Goal: Task Accomplishment & Management: Manage account settings

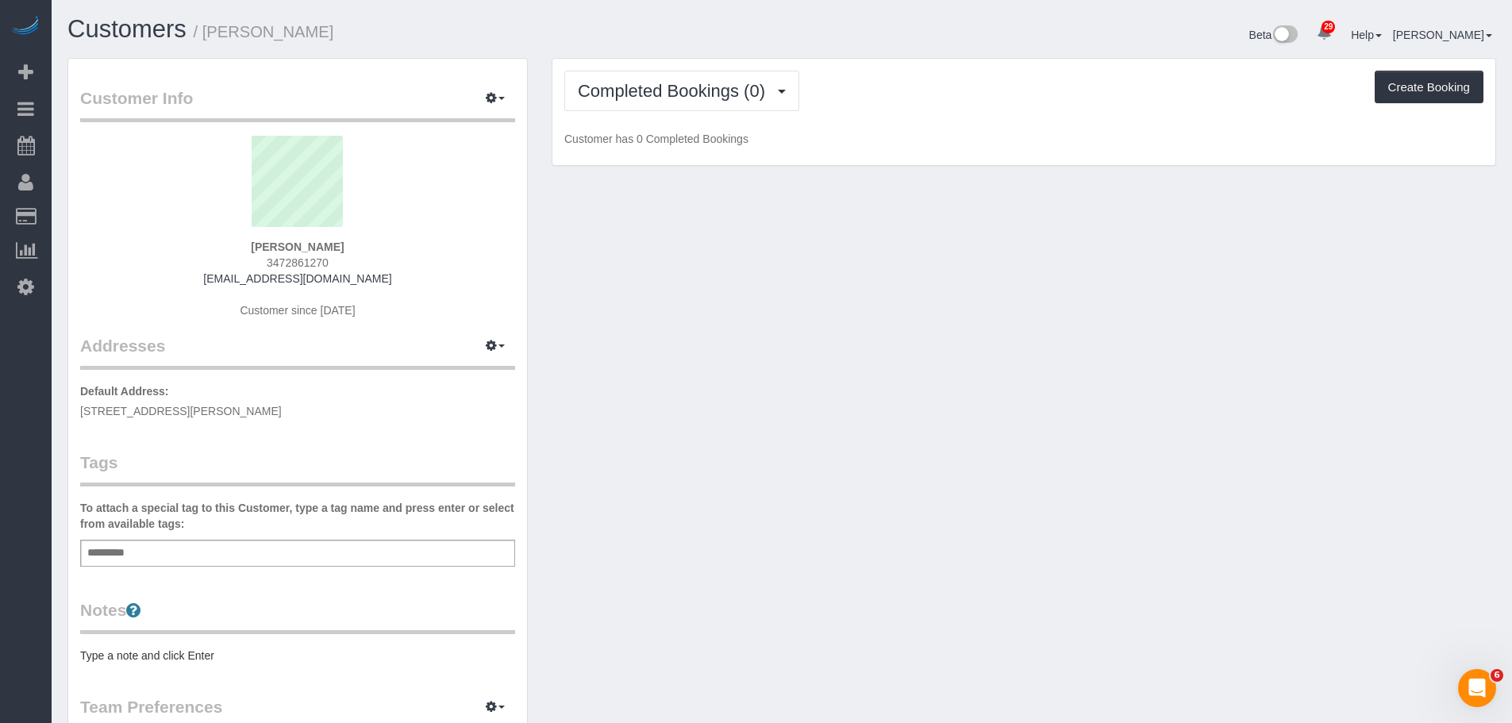
click at [244, 406] on span "333 Schermerhorn St, 21H, Brooklyn, NY 11217" at bounding box center [181, 411] width 202 height 13
copy span "[GEOGRAPHIC_DATA]"
click at [231, 550] on div "Add a tag" at bounding box center [297, 553] width 435 height 27
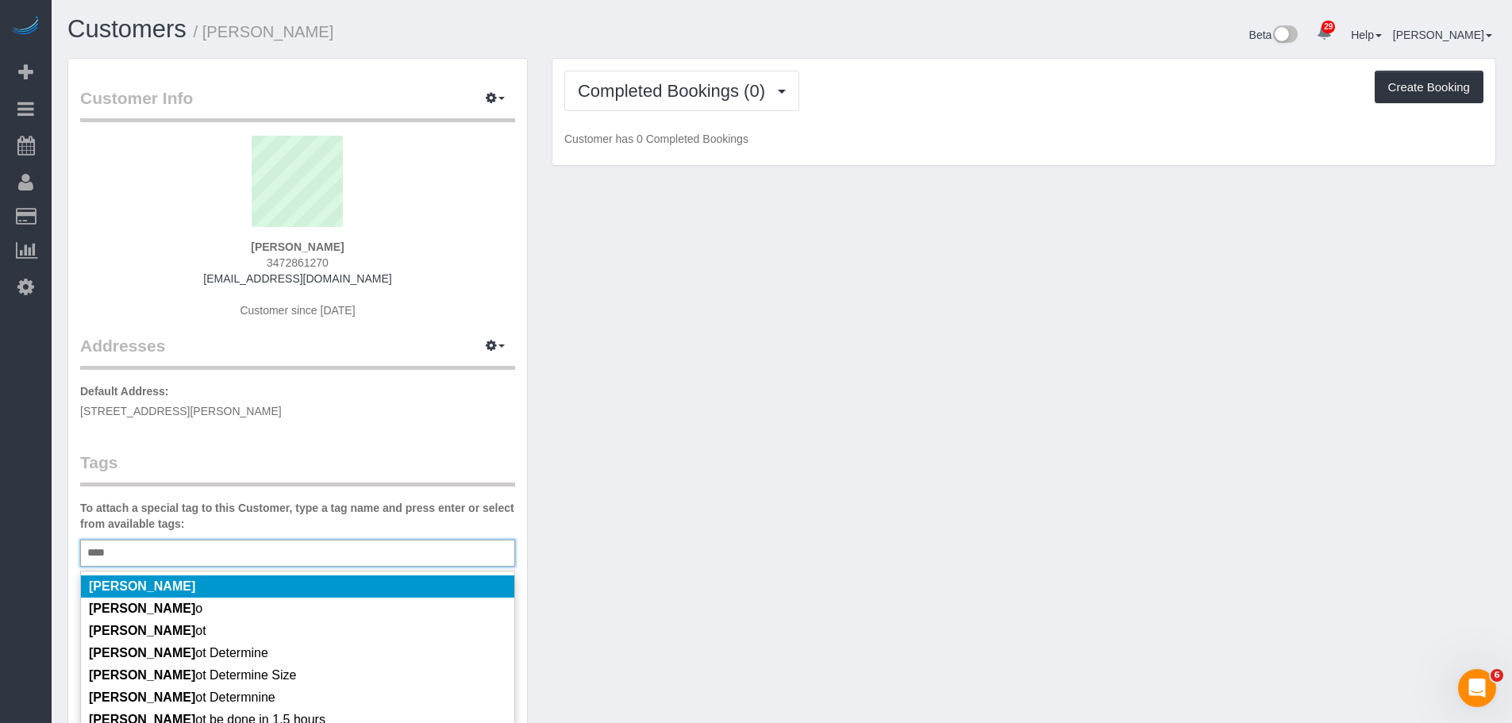
scroll to position [79, 0]
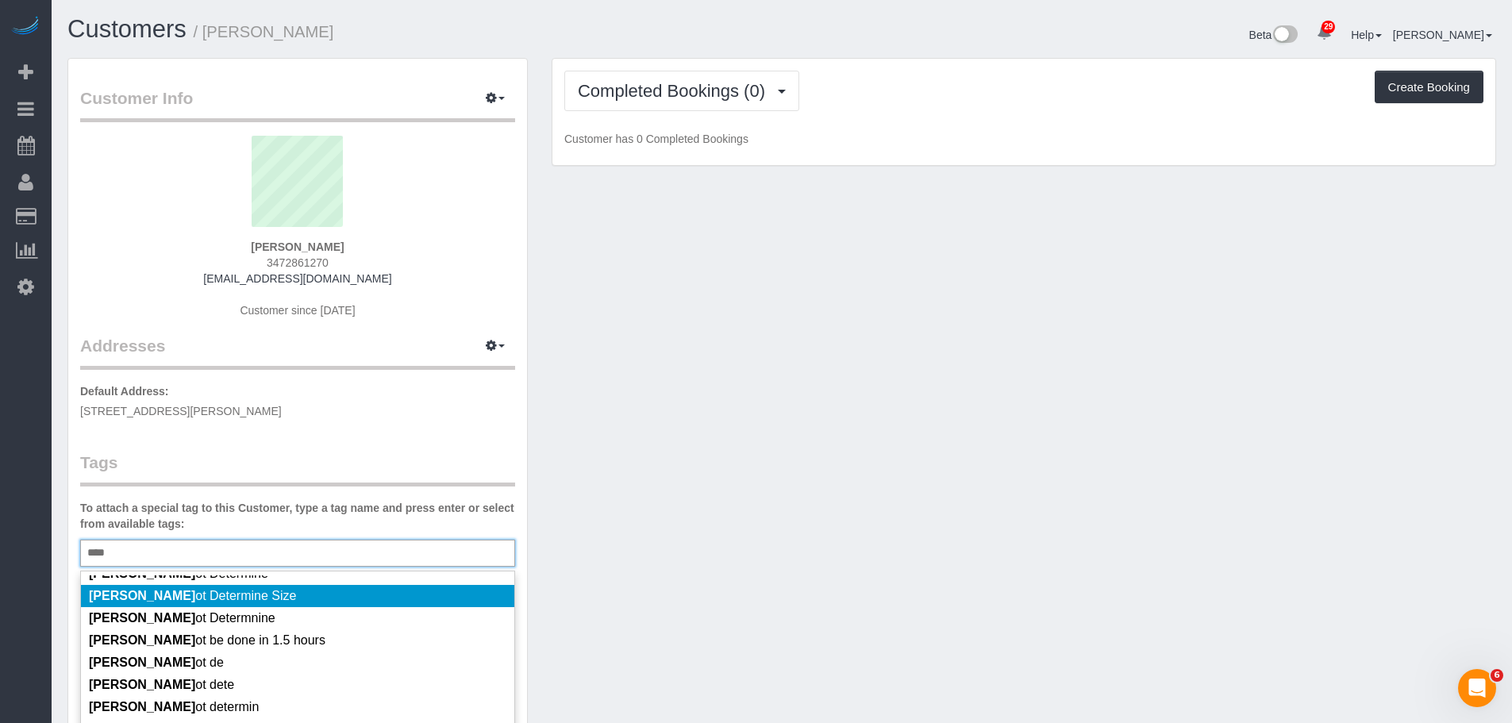
type input "****"
click at [331, 596] on li "Cann ot Determine Size" at bounding box center [297, 596] width 433 height 22
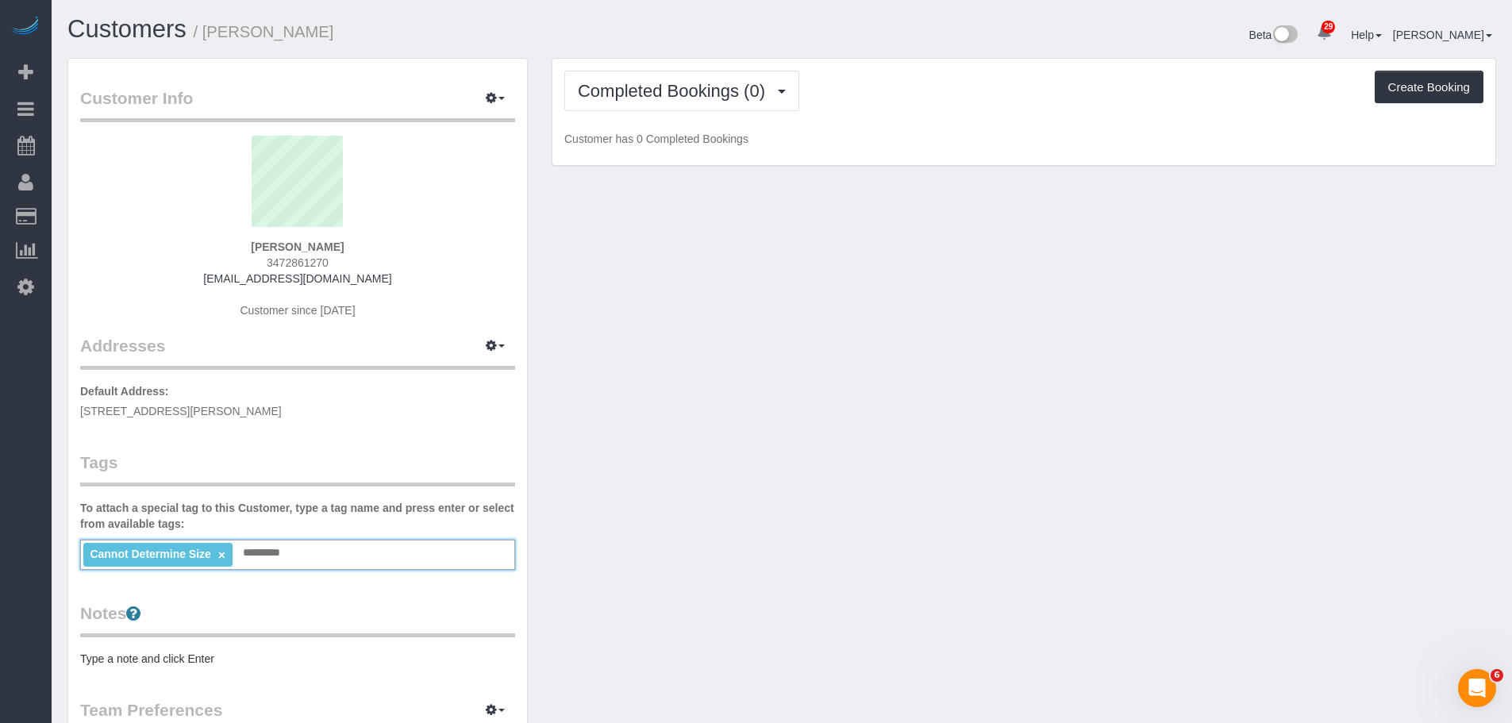
click at [815, 509] on div "Customer Info Edit Contact Info Send Message Email Preferences Special Sales Ta…" at bounding box center [782, 583] width 1452 height 1051
click at [753, 503] on div "Customer Info Edit Contact Info Send Message Email Preferences Special Sales Ta…" at bounding box center [782, 583] width 1452 height 1051
click at [504, 343] on button "button" at bounding box center [495, 346] width 40 height 25
click at [474, 371] on button "Manage Addresses" at bounding box center [450, 376] width 129 height 22
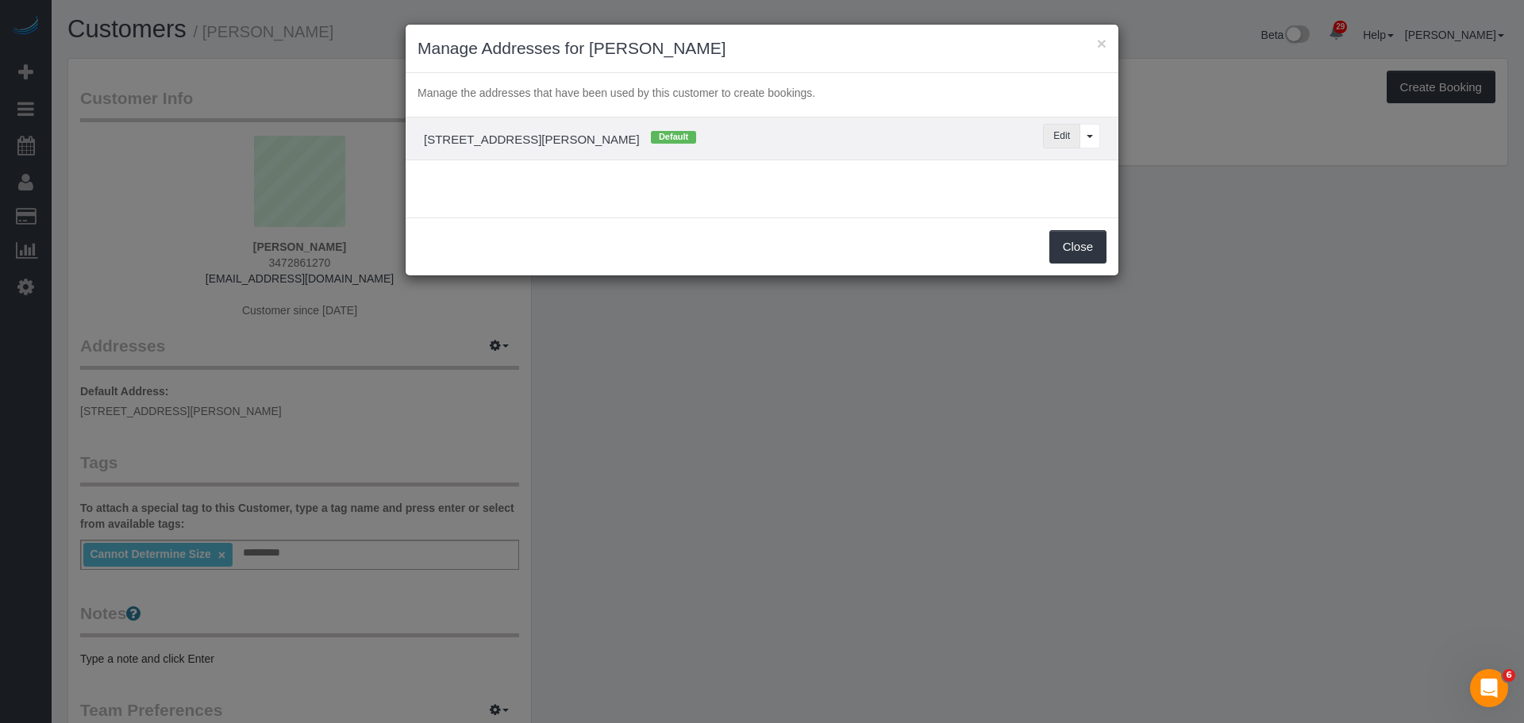
click at [1063, 133] on button "Edit" at bounding box center [1061, 136] width 37 height 25
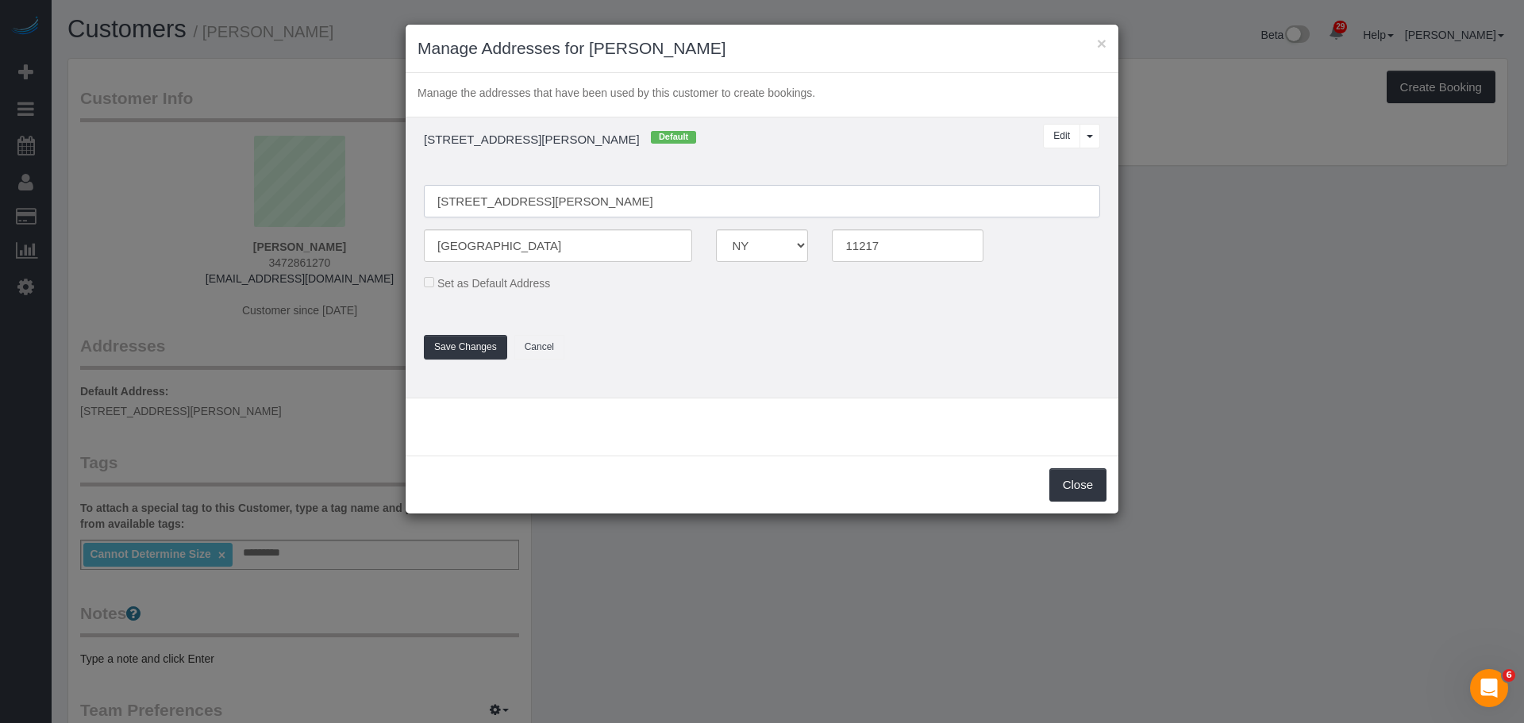
click at [545, 205] on input "333 Schermerhorn St, 21H" at bounding box center [762, 201] width 676 height 33
type input "333 Schermerhorn Street, Apt. 21H"
click at [452, 340] on button "Save Changes" at bounding box center [465, 347] width 83 height 25
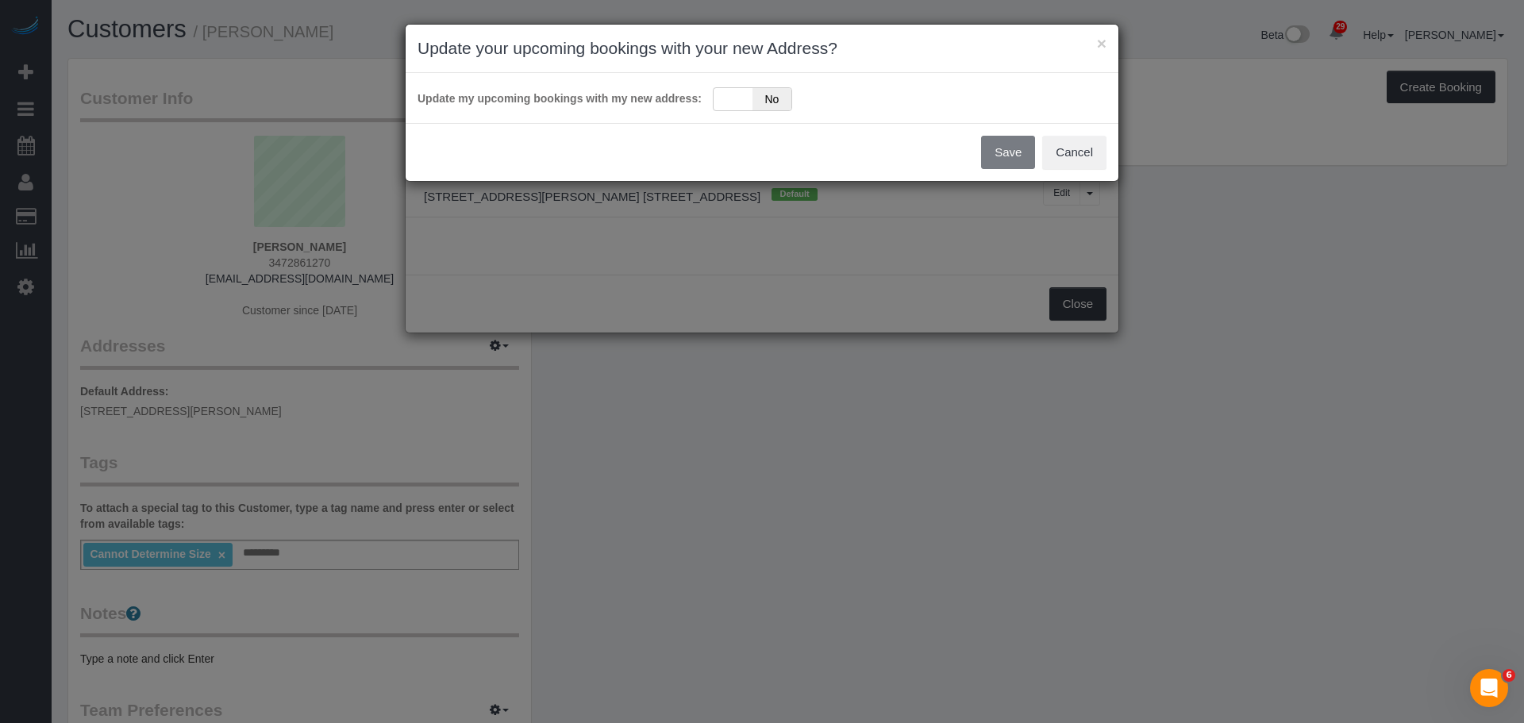
click at [732, 79] on div "Update my upcoming bookings with my new address: Yes No" at bounding box center [762, 98] width 713 height 50
click at [732, 86] on div "Update my upcoming bookings with my new address: Yes No" at bounding box center [761, 98] width 689 height 26
click at [733, 96] on div "Yes No" at bounding box center [752, 99] width 79 height 24
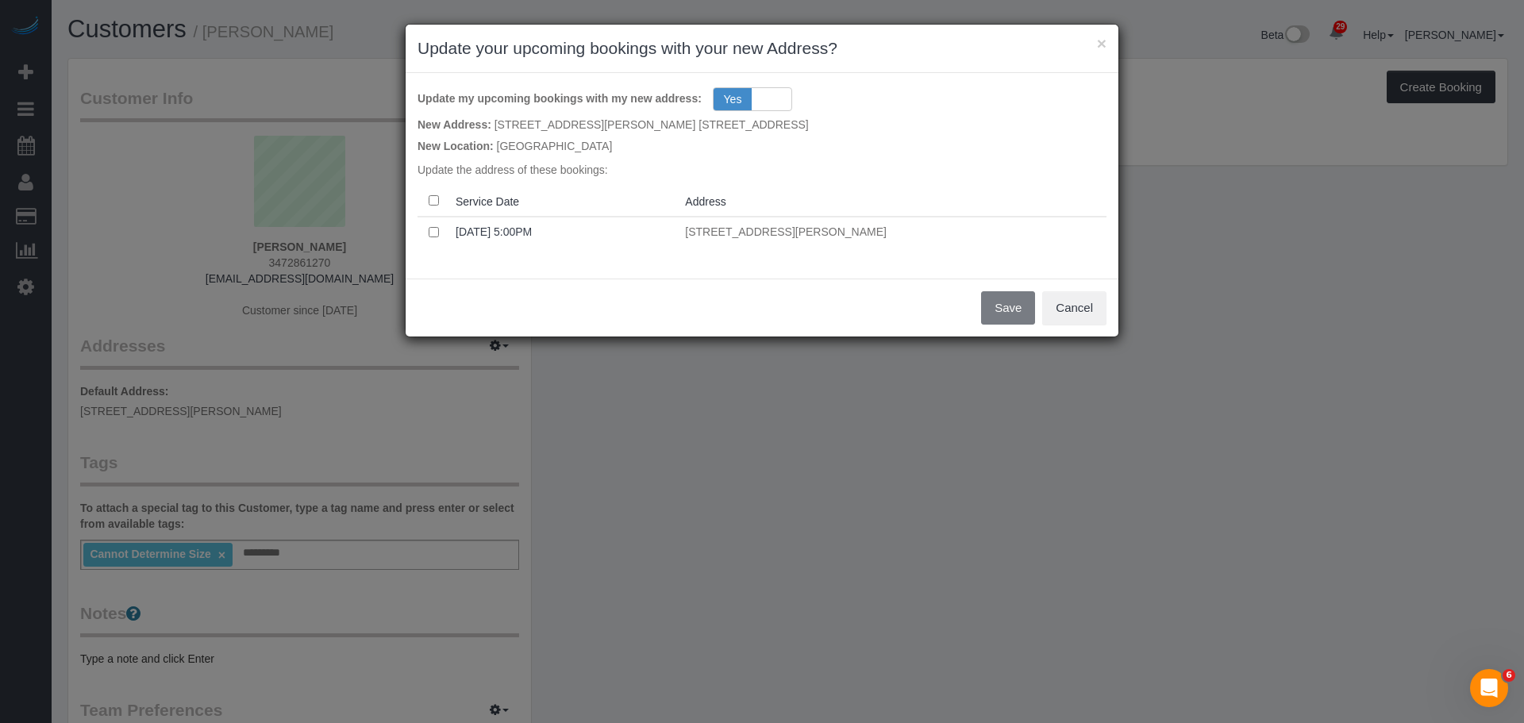
click at [444, 198] on th at bounding box center [433, 201] width 32 height 31
click at [1003, 313] on button "Save" at bounding box center [1008, 307] width 54 height 33
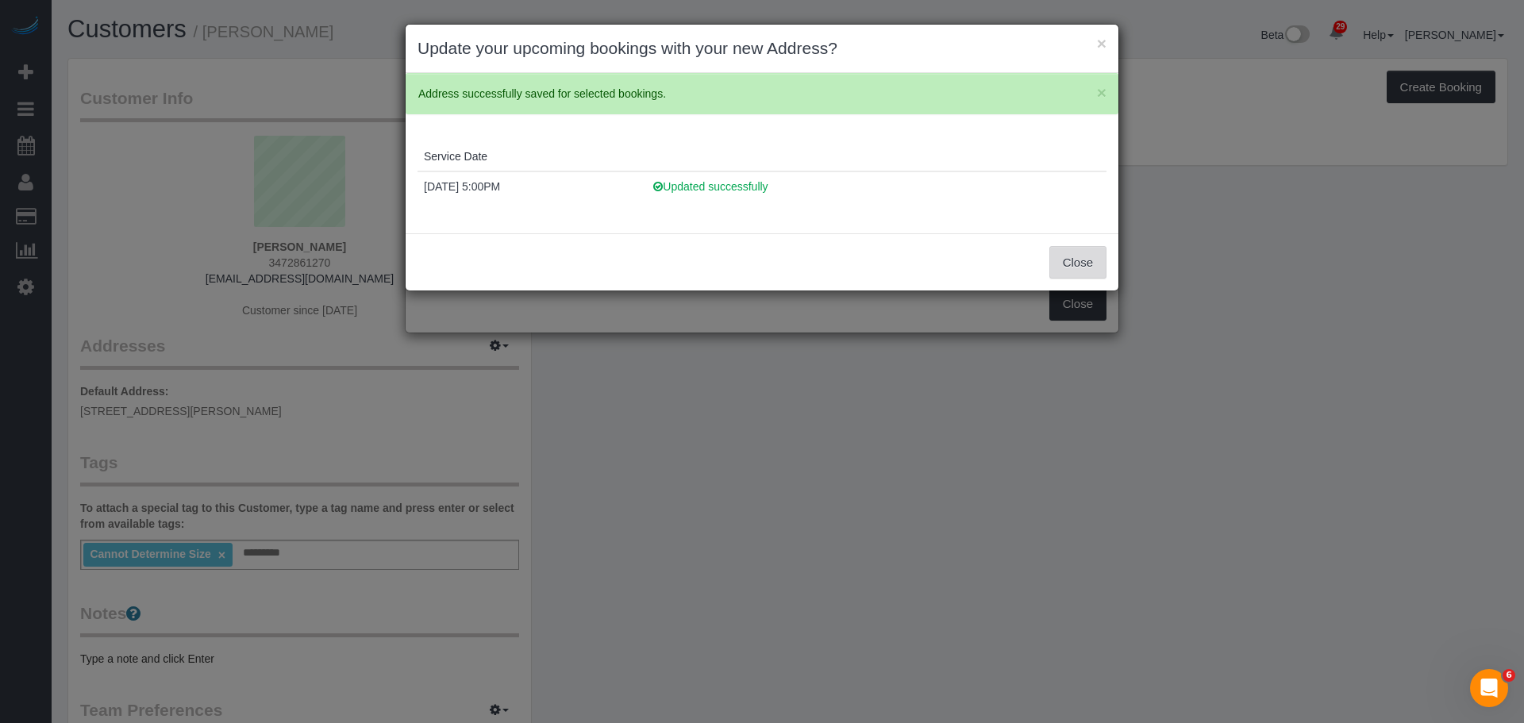
click at [1084, 272] on button "Close" at bounding box center [1077, 262] width 57 height 33
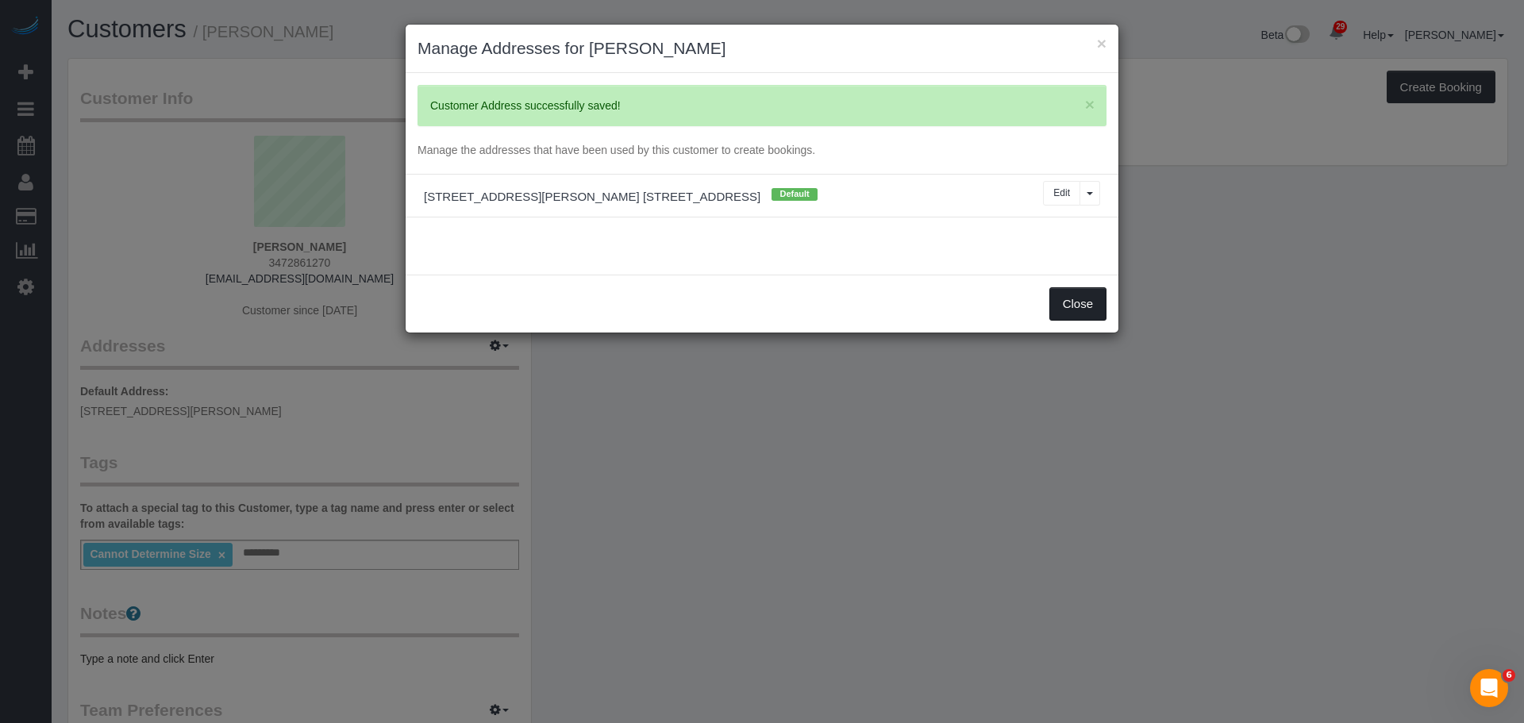
click at [1083, 306] on button "Close" at bounding box center [1077, 303] width 57 height 33
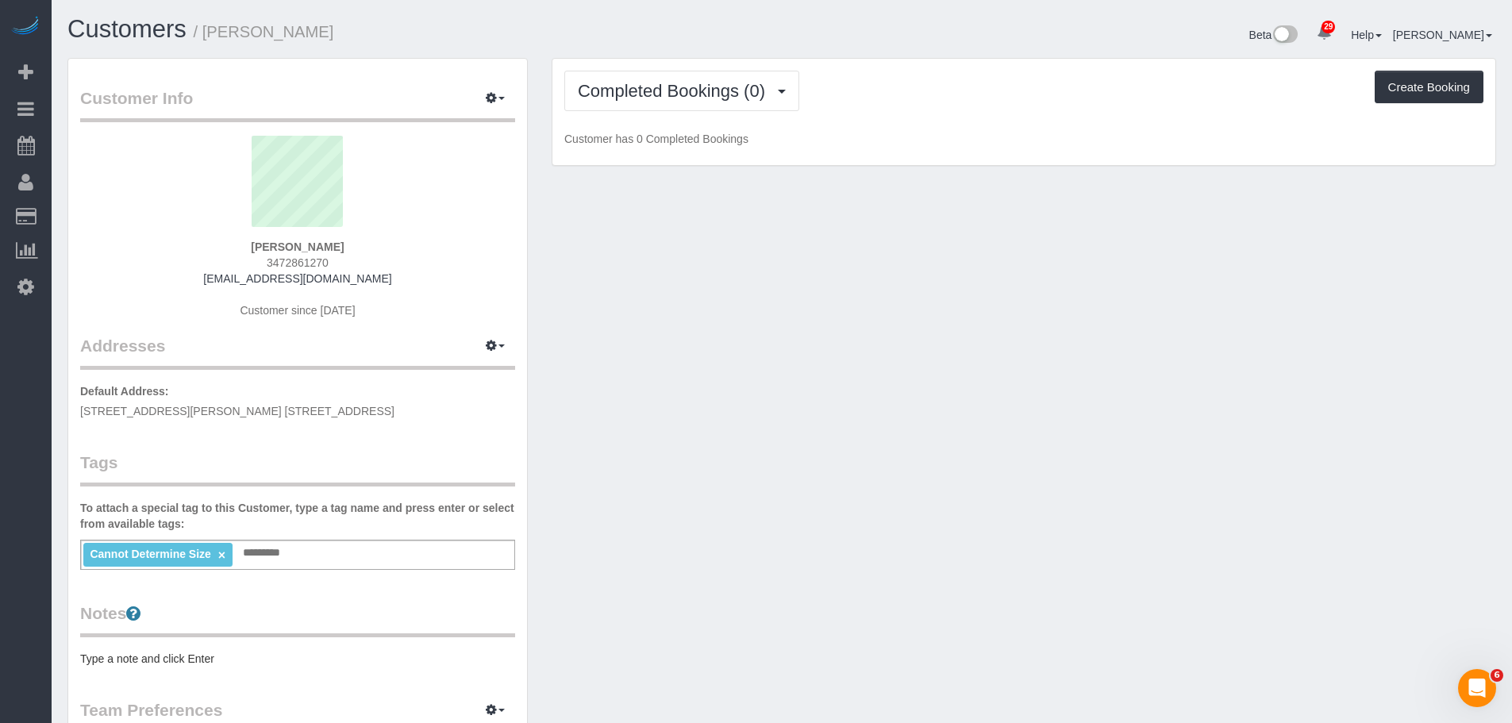
click at [840, 392] on div "Customer Info Edit Contact Info Send Message Email Preferences Special Sales Ta…" at bounding box center [782, 583] width 1452 height 1051
click at [1110, 260] on div "Customer Info Edit Contact Info Send Message Email Preferences Special Sales Ta…" at bounding box center [782, 583] width 1452 height 1051
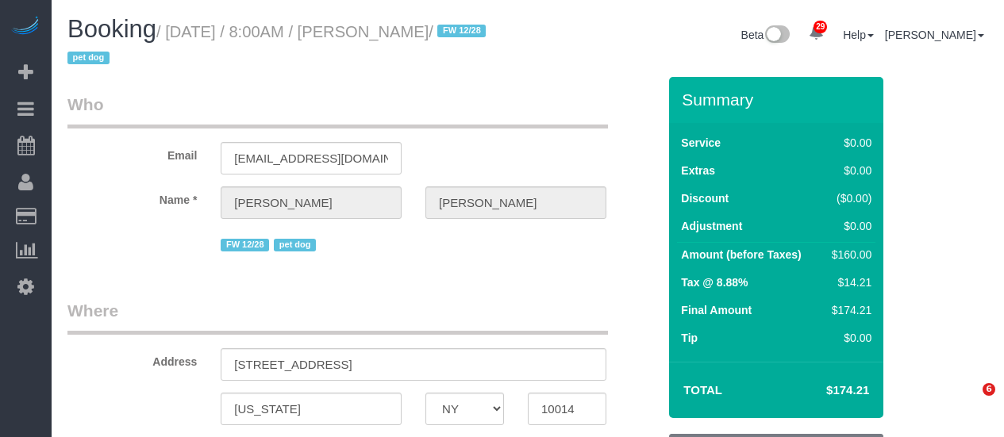
select select "NY"
select select "number:56"
select select "number:68"
select select "number:13"
select select "number:5"
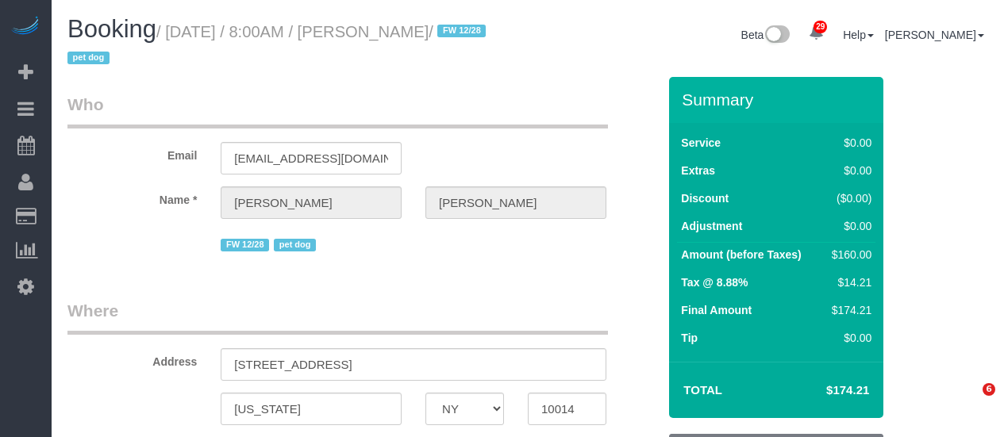
select select "object:1488"
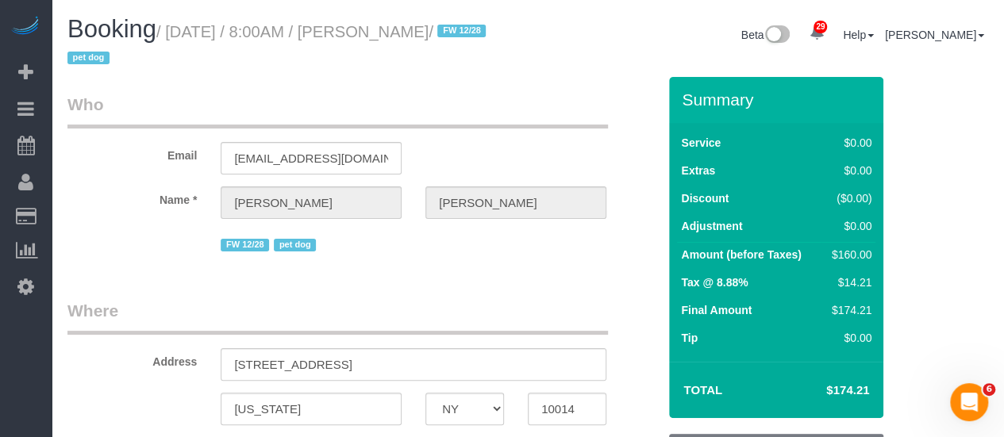
select select "1"
select select "spot1"
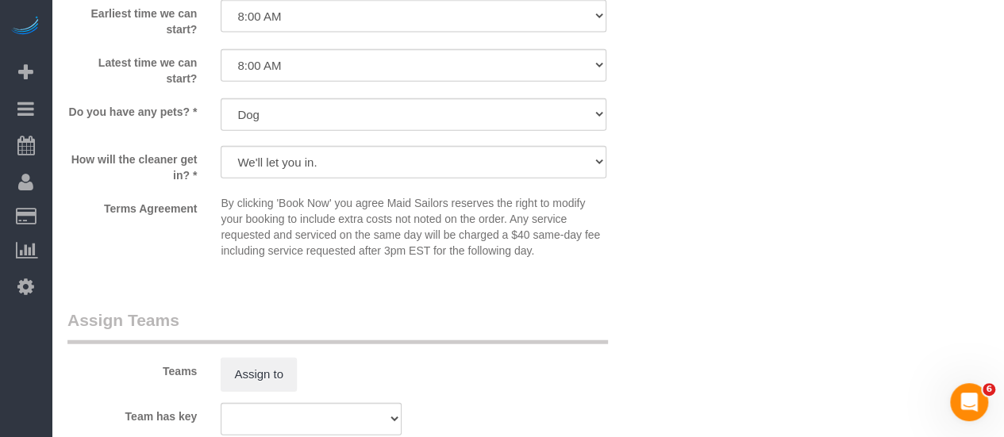
scroll to position [1984, 0]
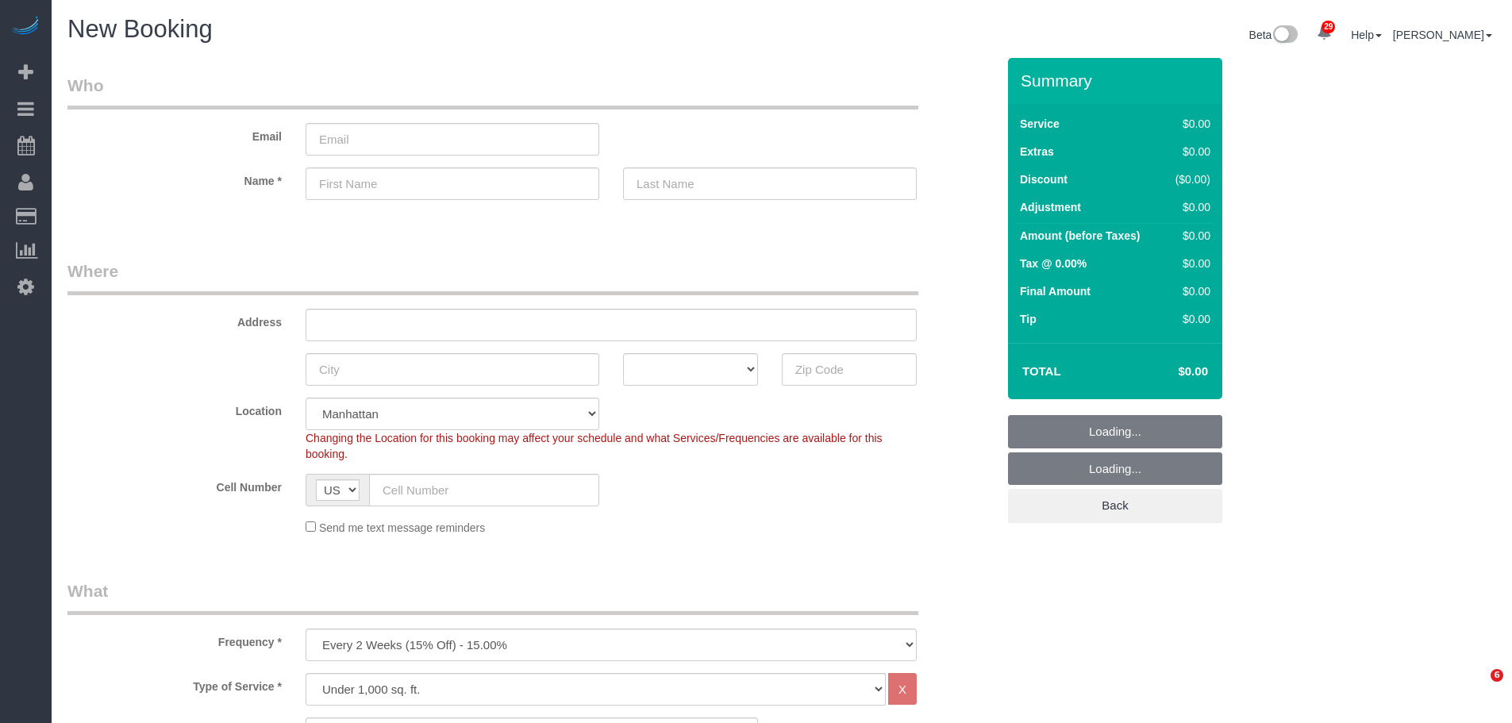
select select "number:89"
select select "number:90"
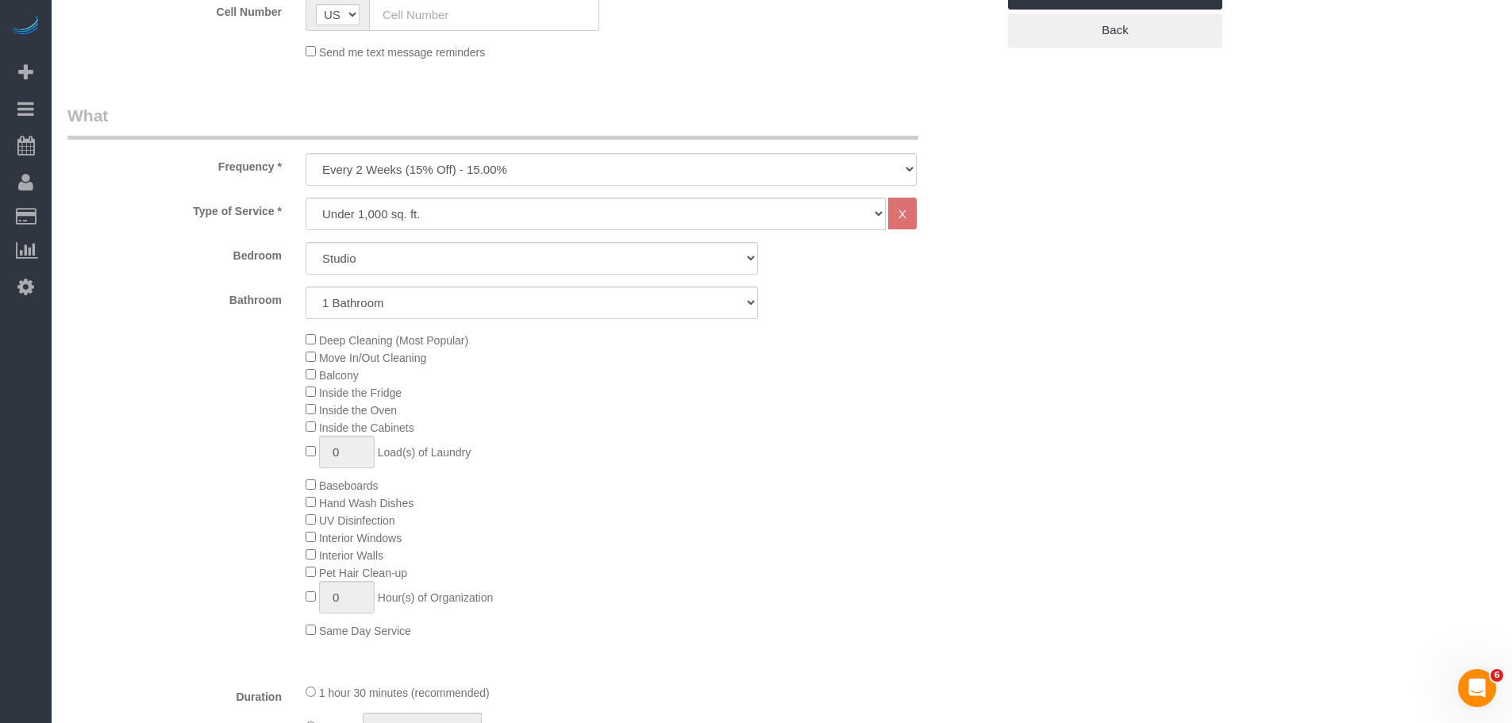
scroll to position [476, 0]
click at [605, 171] on select "One Time Weekly (20% Off) - 20.00% Every 2 Weeks (15% Off) - 15.00% Every 4 Wee…" at bounding box center [611, 168] width 611 height 33
select select "object:1646"
click at [306, 152] on select "One Time Weekly (20% Off) - 20.00% Every 2 Weeks (15% Off) - 15.00% Every 4 Wee…" at bounding box center [611, 168] width 611 height 33
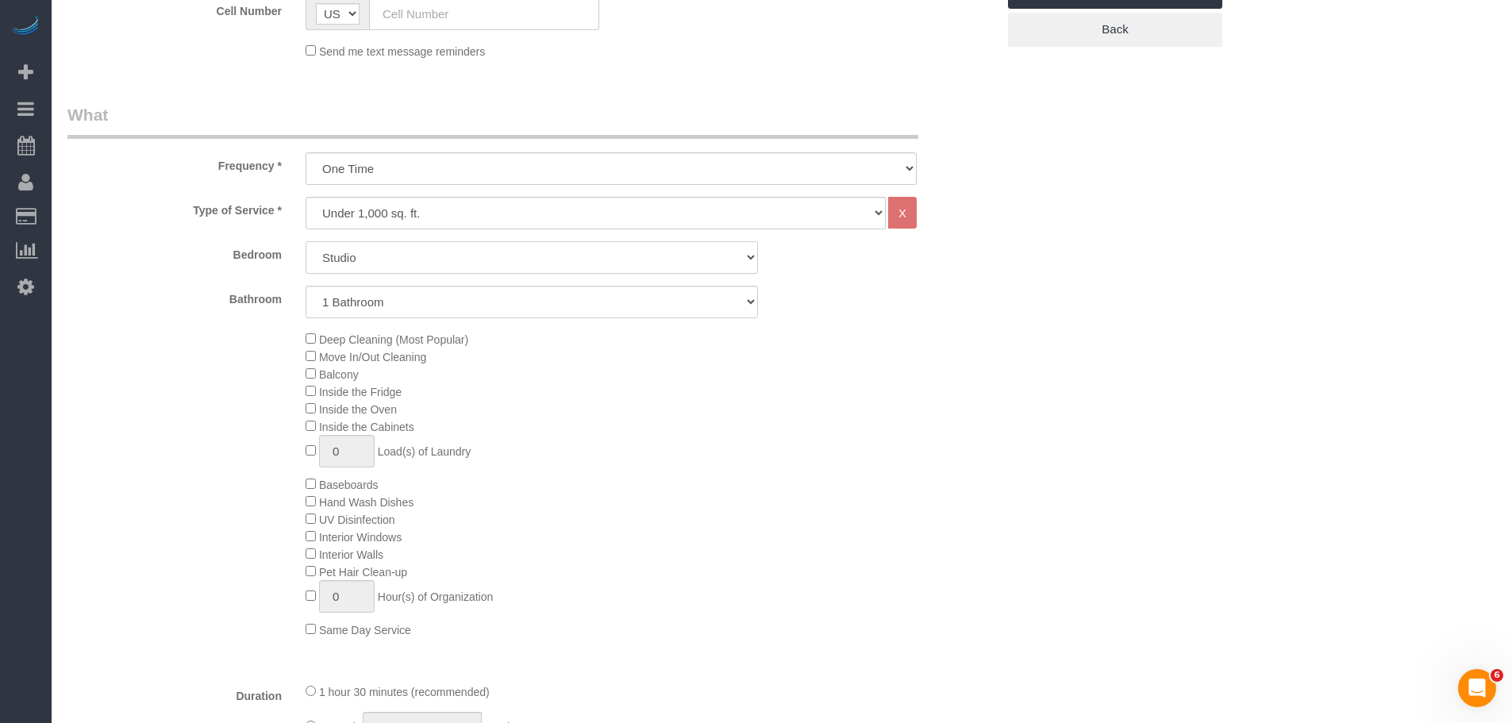
click at [566, 254] on select "Studio 1 Bedroom 2 Bedrooms 3 Bedrooms" at bounding box center [532, 257] width 452 height 33
select select "2"
click at [306, 241] on select "Studio 1 Bedroom 2 Bedrooms 3 Bedrooms" at bounding box center [532, 257] width 452 height 33
click at [445, 304] on select "1 Bathroom 2 Bathrooms" at bounding box center [532, 302] width 452 height 33
select select "2"
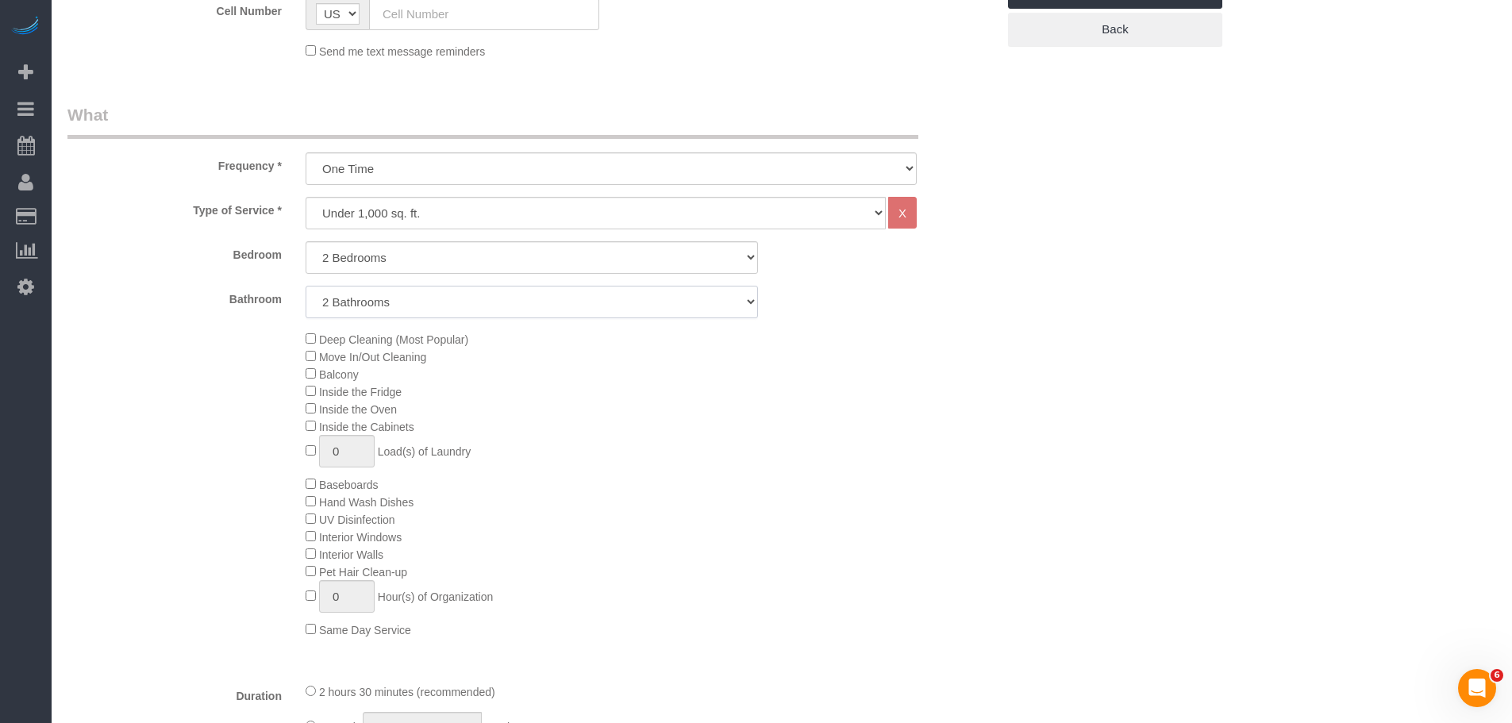
click at [306, 286] on select "1 Bathroom 2 Bathrooms" at bounding box center [532, 302] width 452 height 33
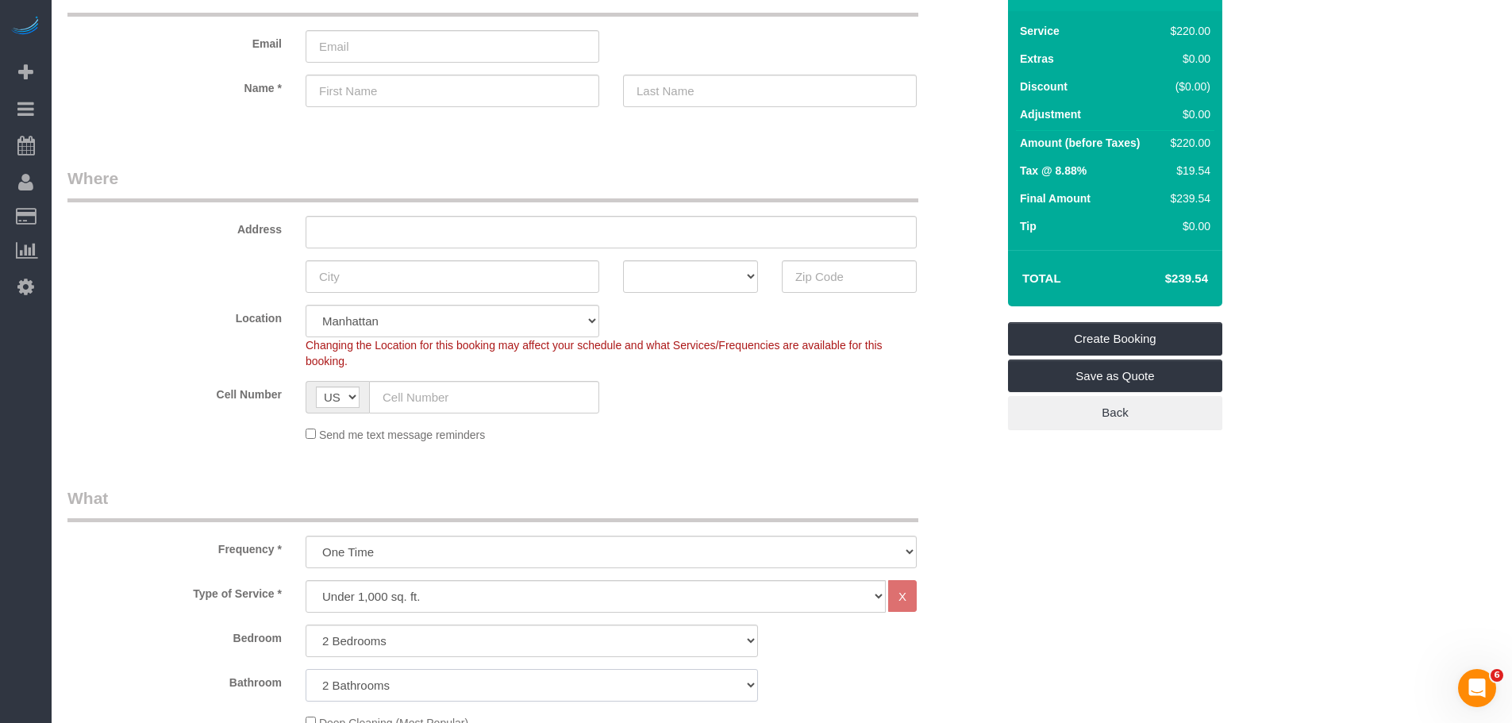
scroll to position [0, 0]
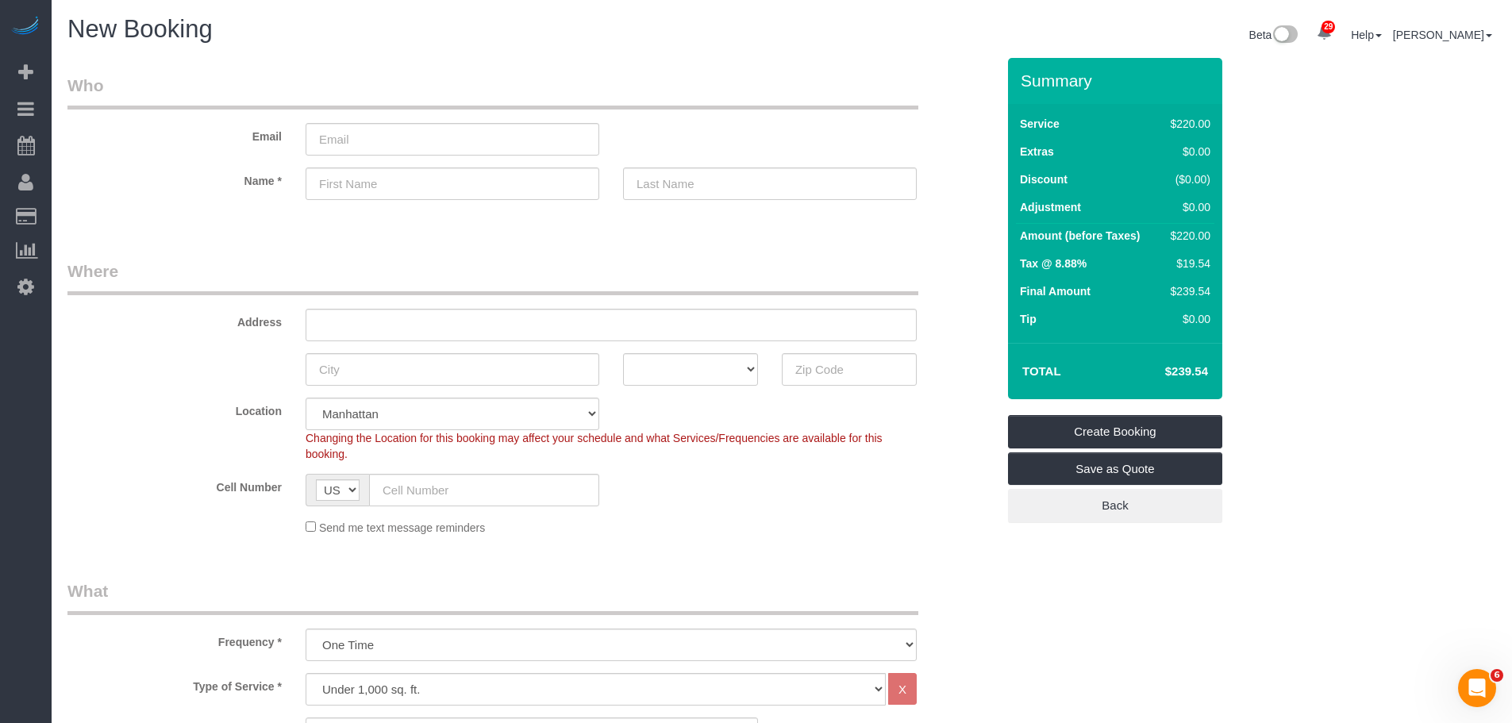
click at [1351, 383] on div "Summary Service $220.00 Extras $0.00 Discount ($0.00) Adjustment $0.00 Amount (…" at bounding box center [1174, 306] width 357 height 497
click at [798, 285] on legend "Where" at bounding box center [492, 277] width 851 height 36
click at [840, 76] on legend "Who" at bounding box center [492, 92] width 851 height 36
click at [1335, 273] on div "Summary Service $220.00 Extras $0.00 Discount ($0.00) Adjustment $0.00 Amount (…" at bounding box center [1174, 306] width 357 height 497
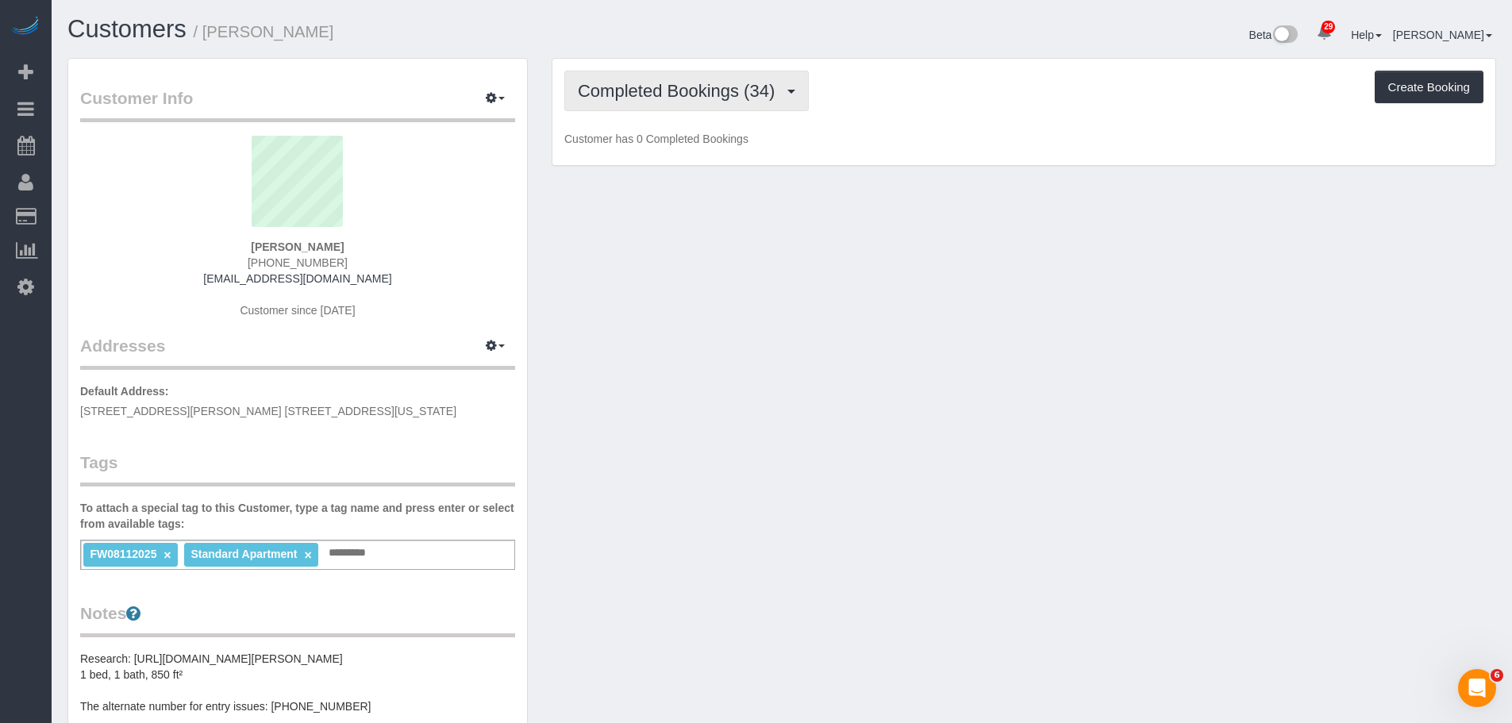
click at [701, 96] on span "Completed Bookings (34)" at bounding box center [680, 91] width 205 height 20
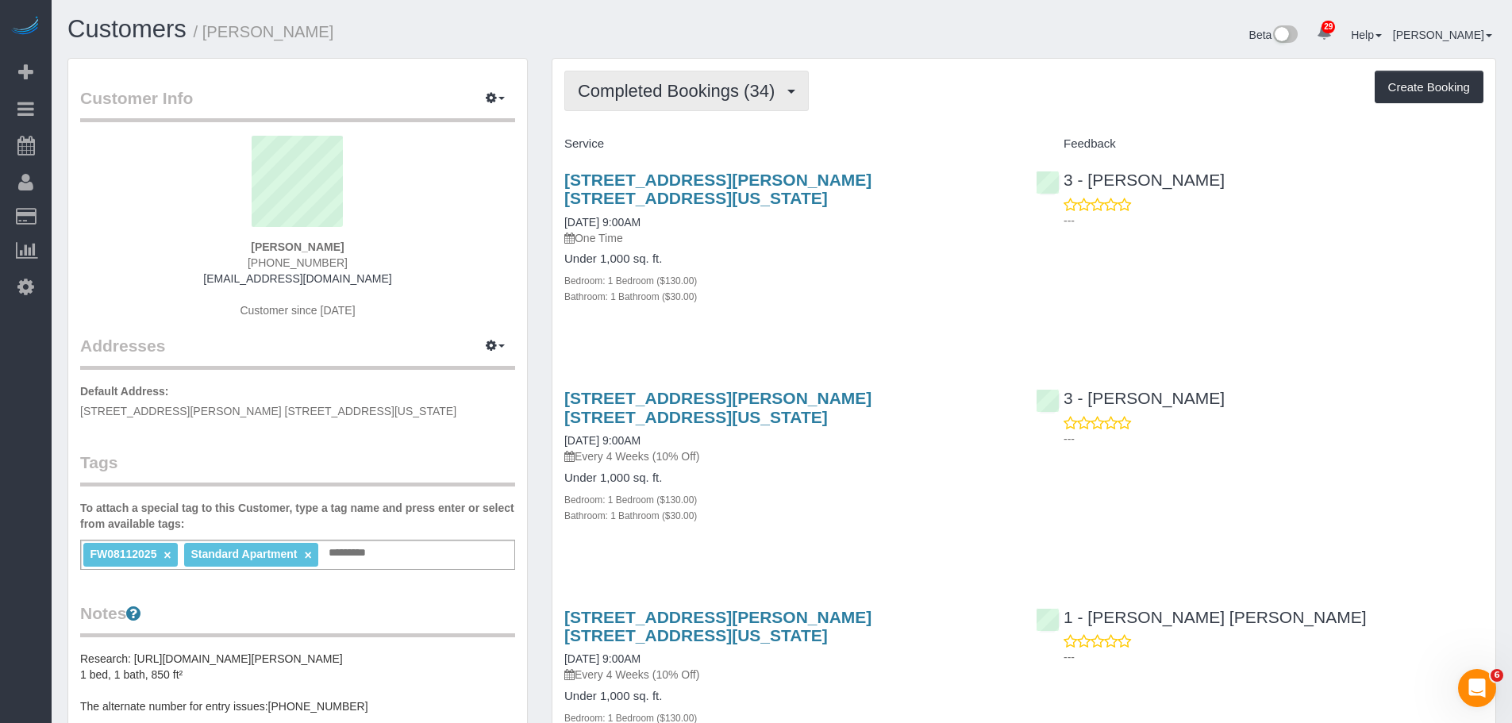
click at [692, 83] on span "Completed Bookings (34)" at bounding box center [680, 91] width 205 height 20
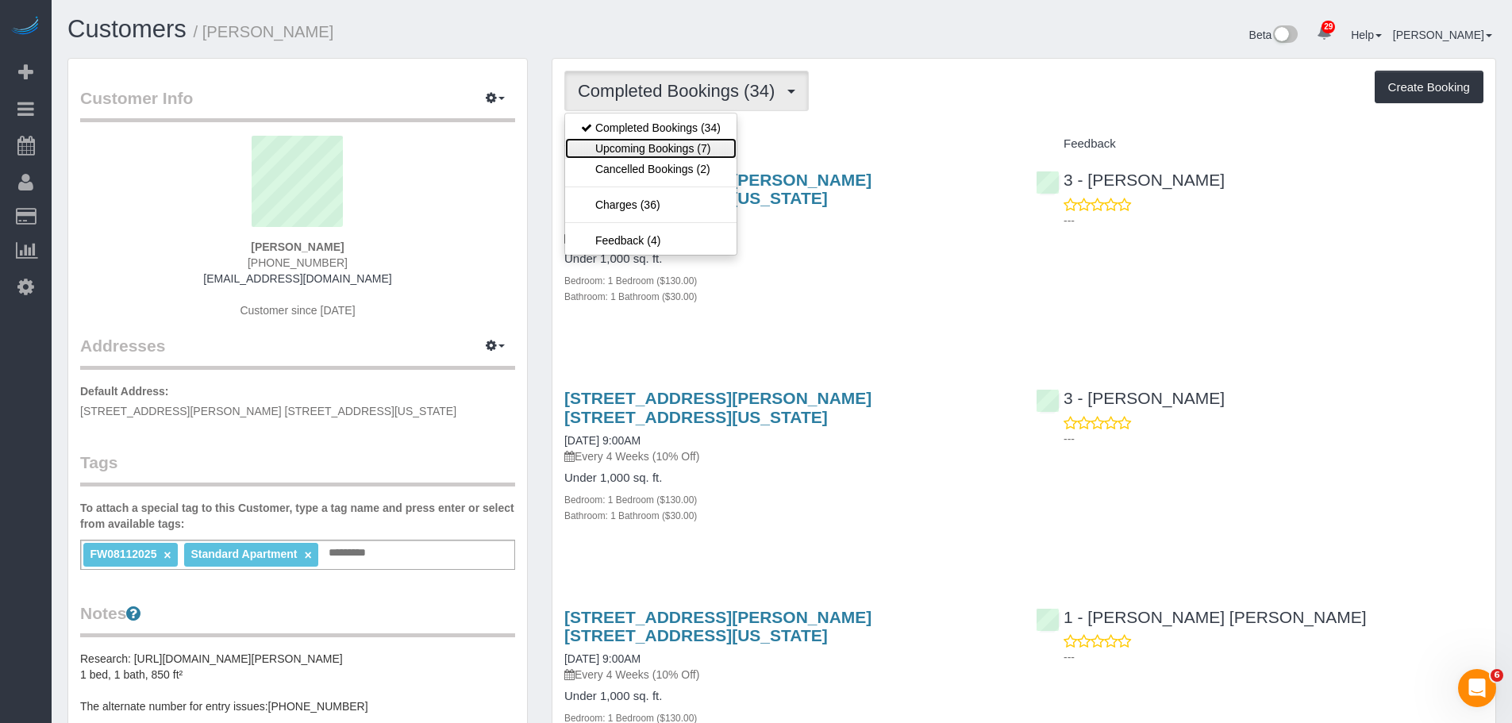
click at [663, 151] on link "Upcoming Bookings (7)" at bounding box center [650, 148] width 171 height 21
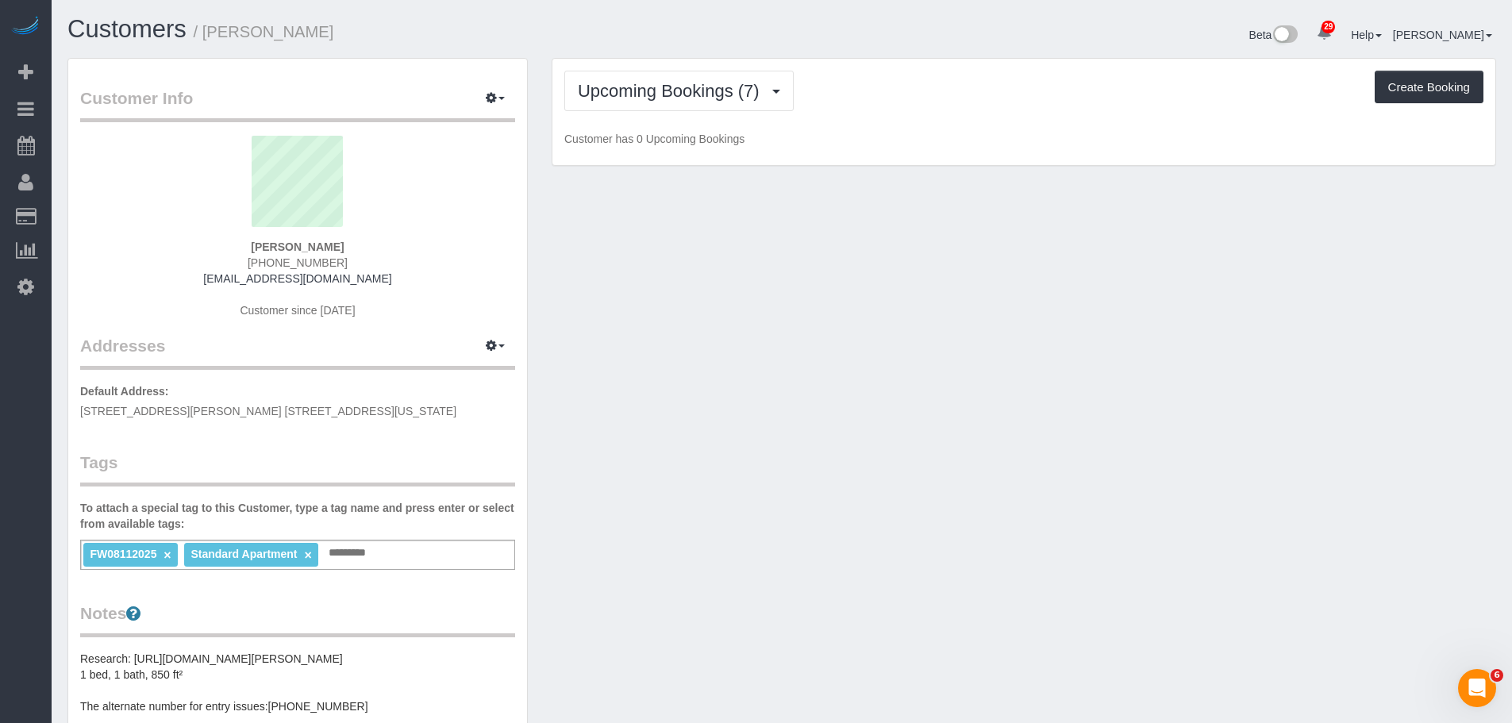
click at [998, 117] on div "Upcoming Bookings (7) Completed Bookings (34) Upcoming Bookings (7) Cancelled B…" at bounding box center [1023, 112] width 943 height 107
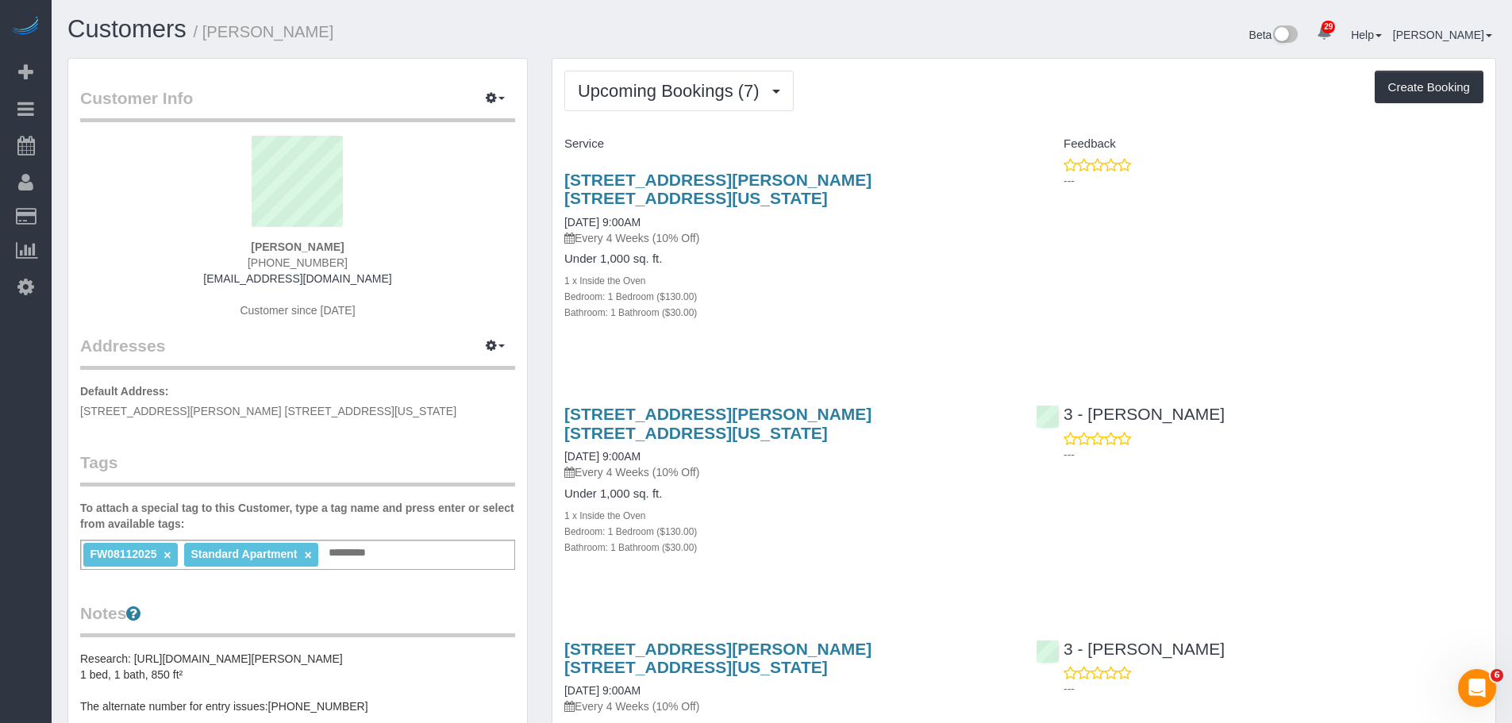
click at [948, 307] on div "25 Minetta Lane, Apt. 4c, New York, NY 10012 10/03/2025 9:00AM Every 4 Weeks (1…" at bounding box center [787, 254] width 471 height 194
drag, startPoint x: 1001, startPoint y: 166, endPoint x: 1463, endPoint y: 171, distance: 461.9
click at [1001, 166] on div "25 Minetta Lane, Apt. 4c, New York, NY 10012 10/03/2025 9:00AM Every 4 Weeks (1…" at bounding box center [787, 254] width 471 height 194
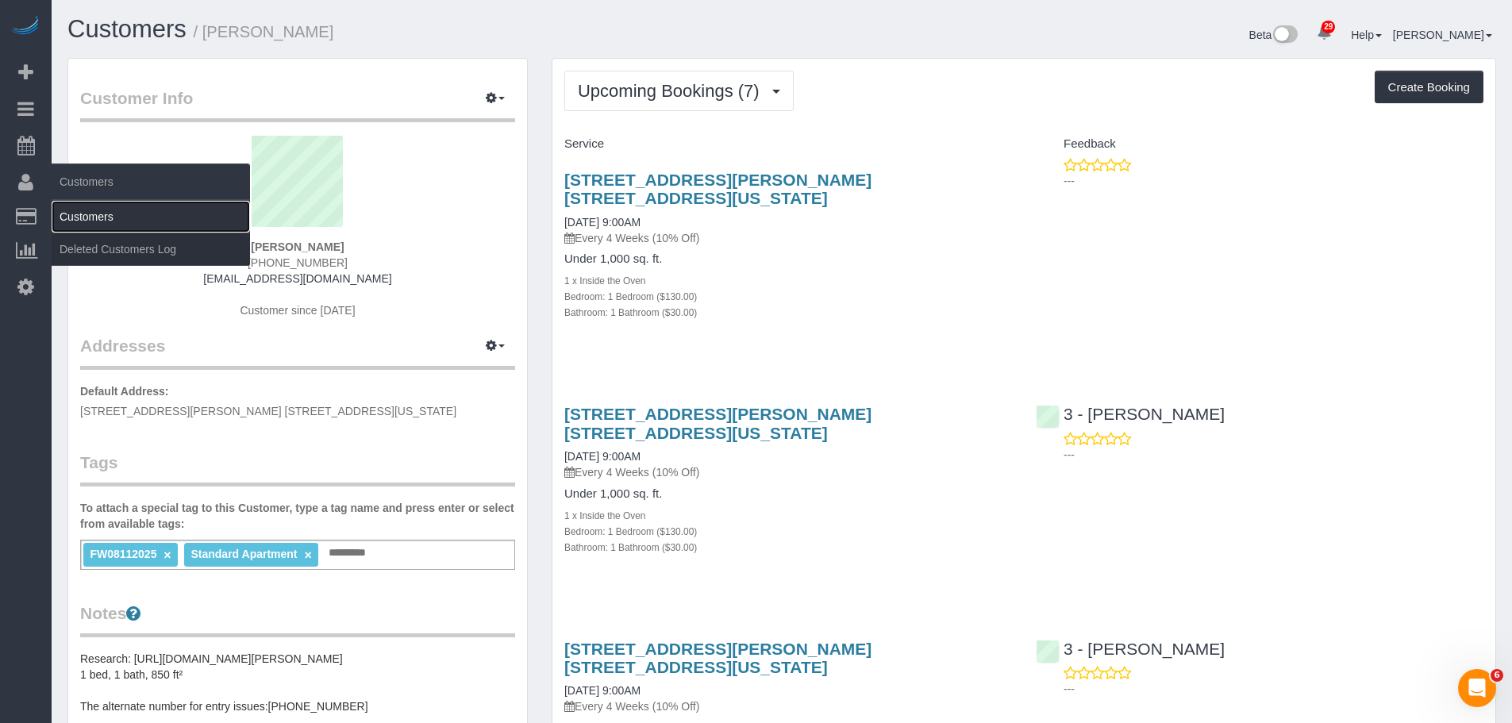
click at [99, 225] on link "Customers" at bounding box center [151, 217] width 198 height 32
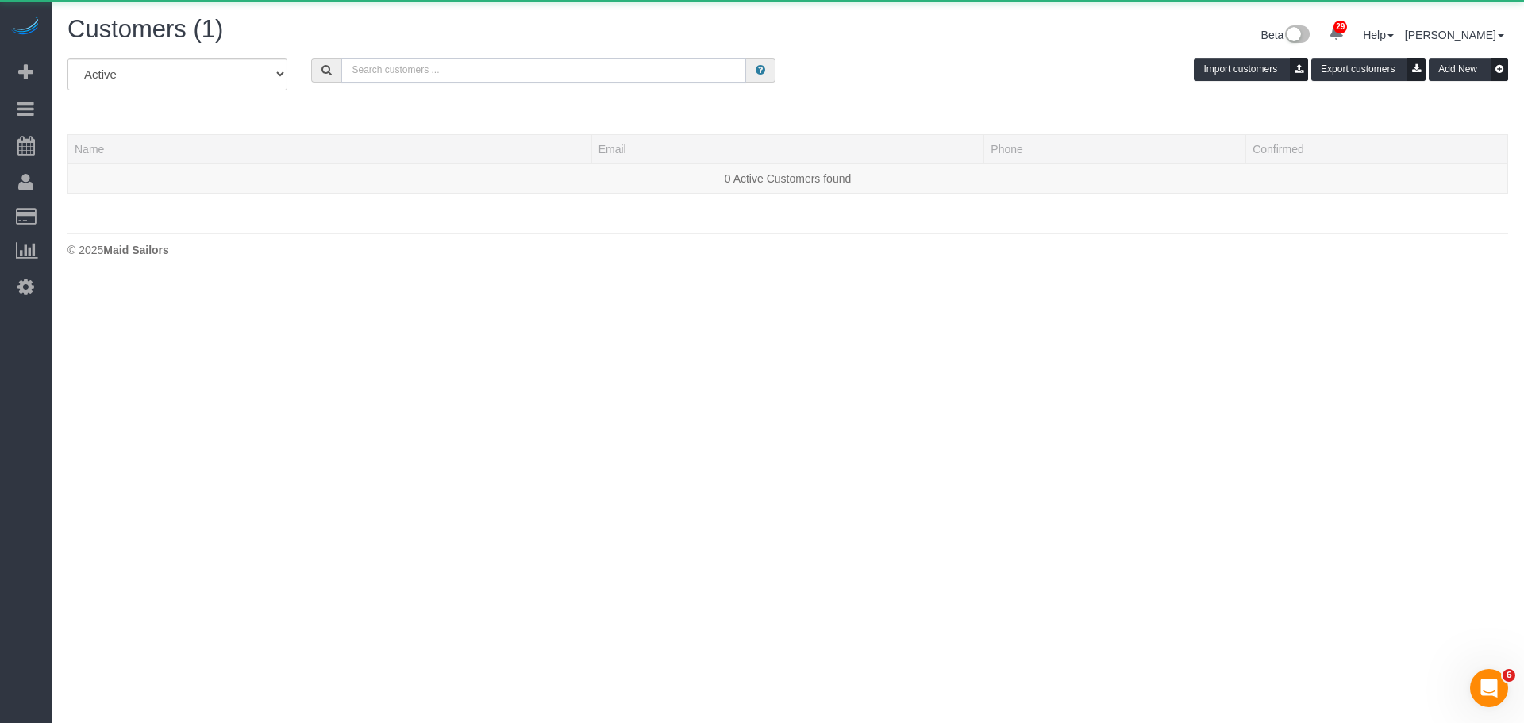
click at [459, 67] on input "text" at bounding box center [543, 70] width 405 height 25
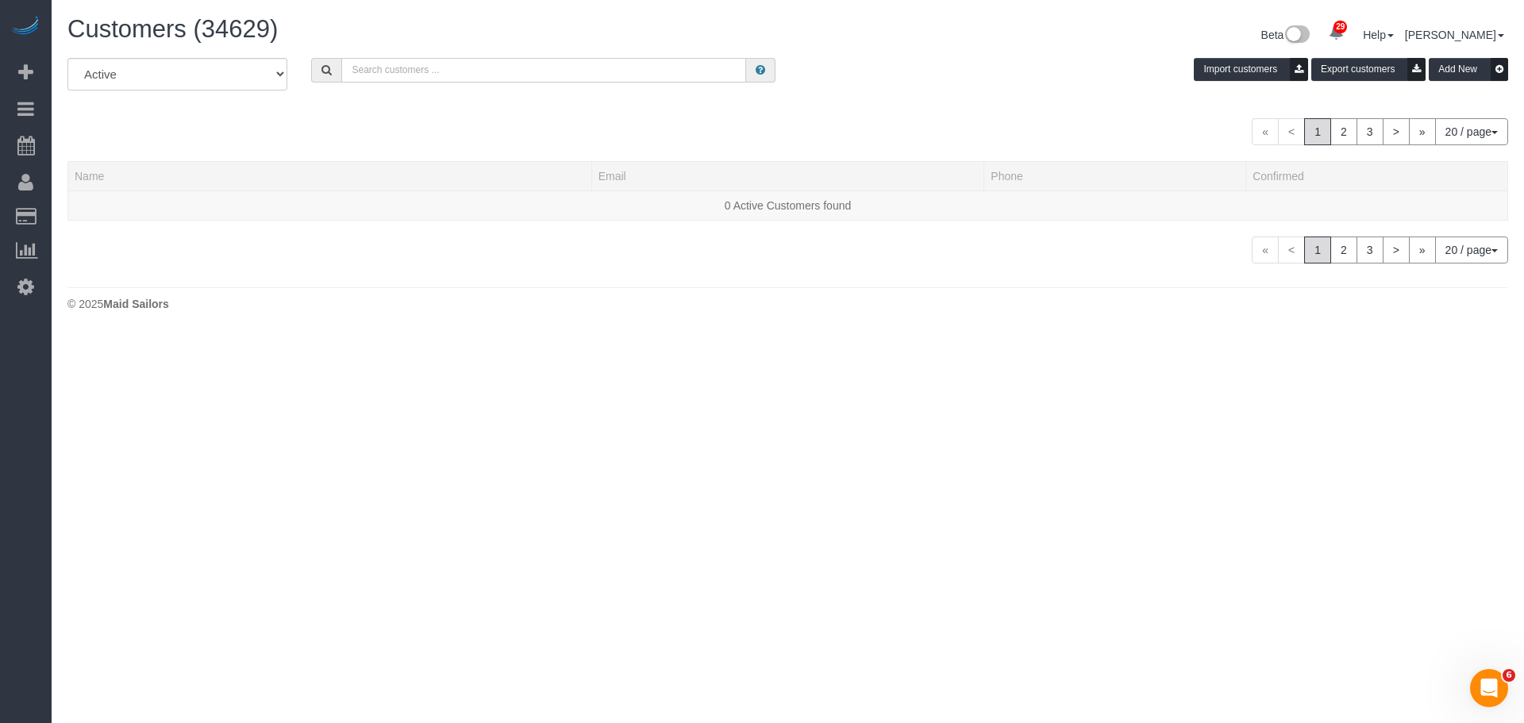
paste input "mihir awati"
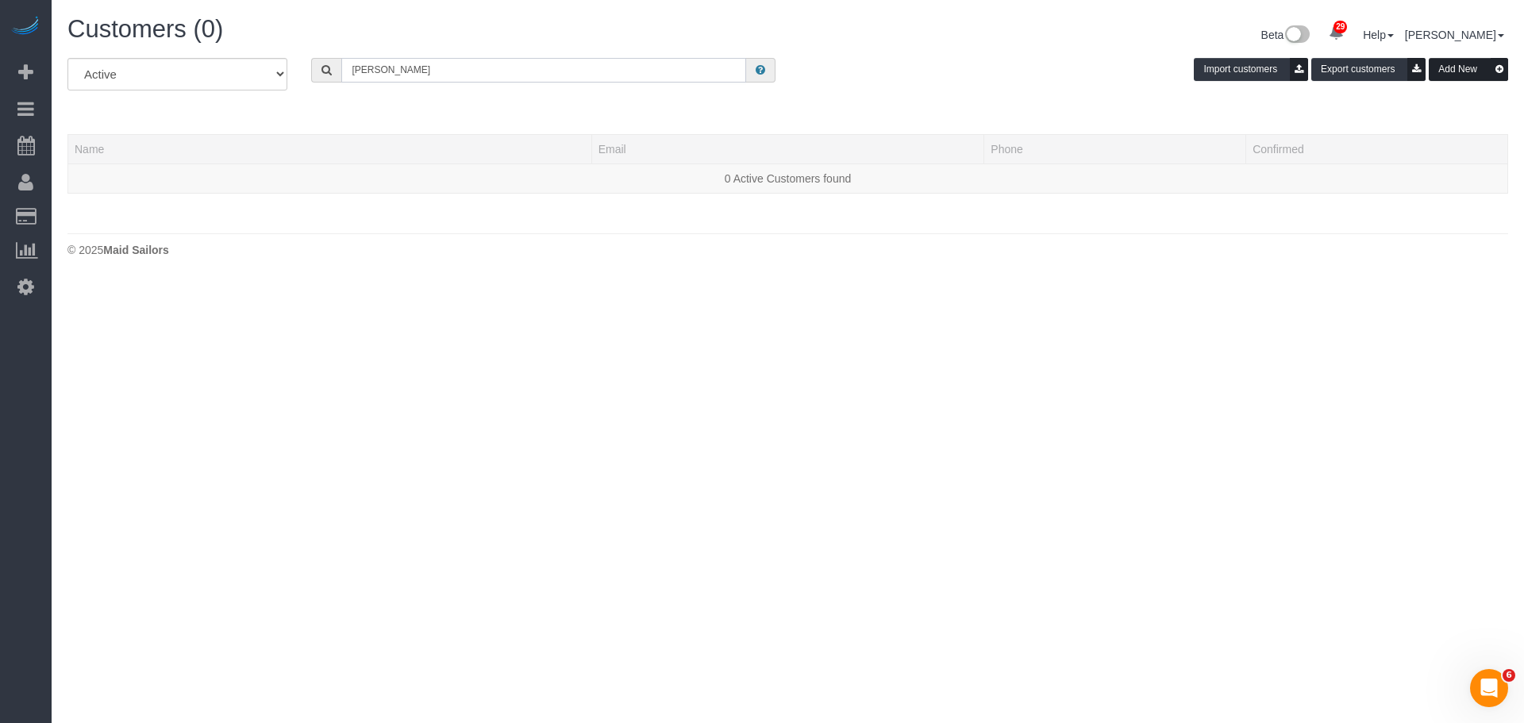
type input "mihir awati"
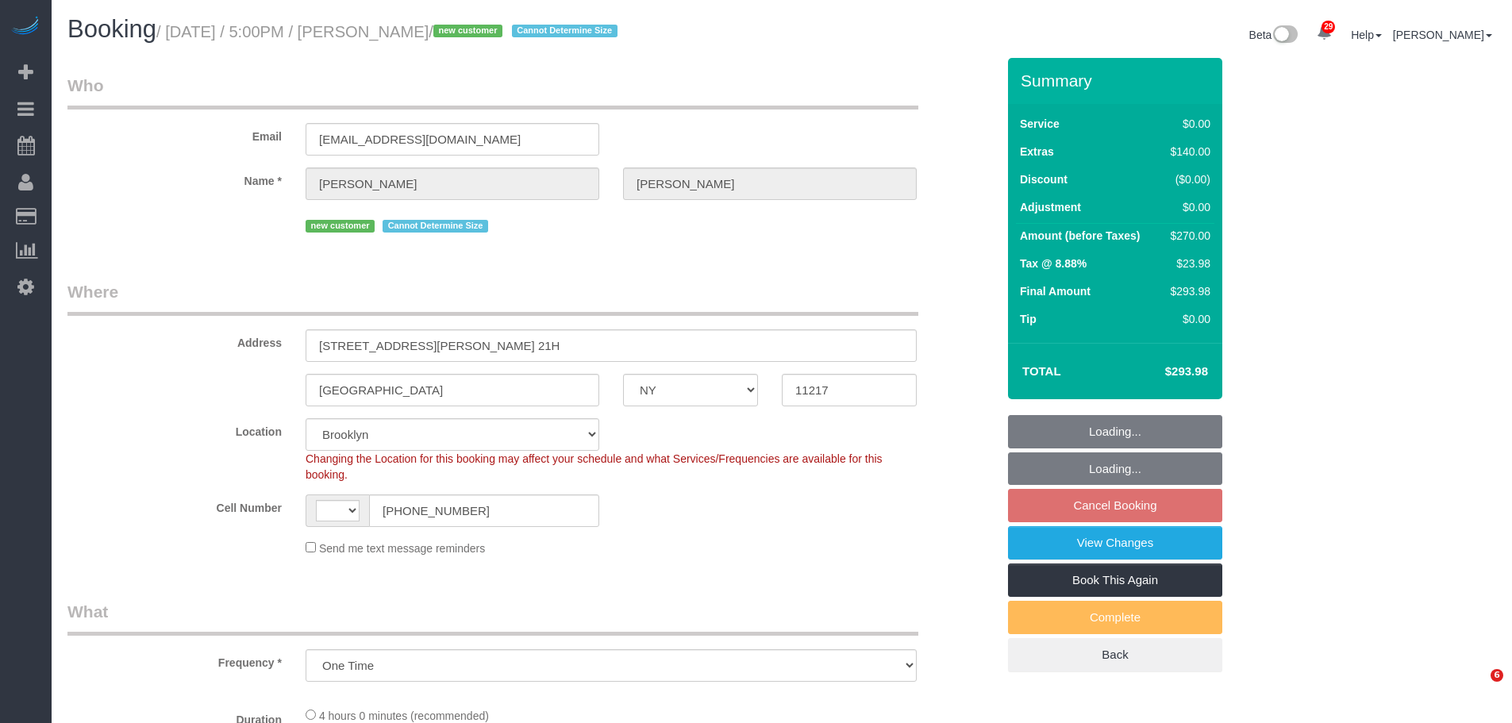
select select "NY"
select select "object:572"
select select "string:stripe-pm_1SCMnH4VGloSiKo7dmLPQ8om"
select select "string:[GEOGRAPHIC_DATA]"
select select "spot4"
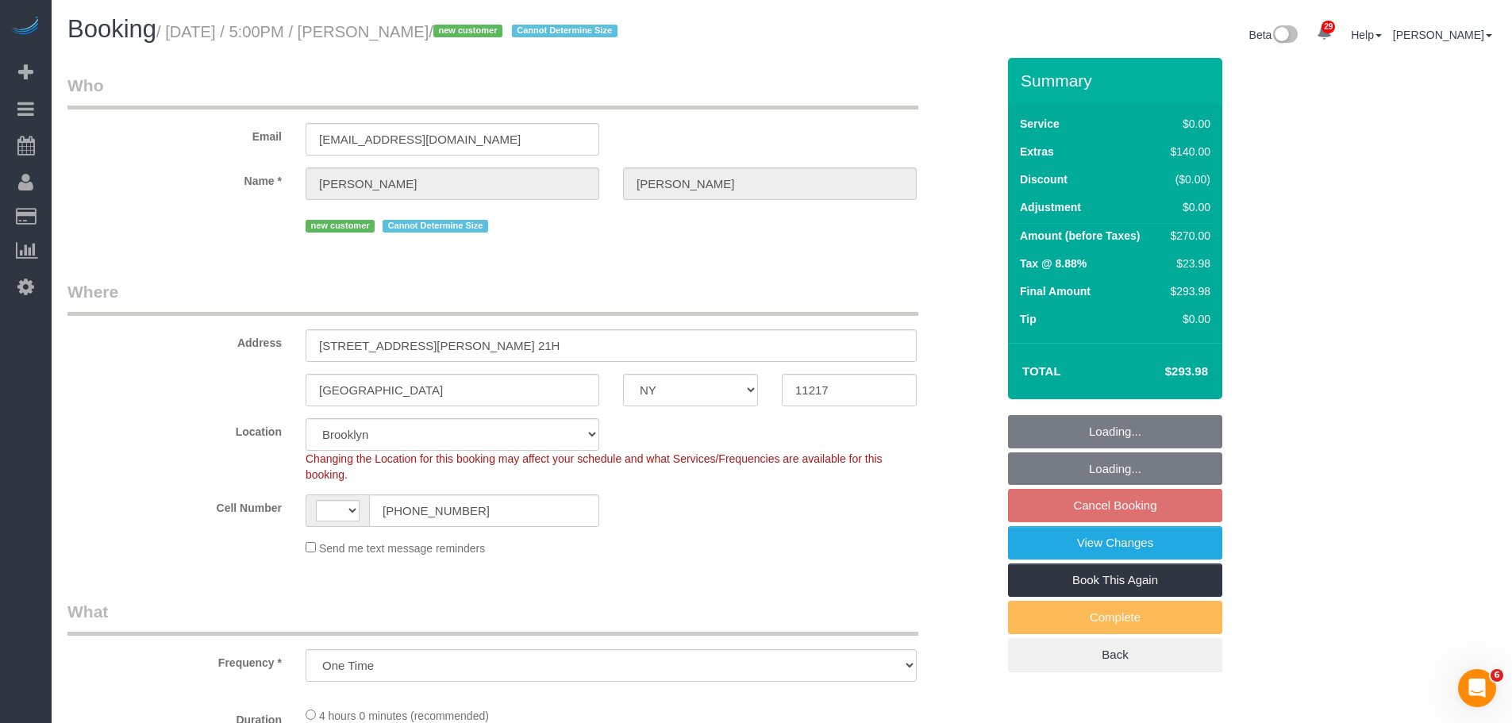
select select "number:64"
select select "number:79"
select select "number:15"
select select "number:6"
select select "1"
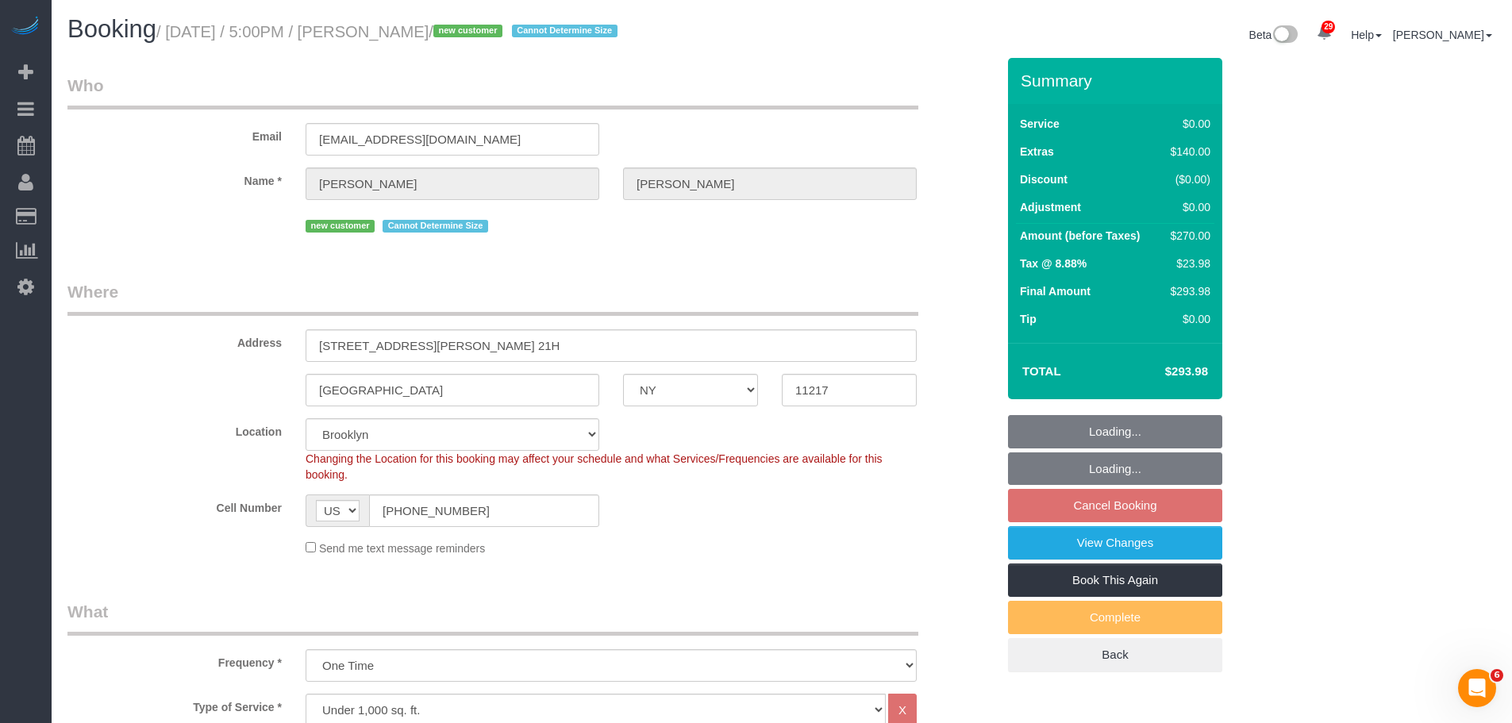
select select "1"
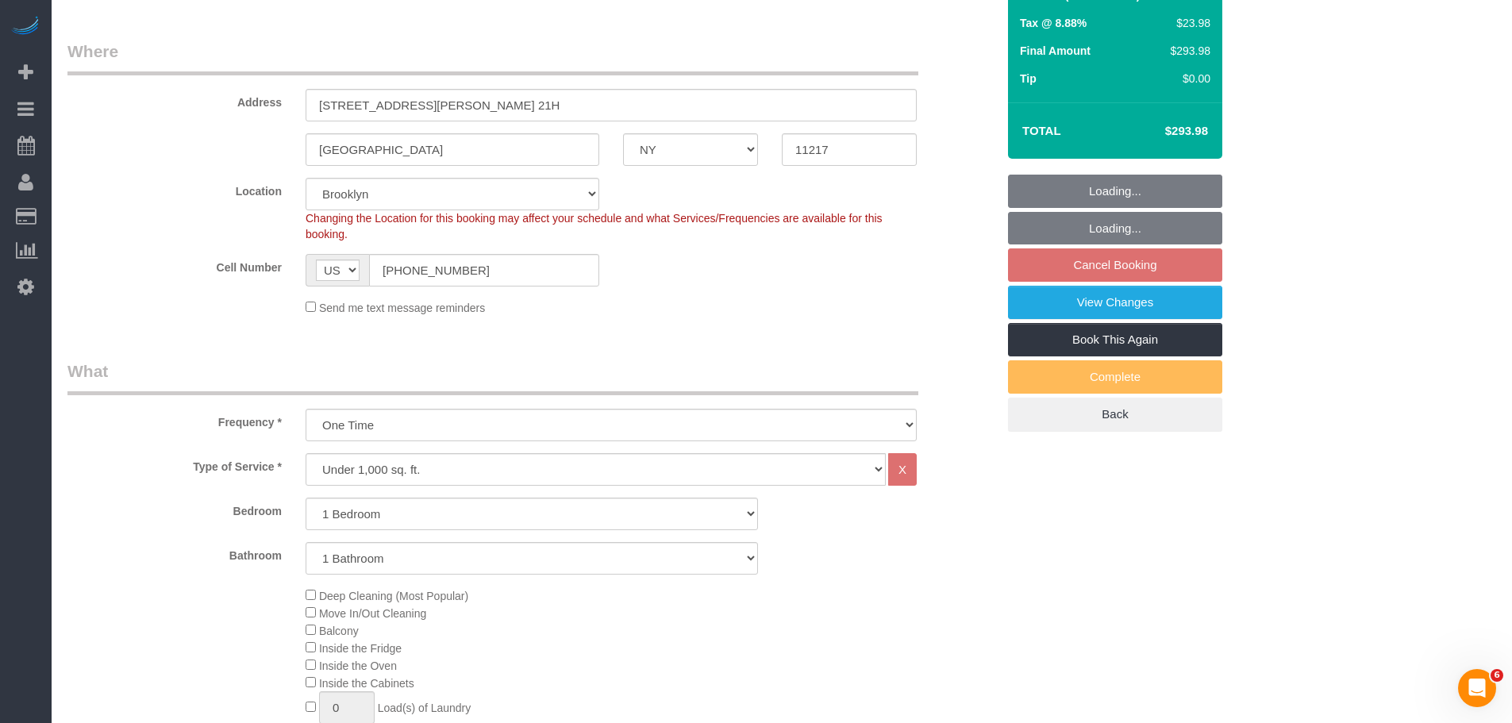
scroll to position [397, 0]
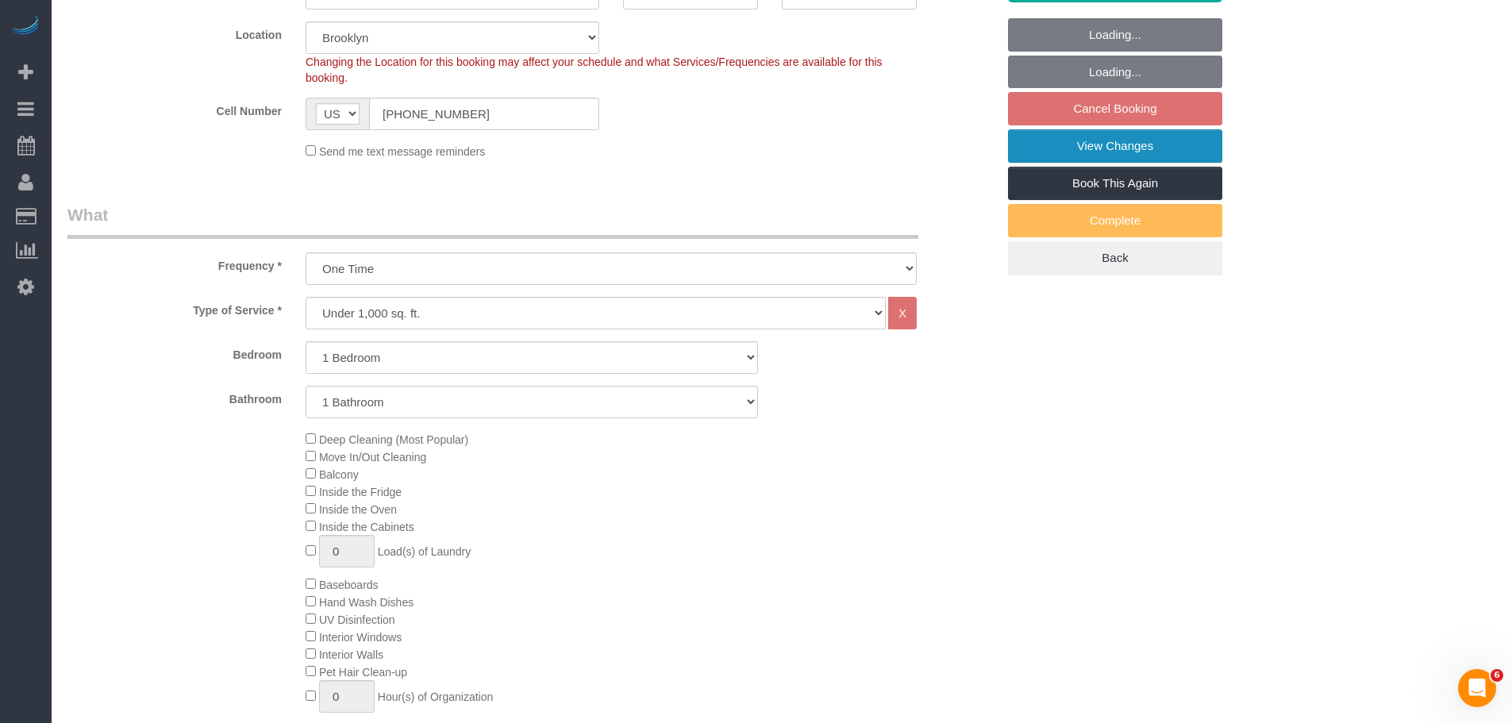
click at [1151, 148] on link "View Changes" at bounding box center [1115, 145] width 214 height 33
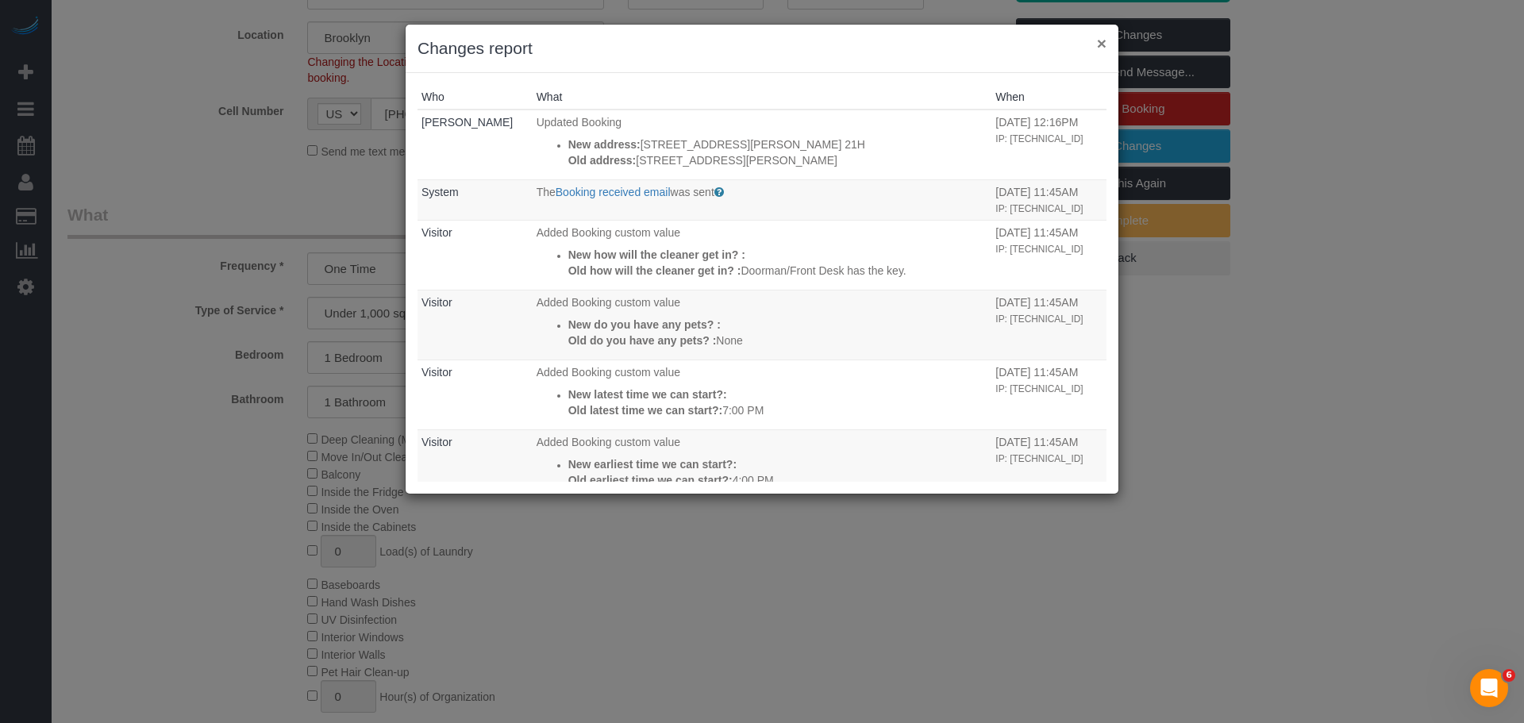
click at [1101, 44] on button "×" at bounding box center [1102, 43] width 10 height 17
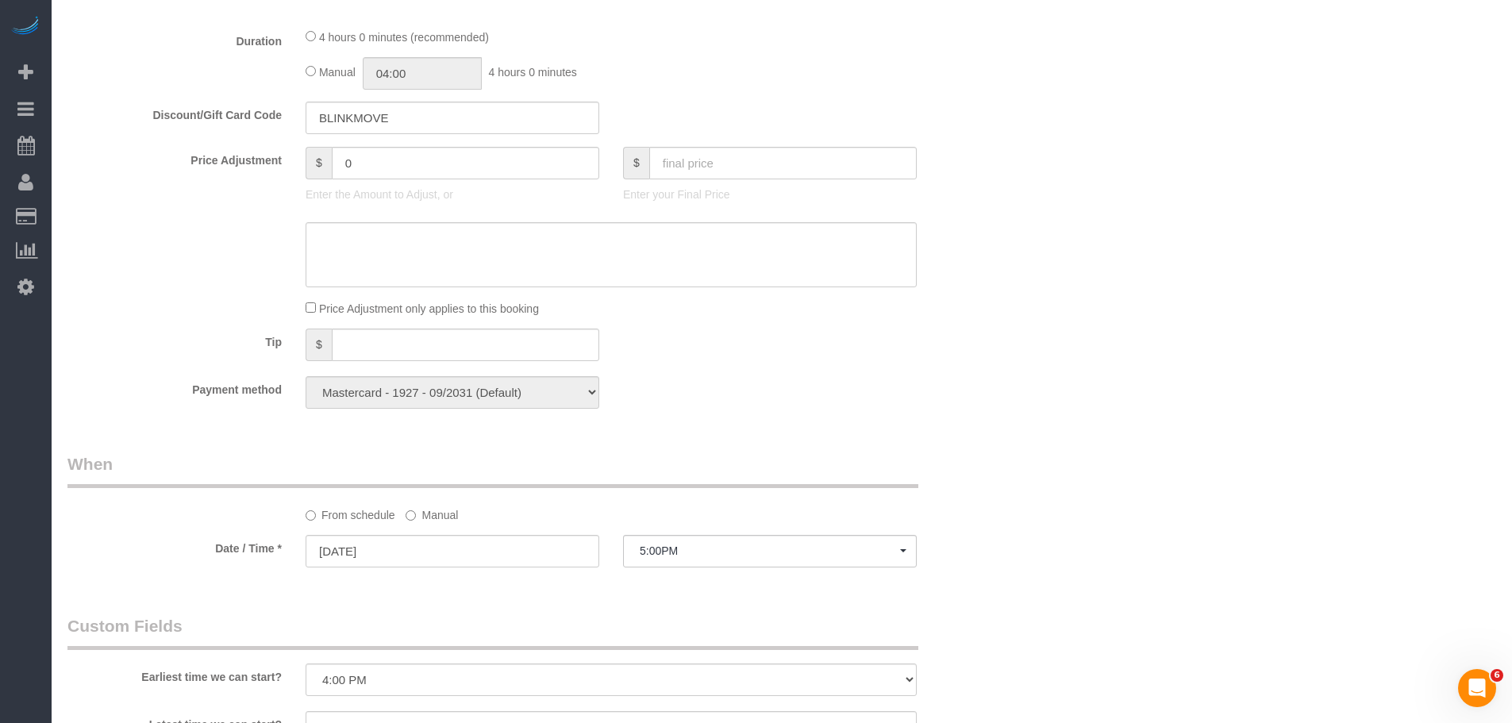
scroll to position [1032, 0]
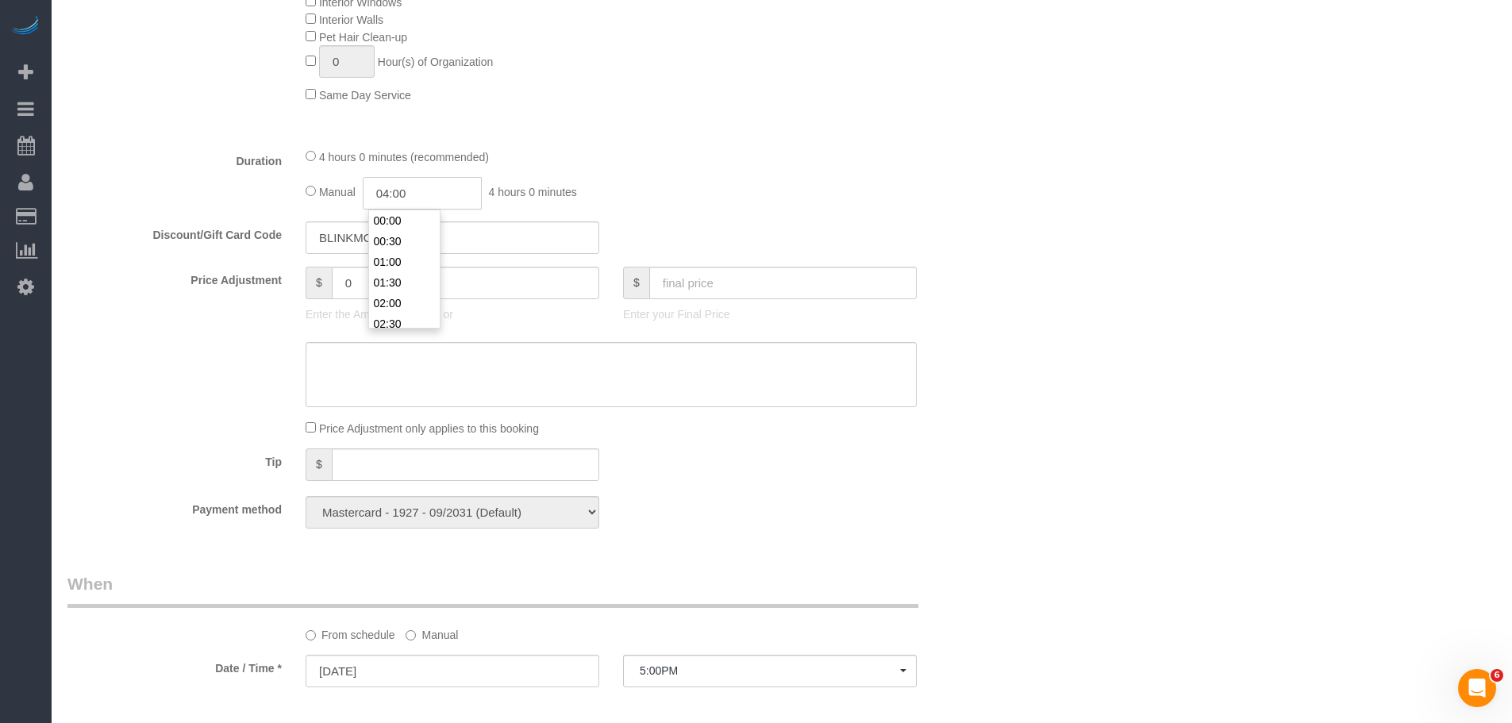
click at [411, 199] on input "04:00" at bounding box center [422, 193] width 119 height 33
type input "02:00"
click at [406, 302] on li "02:00" at bounding box center [404, 303] width 71 height 21
click at [823, 197] on div "Manual 02:00 2 hours 0 minutes" at bounding box center [611, 193] width 611 height 33
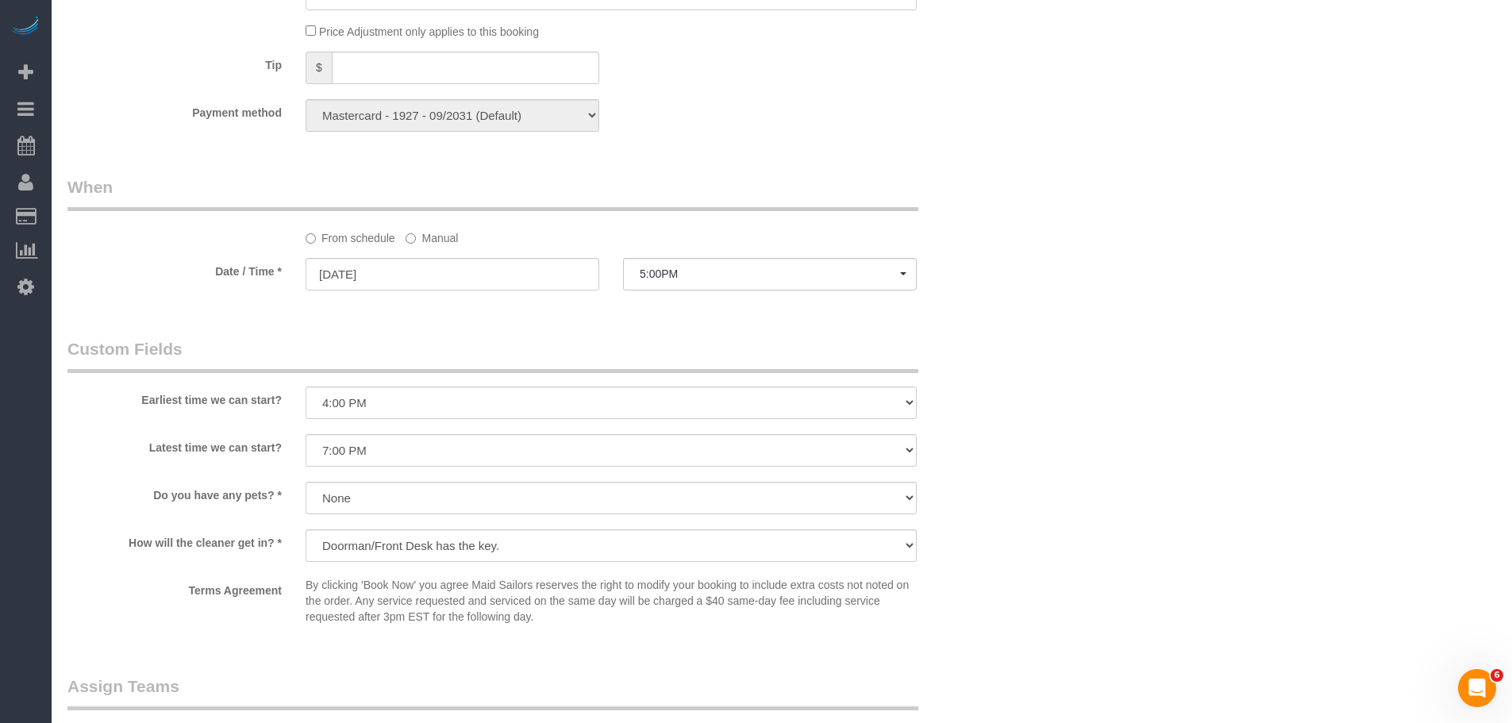
select select "spot58"
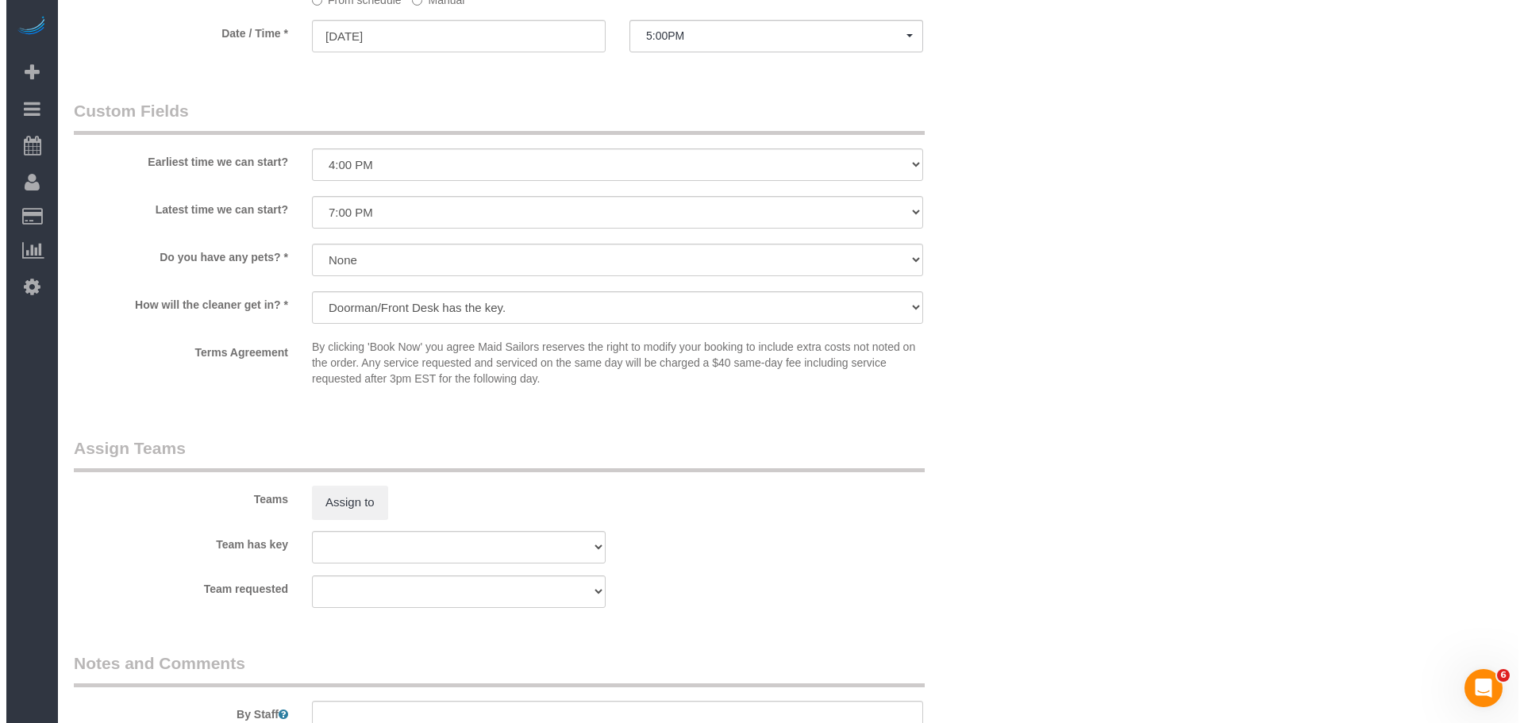
scroll to position [1905, 0]
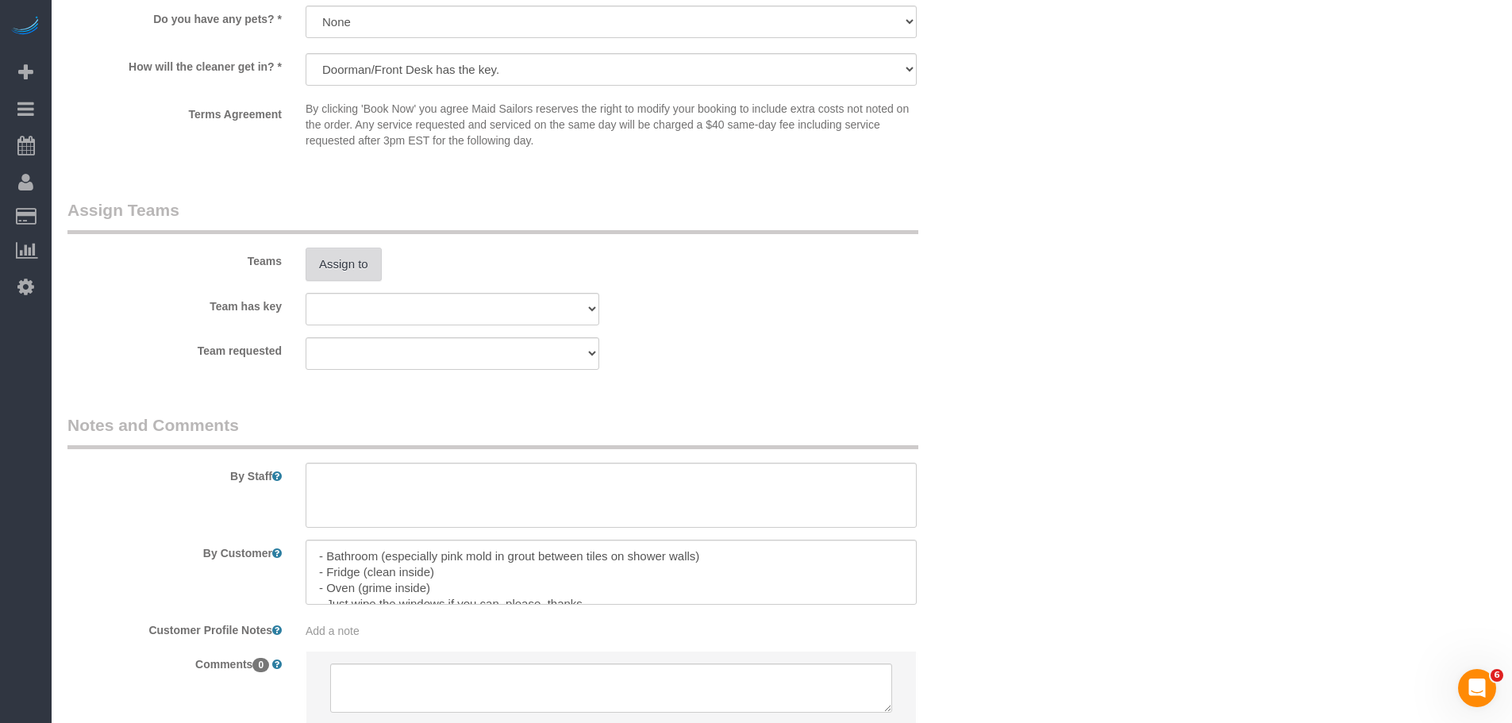
click at [354, 261] on button "Assign to" at bounding box center [344, 264] width 76 height 33
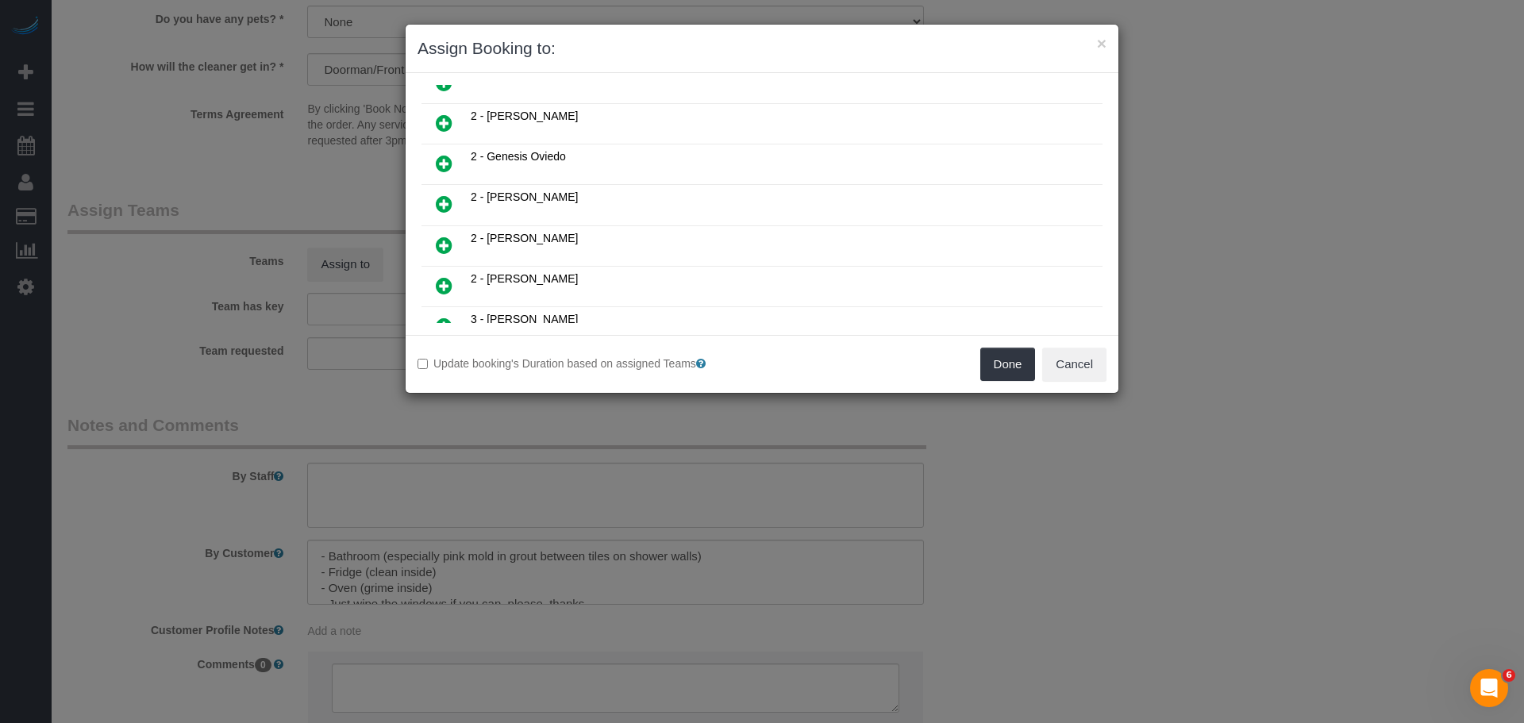
scroll to position [397, 0]
click at [437, 163] on icon at bounding box center [444, 160] width 17 height 19
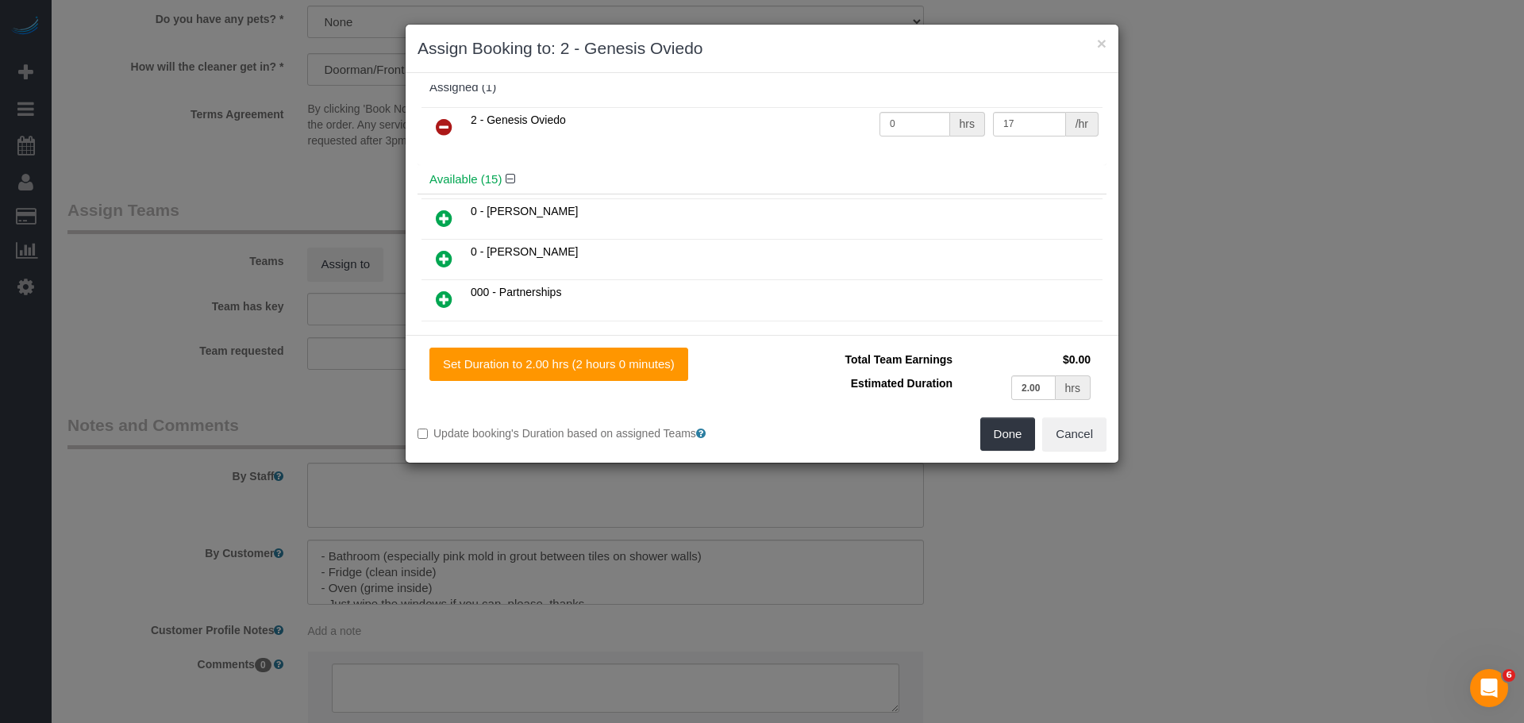
scroll to position [0, 0]
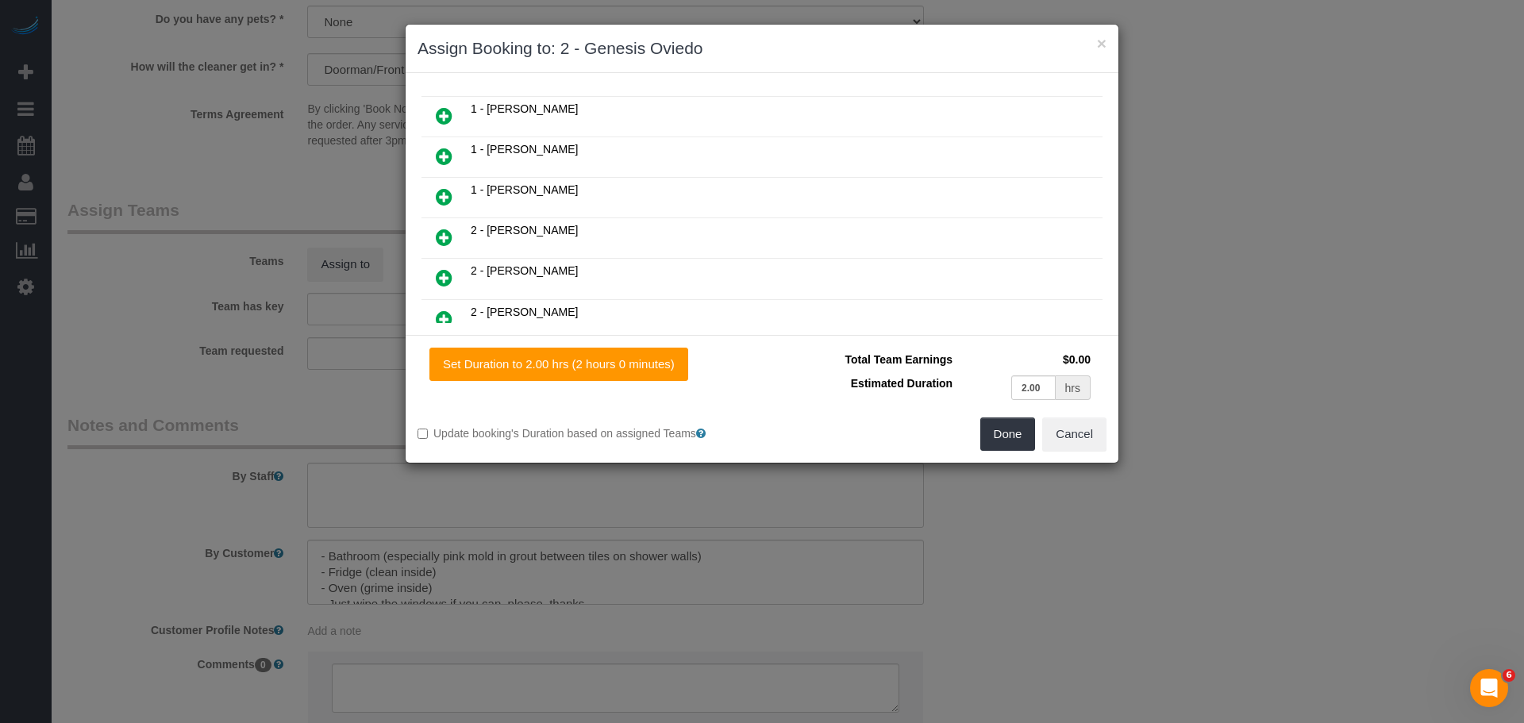
click at [448, 271] on icon at bounding box center [444, 277] width 17 height 19
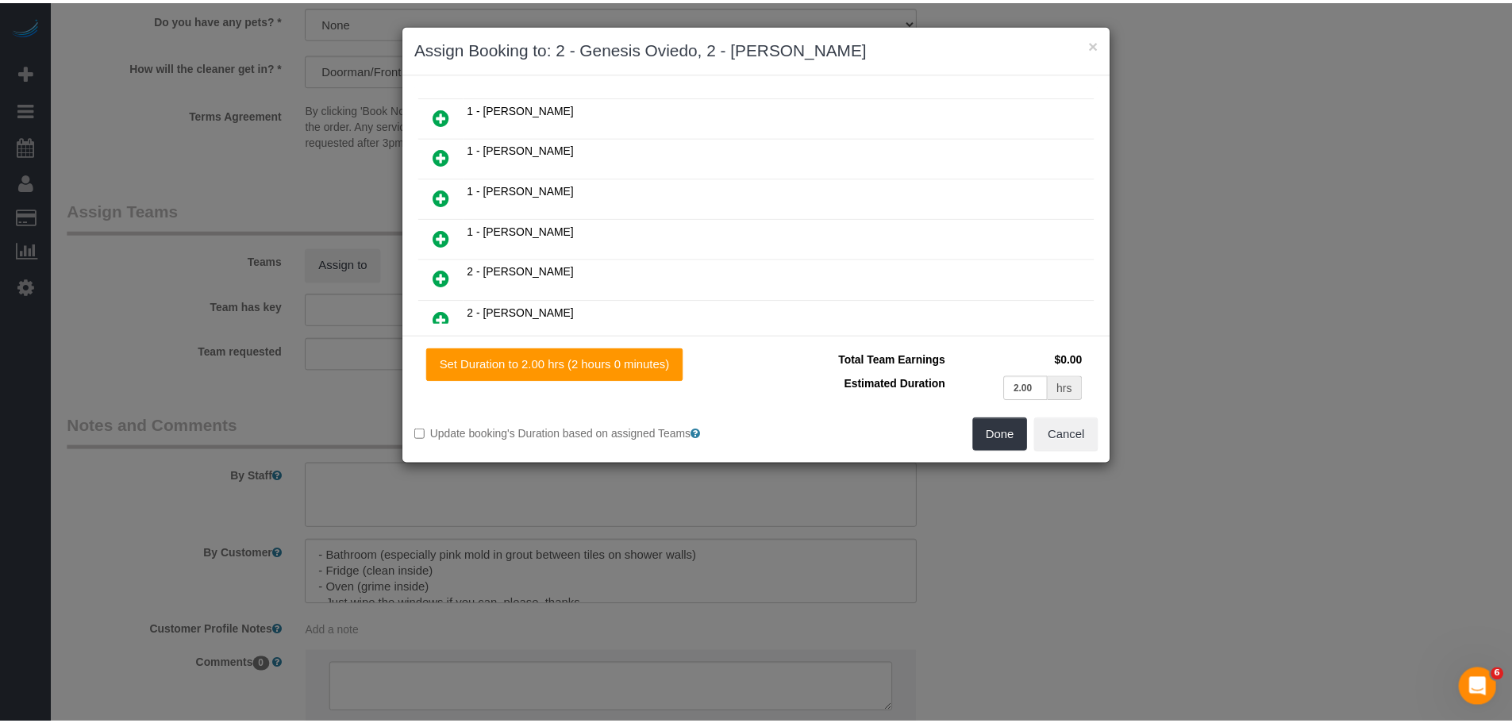
scroll to position [358, 0]
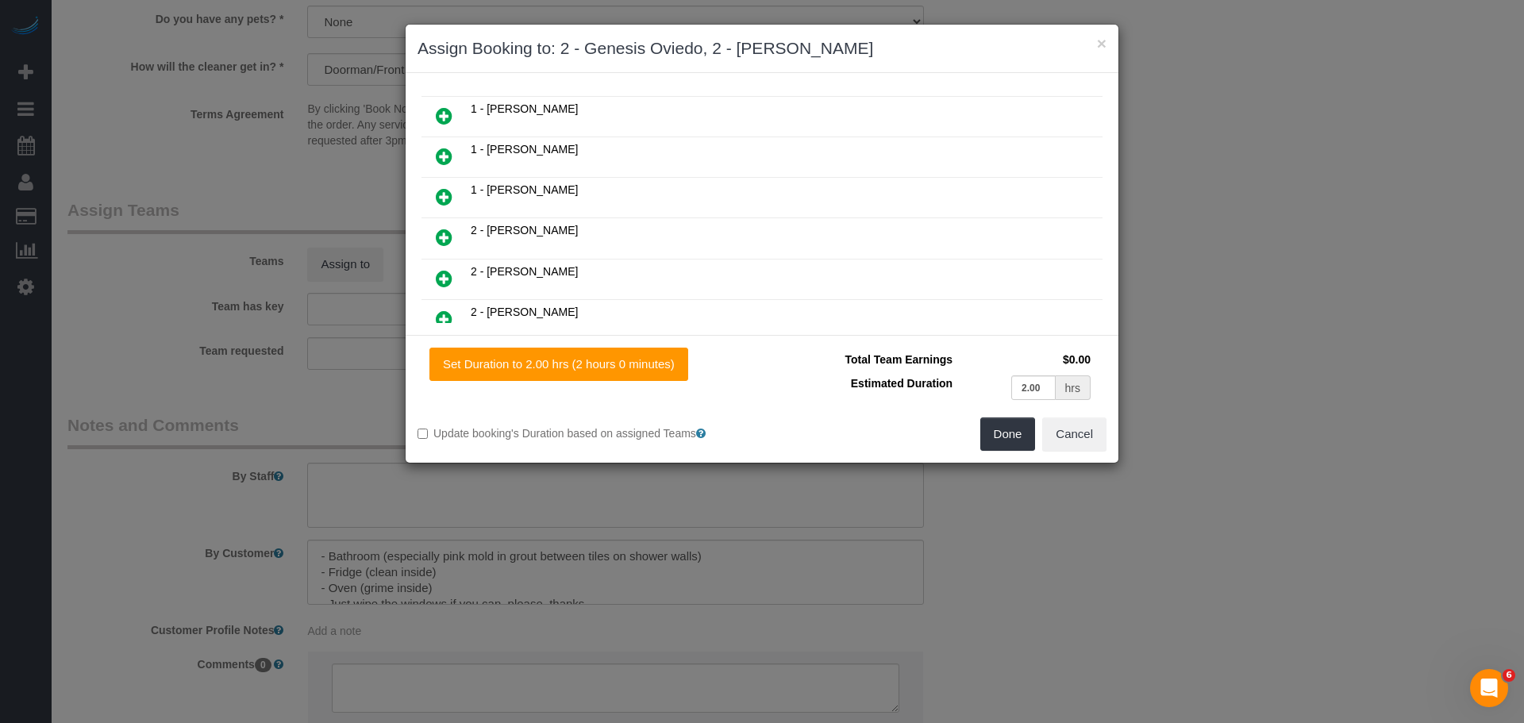
click at [975, 444] on div "Done Cancel" at bounding box center [940, 433] width 356 height 33
click at [1003, 441] on button "Done" at bounding box center [1008, 433] width 56 height 33
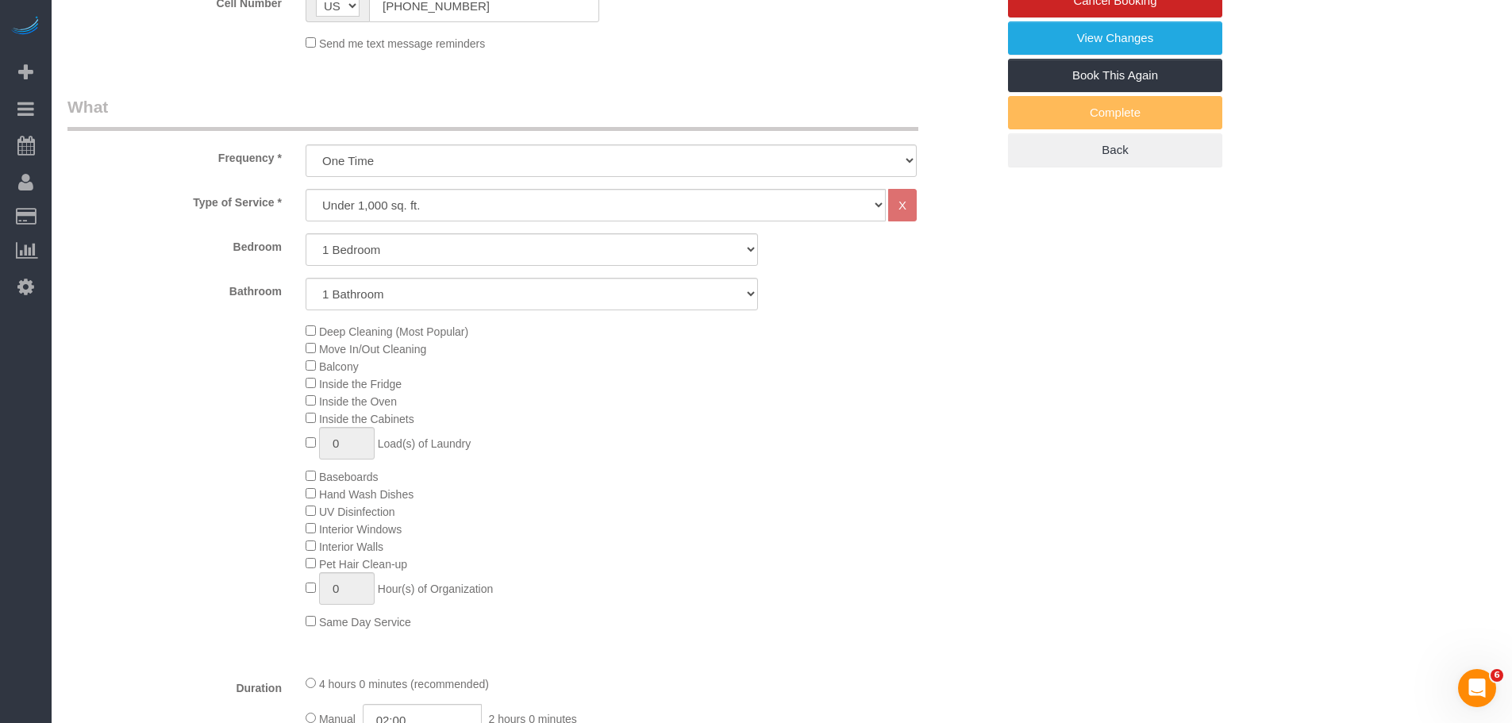
scroll to position [356, 0]
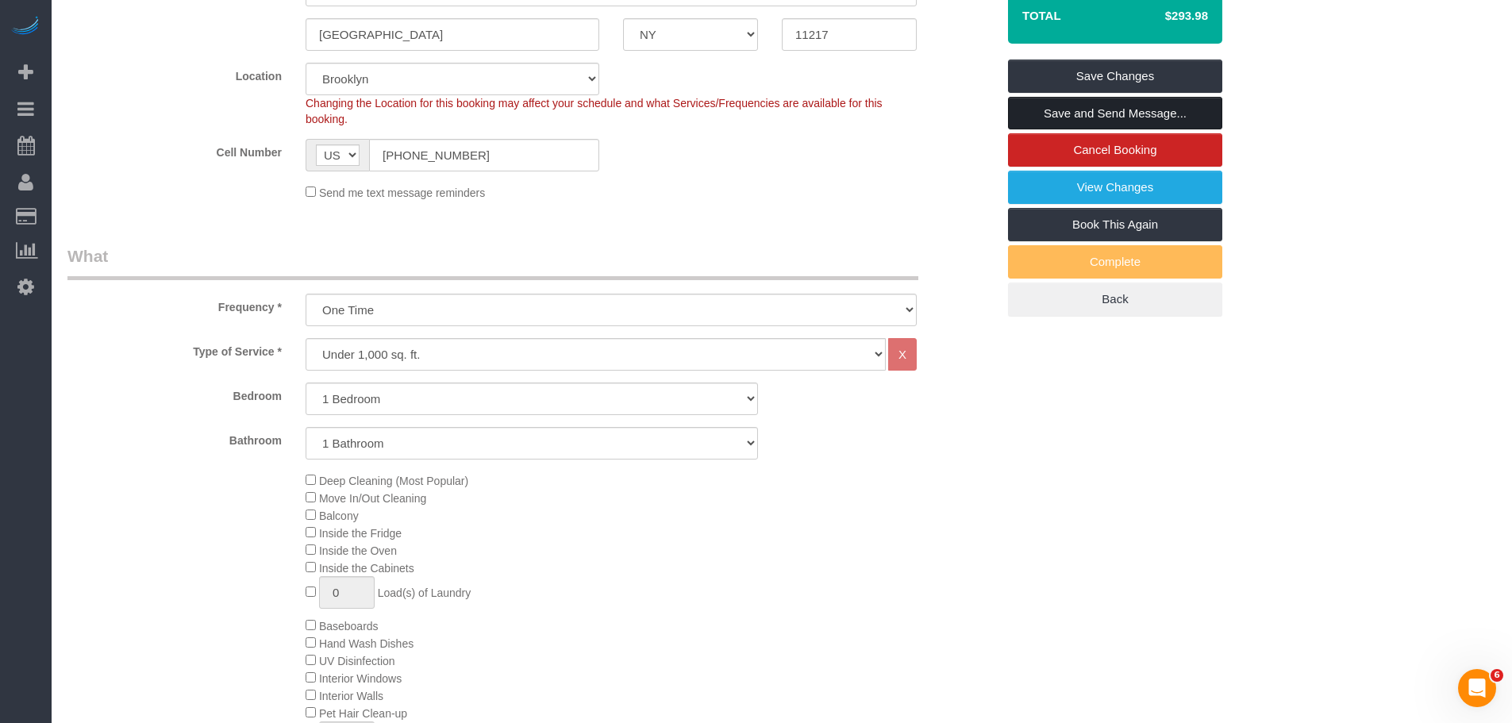
click at [1091, 110] on link "Save and Send Message..." at bounding box center [1115, 113] width 214 height 33
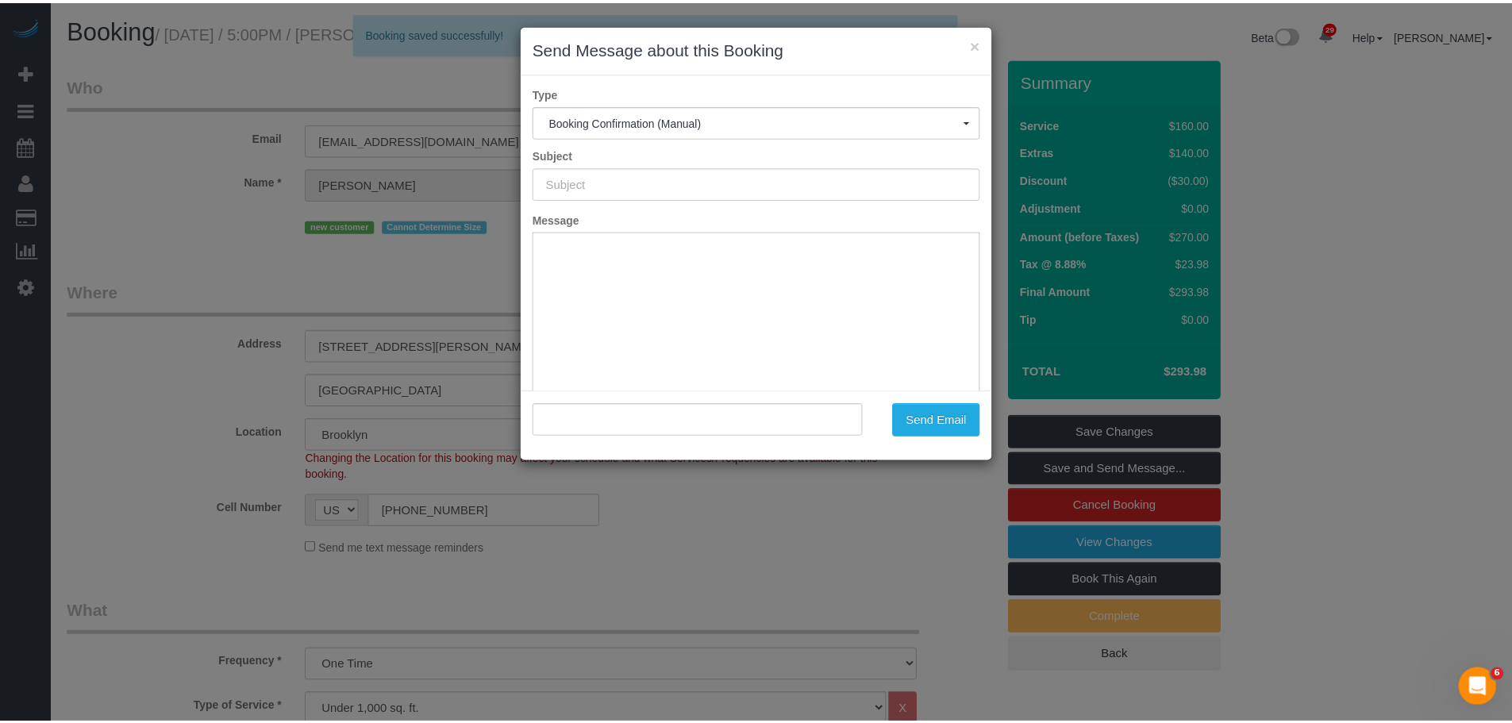
scroll to position [0, 0]
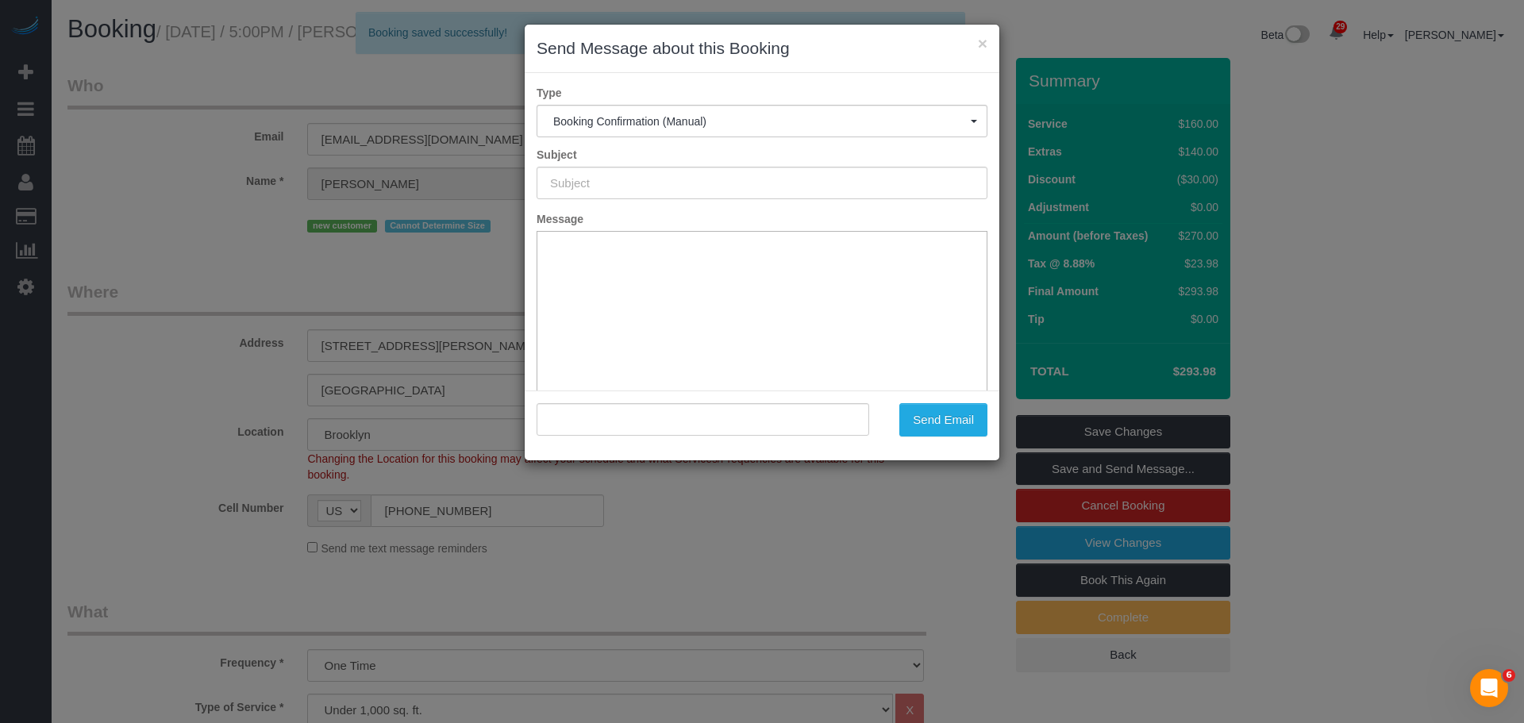
type input "Cleaning Confirmed for 09/29/2025 at 5:00pm"
type input ""Trishank Kuppusamy" <role.routers.7i@icloud.com>"
drag, startPoint x: 594, startPoint y: 178, endPoint x: 435, endPoint y: 191, distance: 159.3
click at [381, 195] on div "× Send Message about this Booking Type Booking Confirmation (Manual) Booking Co…" at bounding box center [762, 361] width 1524 height 723
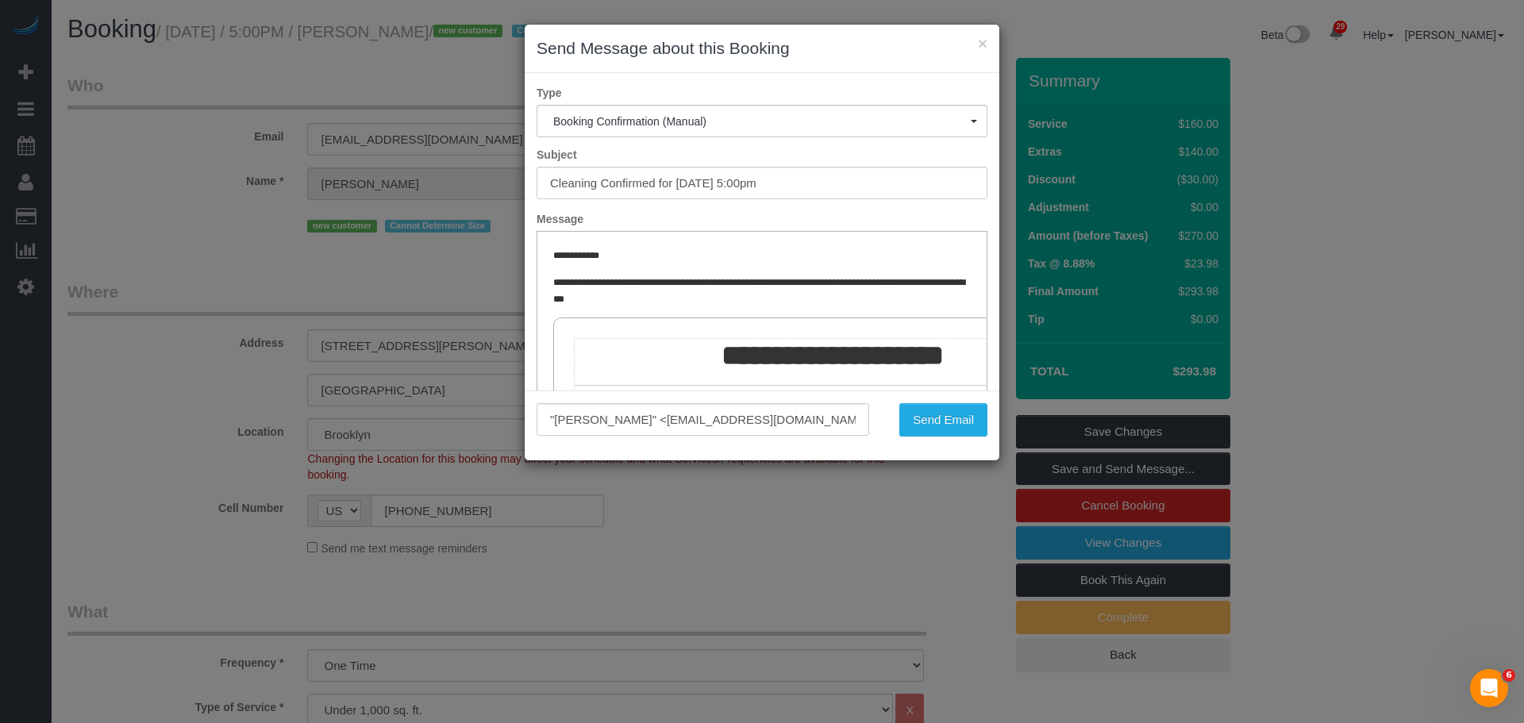
click at [988, 43] on div "× Send Message about this Booking" at bounding box center [762, 49] width 475 height 48
click at [985, 44] on button "×" at bounding box center [983, 43] width 10 height 17
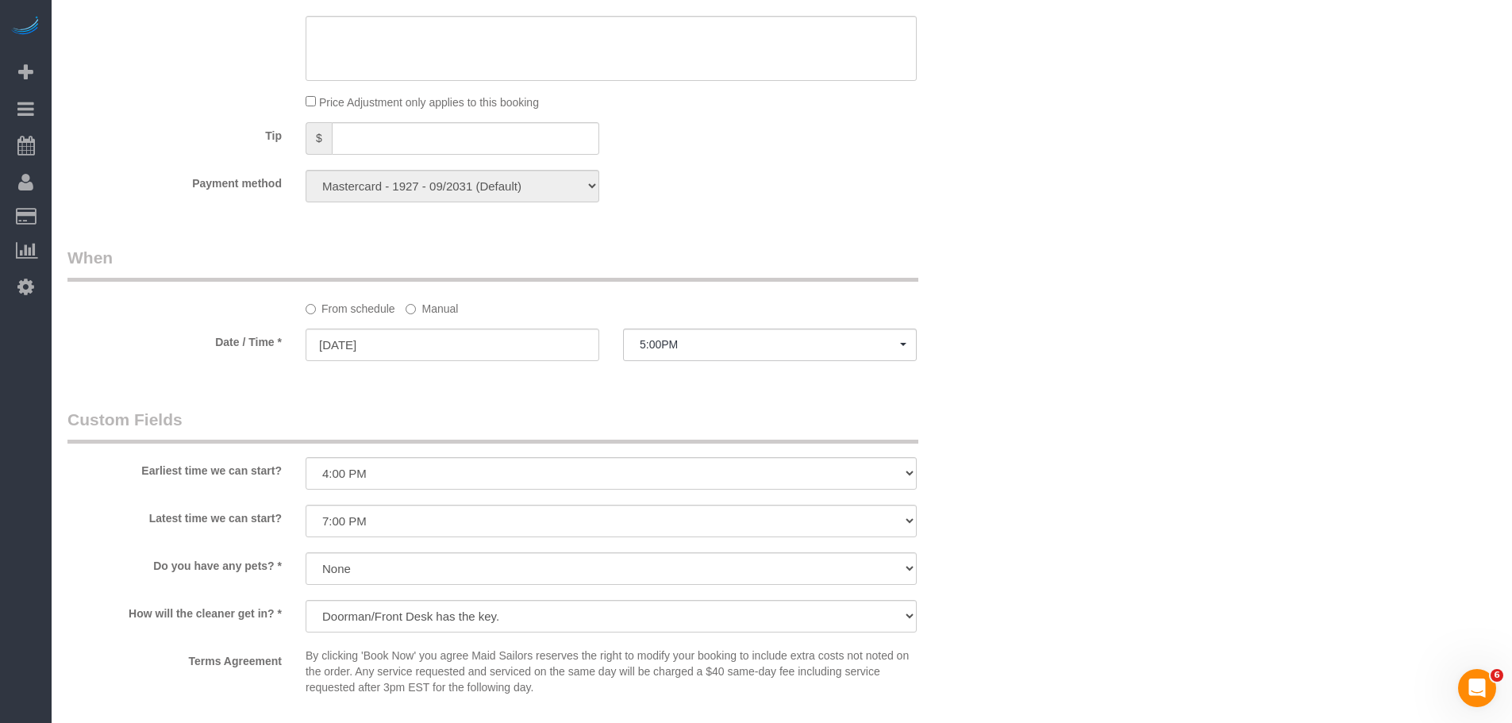
scroll to position [1428, 0]
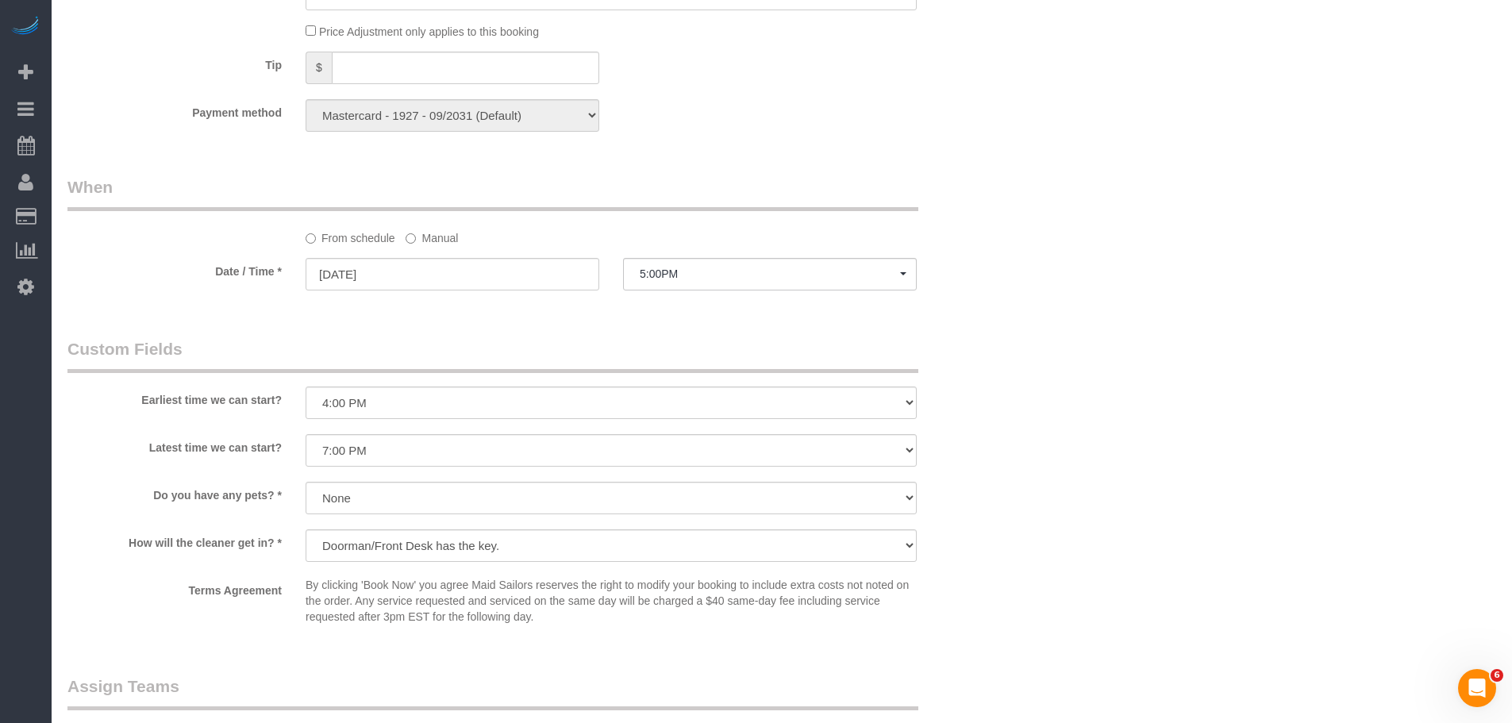
click at [444, 243] on label "Manual" at bounding box center [432, 235] width 52 height 21
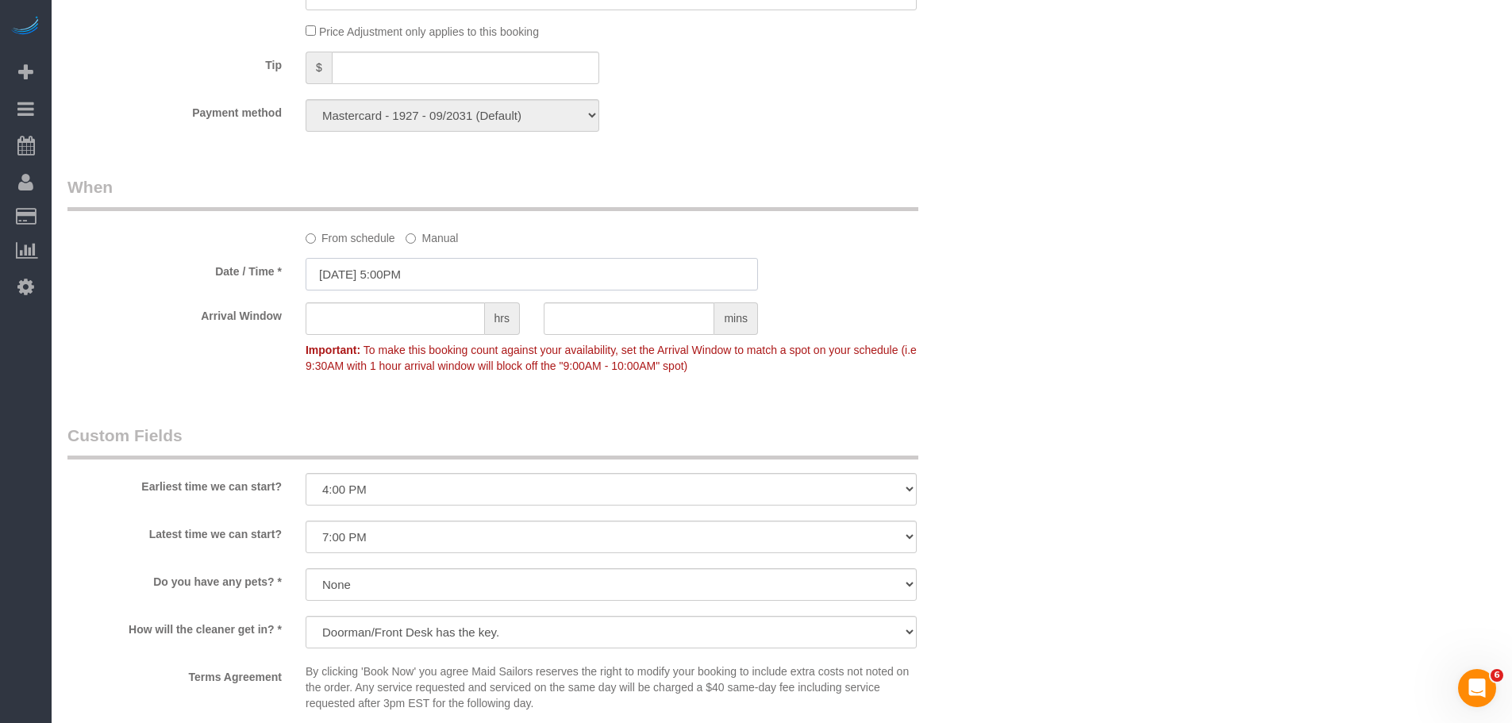
click at [436, 271] on input "09/29/2025 5:00PM" at bounding box center [532, 274] width 452 height 33
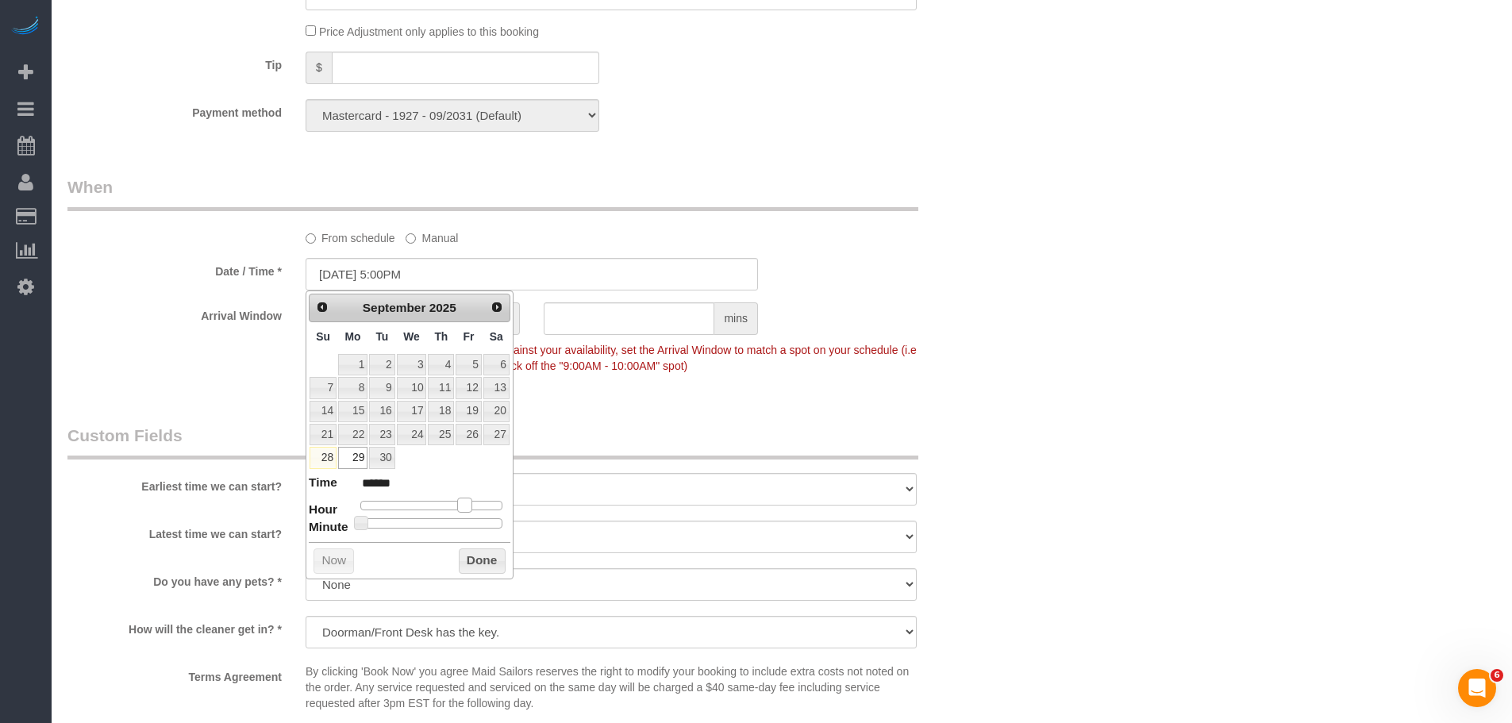
click at [470, 504] on span at bounding box center [464, 505] width 14 height 14
type input "09/29/2025 6:00PM"
type input "******"
click at [490, 559] on button "Done" at bounding box center [482, 560] width 47 height 25
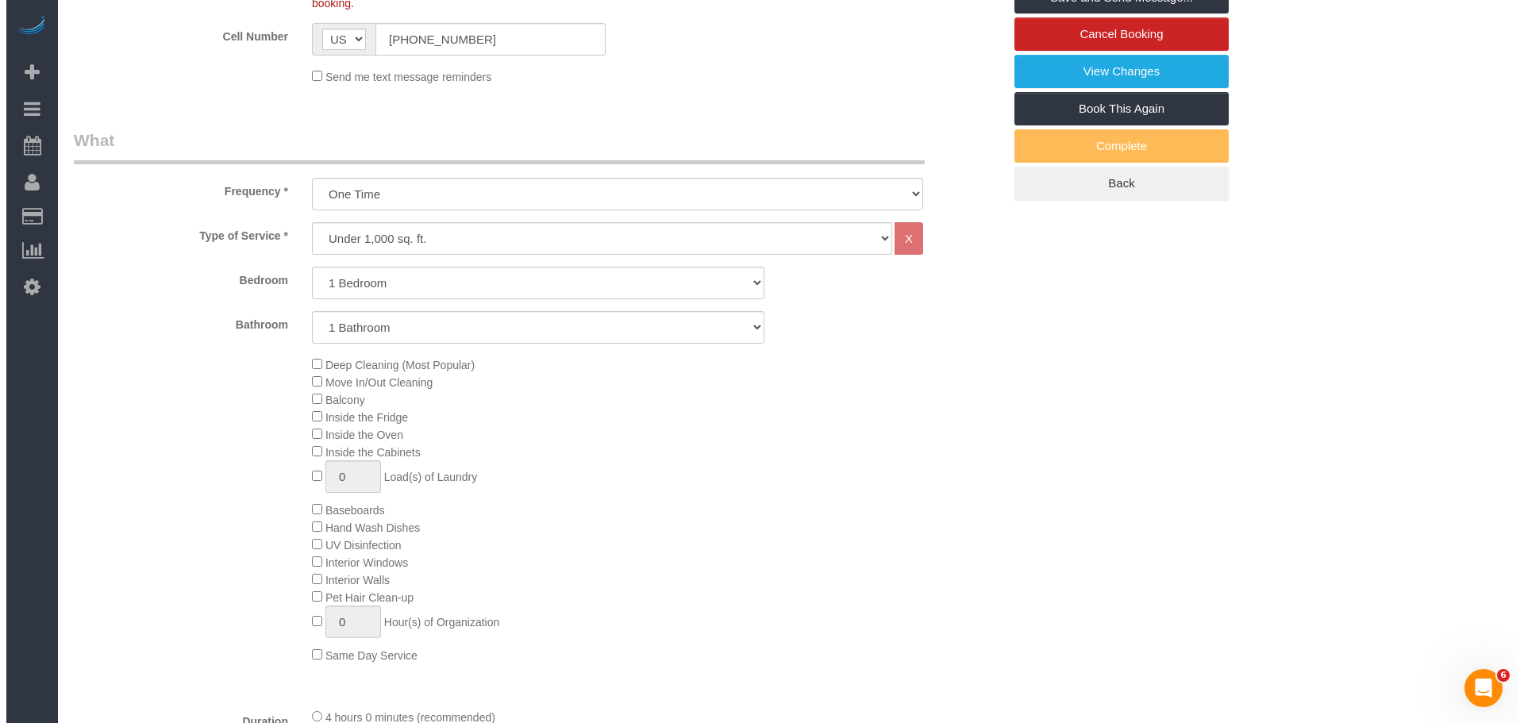
scroll to position [238, 0]
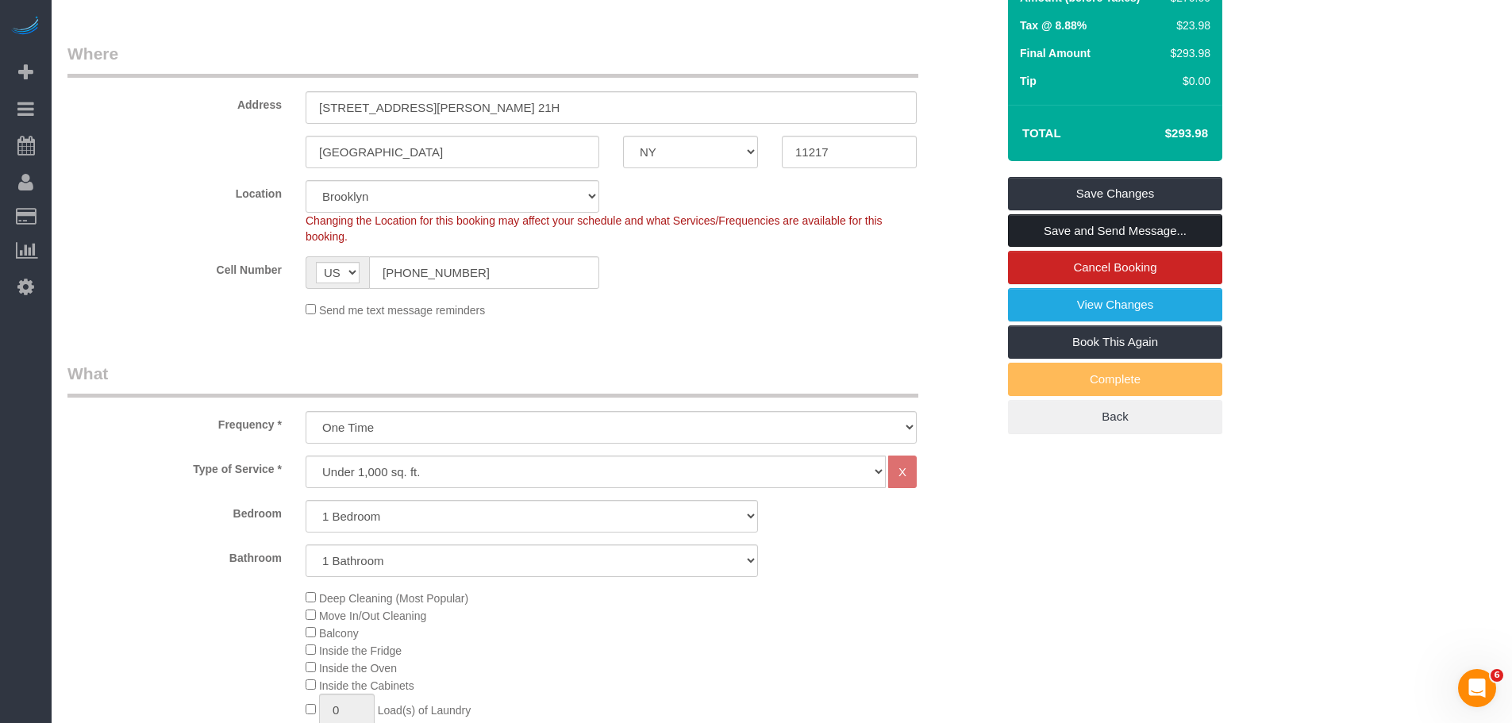
click at [1104, 235] on link "Save and Send Message..." at bounding box center [1115, 230] width 214 height 33
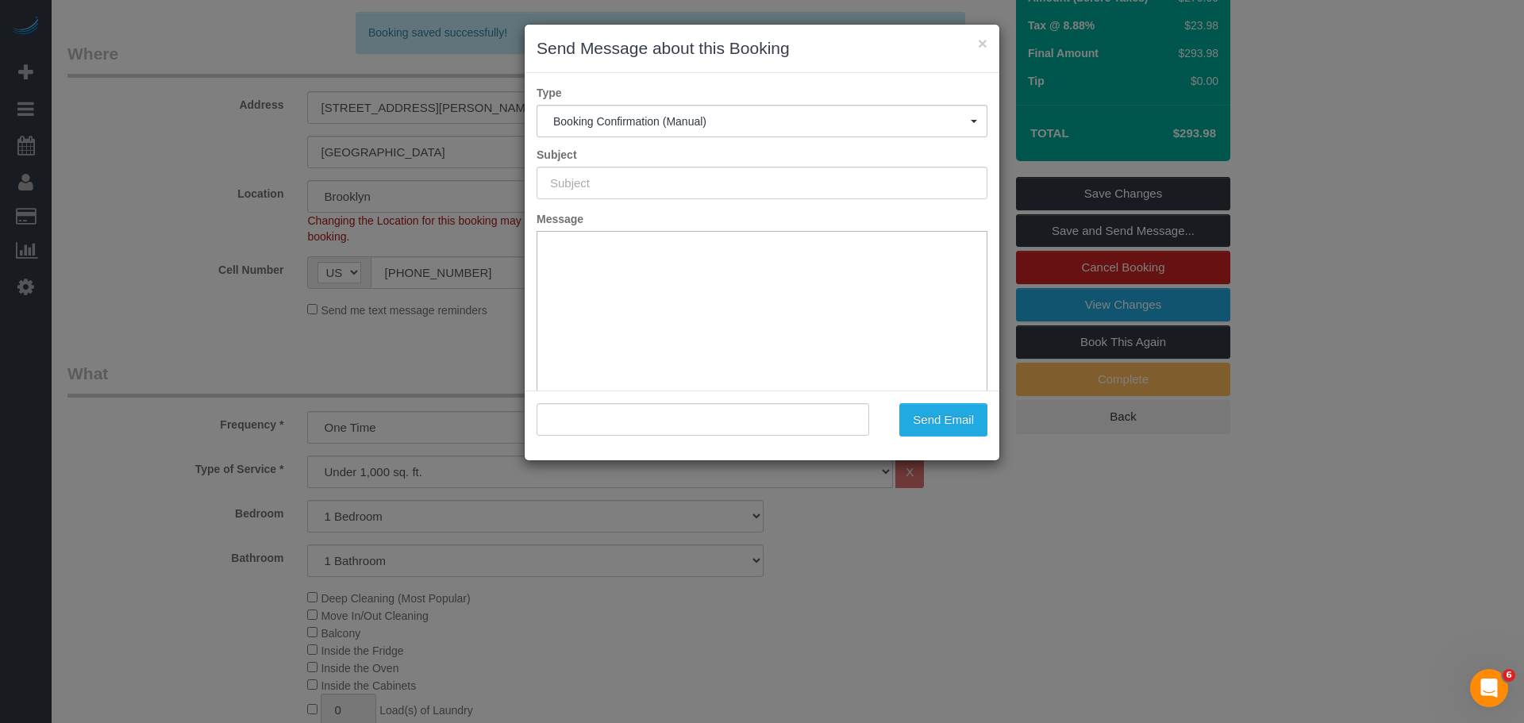
scroll to position [0, 0]
type input "Cleaning Confirmed for 09/29/2025 at 6:00pm"
type input ""Trishank Kuppusamy" <role.routers.7i@icloud.com>"
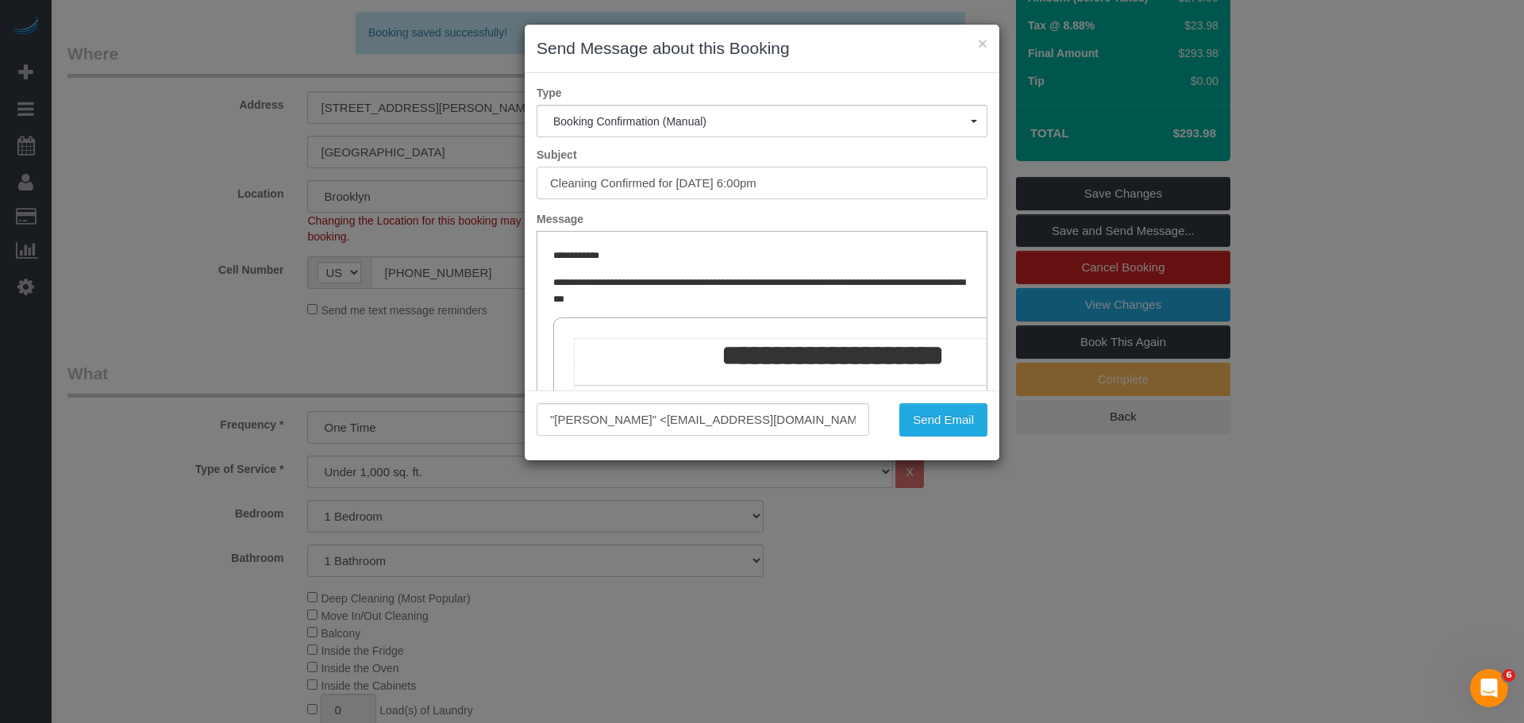
drag, startPoint x: 499, startPoint y: 183, endPoint x: 464, endPoint y: 194, distance: 36.6
click at [390, 183] on div "× Send Message about this Booking Type Booking Confirmation (Manual) Booking Co…" at bounding box center [762, 361] width 1524 height 723
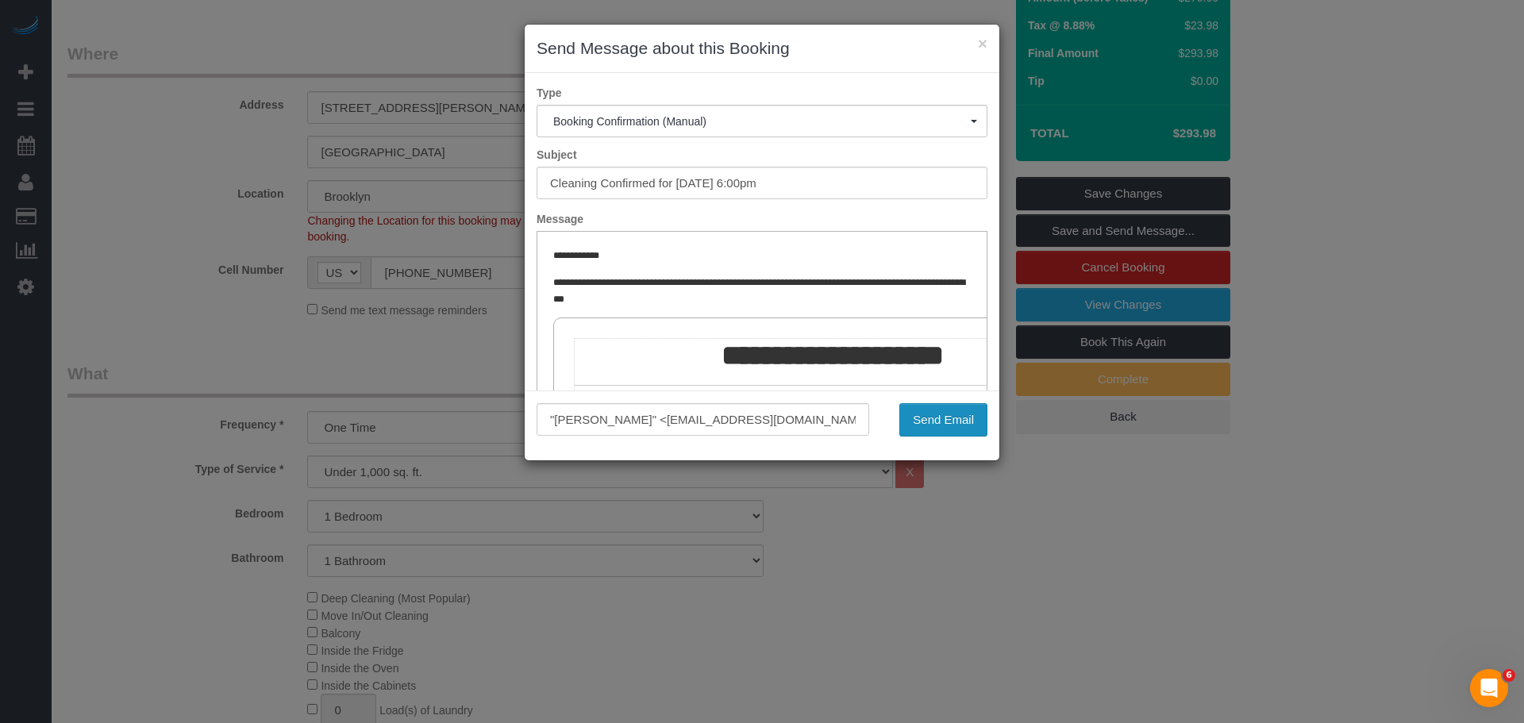
click at [906, 421] on button "Send Email" at bounding box center [943, 419] width 88 height 33
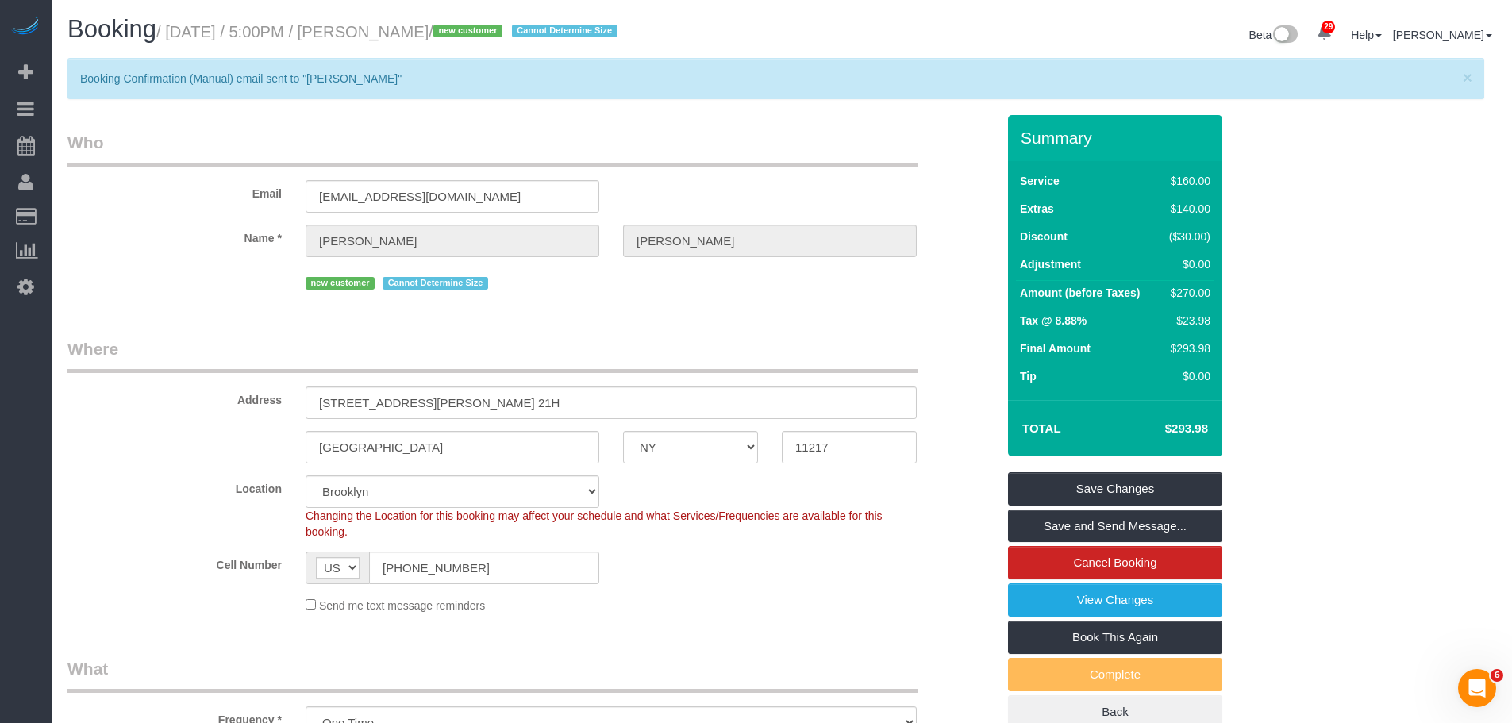
click at [631, 156] on legend "Who" at bounding box center [492, 149] width 851 height 36
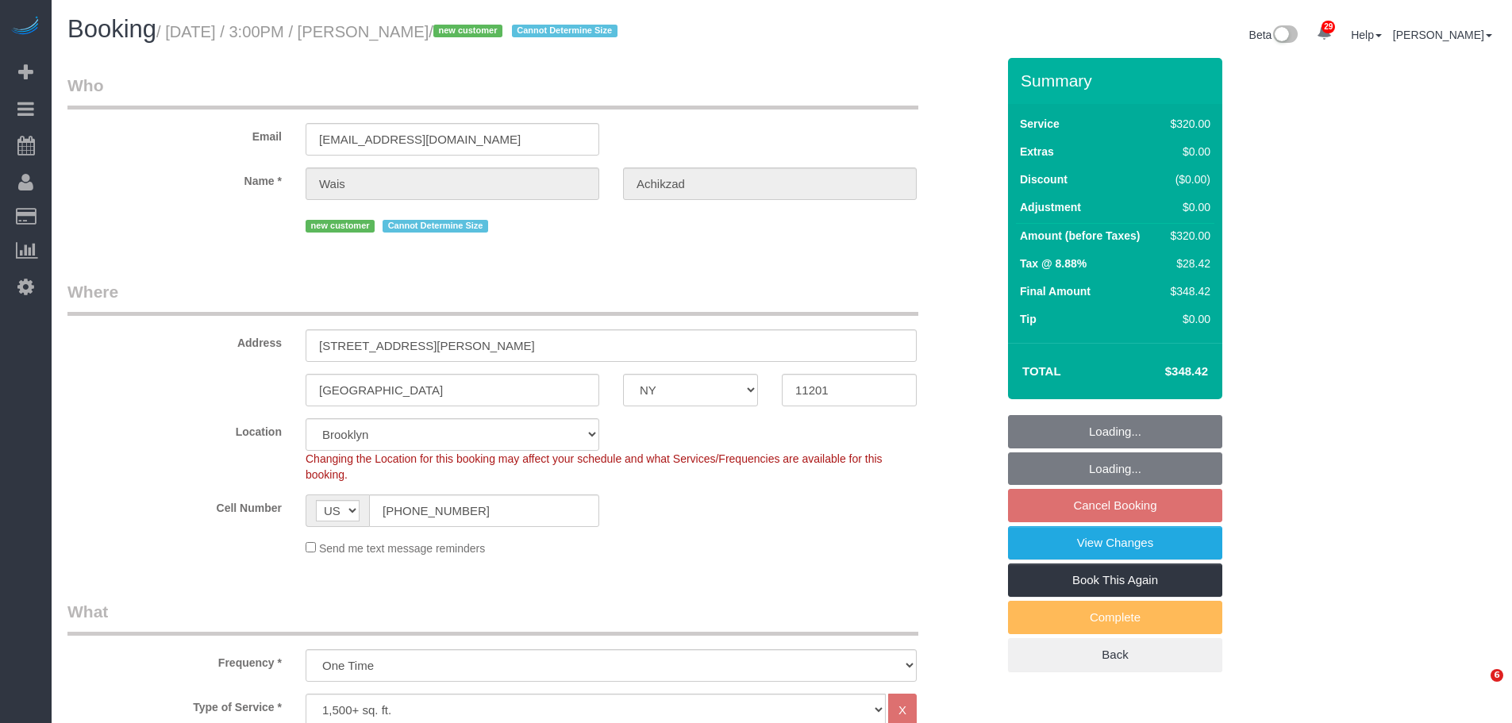
select select "NY"
select select "spot2"
select select "number:59"
select select "number:75"
select select "number:15"
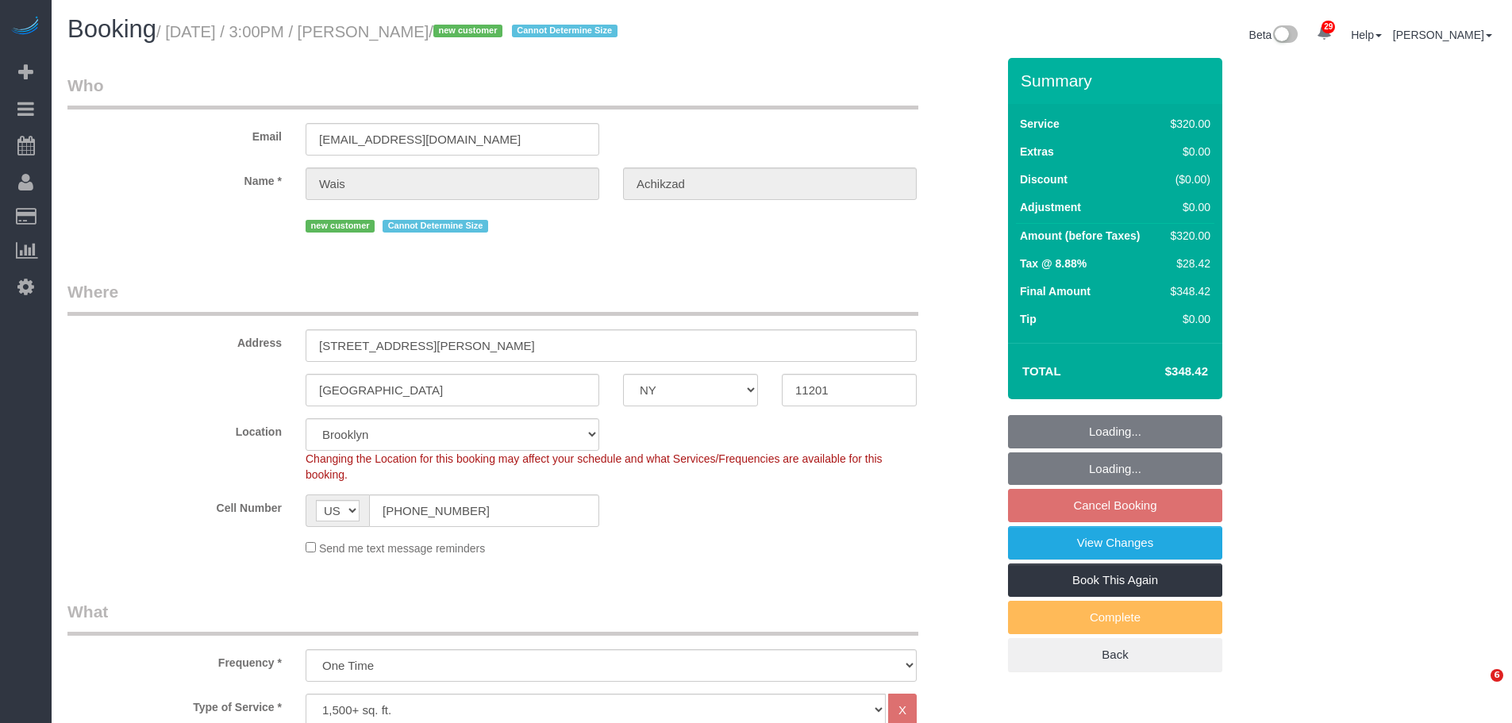
select select "number:5"
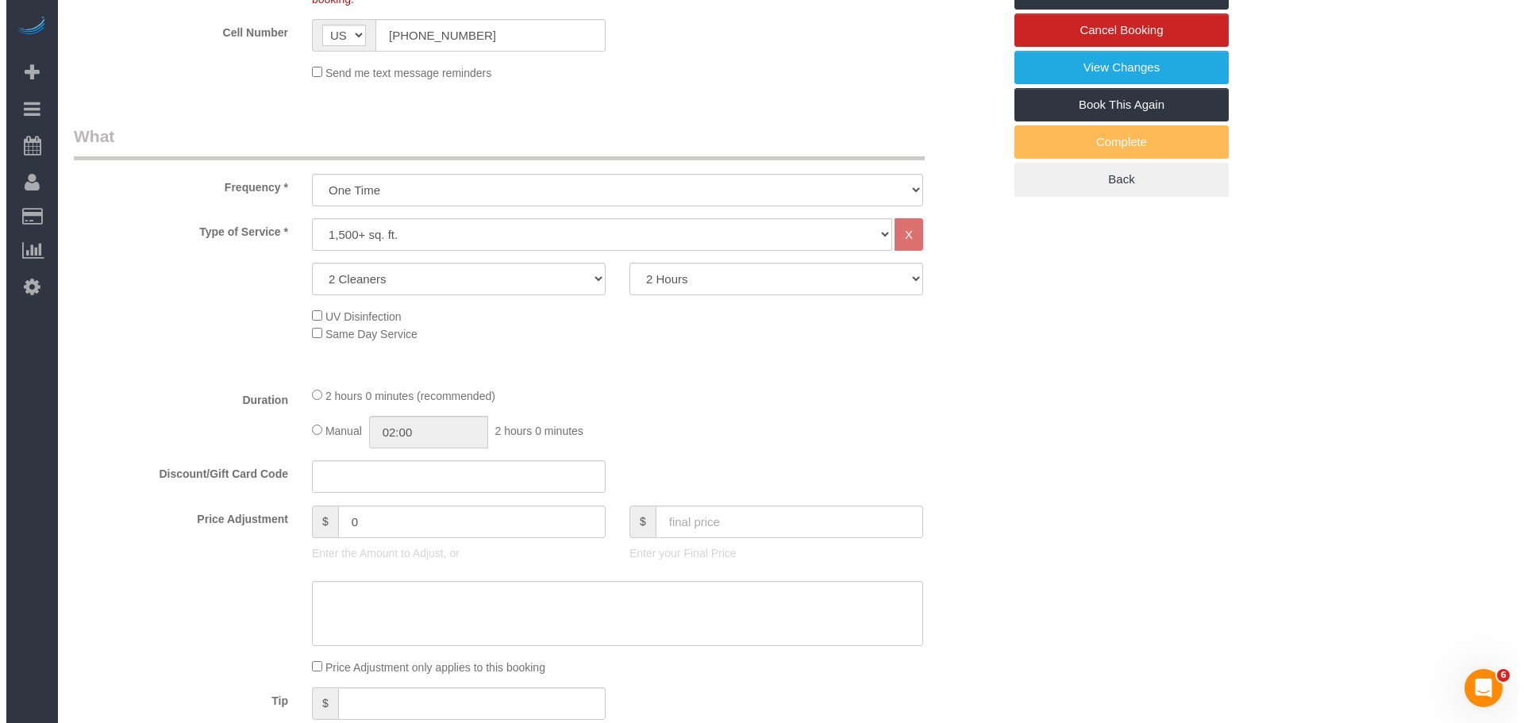
scroll to position [317, 0]
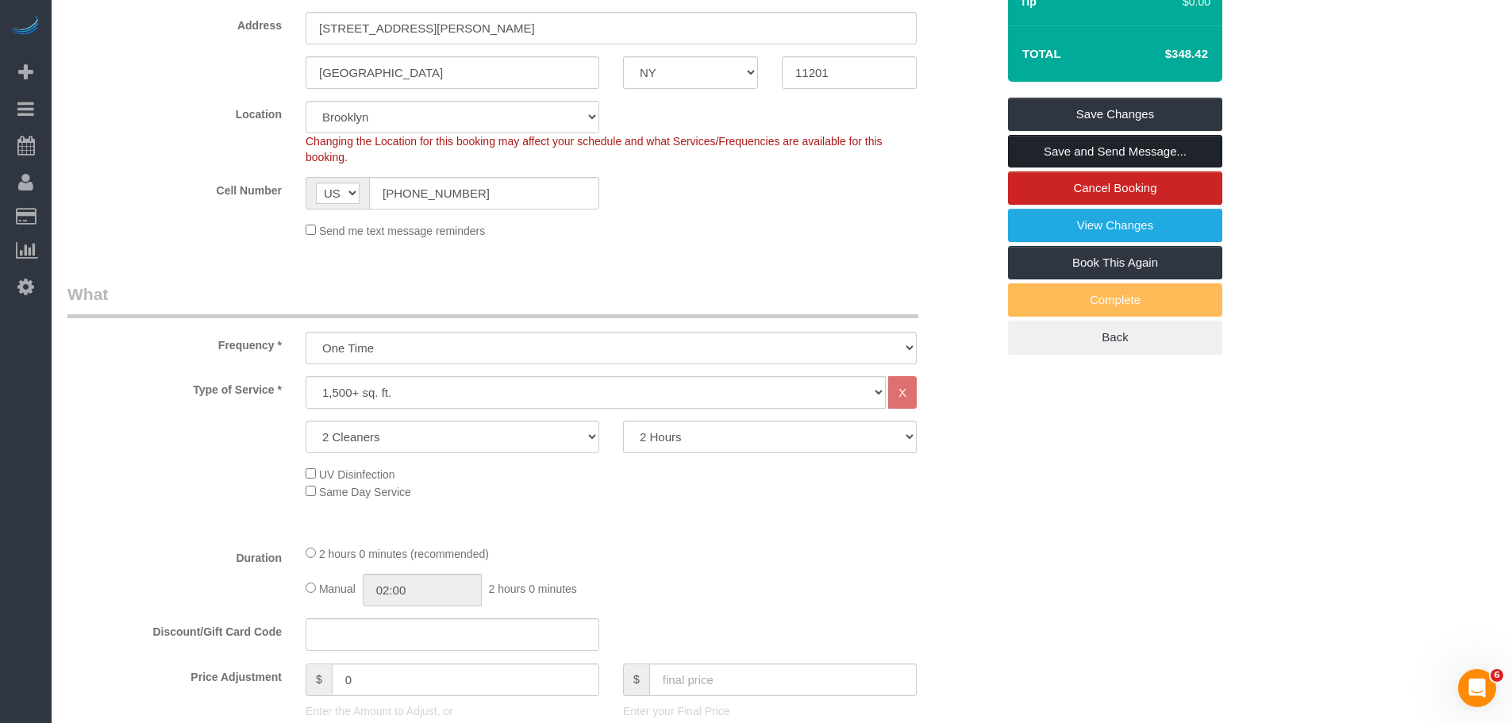
click at [1150, 147] on link "Save and Send Message..." at bounding box center [1115, 151] width 214 height 33
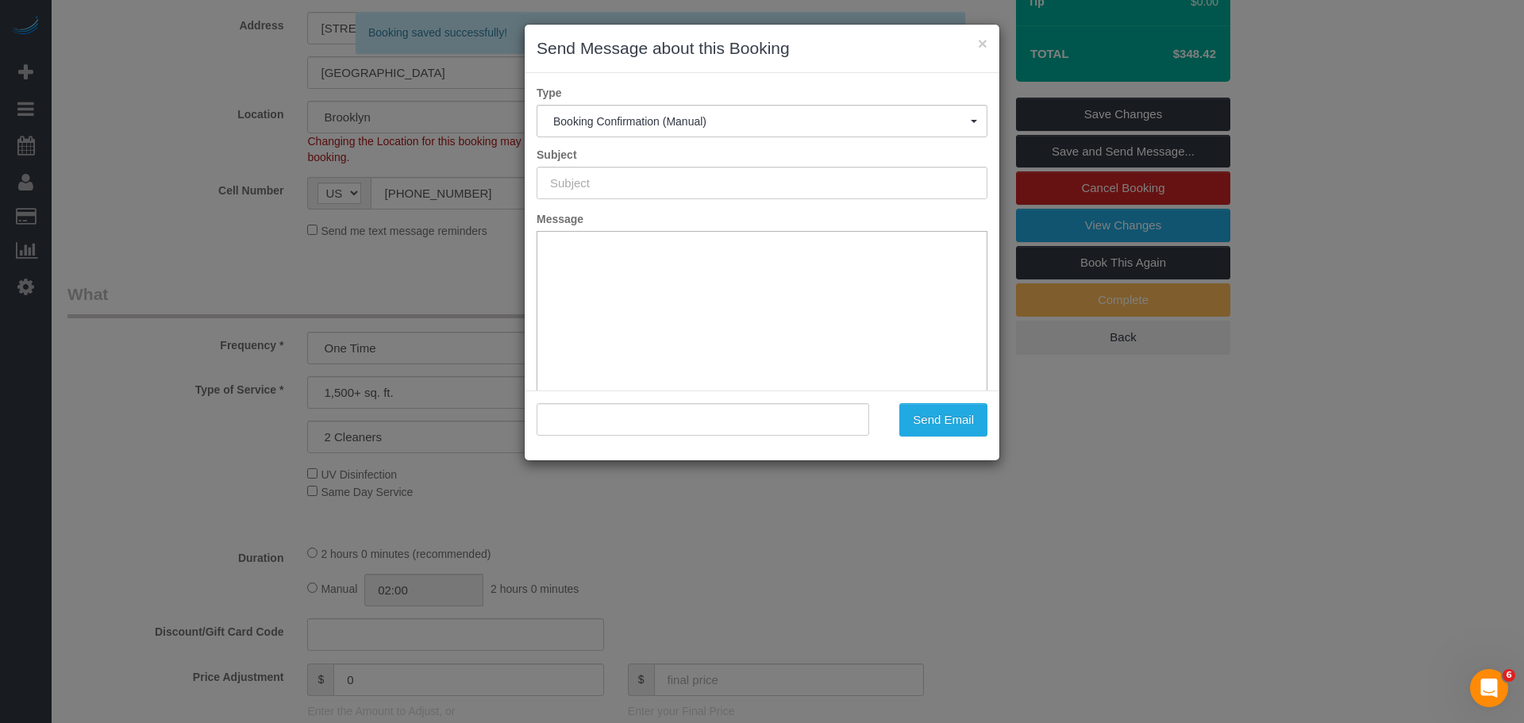
type input "Cleaning Confirmed for [DATE] 3:00pm"
type input ""[PERSON_NAME]" <[EMAIL_ADDRESS][DOMAIN_NAME]>"
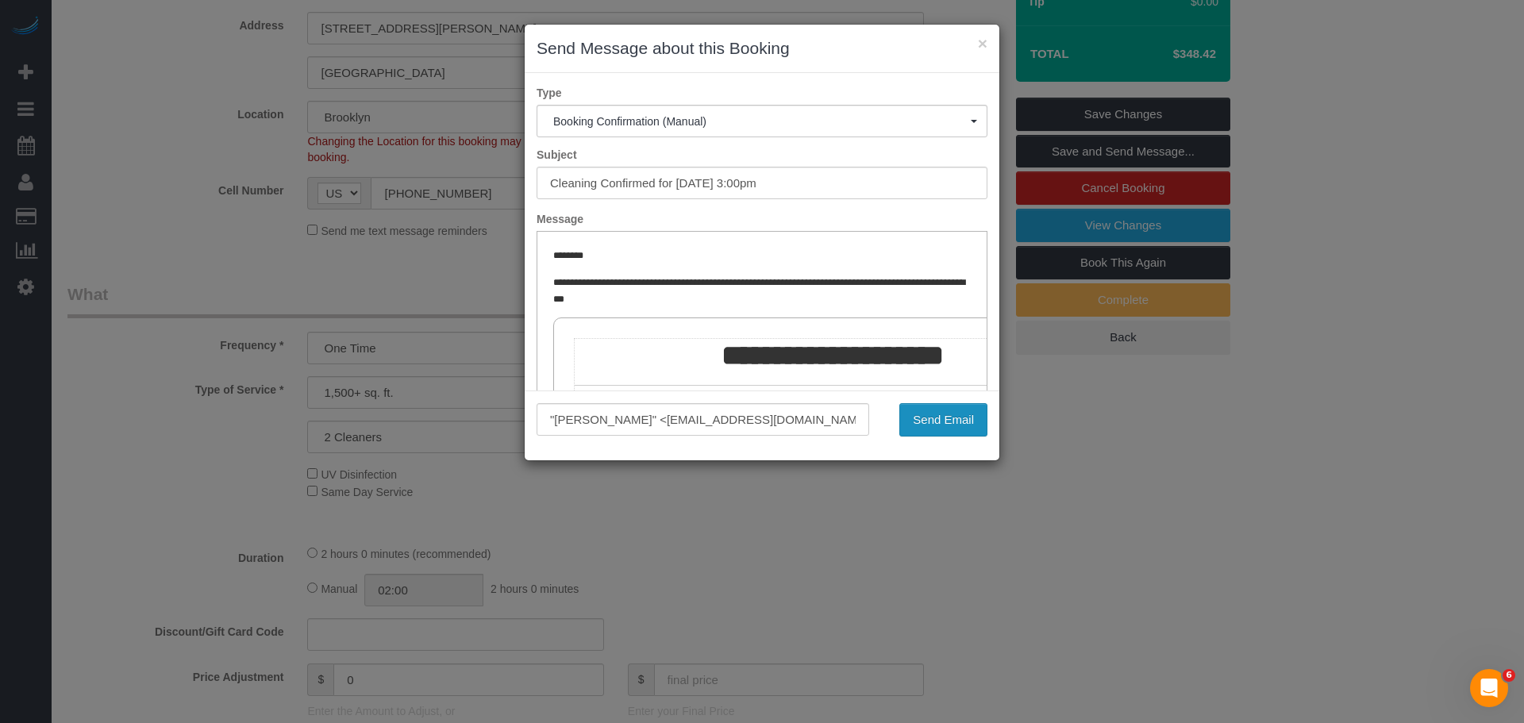
click at [934, 418] on button "Send Email" at bounding box center [943, 419] width 88 height 33
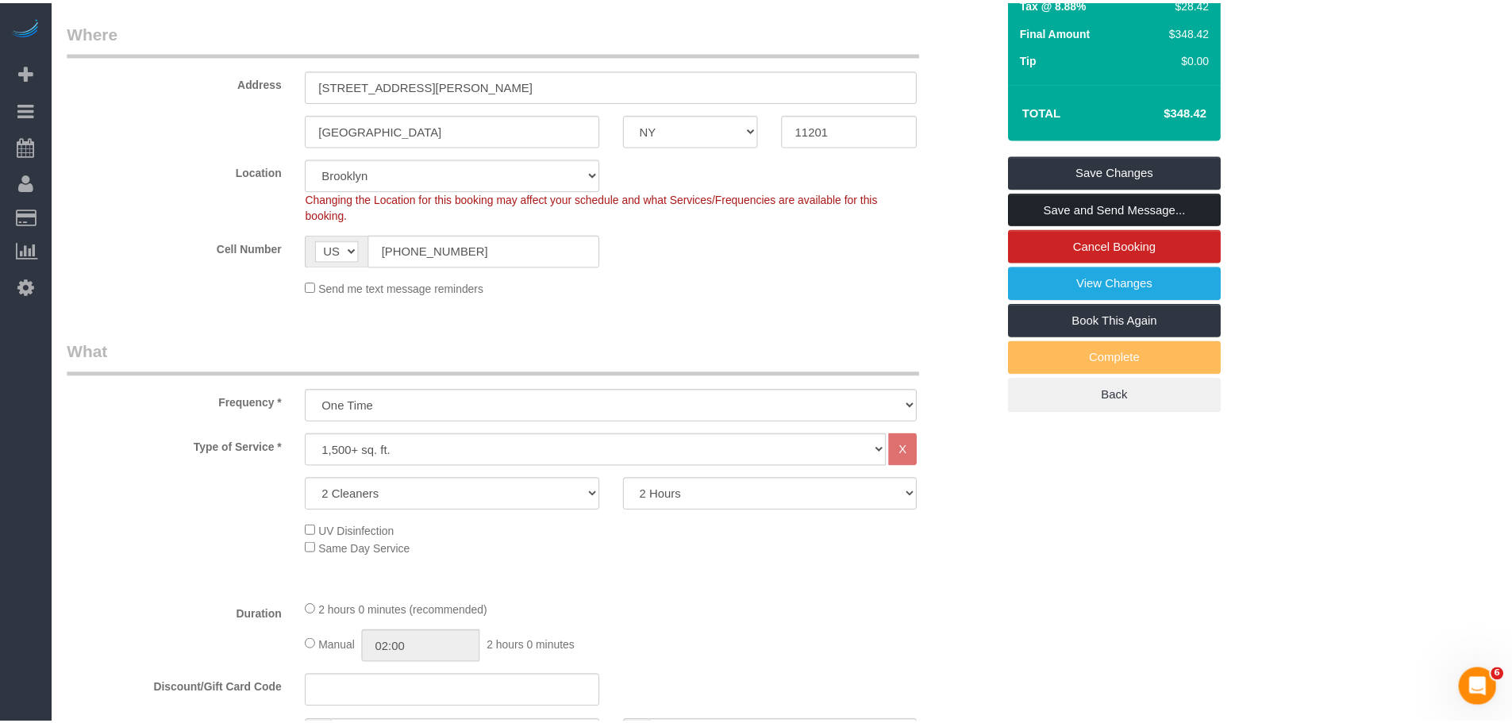
scroll to position [375, 0]
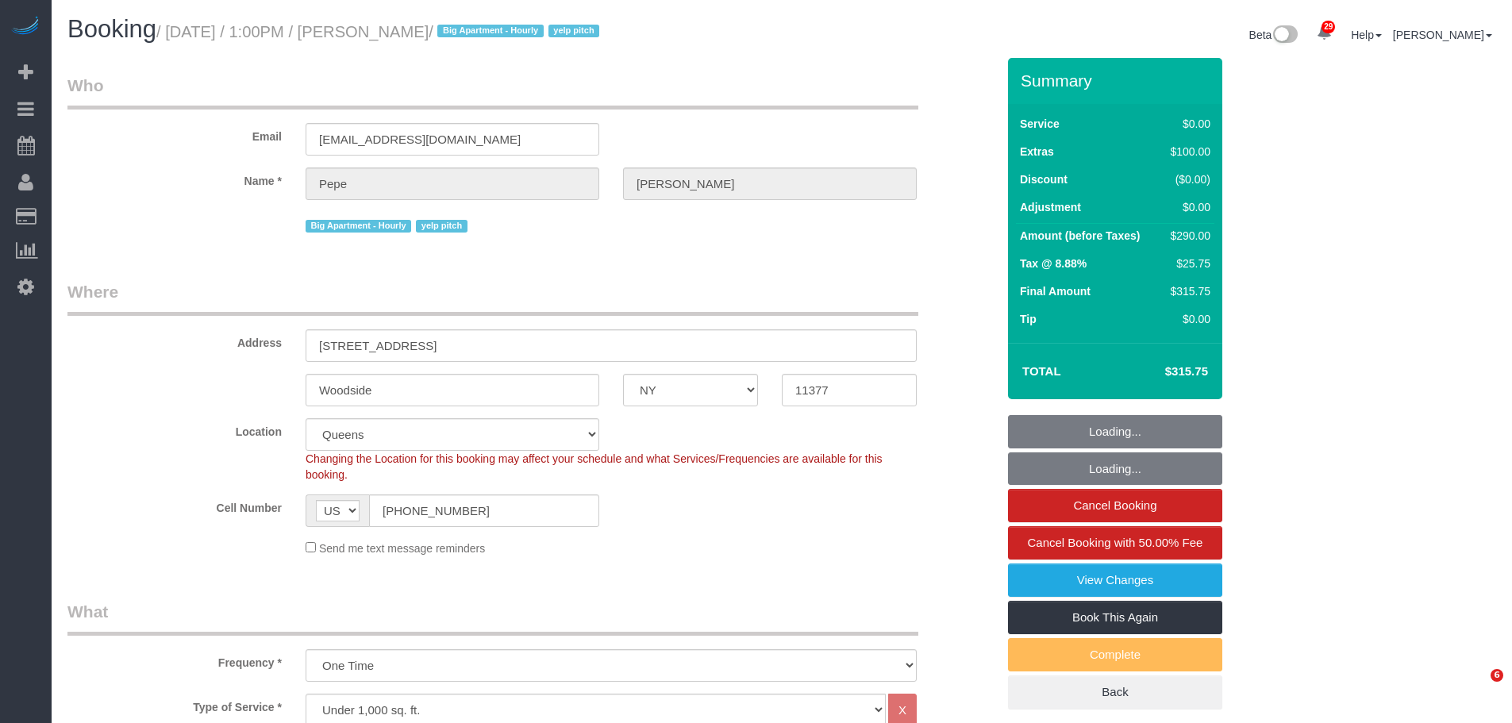
select select "NY"
select select "spot1"
select select "number:89"
select select "number:90"
select select "number:15"
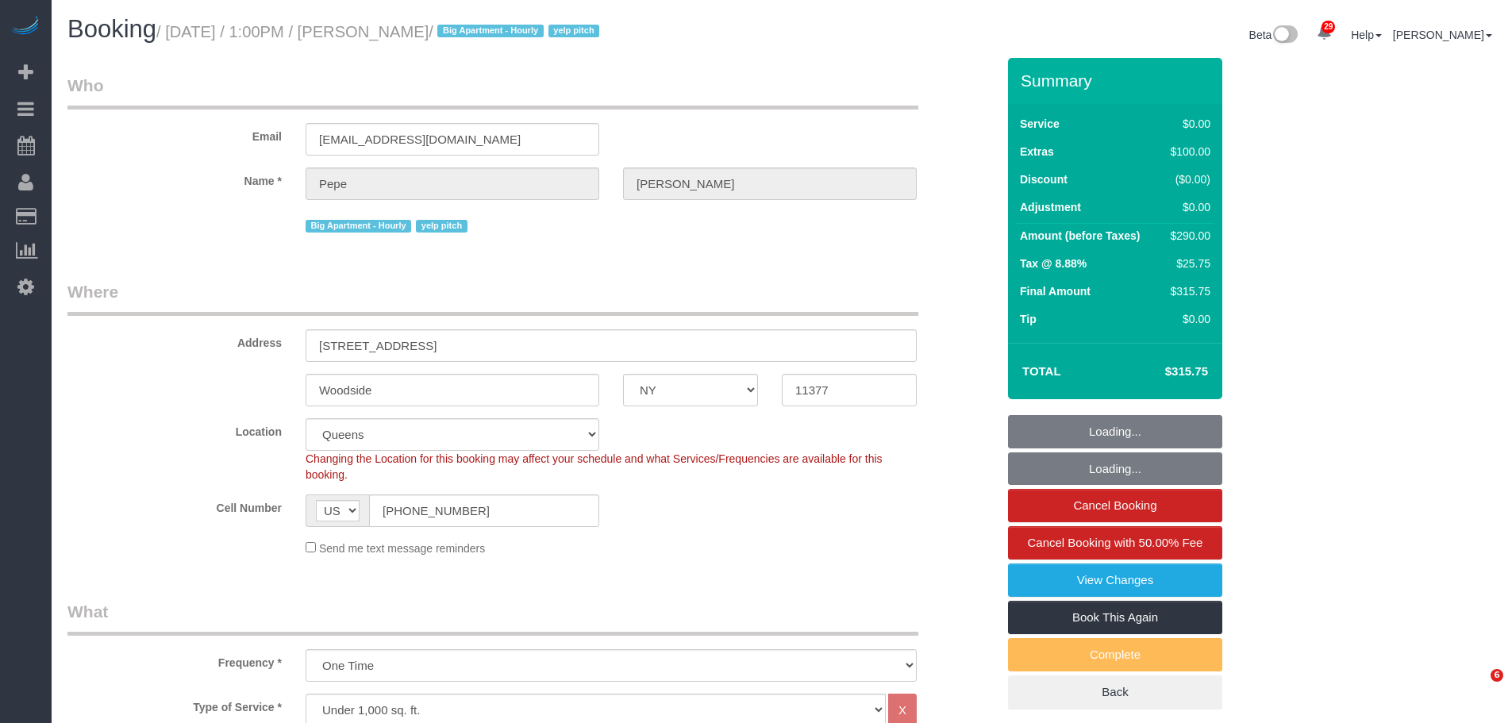
select select "number:5"
select select "2"
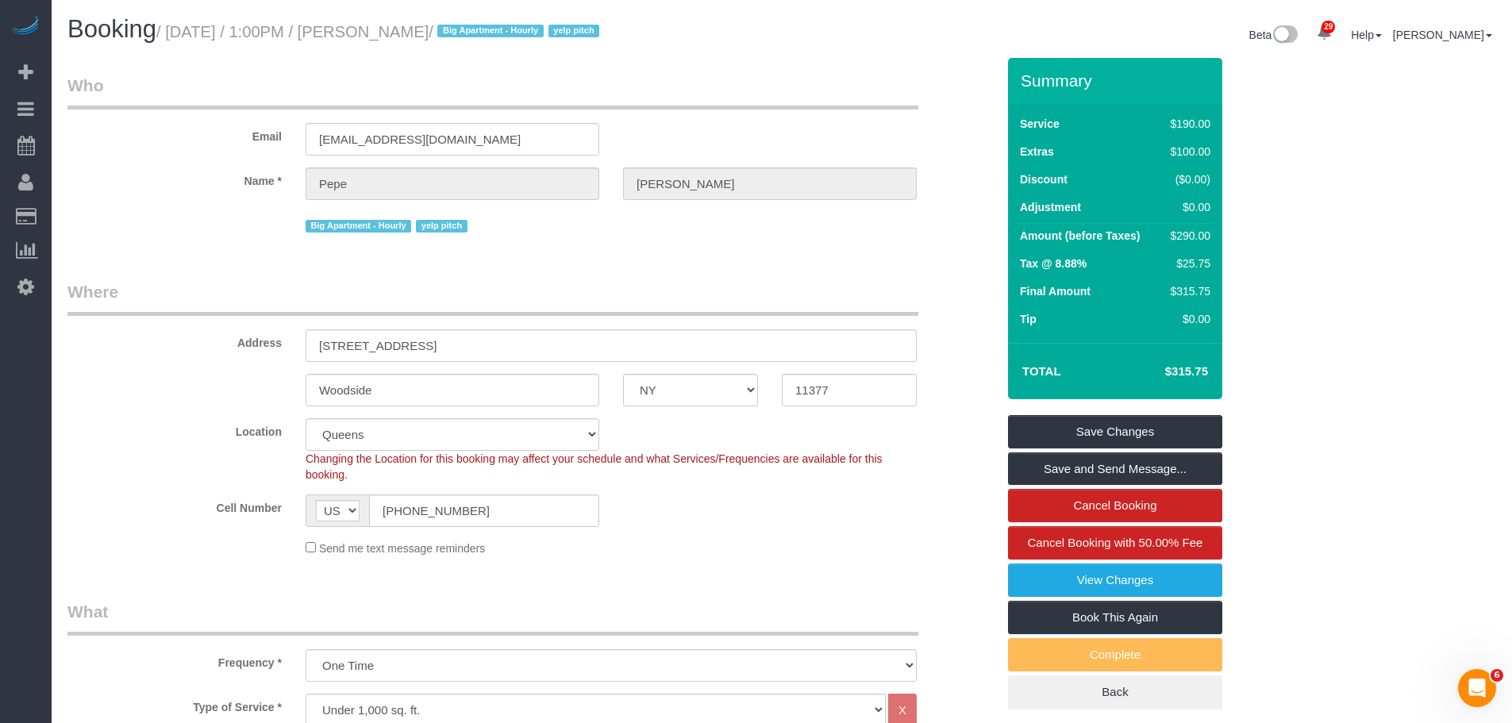
click at [748, 96] on legend "Who" at bounding box center [492, 92] width 851 height 36
click at [694, 111] on div "Email pepsidawg1@gmail.com" at bounding box center [532, 115] width 952 height 82
click at [739, 54] on div "Booking / September 29, 2025 / 1:00PM / Pepe Lam / Big Apartment - Hourly yelp …" at bounding box center [782, 37] width 1452 height 42
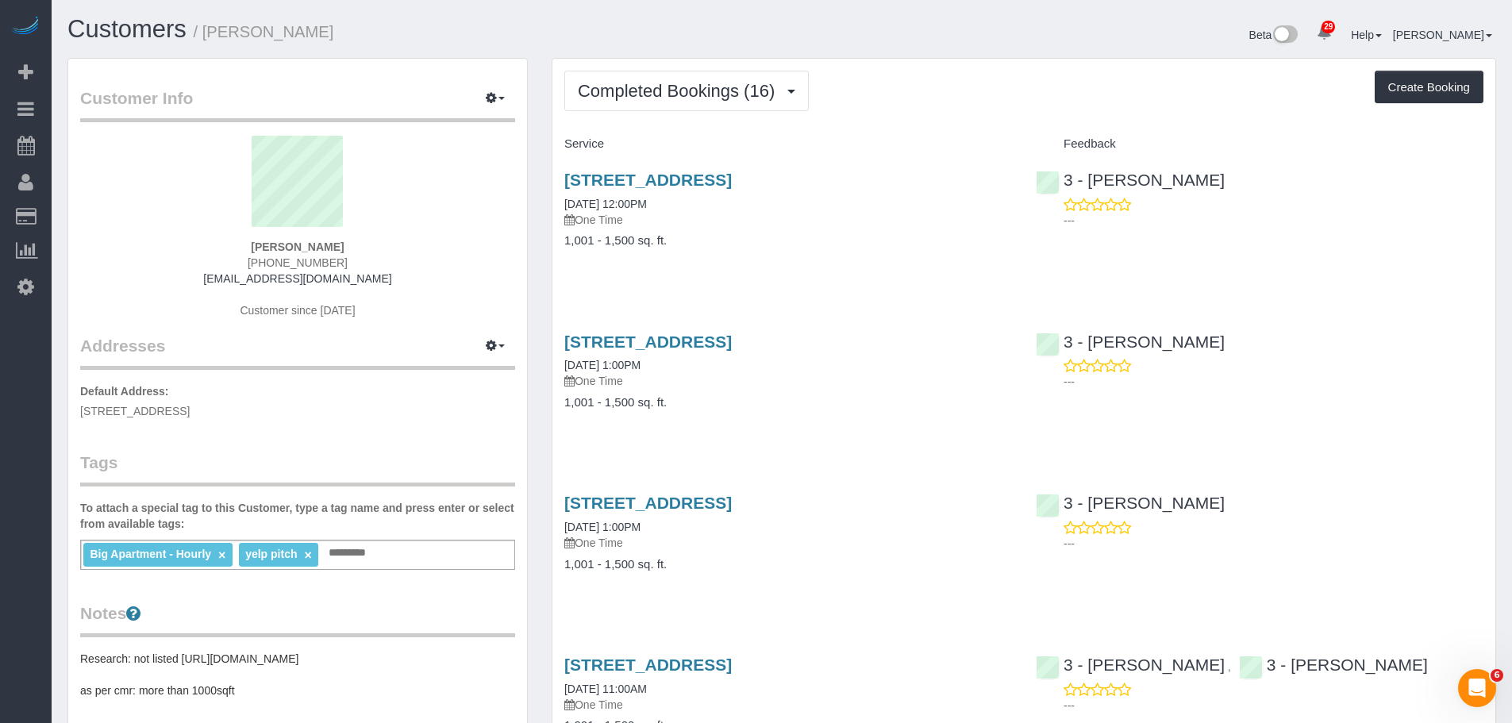
click at [967, 278] on div "3924 56th Street, Apt. 1, Woodside, NY 11377 08/22/2025 12:00PM One Time 1,001 …" at bounding box center [787, 218] width 471 height 122
click at [1032, 82] on div "Completed Bookings (16) Completed Bookings (16) Upcoming Bookings (1) Cancelled…" at bounding box center [1023, 91] width 919 height 40
click at [859, 268] on div "3924 56th Street, Apt. 1, Woodside, NY 11377 08/22/2025 12:00PM One Time 1,001 …" at bounding box center [787, 218] width 471 height 122
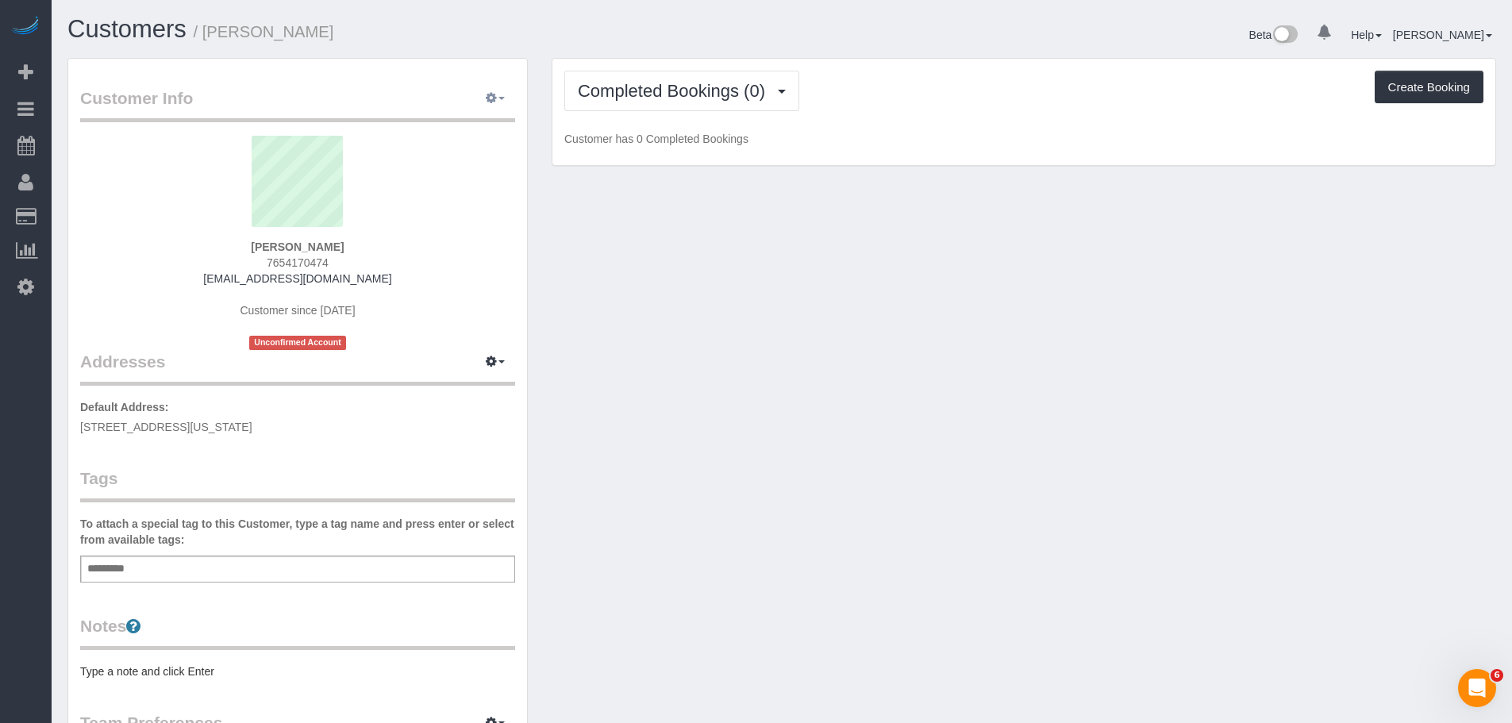
click at [491, 97] on icon "button" at bounding box center [491, 98] width 11 height 10
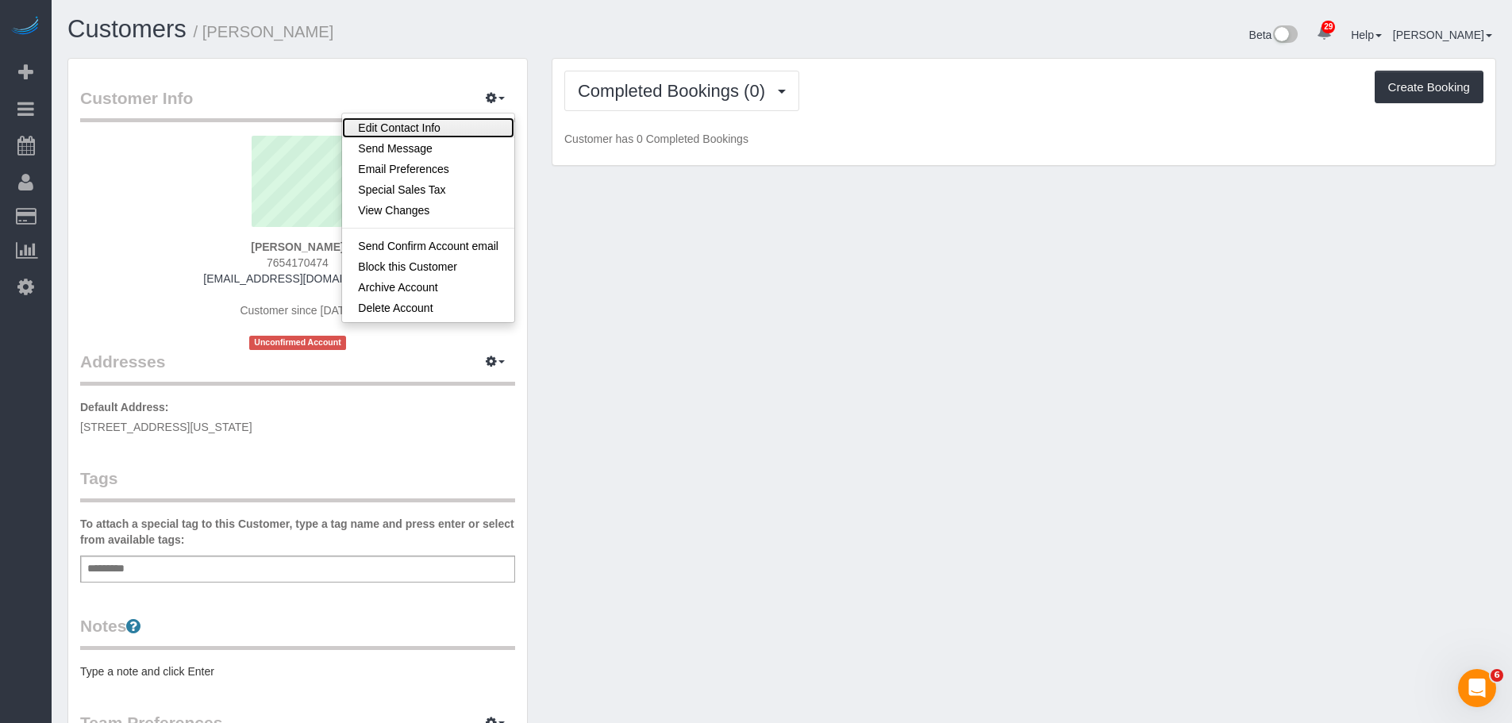
click at [483, 136] on link "Edit Contact Info" at bounding box center [428, 127] width 172 height 21
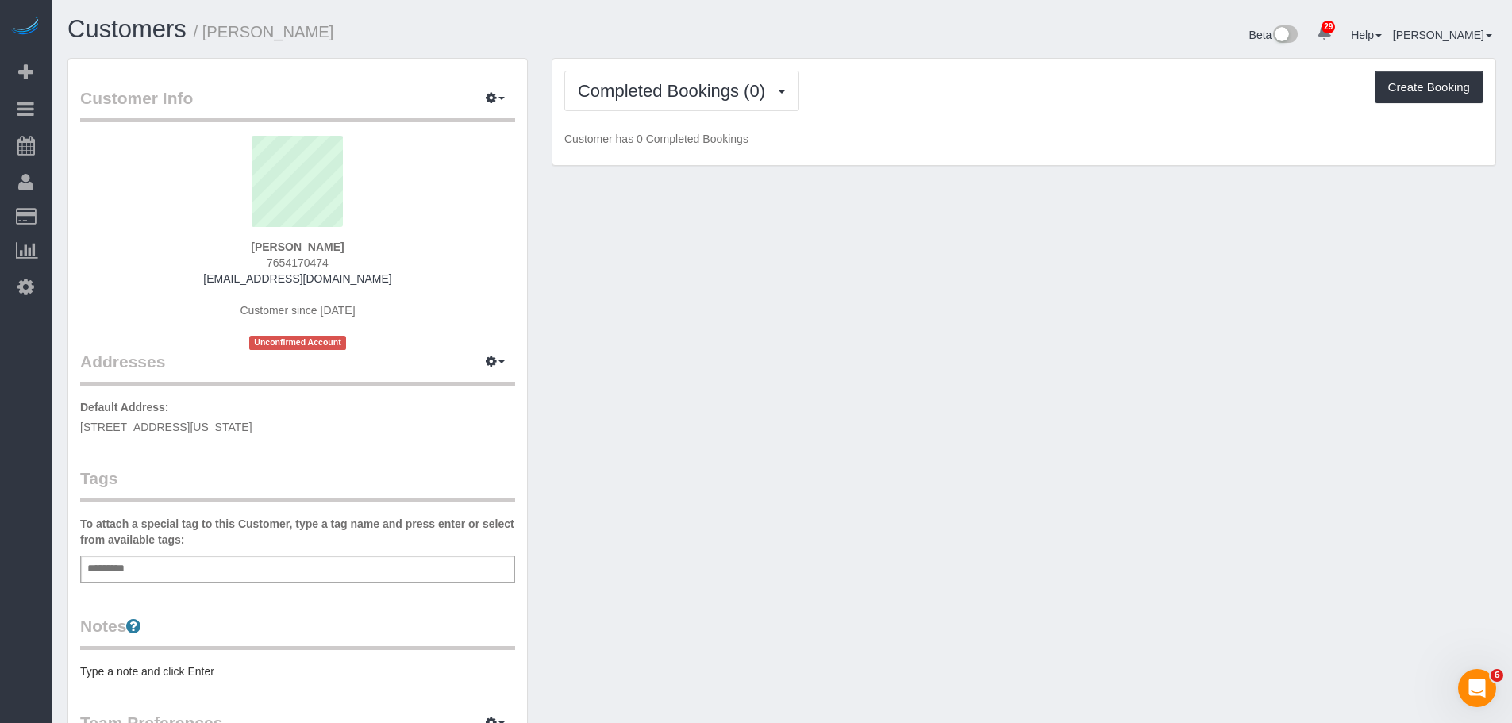
select select "NY"
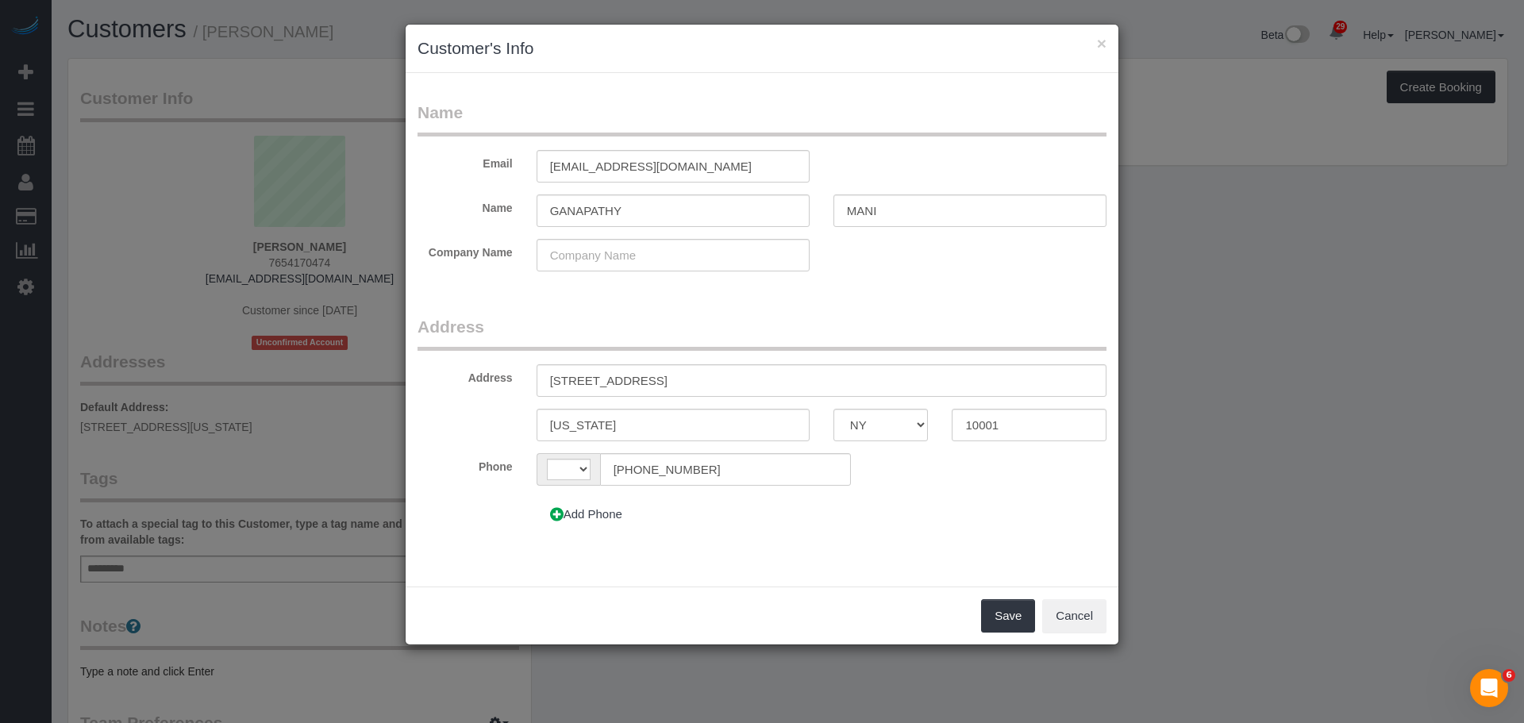
select select "string:[GEOGRAPHIC_DATA]"
click at [555, 210] on input "GANAPATHY" at bounding box center [672, 210] width 273 height 33
click at [687, 207] on input "GanapathyANAPATHY" at bounding box center [672, 210] width 273 height 33
type input "Ganapathy"
click at [896, 209] on input "MANI" at bounding box center [969, 210] width 273 height 33
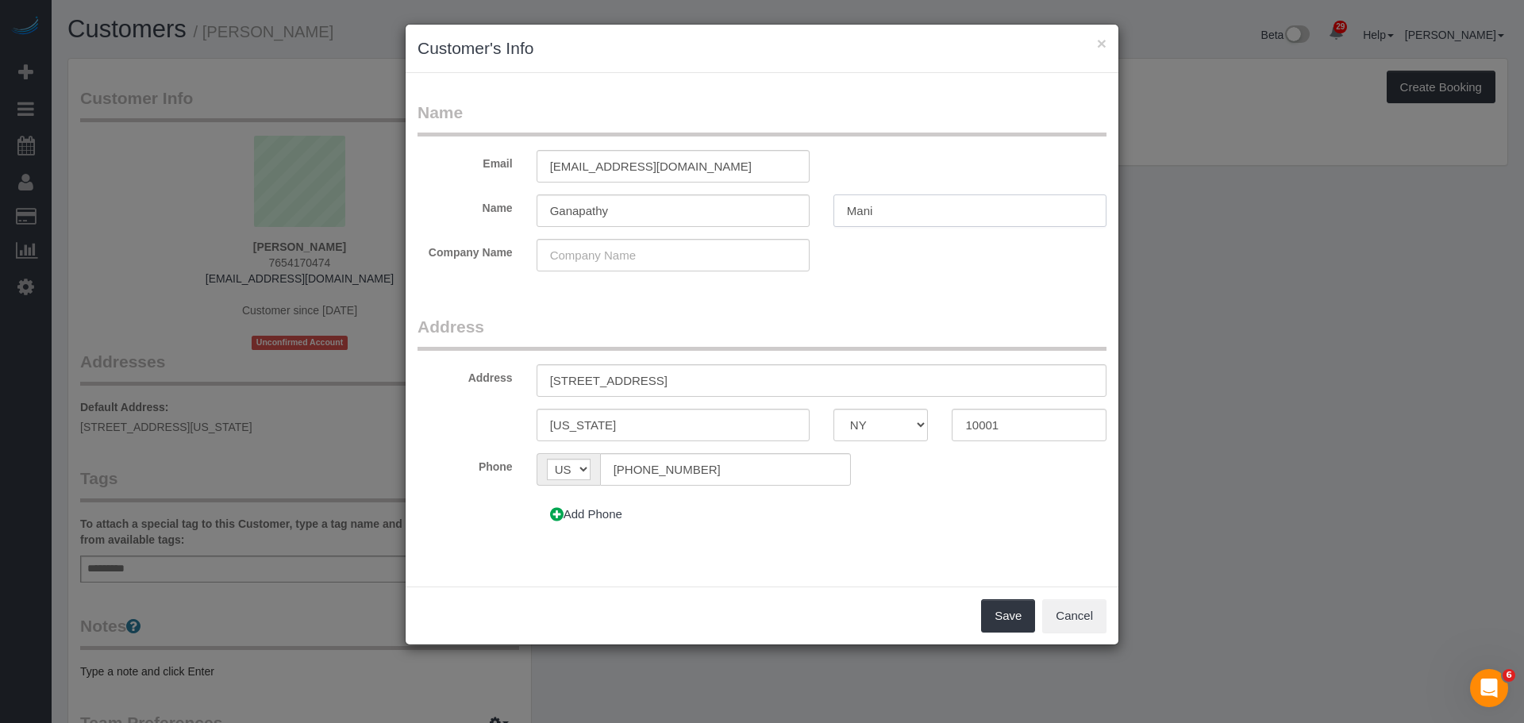
type input "Mani"
click at [610, 381] on input "[STREET_ADDRESS]" at bounding box center [821, 380] width 570 height 33
click at [874, 299] on form "Name Email [EMAIL_ADDRESS][DOMAIN_NAME] Name [PERSON_NAME] Company Name Address…" at bounding box center [761, 322] width 689 height 442
drag, startPoint x: 813, startPoint y: 328, endPoint x: 806, endPoint y: 334, distance: 9.0
click at [813, 329] on legend "Address" at bounding box center [761, 333] width 689 height 36
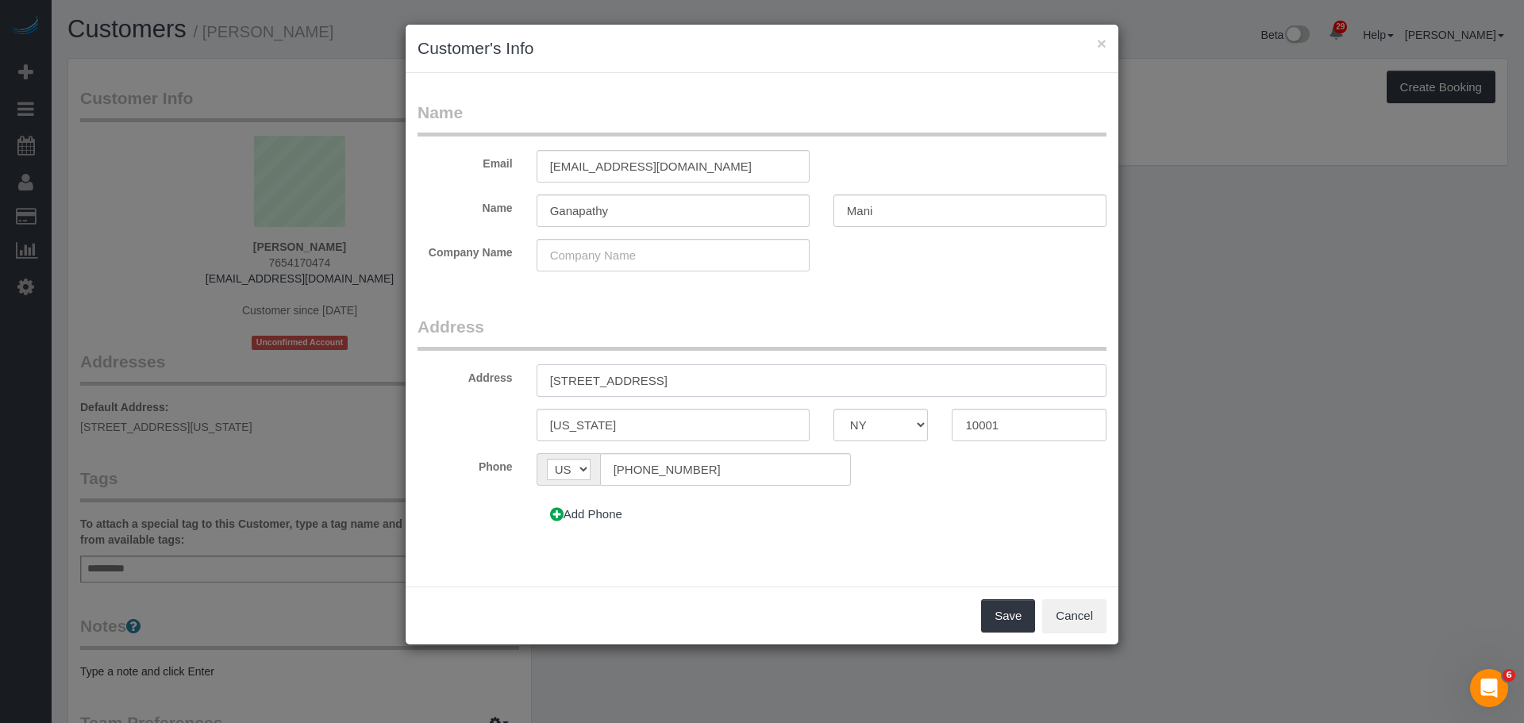
click at [601, 385] on input "777 6th AVE, 25D" at bounding box center [821, 380] width 570 height 33
type input "[STREET_ADDRESS] 25D"
click at [834, 326] on legend "Address" at bounding box center [761, 333] width 689 height 36
drag, startPoint x: 687, startPoint y: 428, endPoint x: 497, endPoint y: 435, distance: 190.6
click at [501, 435] on div "NEW YORK AK AL AR AZ CA CO CT DC DE FL GA HI IA ID IL IN KS KY LA MA MD ME MI M…" at bounding box center [762, 425] width 713 height 33
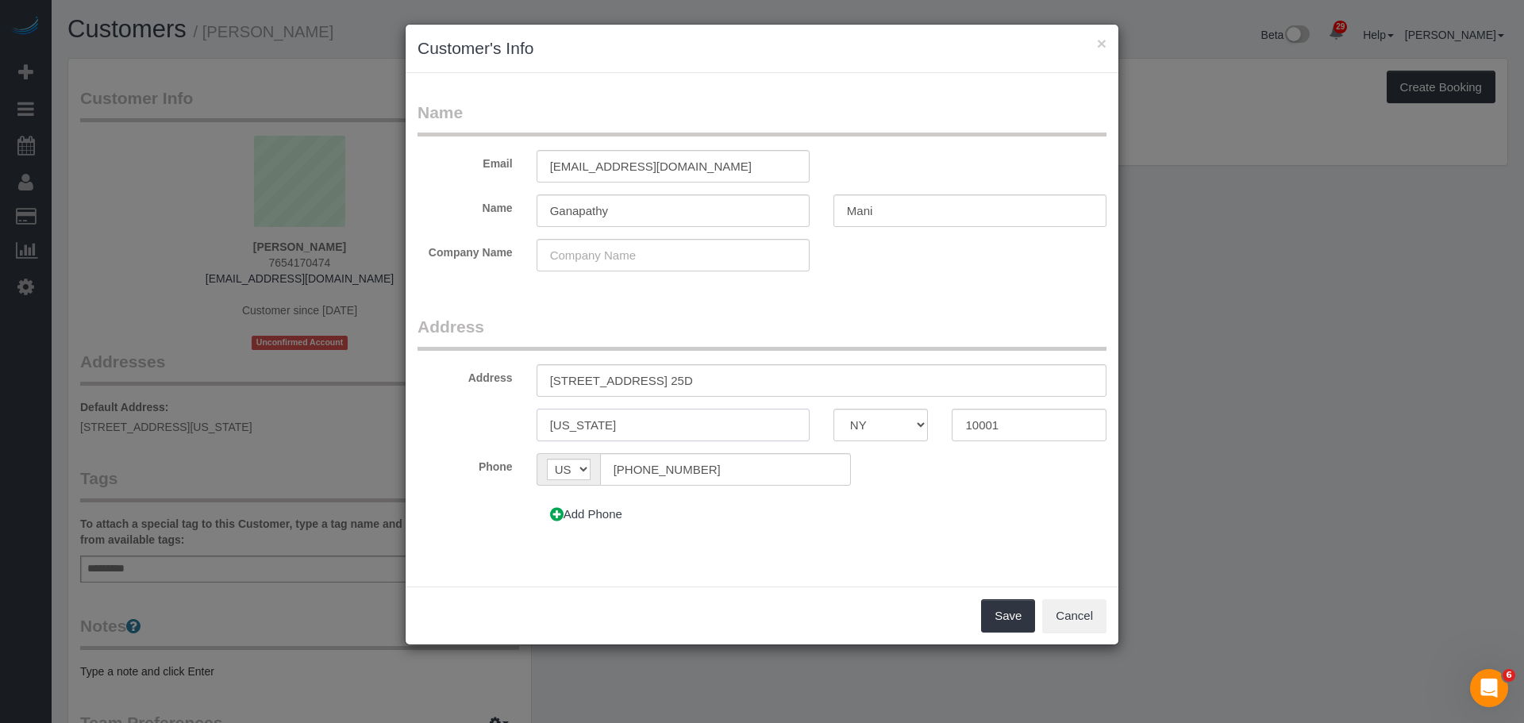
type input "[US_STATE]"
click at [874, 329] on legend "Address" at bounding box center [761, 333] width 689 height 36
click at [899, 363] on fieldset "Address Address 777 6th Avenue, Apt. 25D New York AK AL AR AZ CA CO CT DC DE FL…" at bounding box center [761, 429] width 689 height 228
click at [1007, 618] on button "Save" at bounding box center [1008, 615] width 54 height 33
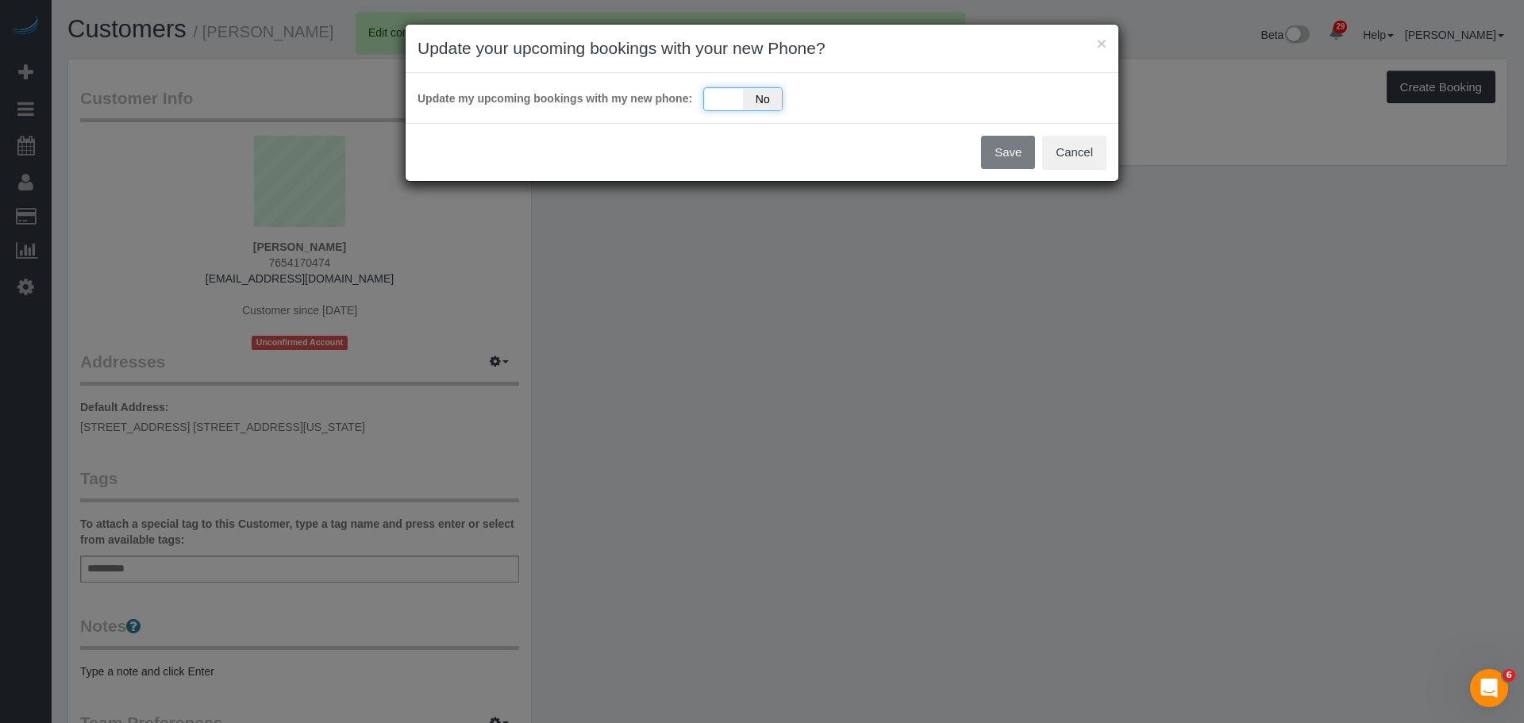
click at [730, 102] on div "Yes No" at bounding box center [742, 99] width 79 height 24
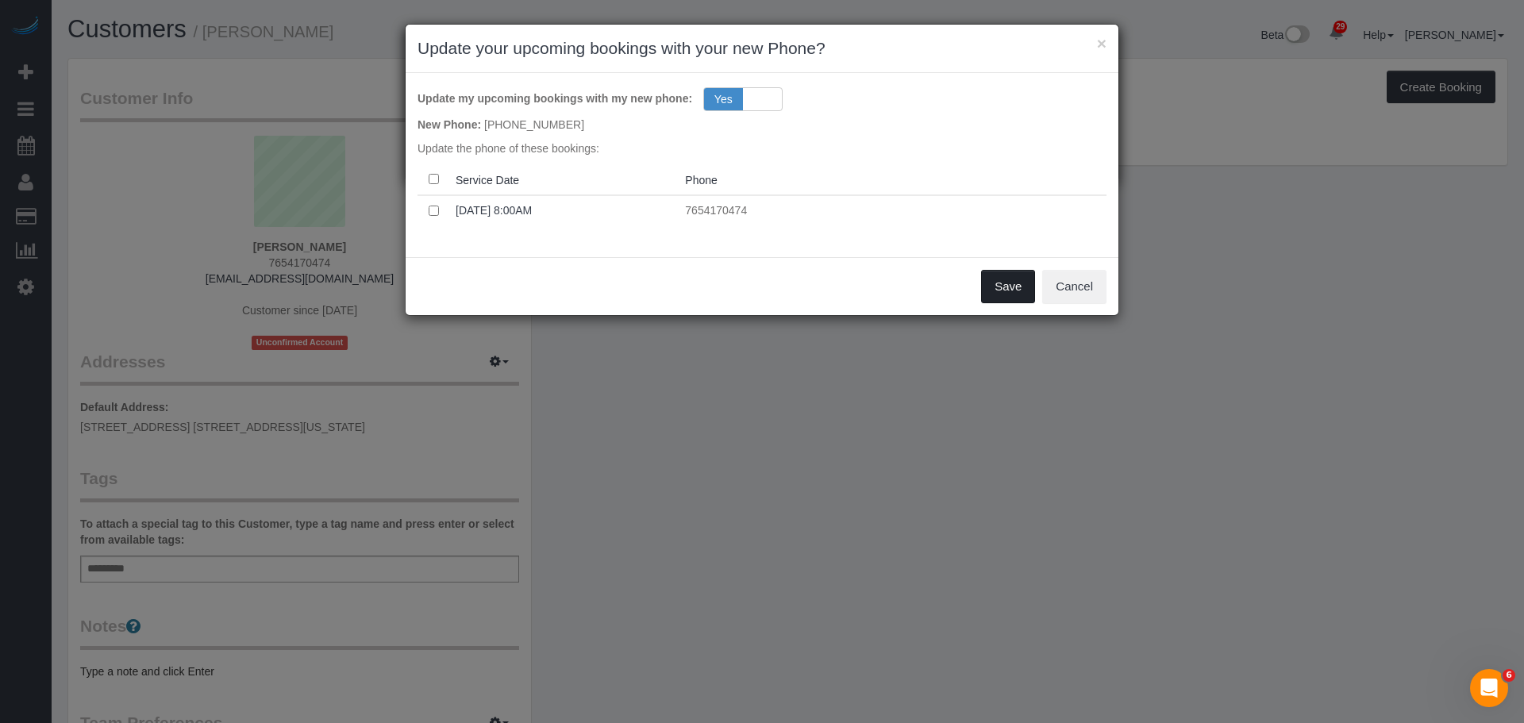
click at [1013, 292] on button "Save" at bounding box center [1008, 286] width 54 height 33
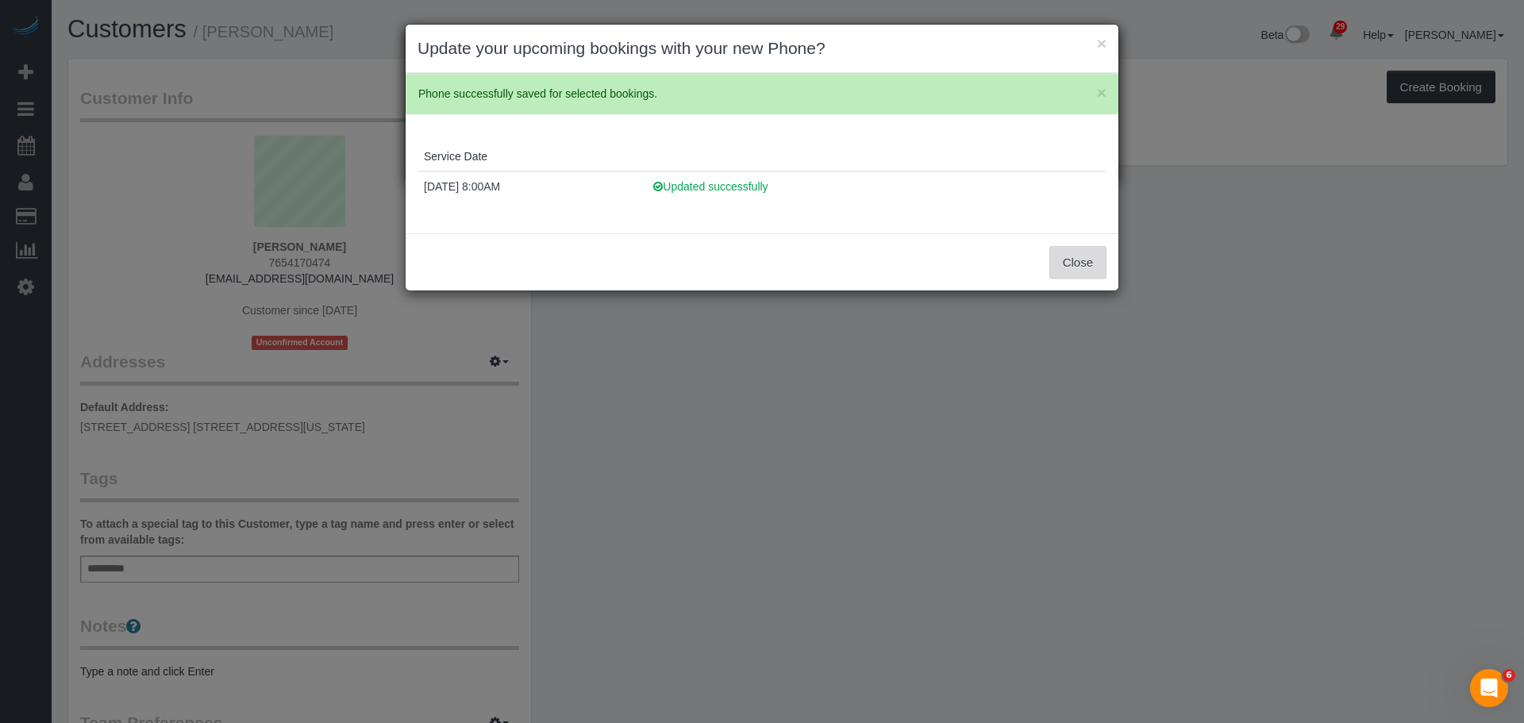
click at [1074, 263] on button "Close" at bounding box center [1077, 262] width 57 height 33
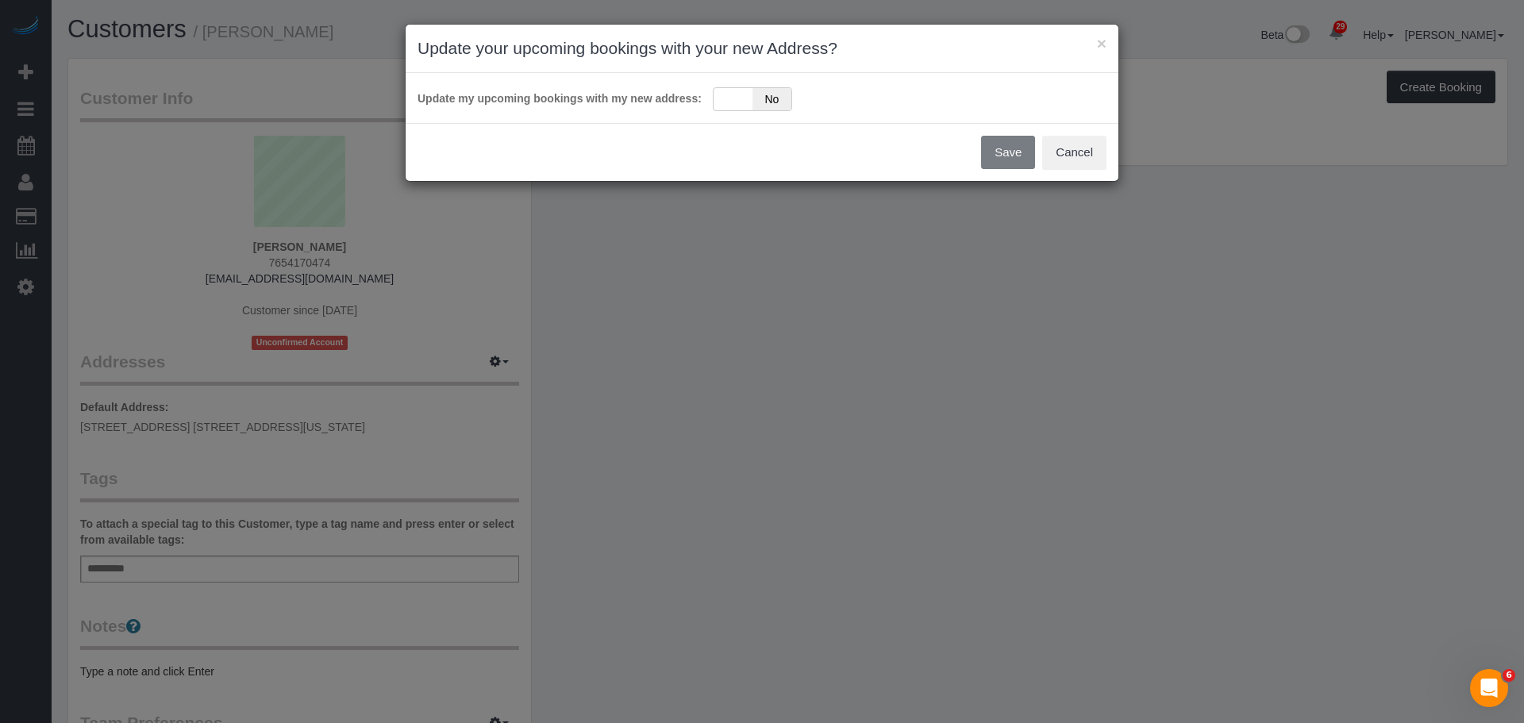
click at [944, 370] on div "× Update your upcoming bookings with your new Address? Update my upcoming booki…" at bounding box center [762, 361] width 1524 height 723
click at [723, 96] on div "Yes No" at bounding box center [752, 99] width 79 height 24
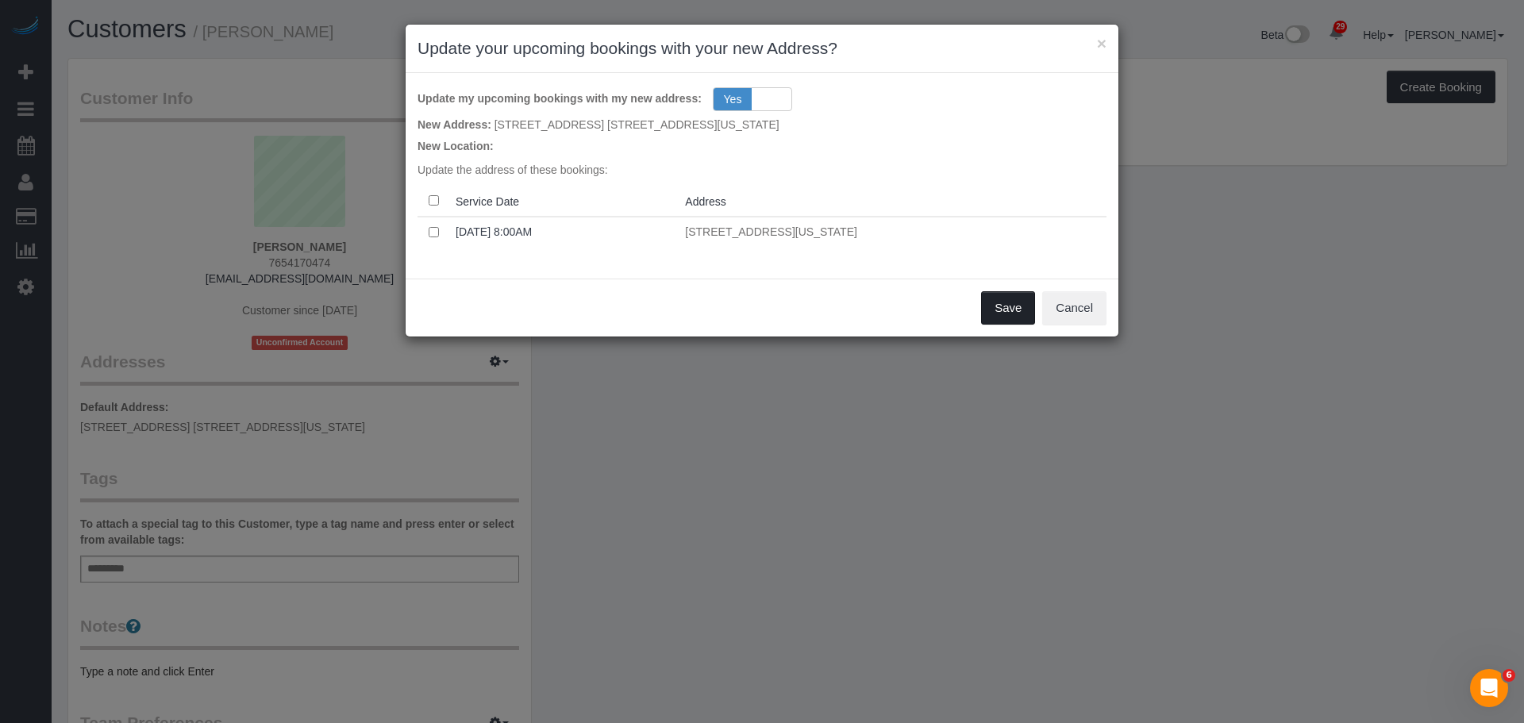
click at [986, 302] on button "Save" at bounding box center [1008, 307] width 54 height 33
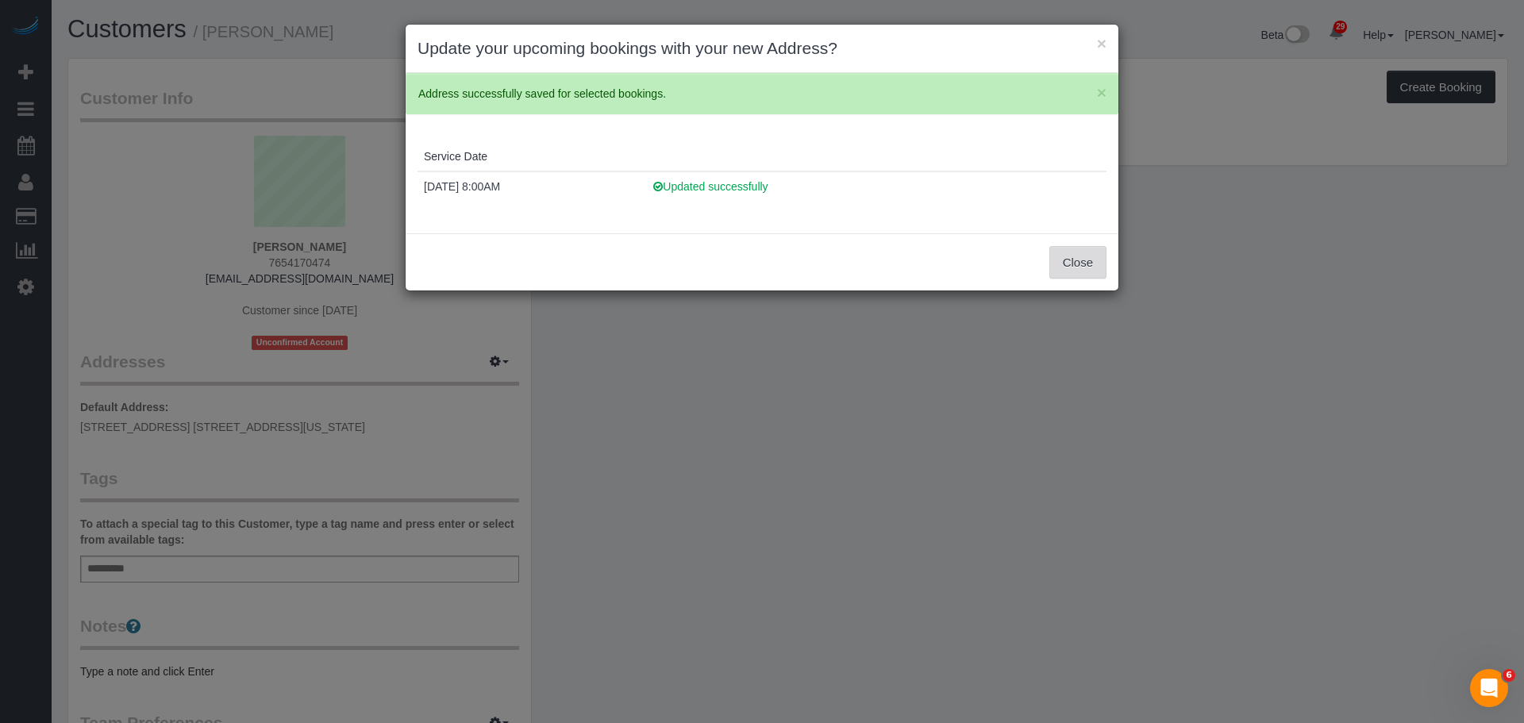
click at [1094, 263] on button "Close" at bounding box center [1077, 262] width 57 height 33
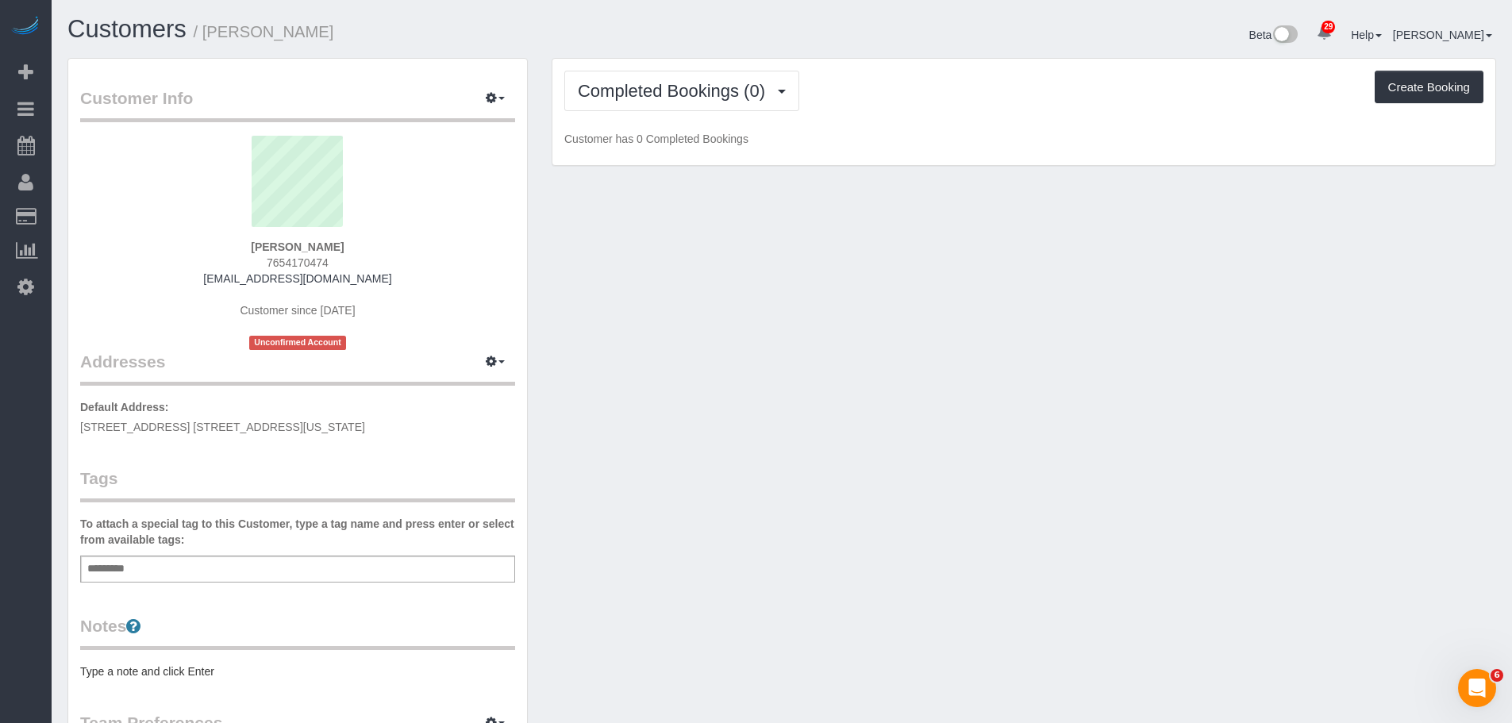
click at [210, 567] on div "Add a tag" at bounding box center [297, 568] width 435 height 27
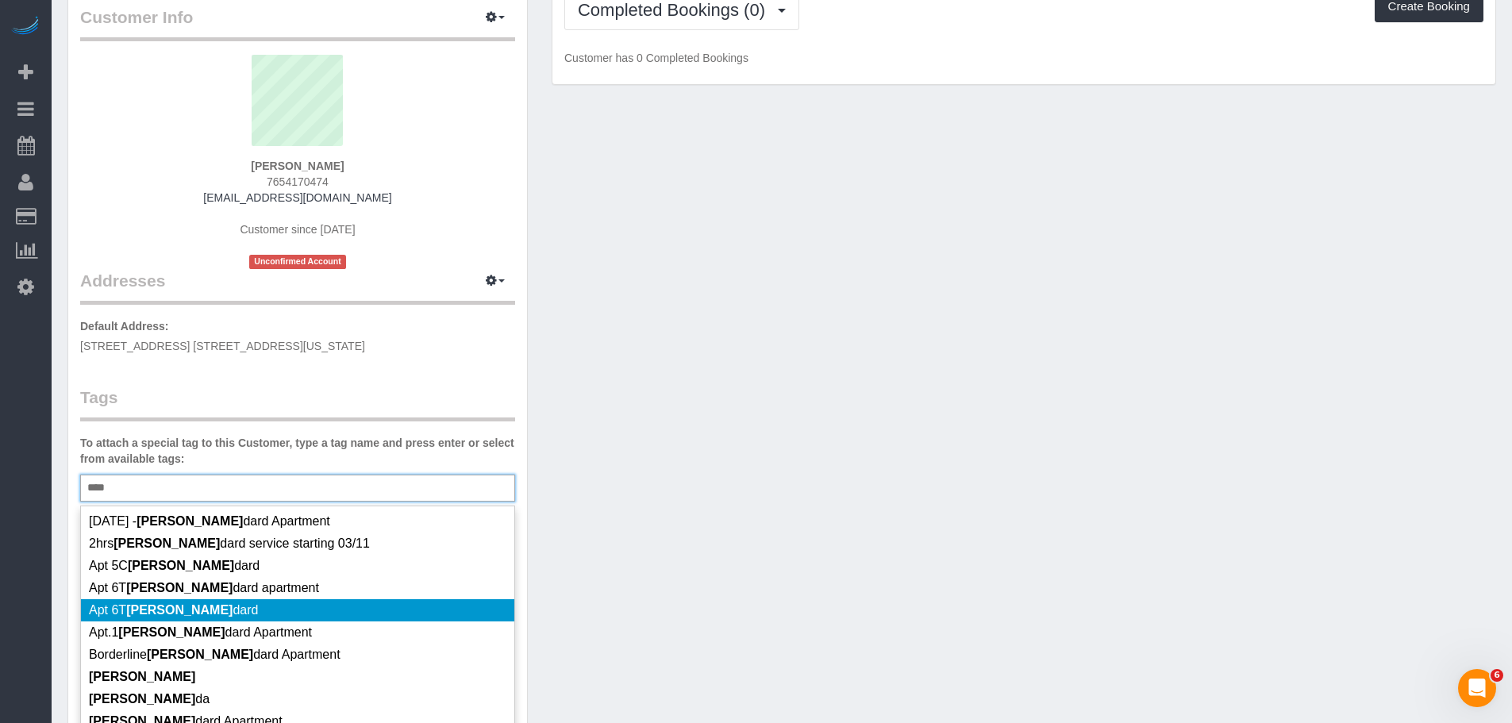
scroll to position [238, 0]
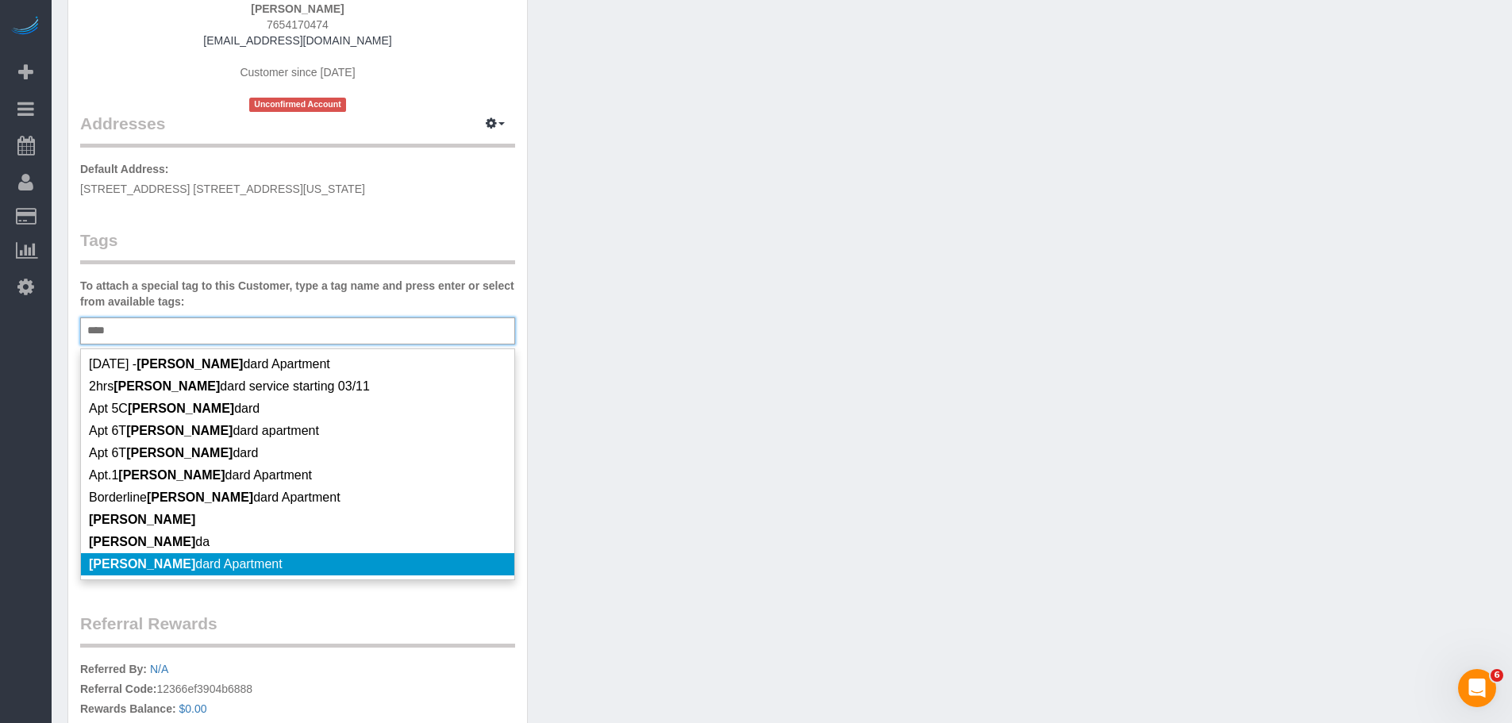
type input "****"
click at [290, 556] on li "Stan dard Apartment" at bounding box center [297, 564] width 433 height 22
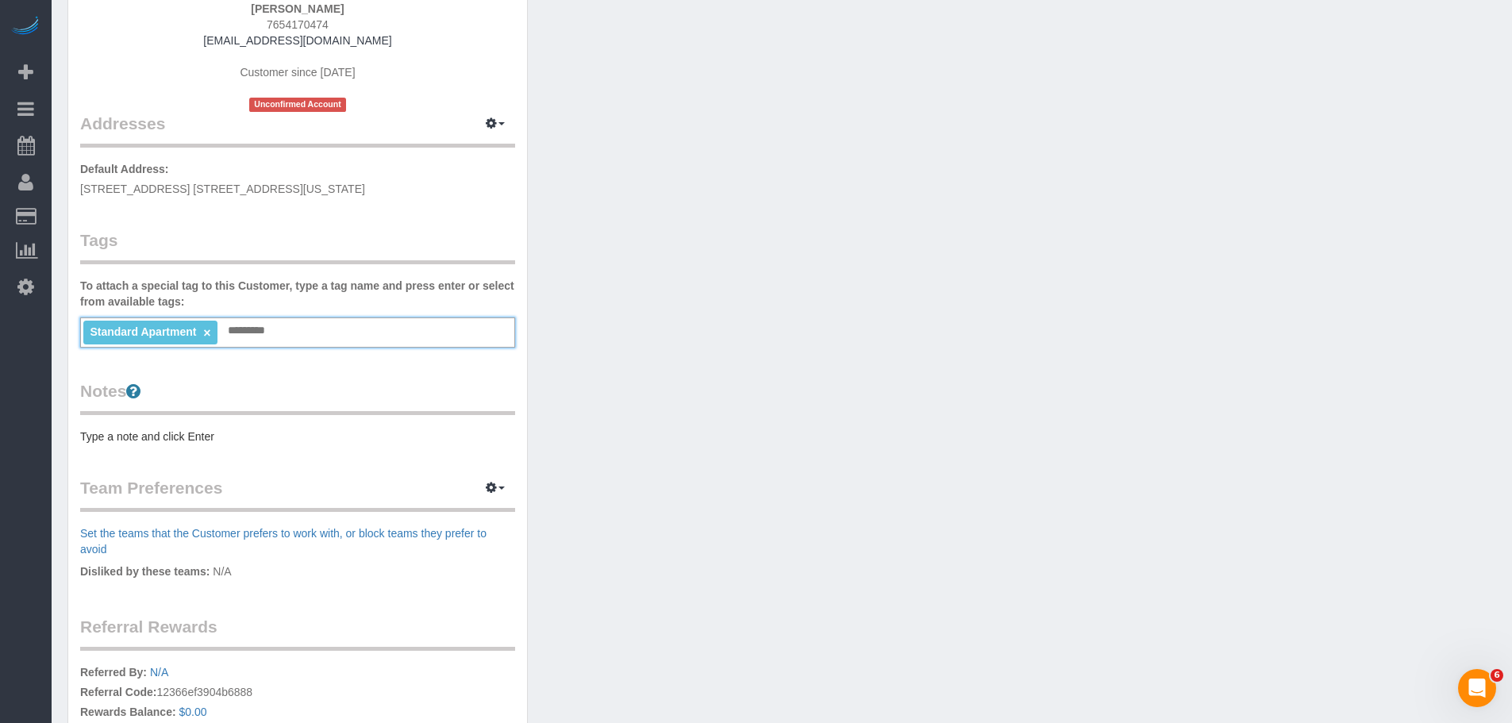
click at [183, 445] on div "Customer Info Edit Contact Info Send Message Email Preferences Special Sales Ta…" at bounding box center [297, 345] width 459 height 1049
click at [183, 435] on pre "Type a note and click Enter" at bounding box center [297, 437] width 435 height 16
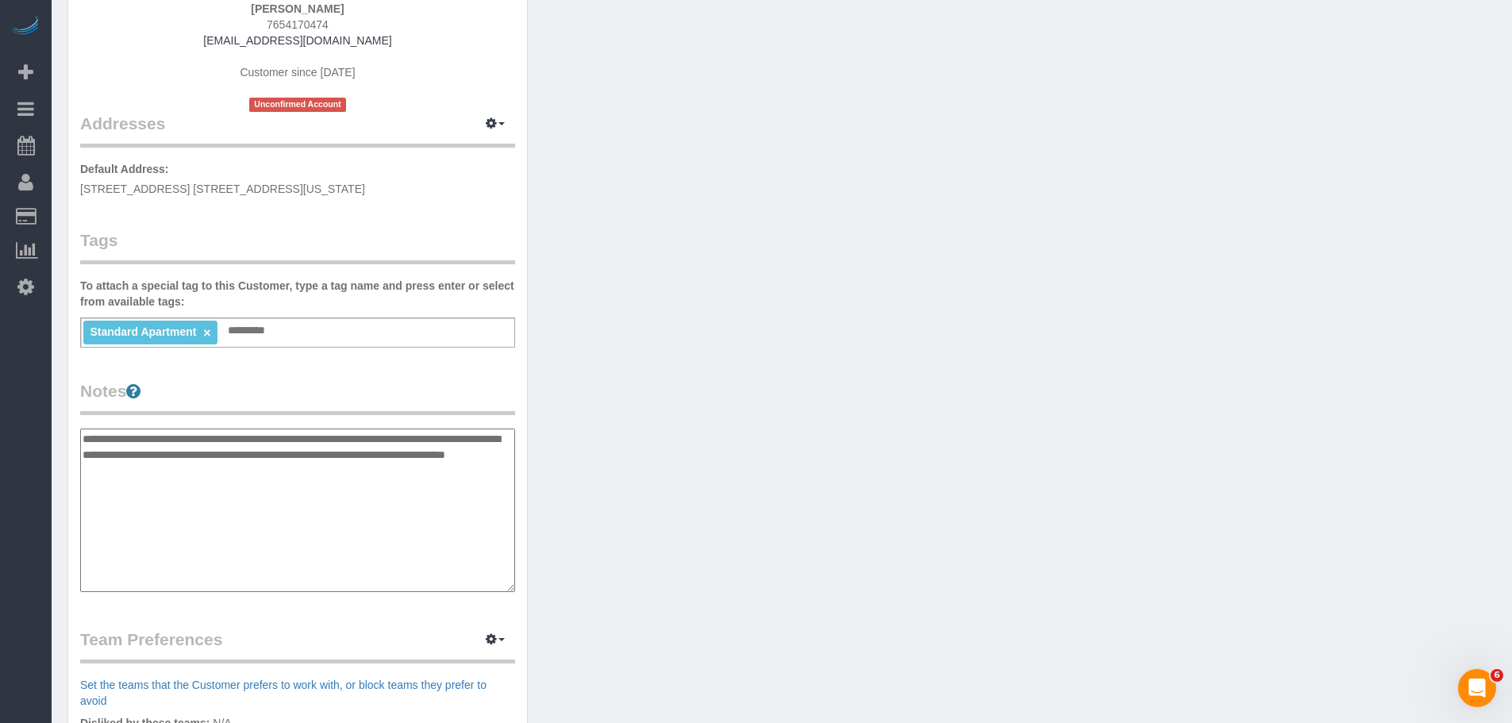
type textarea "**********"
drag, startPoint x: 652, startPoint y: 410, endPoint x: 639, endPoint y: 417, distance: 14.2
click at [652, 412] on div "Customer Info Edit Contact Info Send Message Email Preferences Special Sales Ta…" at bounding box center [782, 429] width 1452 height 1218
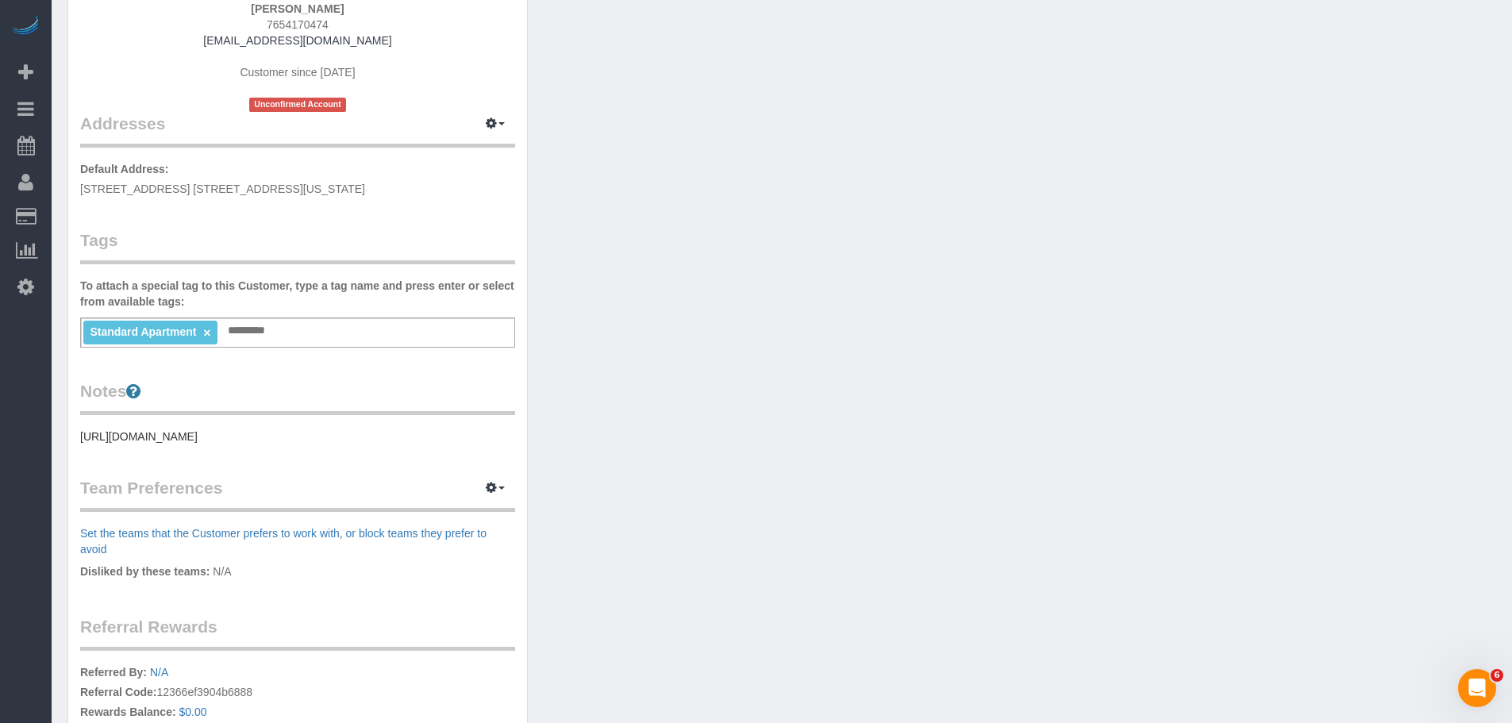
click at [669, 389] on div "Customer Info Edit Contact Info Send Message Email Preferences Special Sales Ta…" at bounding box center [782, 353] width 1452 height 1067
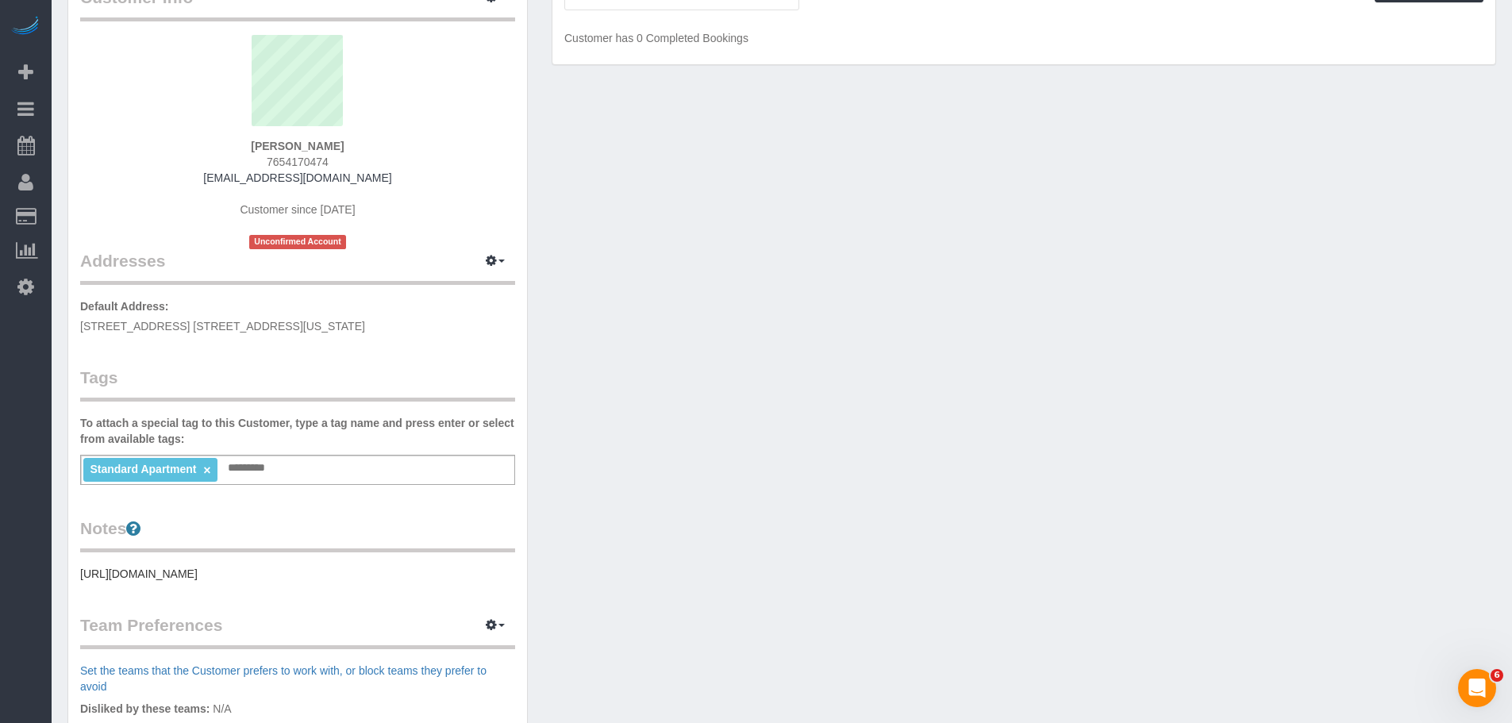
scroll to position [0, 0]
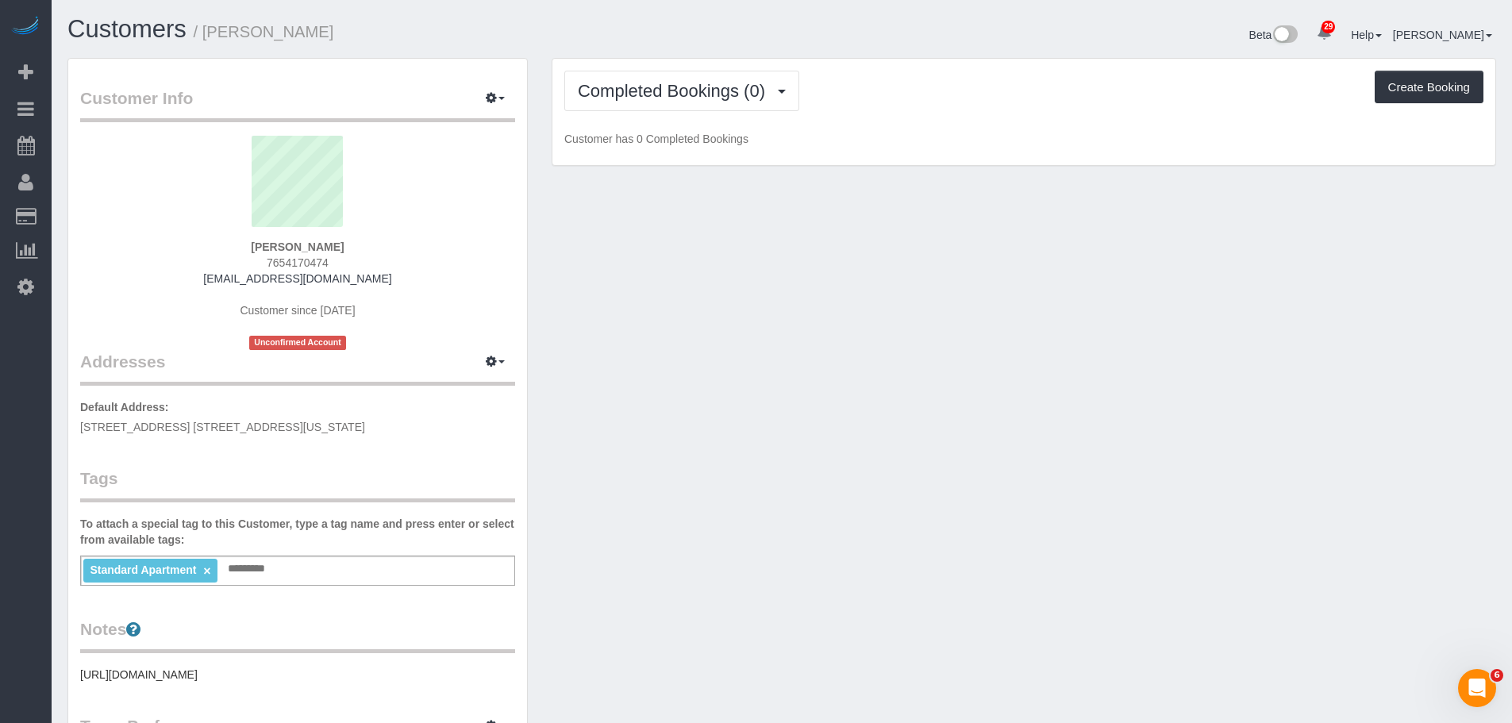
drag, startPoint x: 969, startPoint y: 201, endPoint x: 757, endPoint y: 128, distance: 224.1
click at [963, 200] on div "Customer Info Edit Contact Info Send Message Email Preferences Special Sales Ta…" at bounding box center [782, 591] width 1452 height 1067
click at [707, 84] on span "Completed Bookings (0)" at bounding box center [675, 91] width 195 height 20
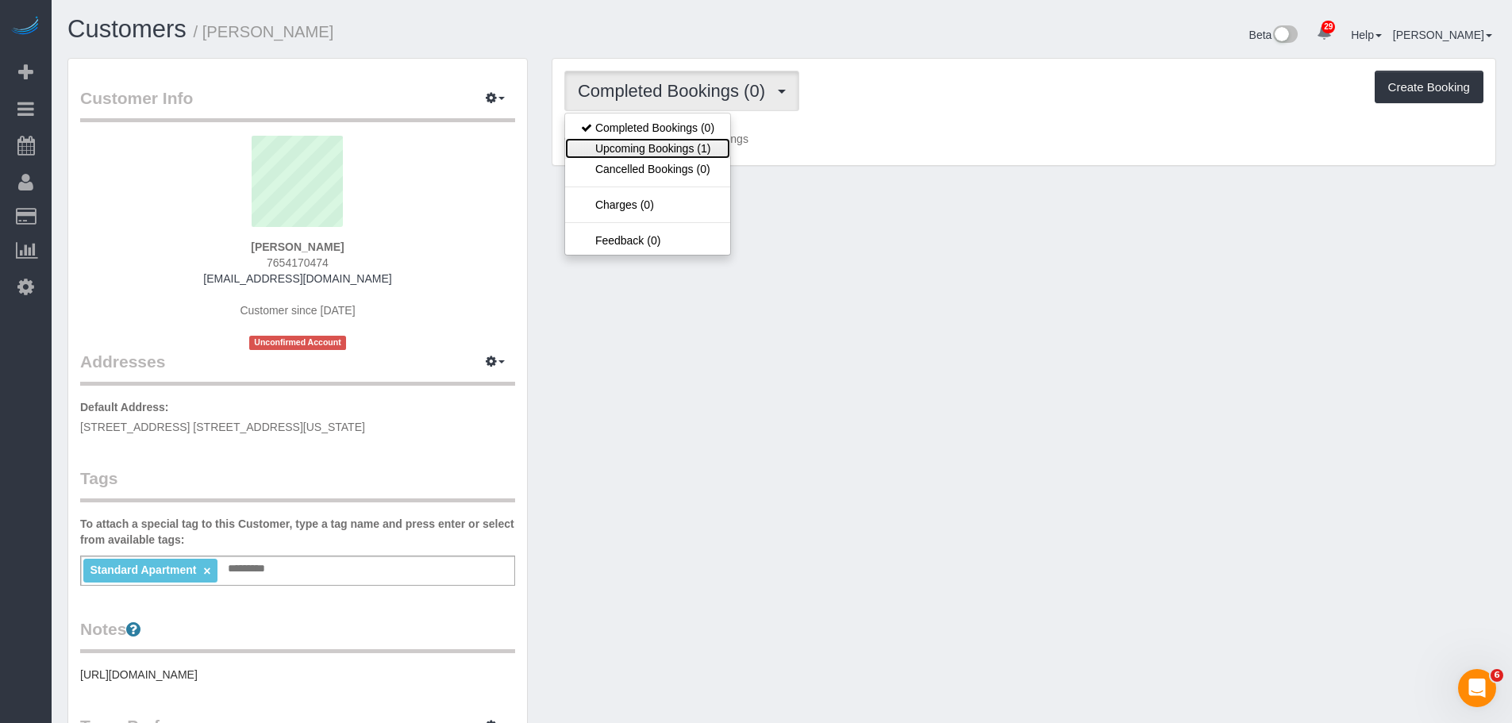
click at [695, 152] on link "Upcoming Bookings (1)" at bounding box center [647, 148] width 165 height 21
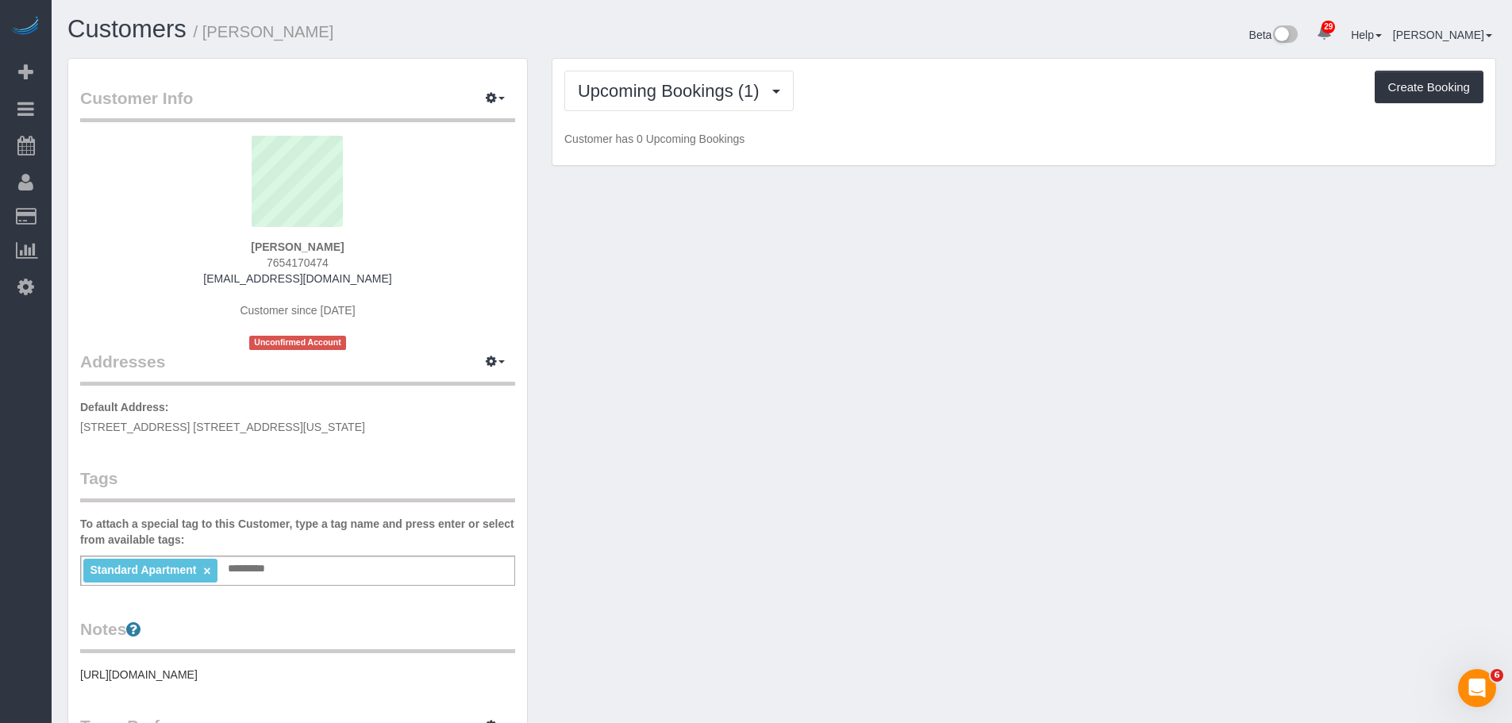
click at [925, 147] on div "Upcoming Bookings (1) Completed Bookings (0) Upcoming Bookings (1) Cancelled Bo…" at bounding box center [1023, 112] width 943 height 107
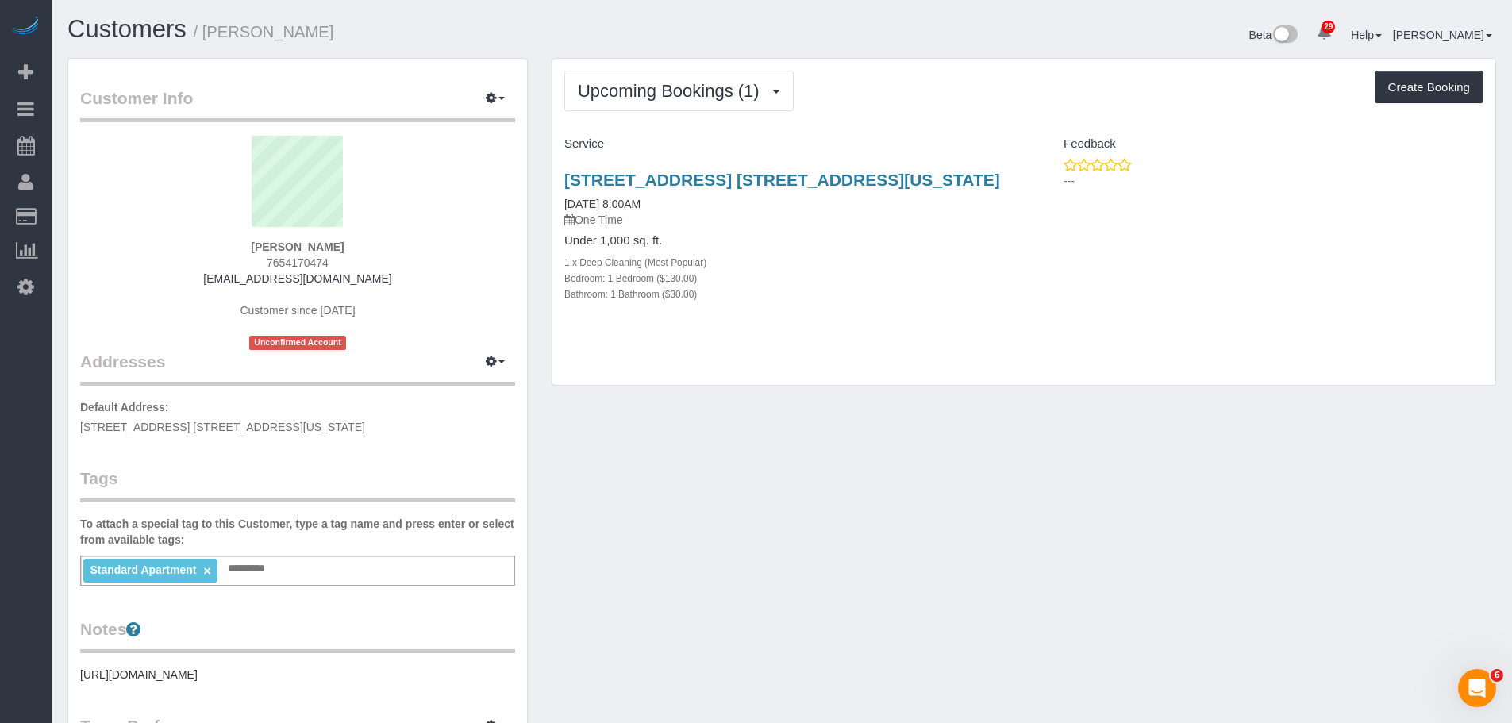
click at [1015, 314] on div "777 6th Avenue, Apt. 25d, New York, NY 10001 09/29/2025 8:00AM One Time Under 1…" at bounding box center [787, 245] width 471 height 176
click at [1020, 120] on div "Upcoming Bookings (1) Completed Bookings (0) Upcoming Bookings (1) Cancelled Bo…" at bounding box center [1023, 222] width 943 height 327
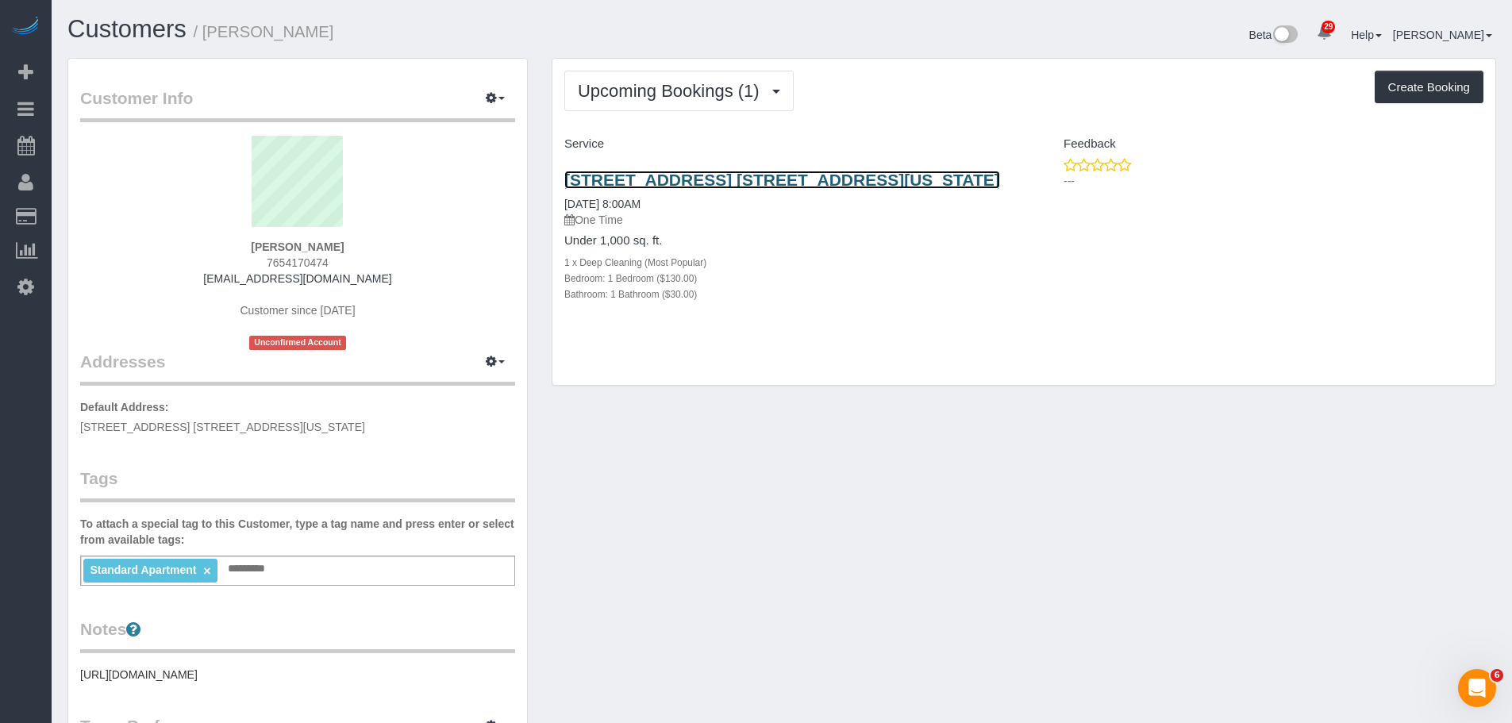
click at [772, 173] on link "[STREET_ADDRESS] [STREET_ADDRESS][US_STATE]" at bounding box center [782, 180] width 436 height 18
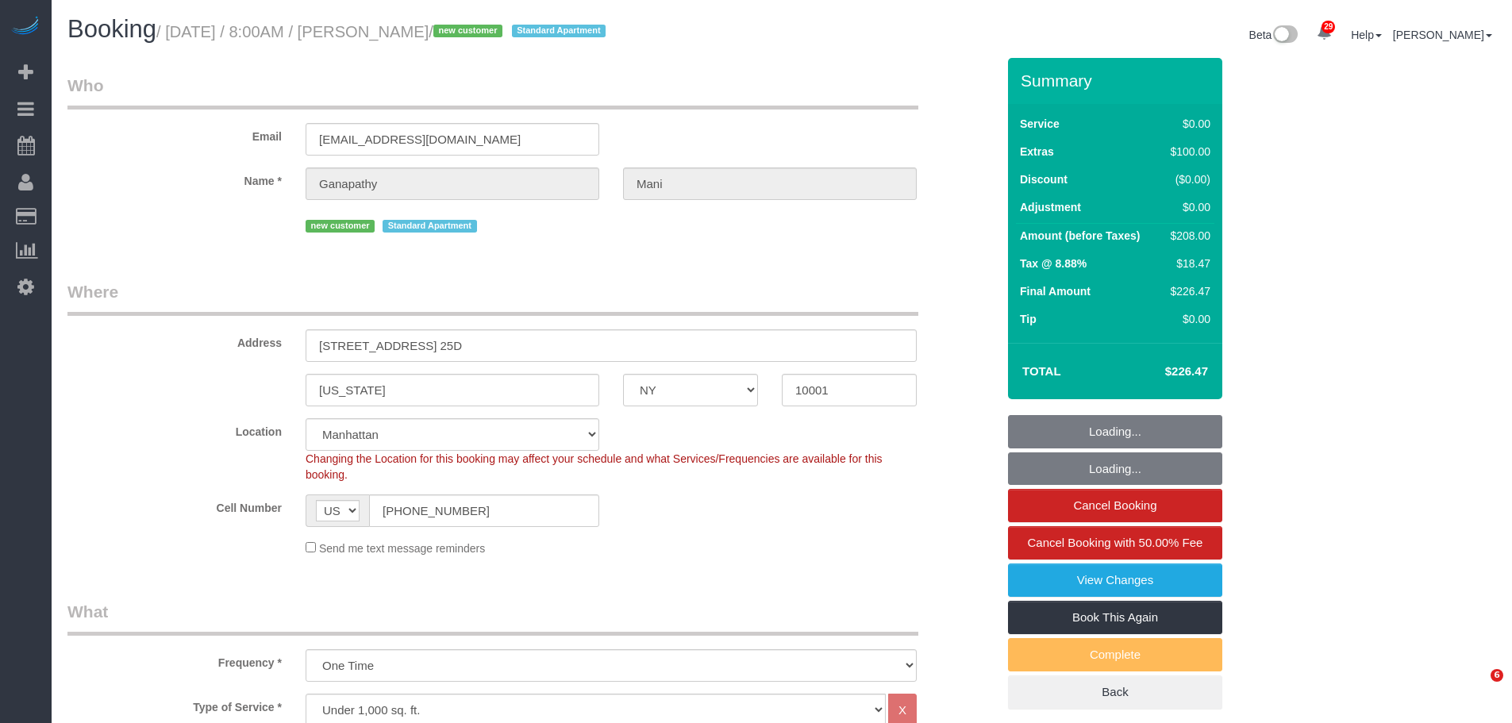
select select "NY"
select select "1"
select select "spot1"
select select "number:58"
select select "number:69"
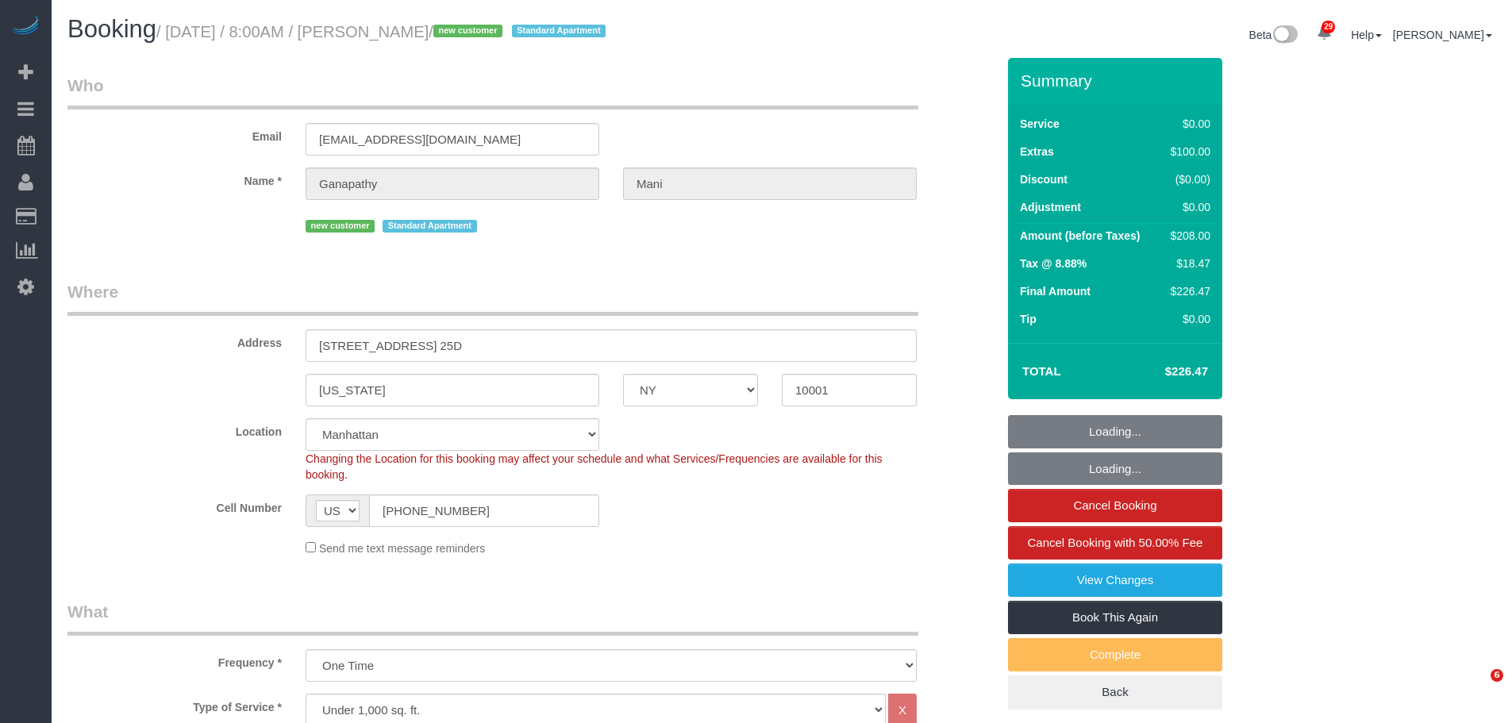
select select "number:15"
select select "number:7"
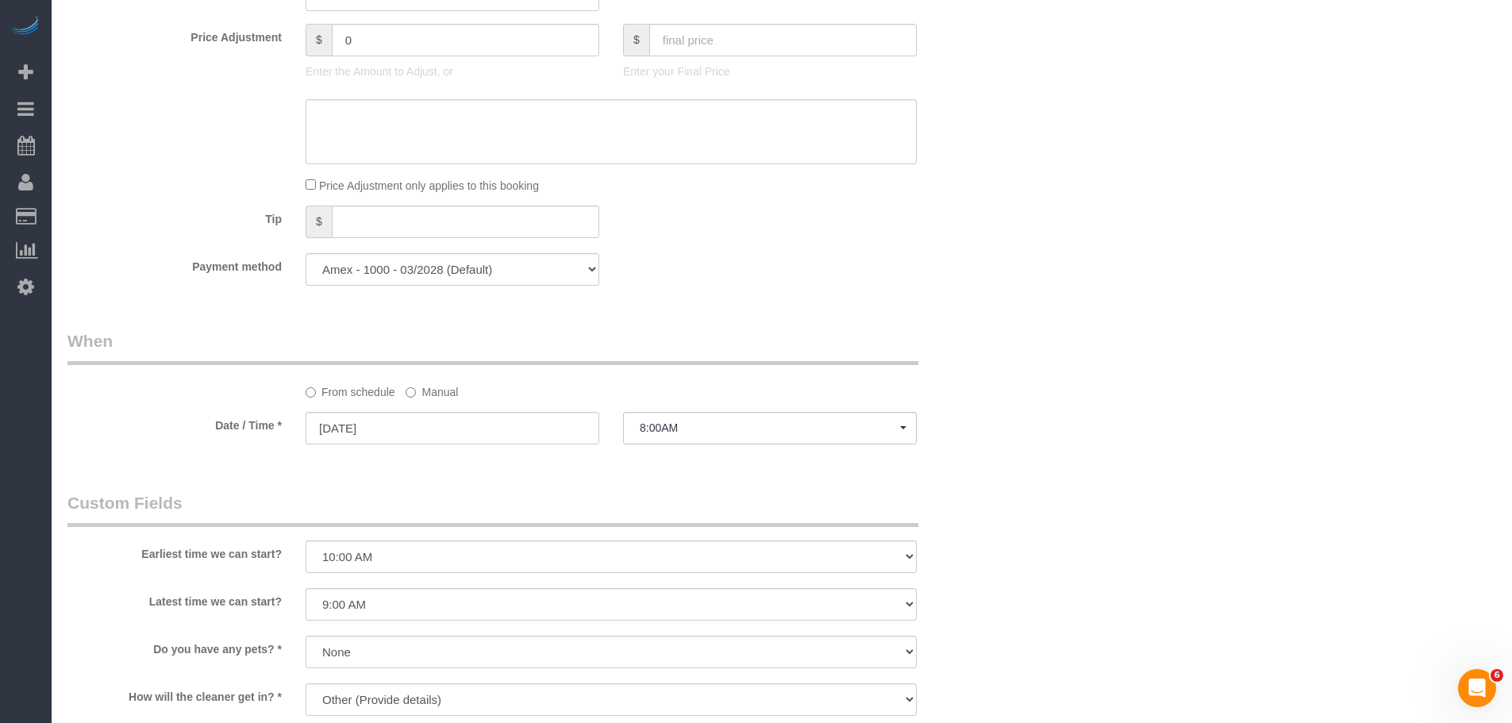
scroll to position [1587, 0]
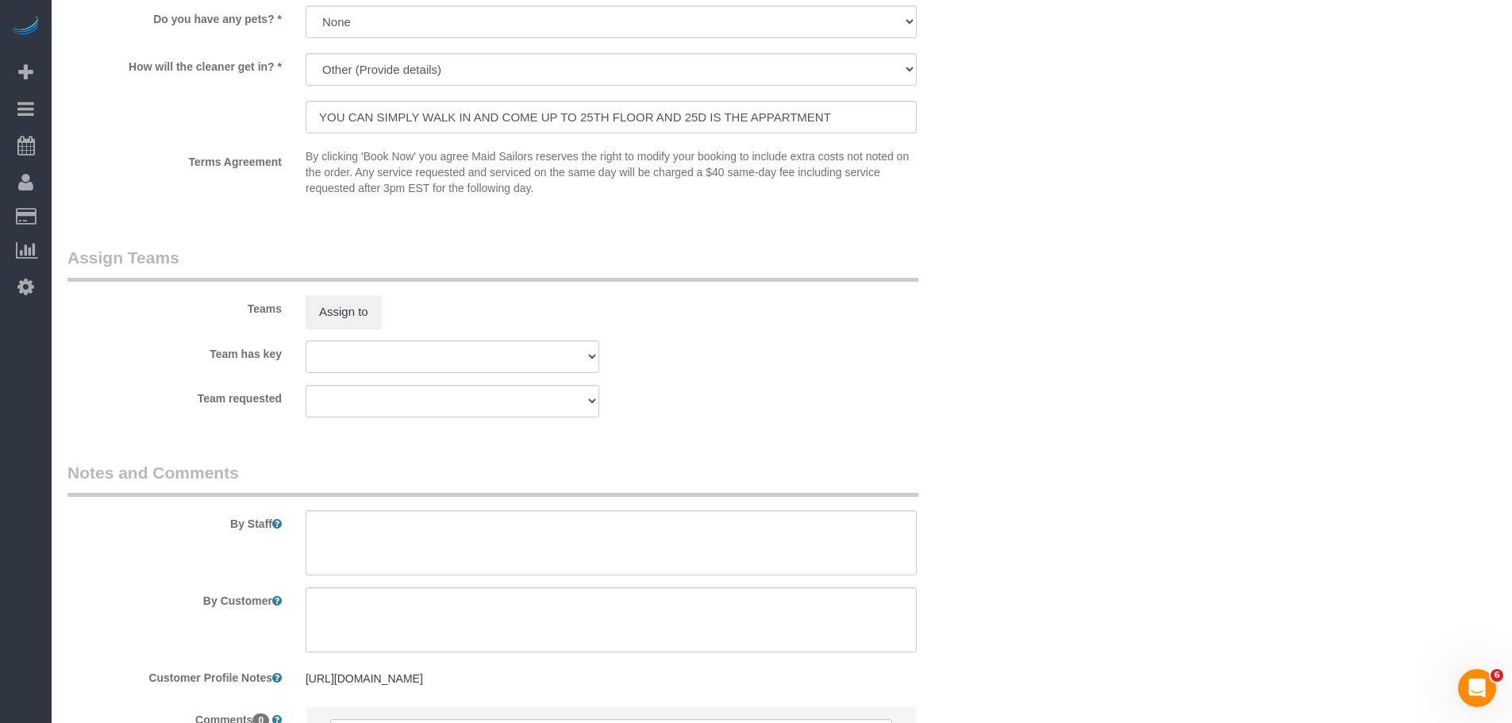
scroll to position [2093, 0]
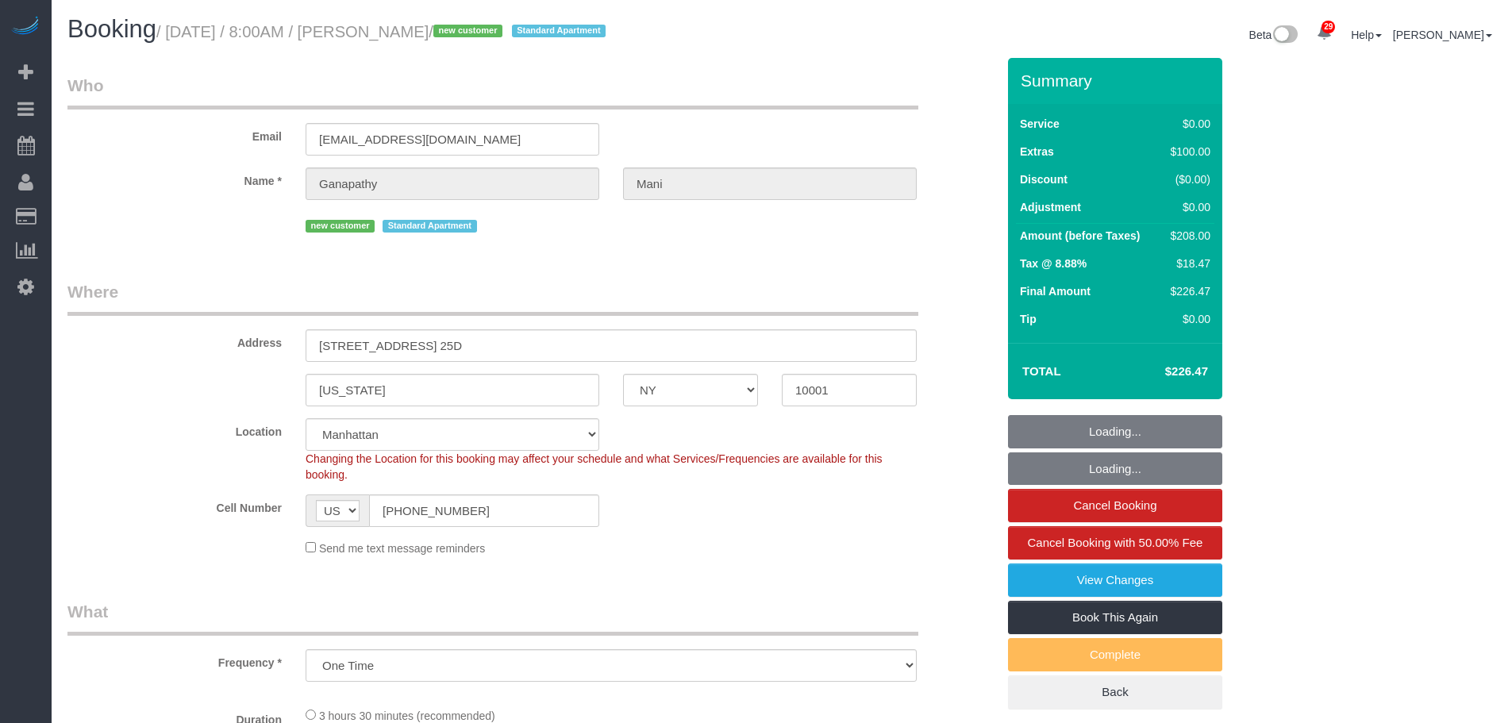
select select "NY"
select select "spot1"
select select "number:58"
select select "number:69"
select select "number:15"
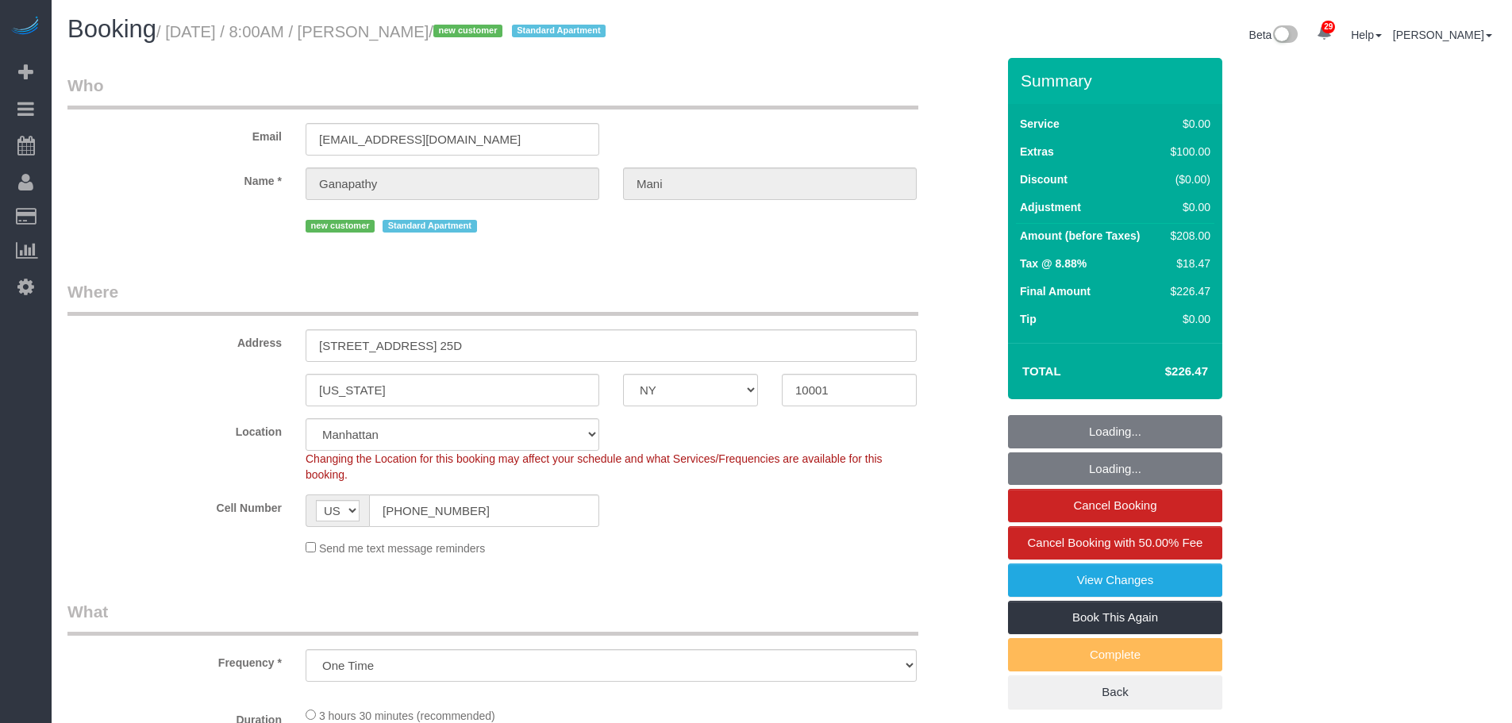
select select "number:7"
select select "object:1076"
select select "1"
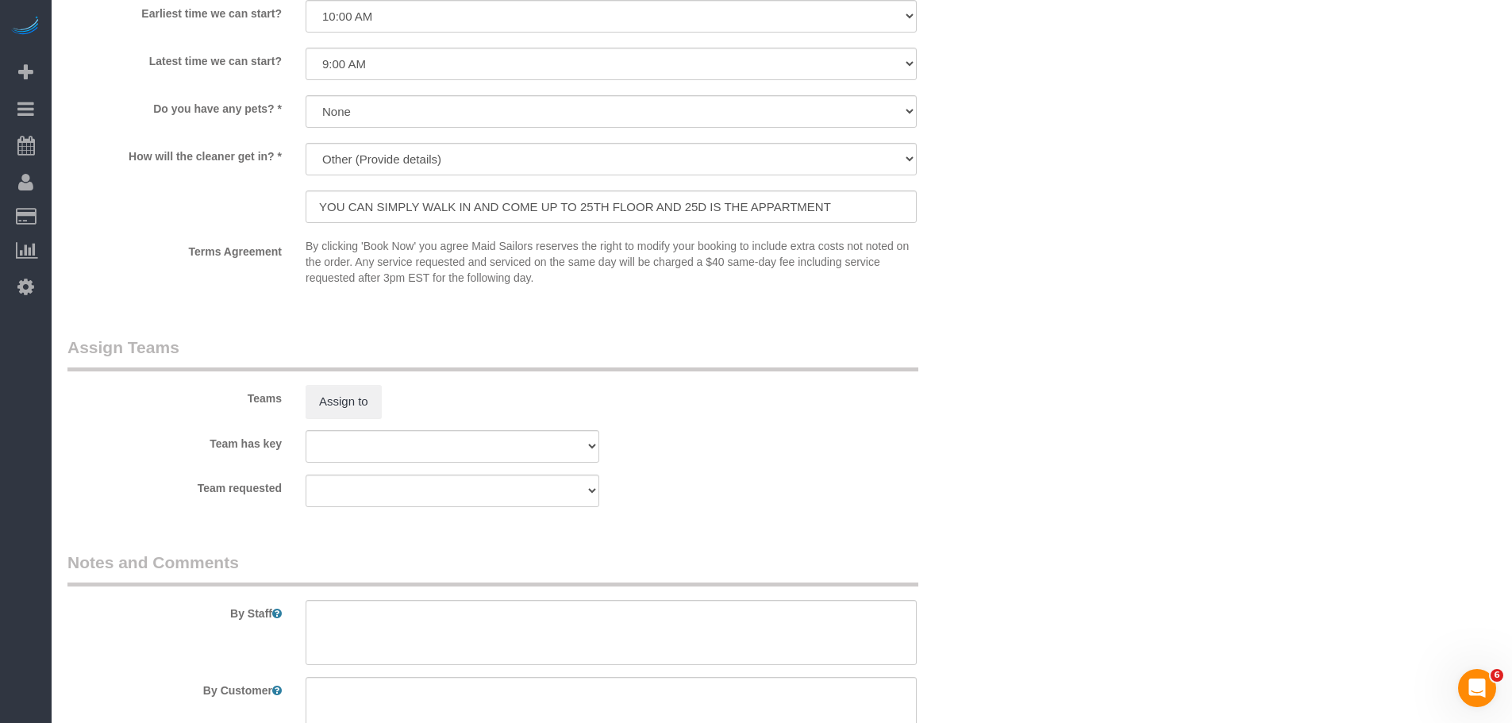
scroll to position [1587, 0]
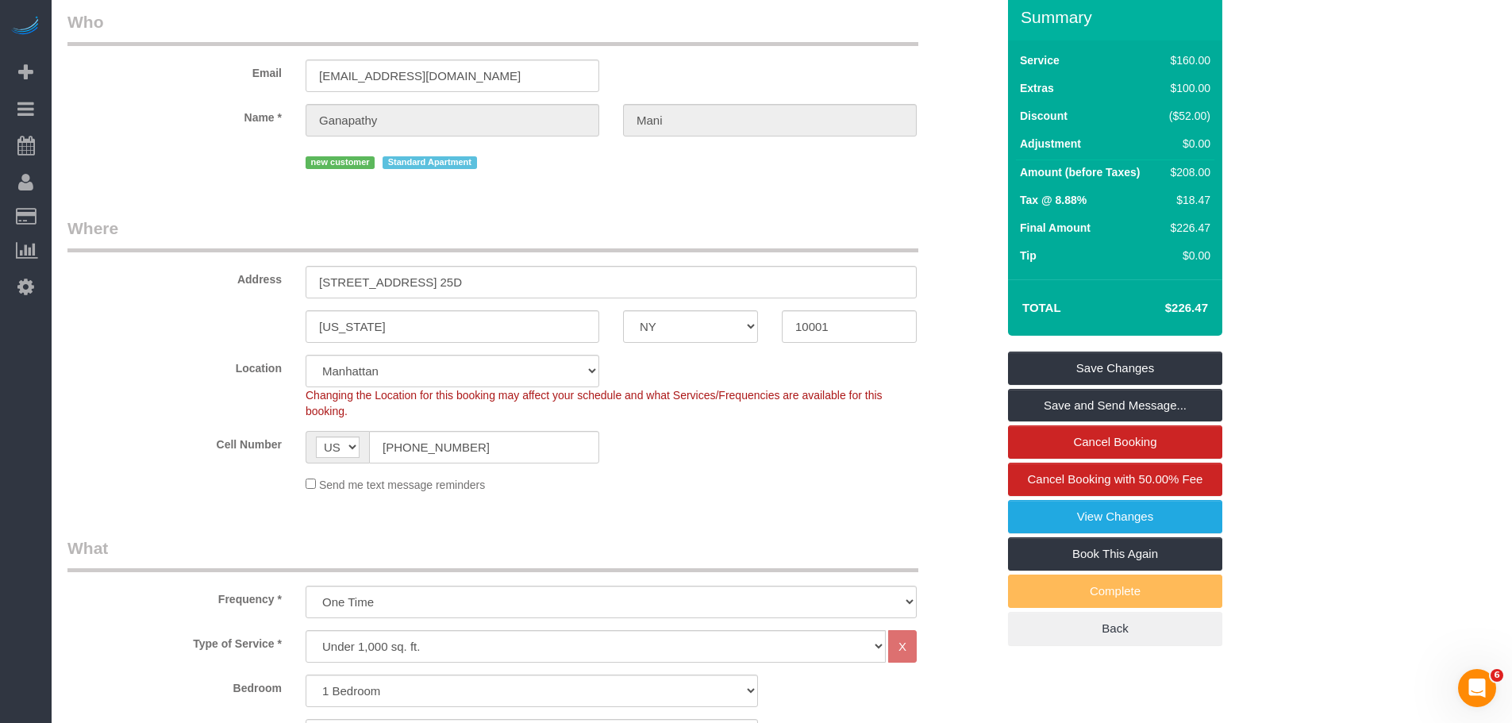
scroll to position [0, 0]
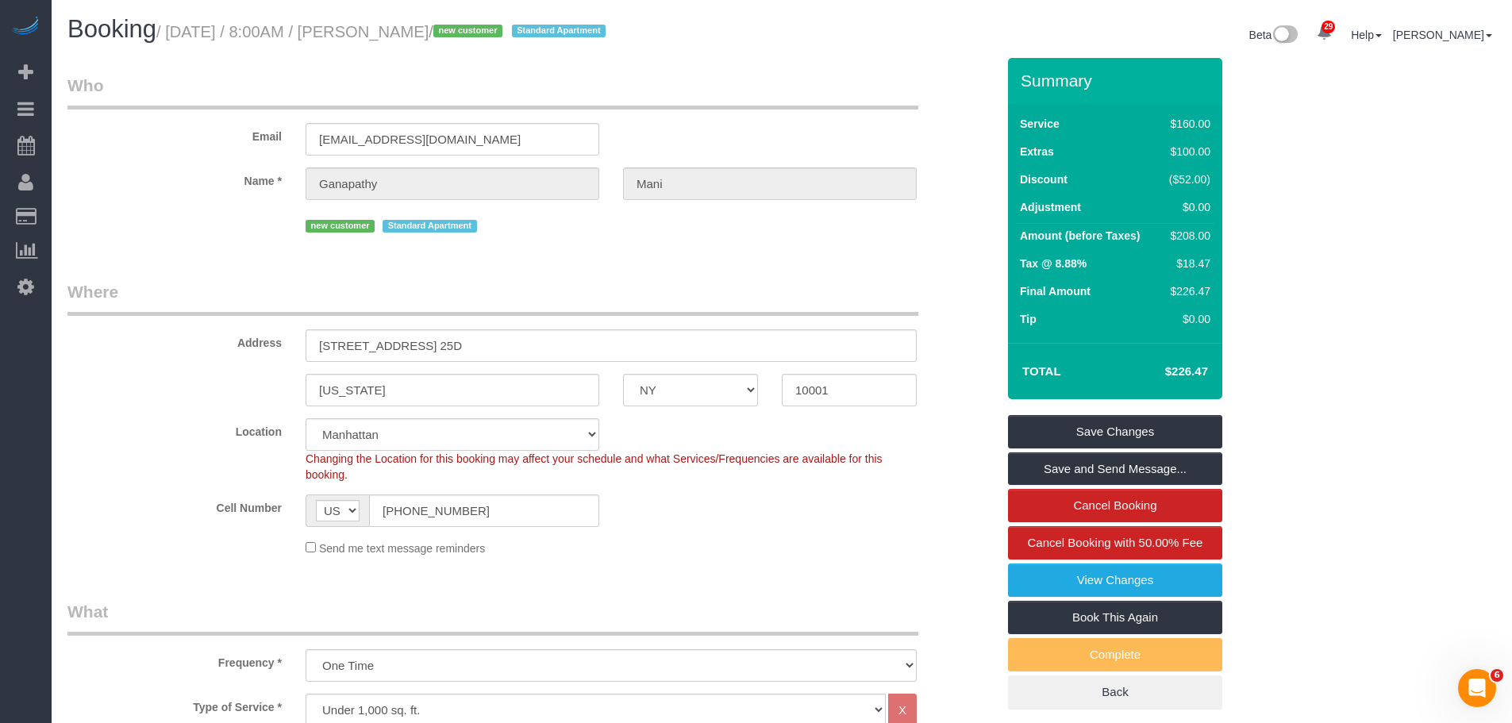
click at [625, 326] on div "Address [STREET_ADDRESS] 25D" at bounding box center [532, 321] width 952 height 82
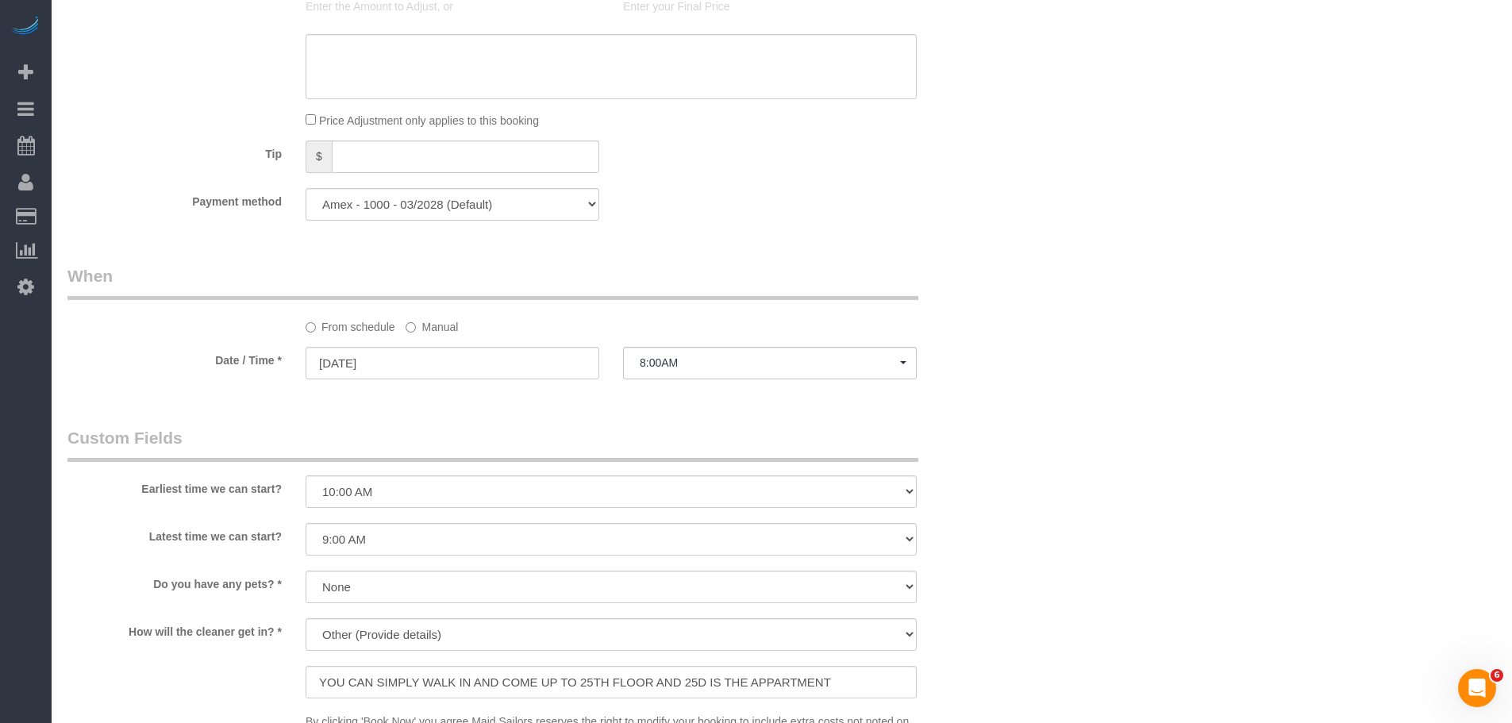
scroll to position [1428, 0]
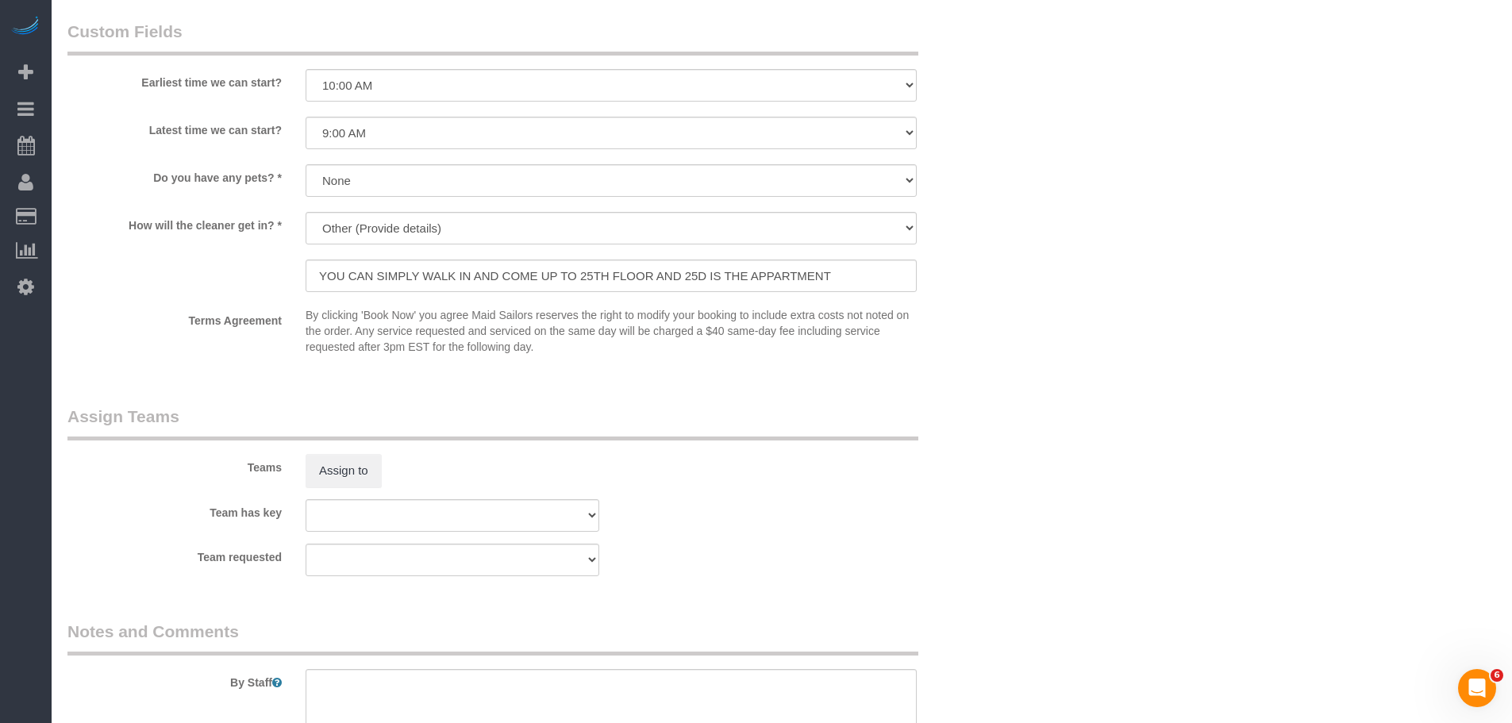
click at [311, 464] on button "Assign to" at bounding box center [344, 470] width 76 height 33
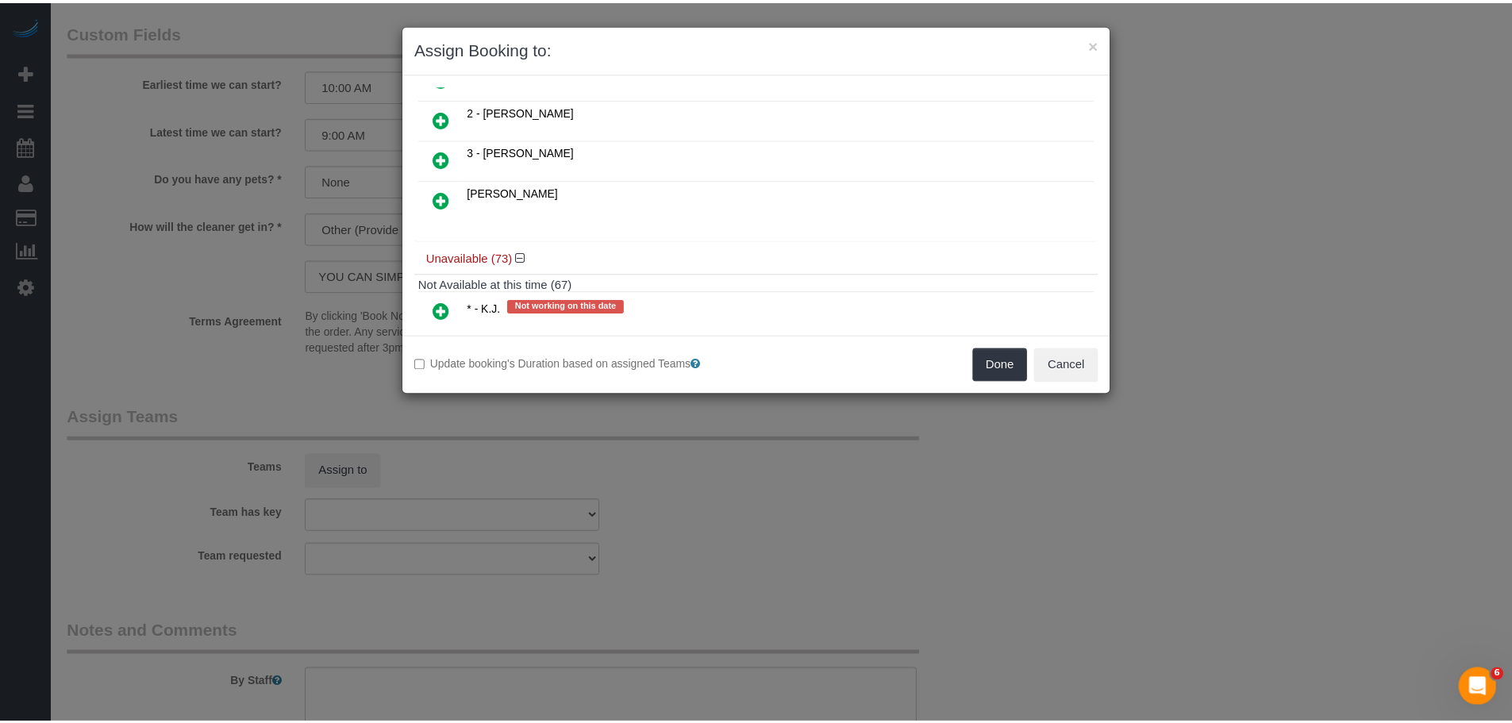
scroll to position [397, 0]
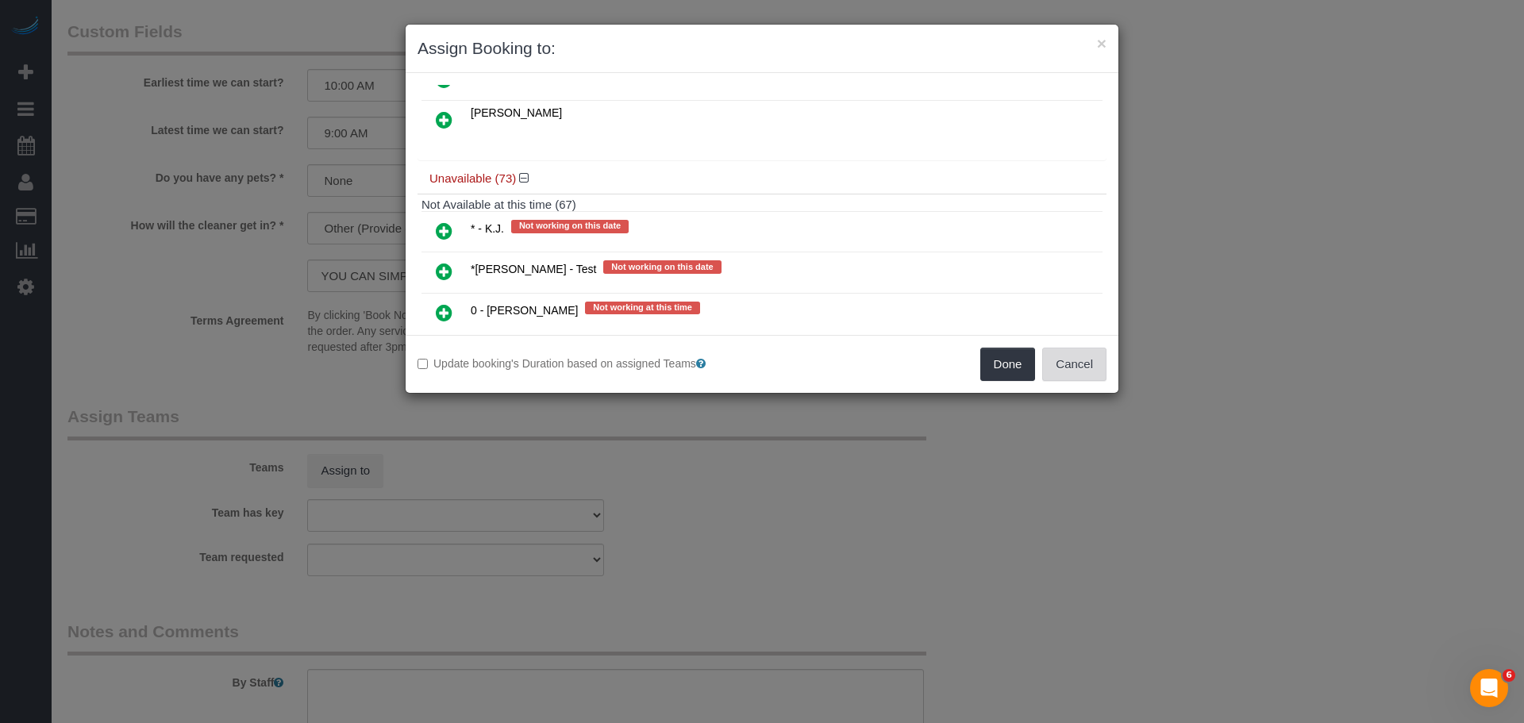
click at [1099, 373] on button "Cancel" at bounding box center [1074, 364] width 64 height 33
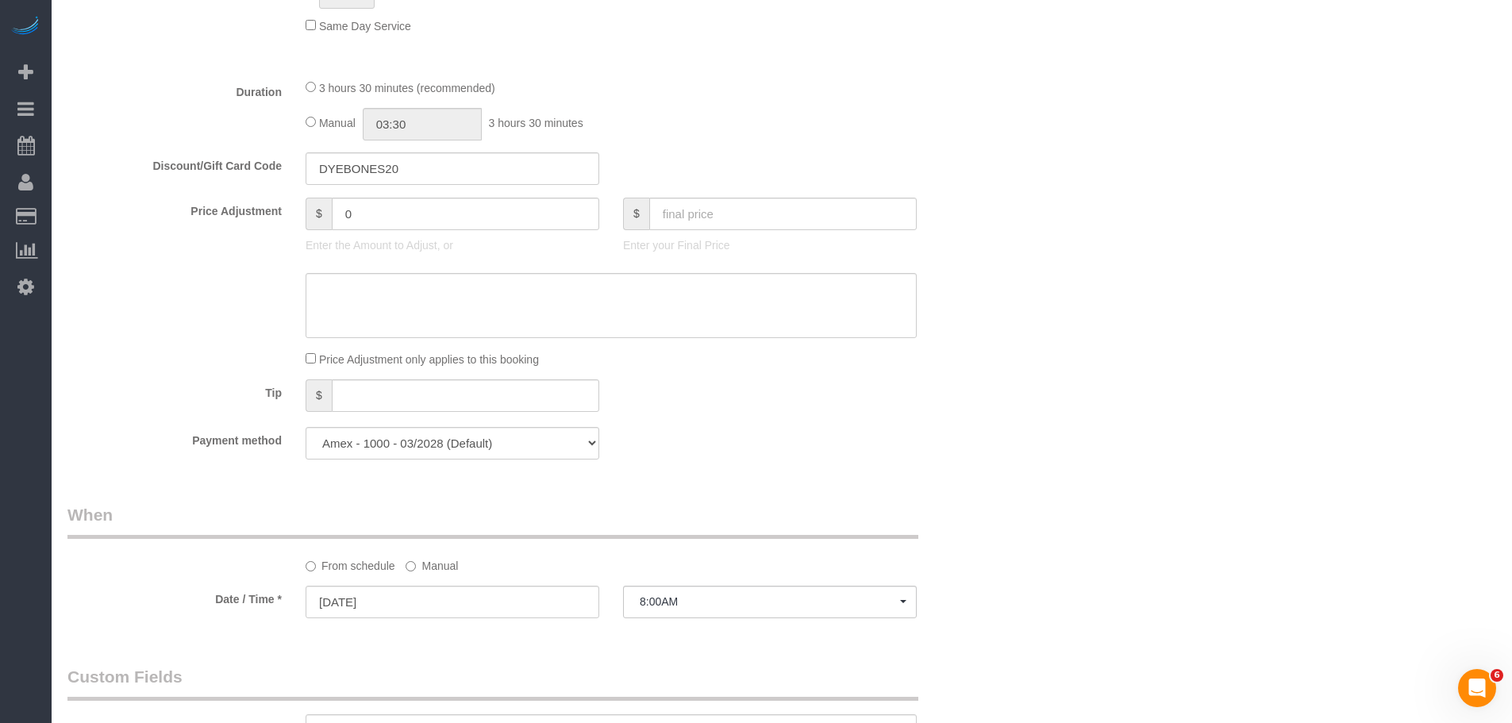
scroll to position [1190, 0]
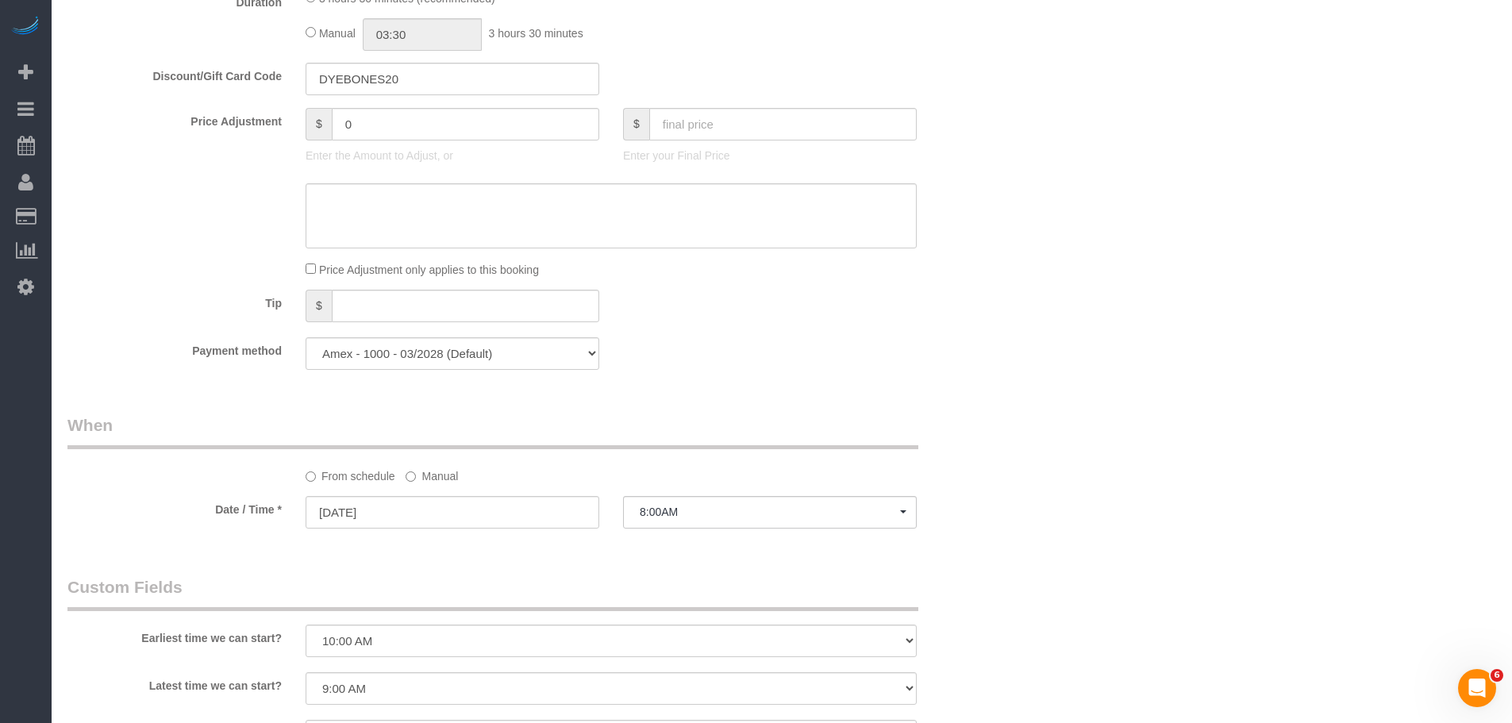
click at [950, 359] on div "Payment method Amex - 1000 - 03/2028 (Default) Add Credit Card ─────────────── …" at bounding box center [532, 353] width 952 height 33
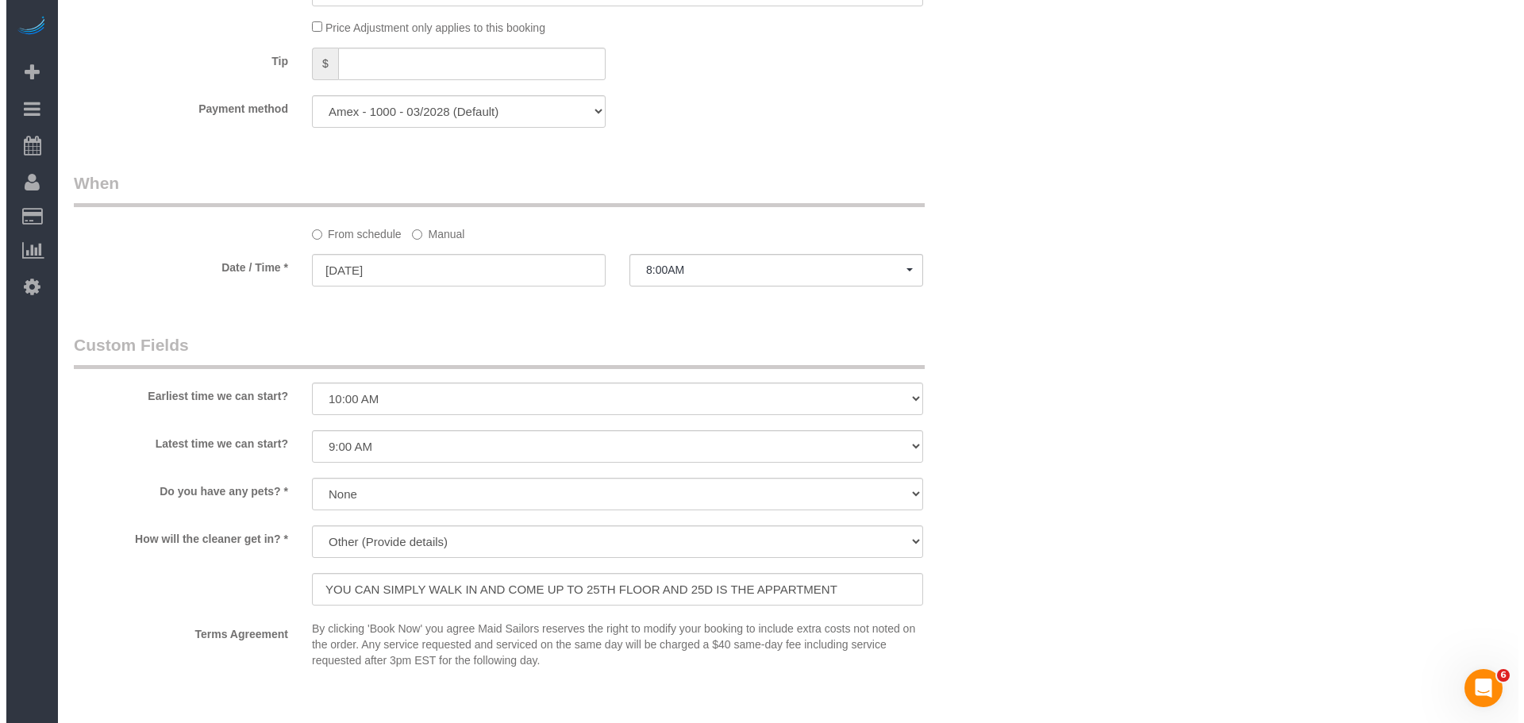
scroll to position [1666, 0]
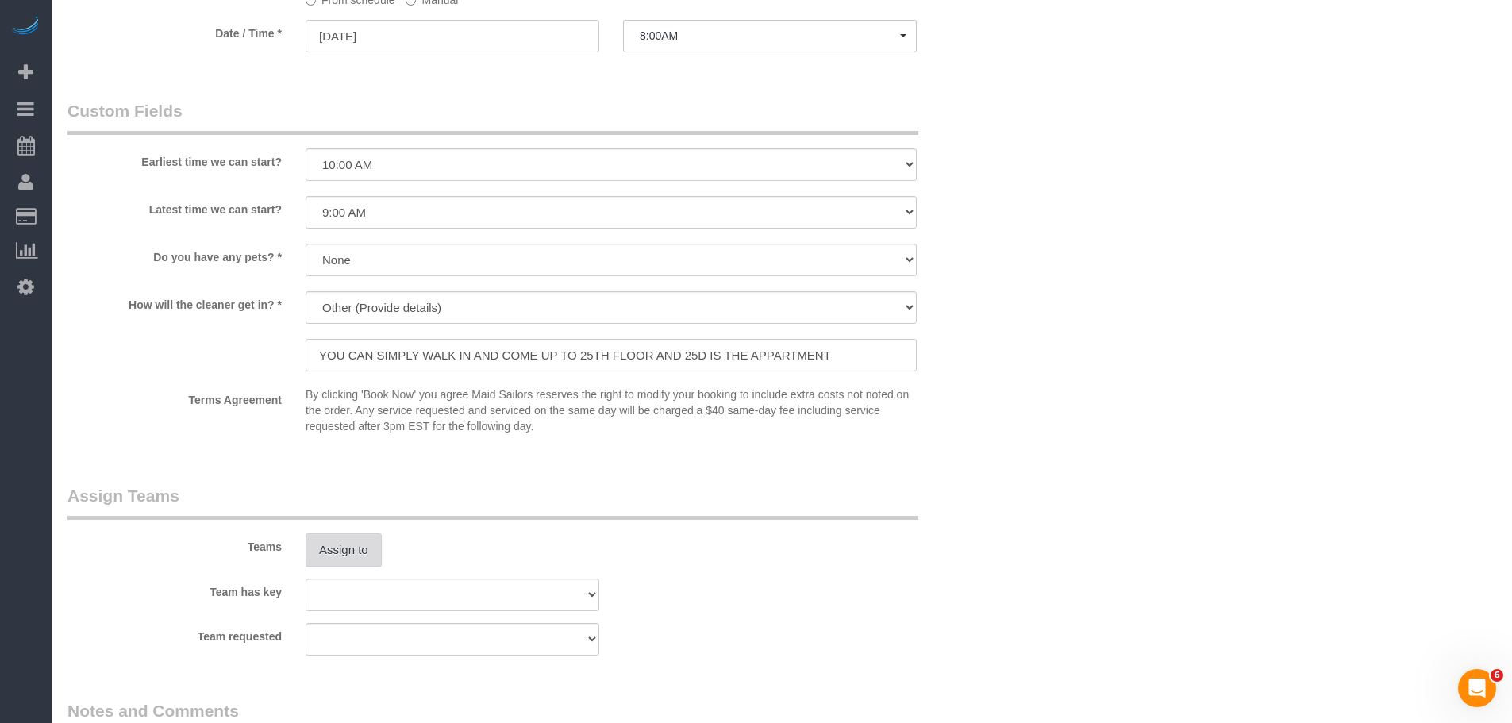
click at [350, 542] on button "Assign to" at bounding box center [344, 549] width 76 height 33
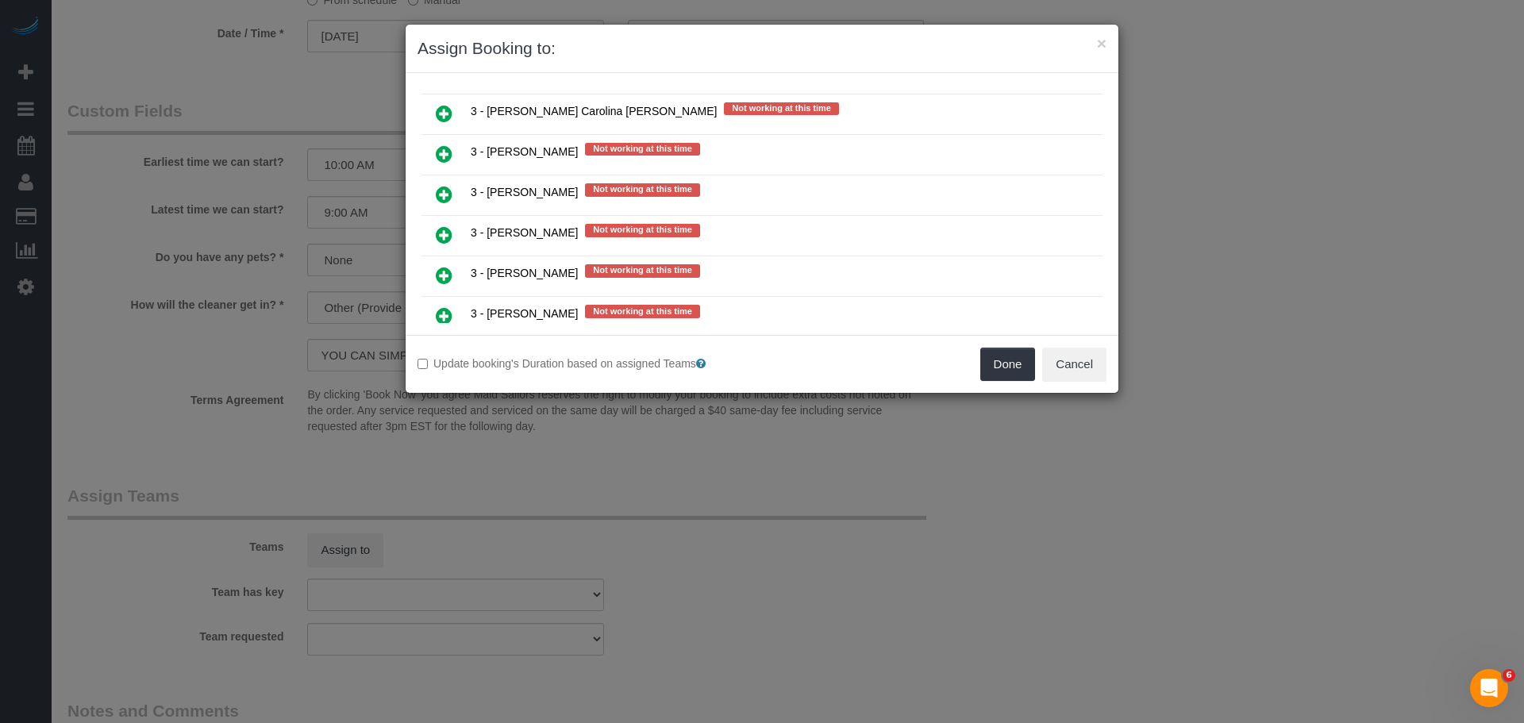
scroll to position [2539, 0]
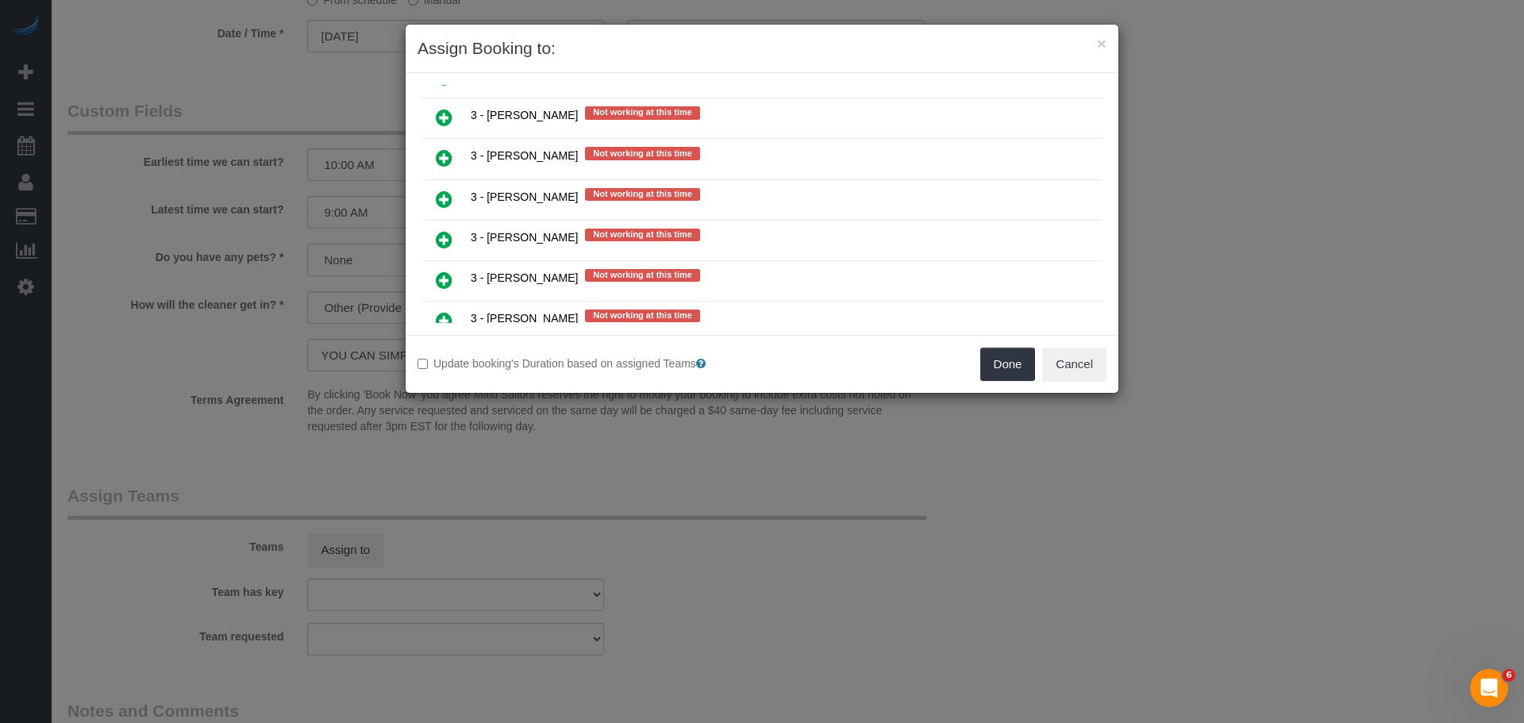
drag, startPoint x: 437, startPoint y: 194, endPoint x: 460, endPoint y: 198, distance: 23.4
click at [437, 194] on icon at bounding box center [444, 199] width 17 height 19
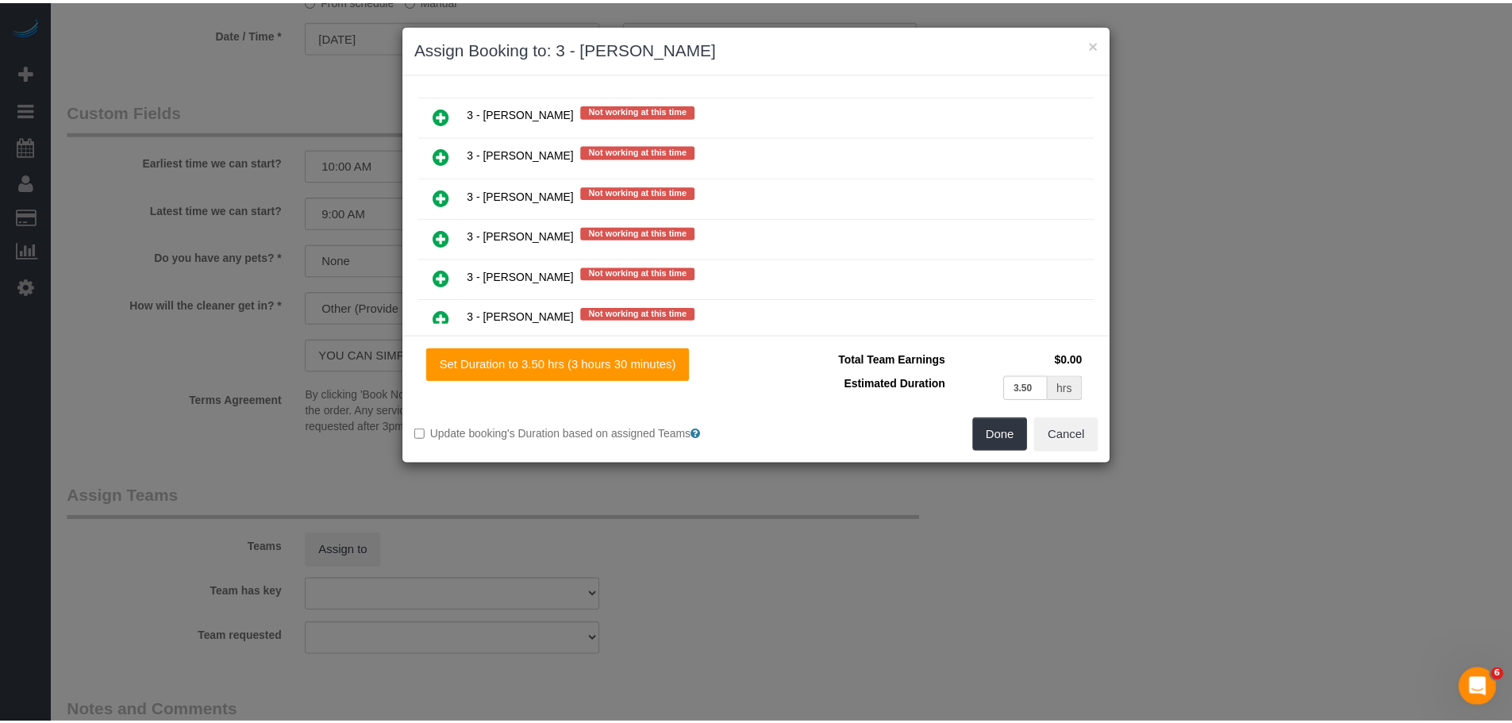
scroll to position [2577, 0]
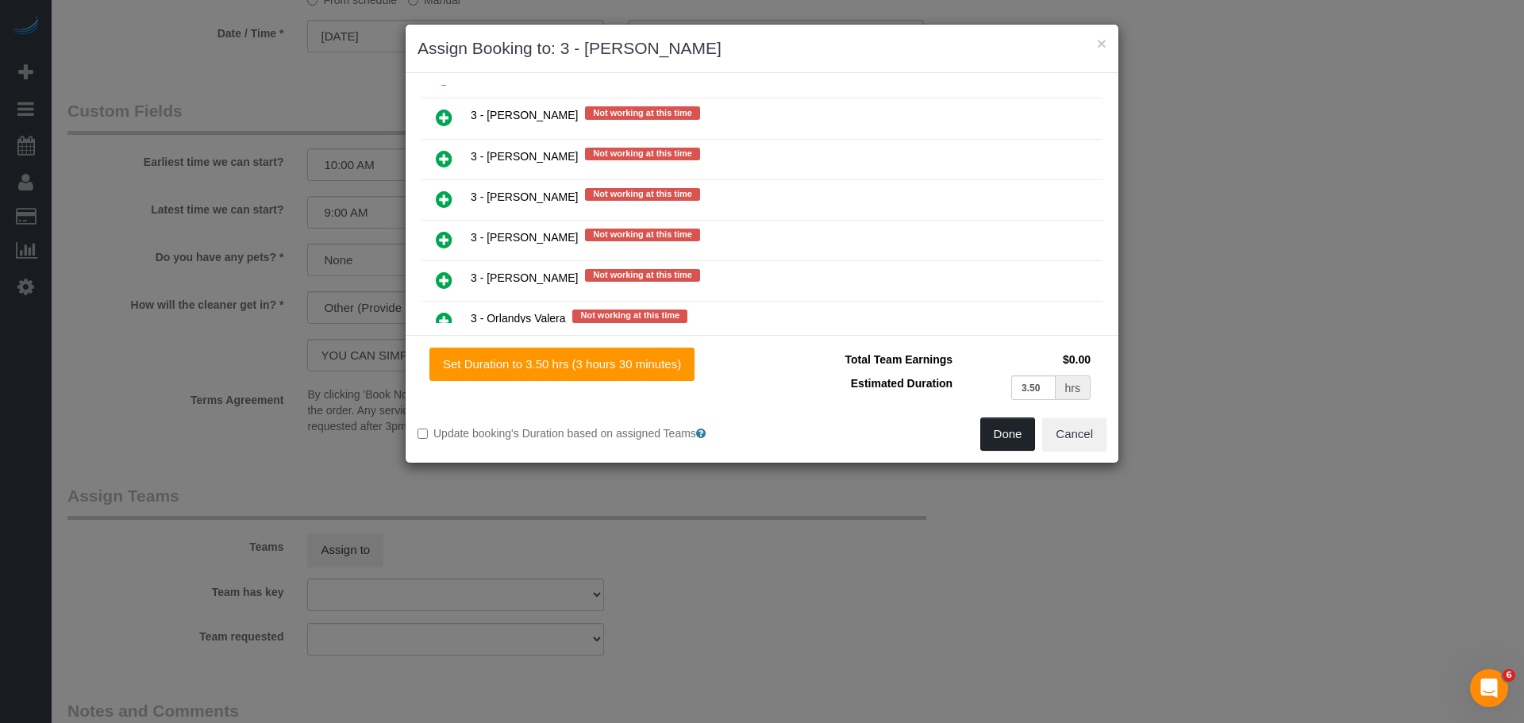
click at [1016, 426] on button "Done" at bounding box center [1008, 433] width 56 height 33
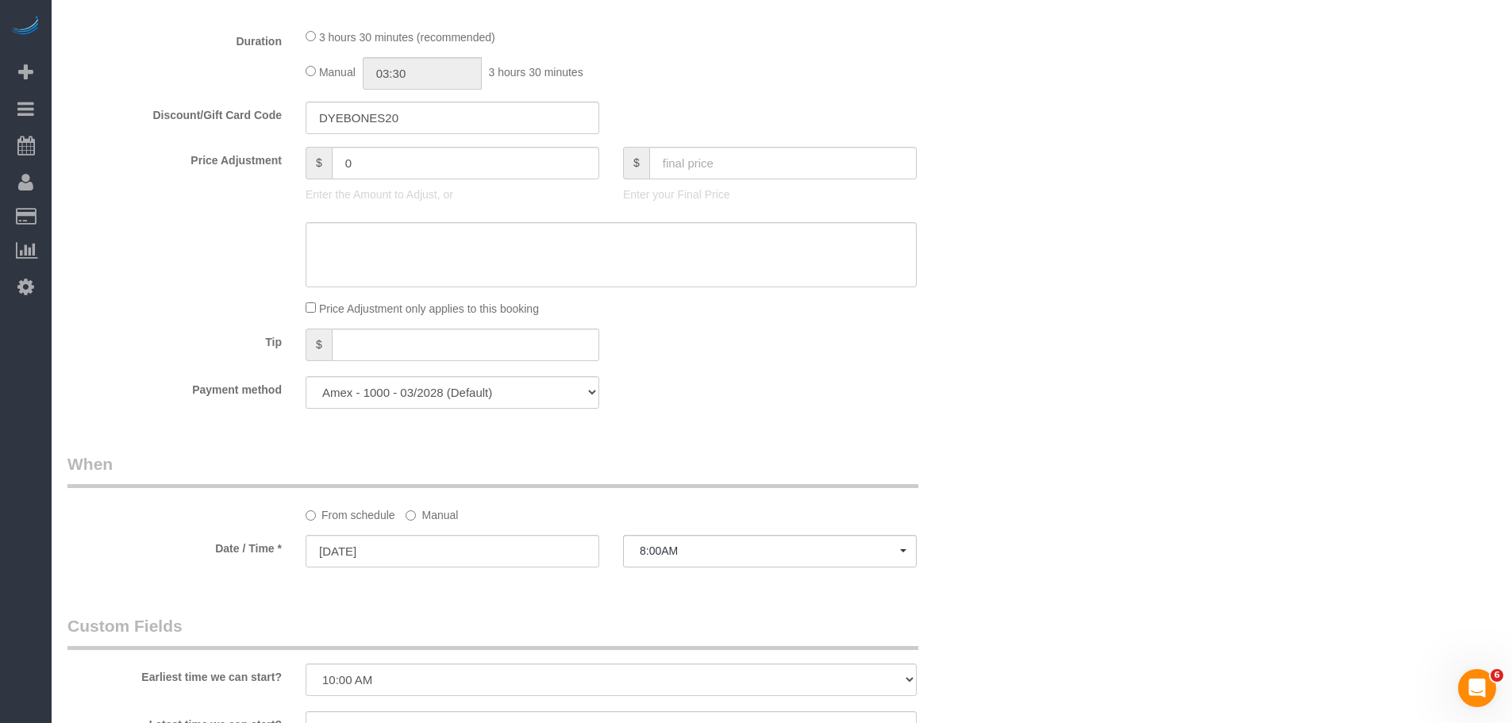
scroll to position [1220, 0]
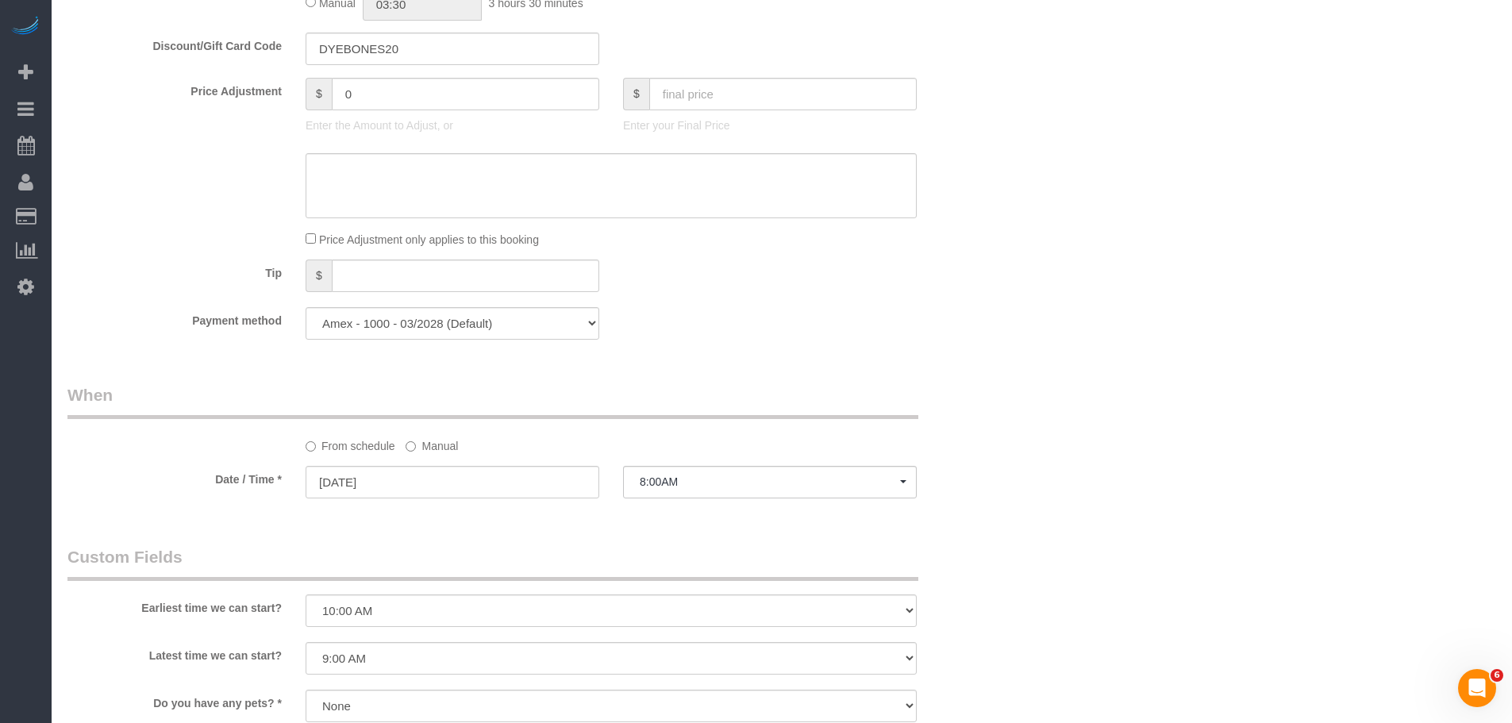
click at [425, 445] on label "Manual" at bounding box center [432, 442] width 52 height 21
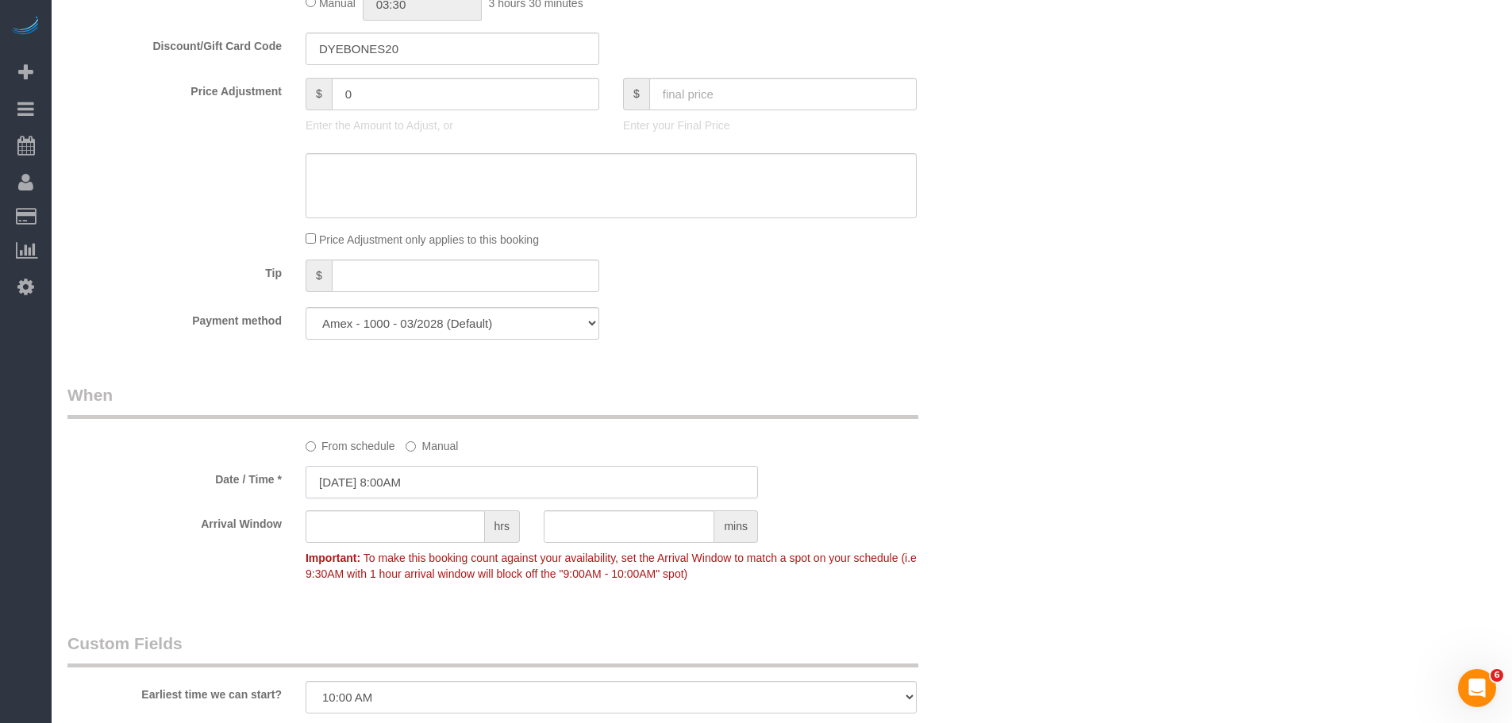
click at [435, 482] on input "[DATE] 8:00AM" at bounding box center [532, 482] width 452 height 33
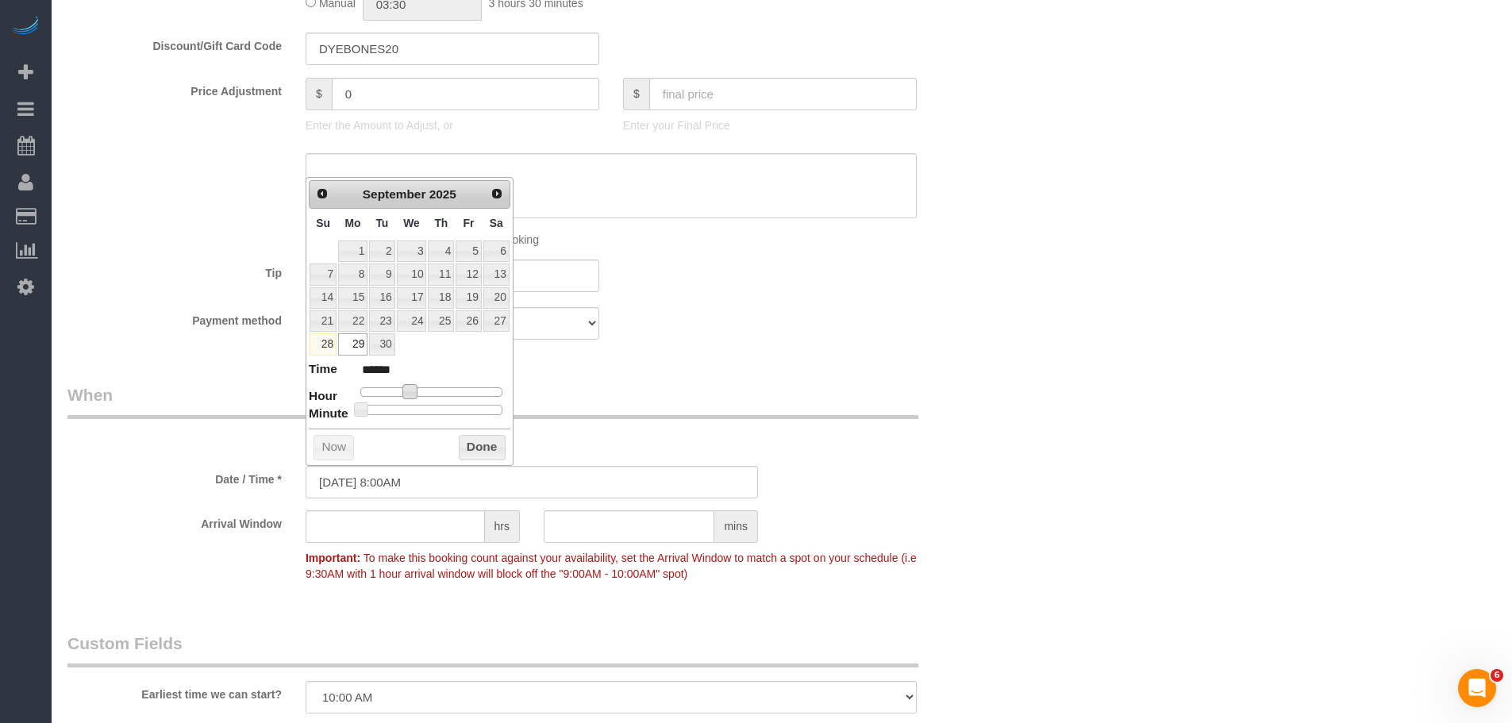
click at [409, 389] on span at bounding box center [409, 391] width 14 height 14
type input "[DATE] 9:00AM"
type input "******"
click at [474, 446] on button "Done" at bounding box center [482, 447] width 47 height 25
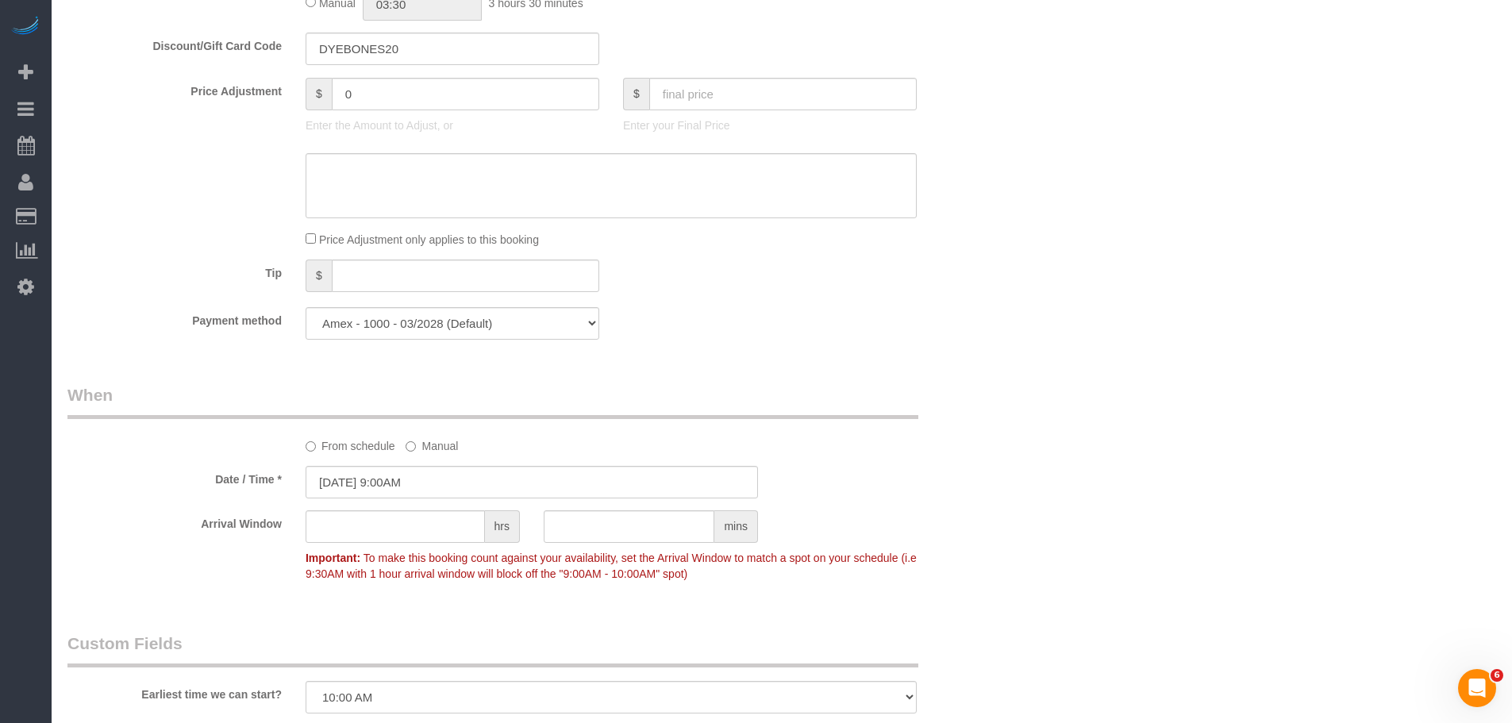
click at [942, 362] on div "Who Email [EMAIL_ADDRESS][DOMAIN_NAME] Name * [PERSON_NAME] new customer Standa…" at bounding box center [532, 224] width 952 height 2774
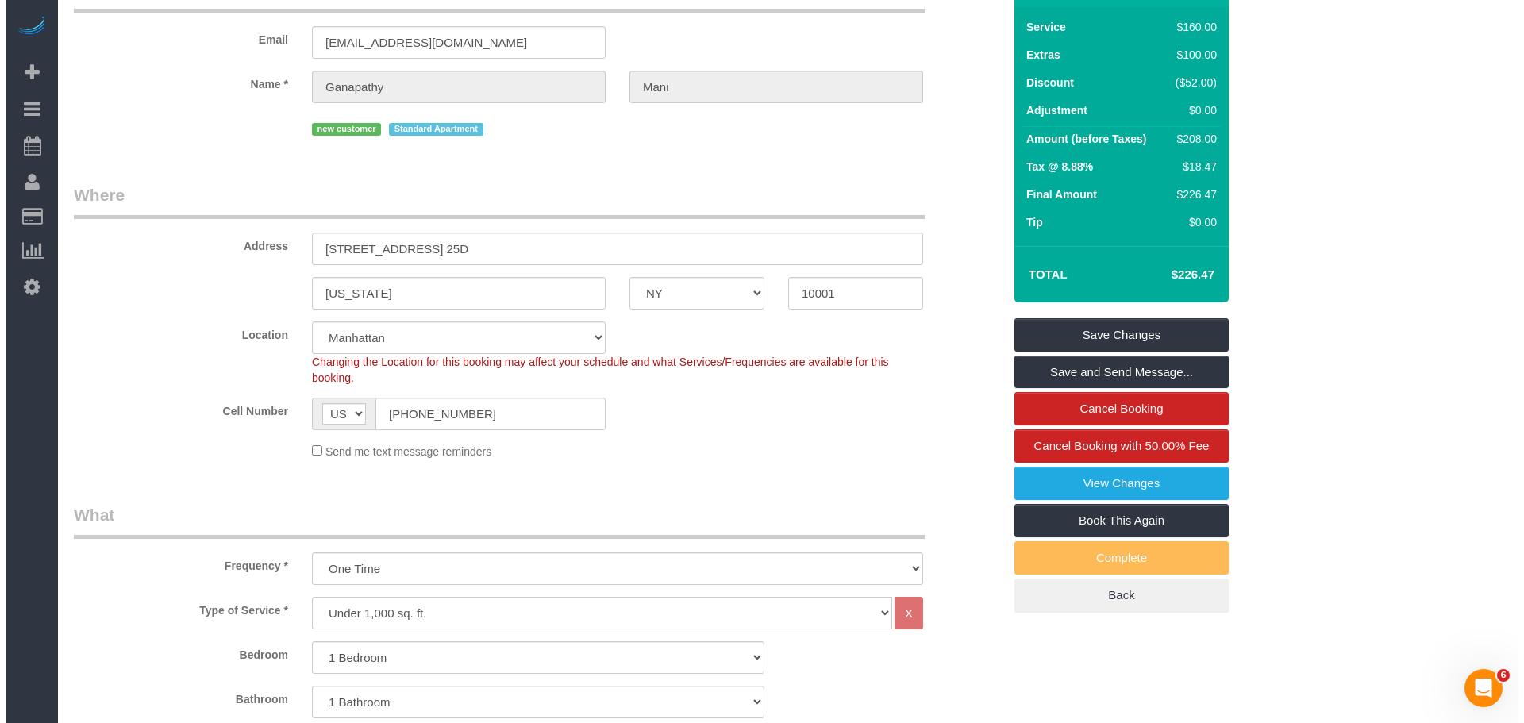
scroll to position [0, 0]
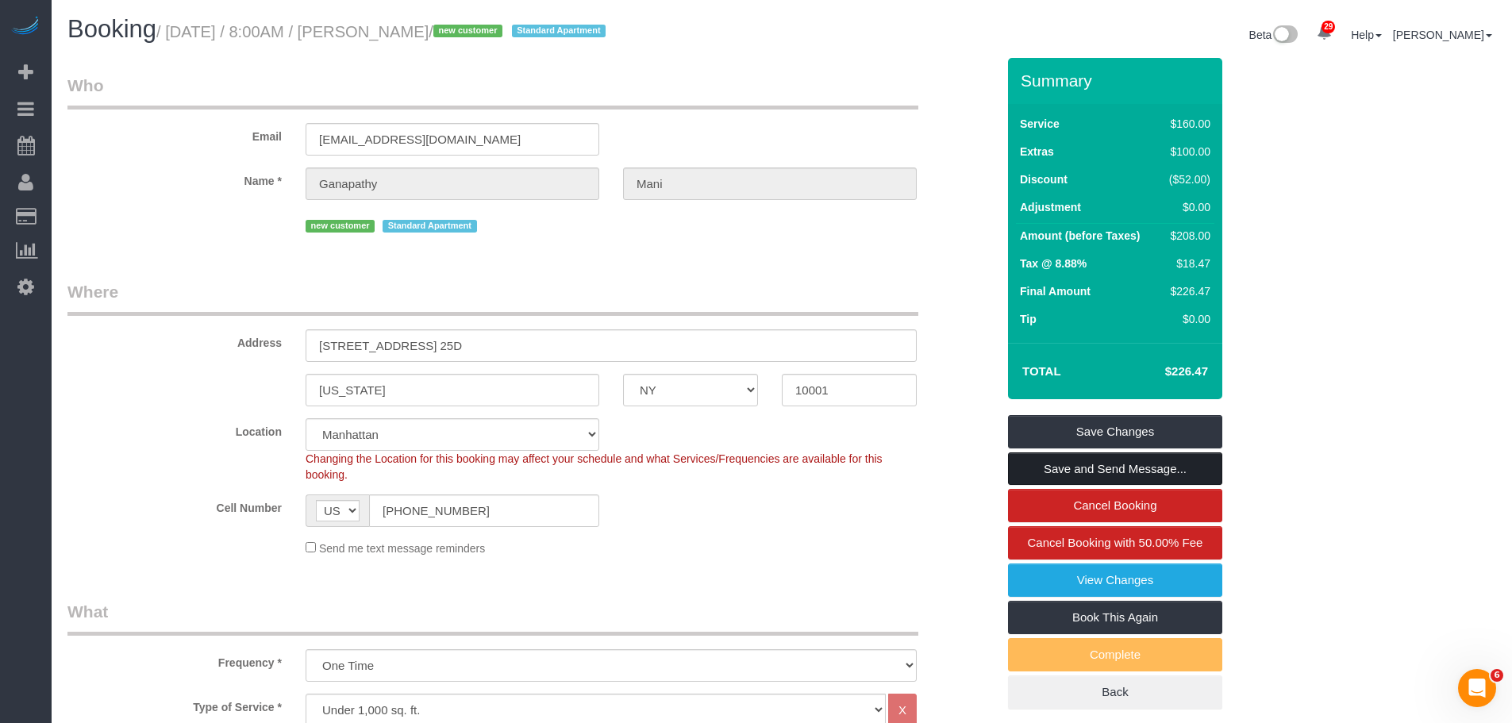
click at [1116, 466] on link "Save and Send Message..." at bounding box center [1115, 468] width 214 height 33
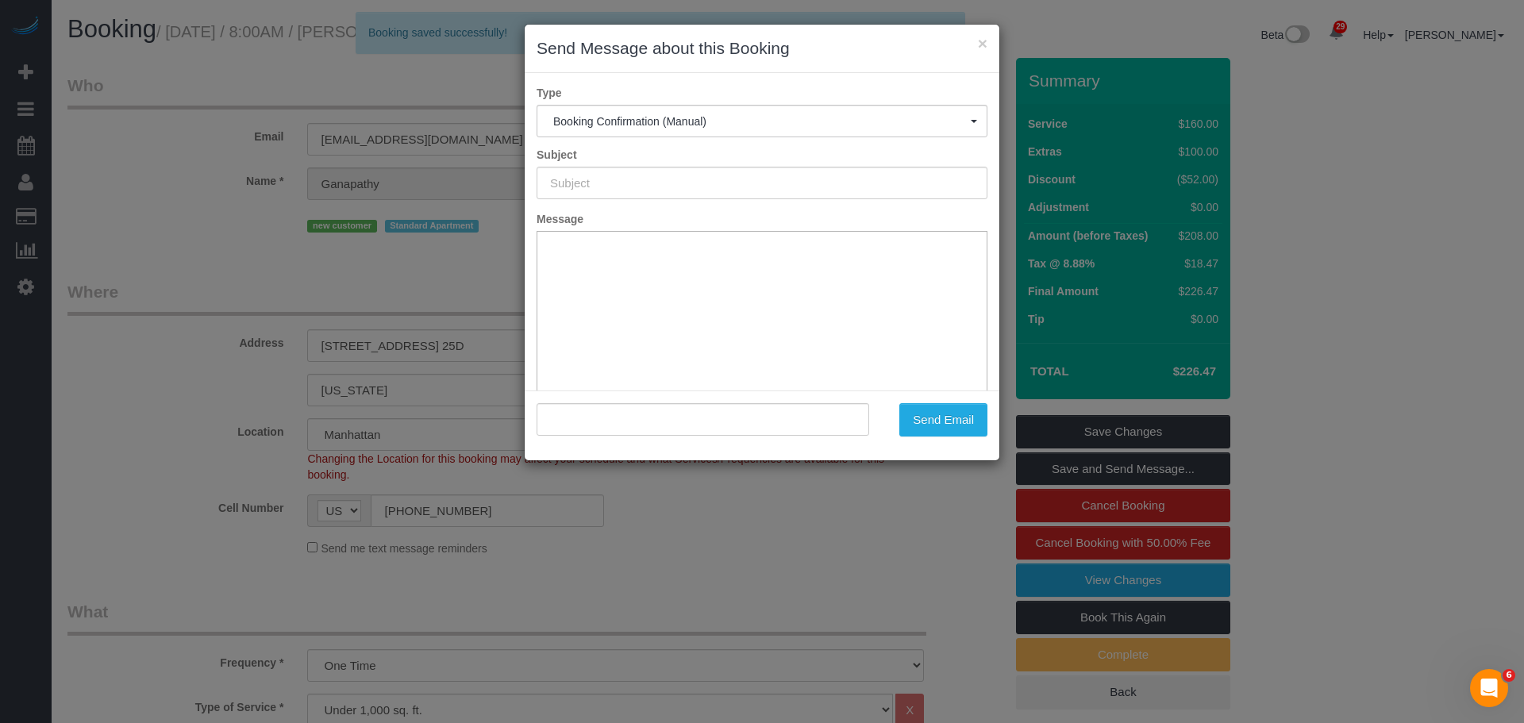
type input "Cleaning Confirmed for [DATE] 9:00am"
type input ""[PERSON_NAME]" <[EMAIL_ADDRESS][DOMAIN_NAME]>"
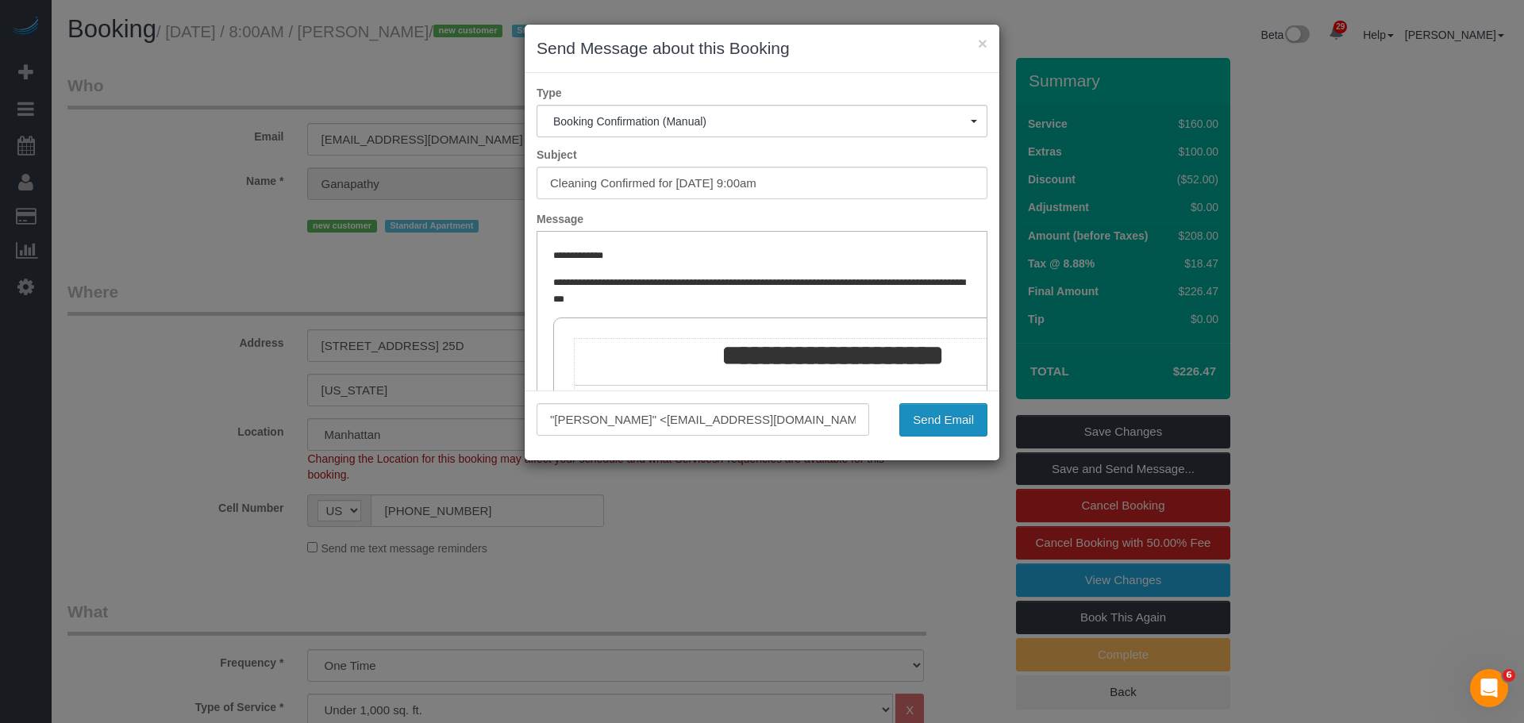
click at [939, 412] on button "Send Email" at bounding box center [943, 419] width 88 height 33
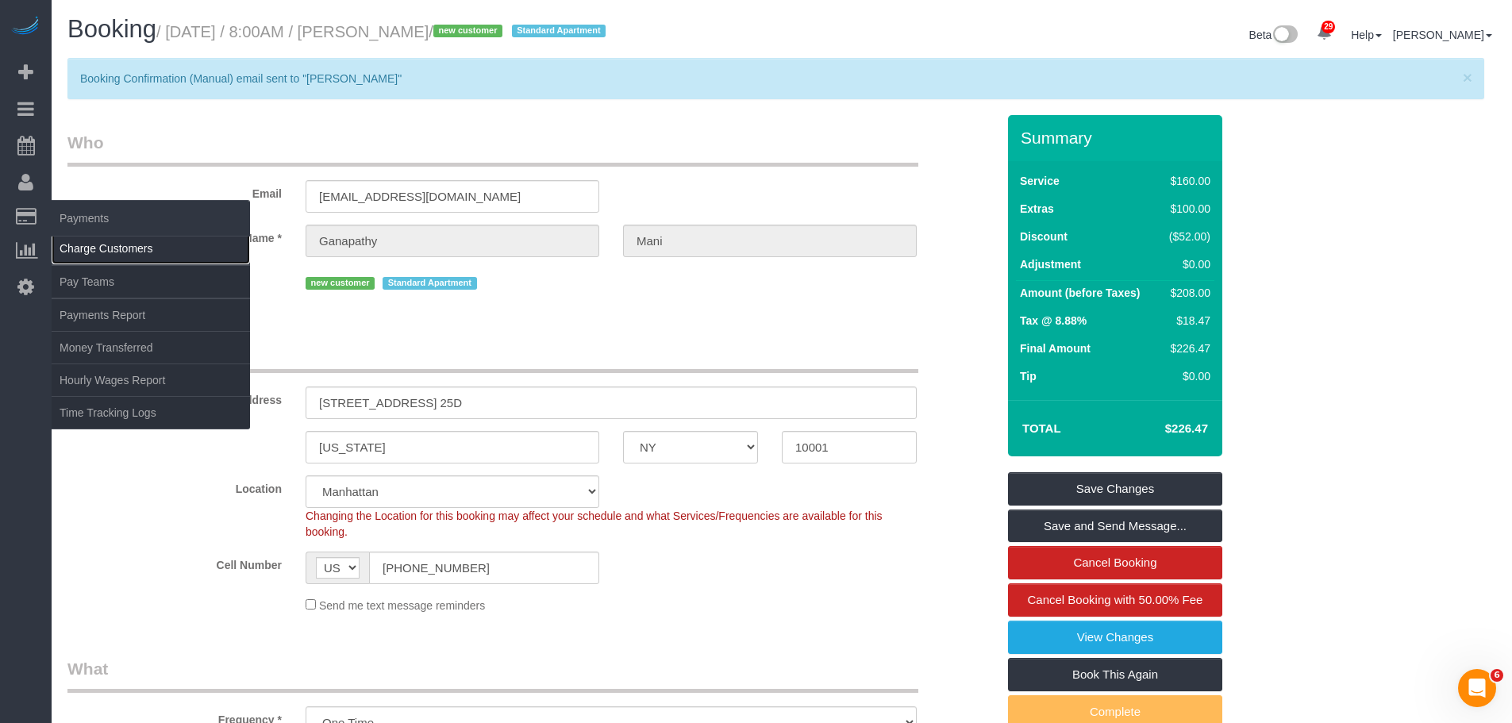
click at [100, 245] on link "Charge Customers" at bounding box center [151, 249] width 198 height 32
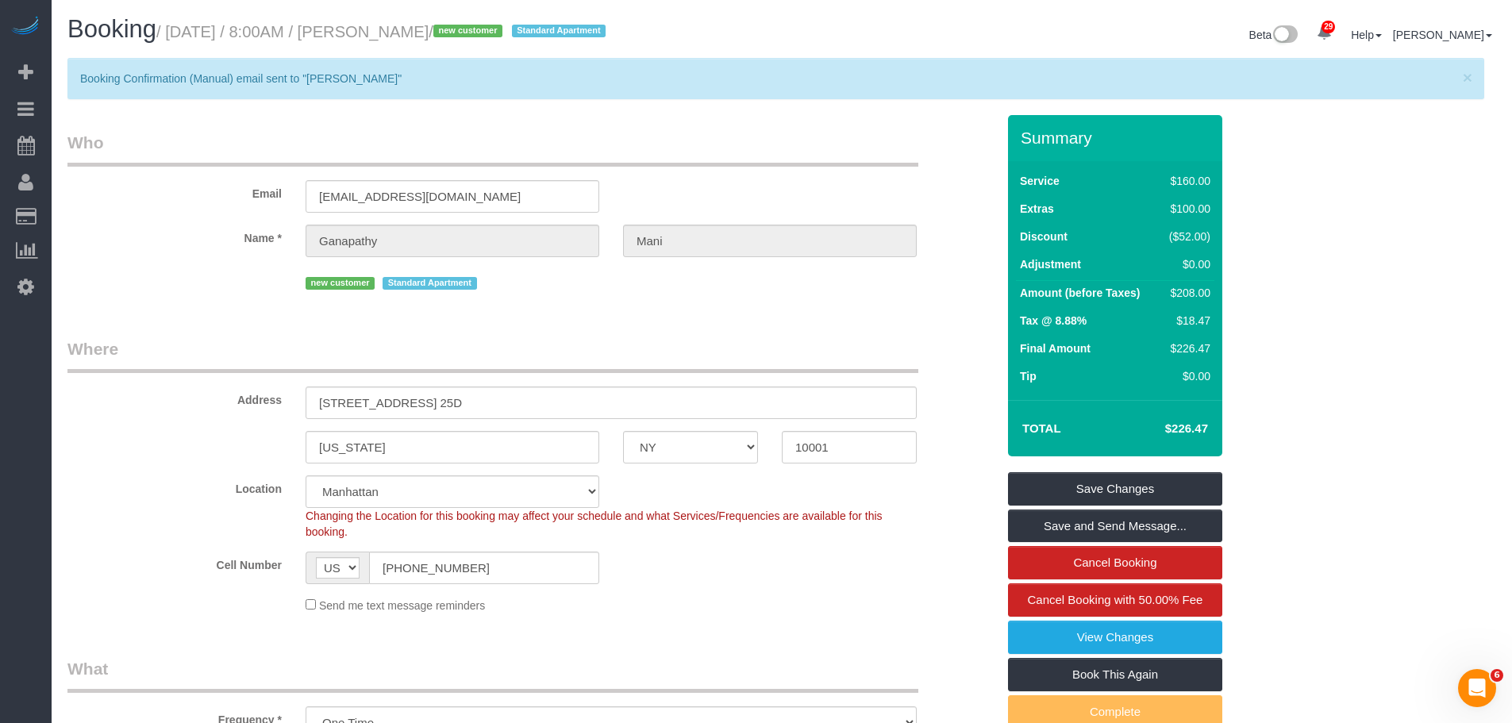
select select
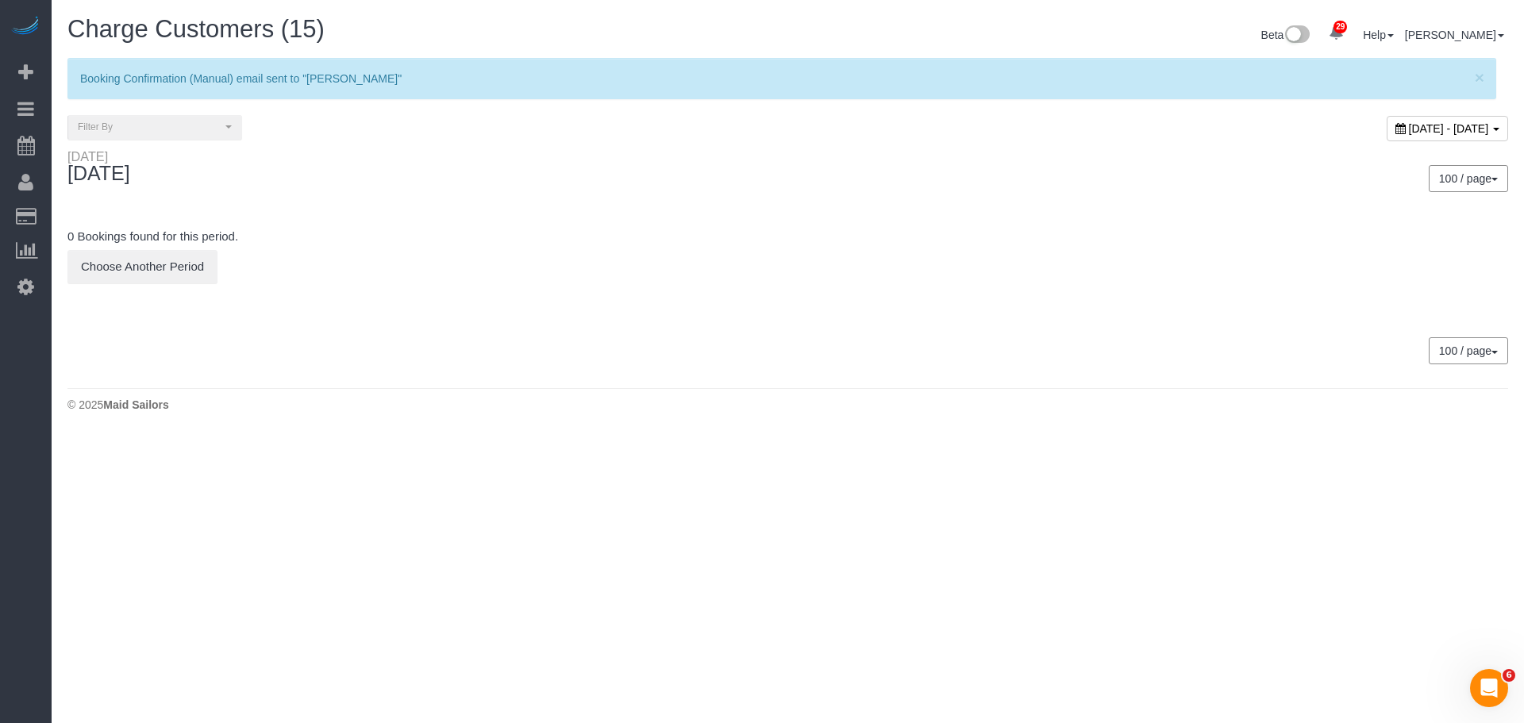
click at [1409, 129] on span "[DATE] - [DATE]" at bounding box center [1449, 128] width 80 height 13
type input "**********"
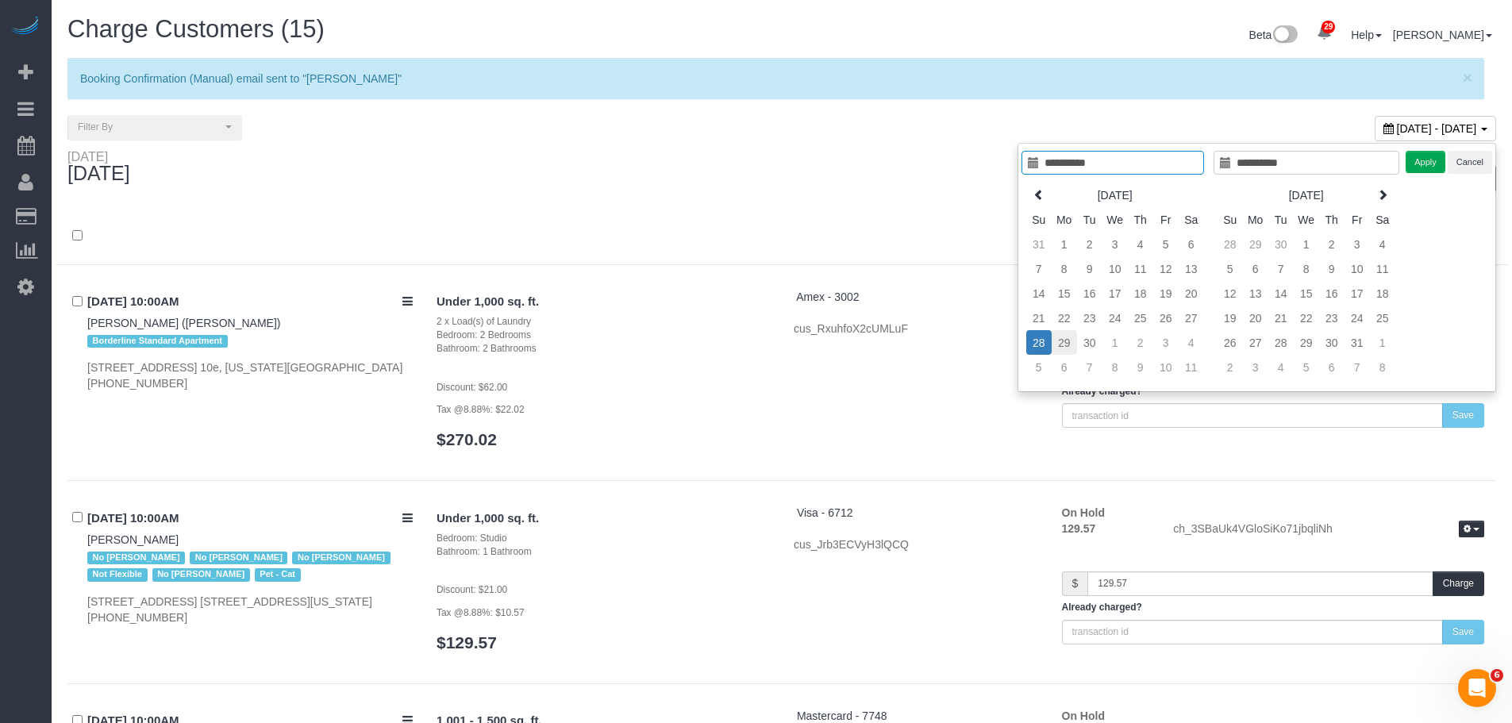
type input "**********"
click at [1064, 343] on td "29" at bounding box center [1063, 342] width 25 height 25
type input "**********"
click at [1064, 343] on td "29" at bounding box center [1063, 342] width 25 height 25
type input "**********"
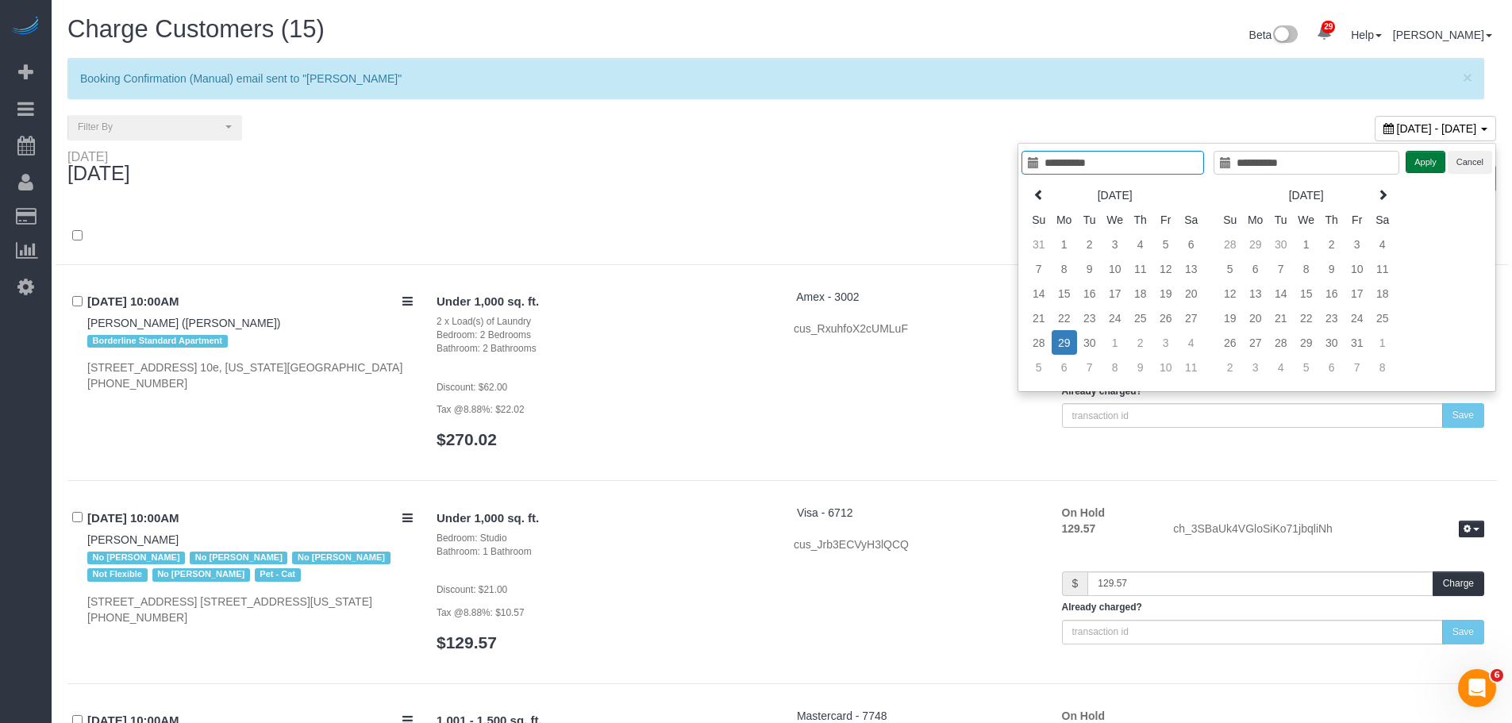
drag, startPoint x: 1422, startPoint y: 164, endPoint x: 1206, endPoint y: 185, distance: 216.8
click at [1423, 164] on button "Apply" at bounding box center [1425, 162] width 40 height 23
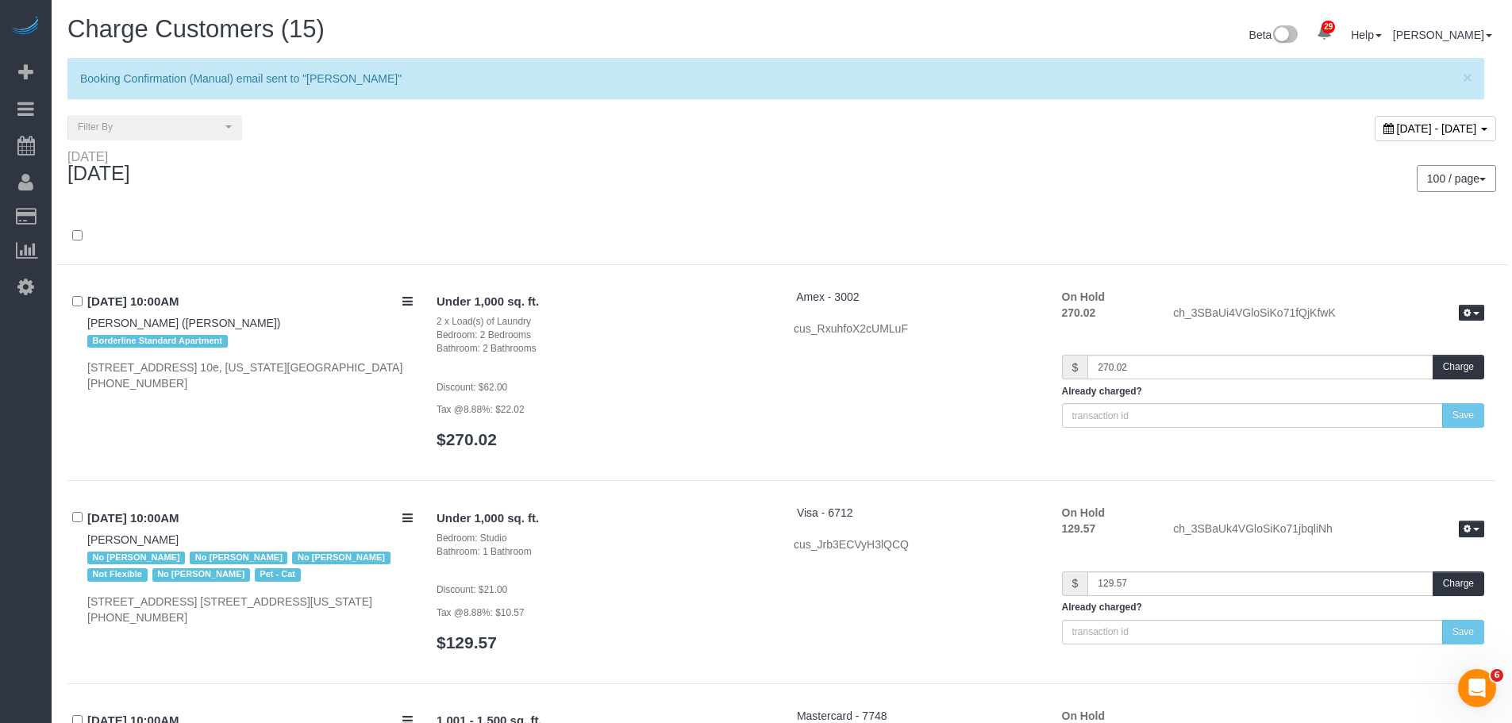
click at [722, 235] on div at bounding box center [782, 244] width 1452 height 41
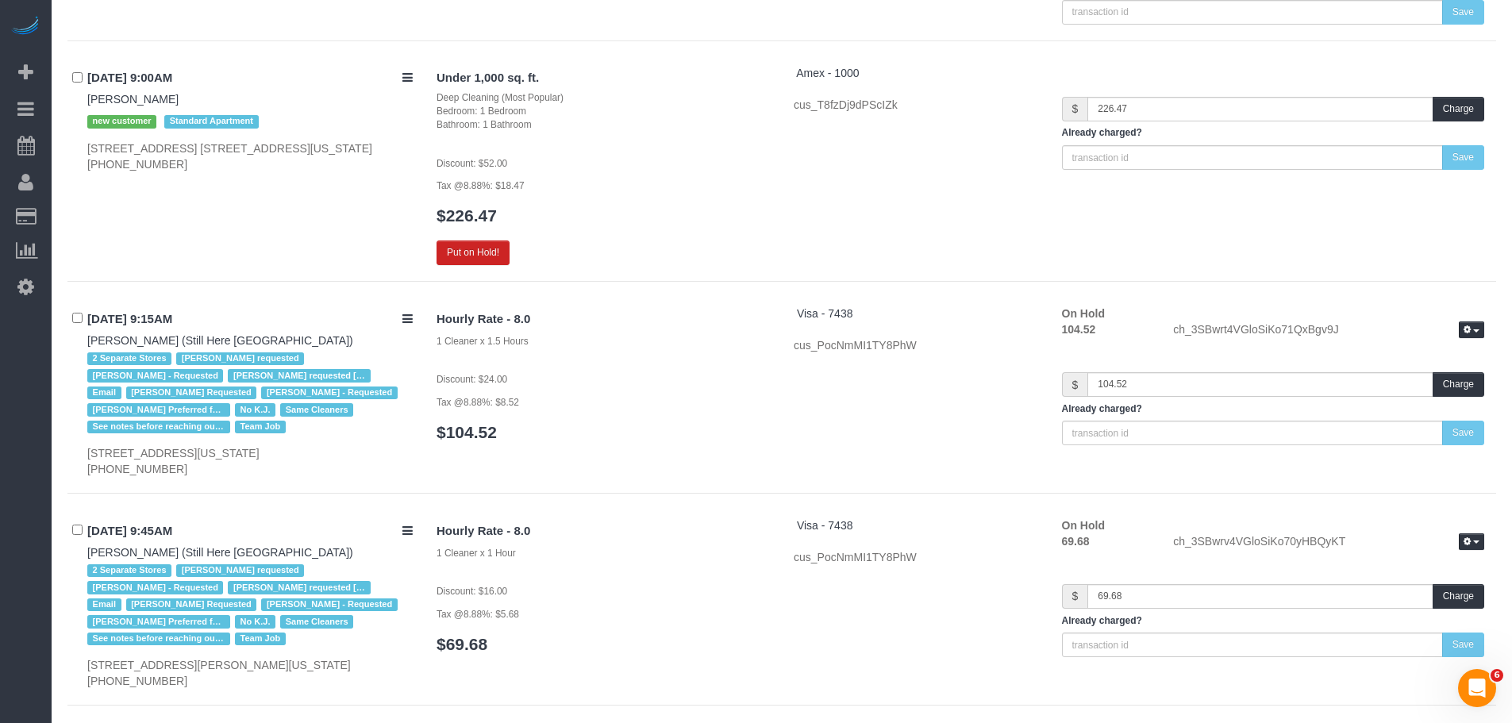
scroll to position [2539, 0]
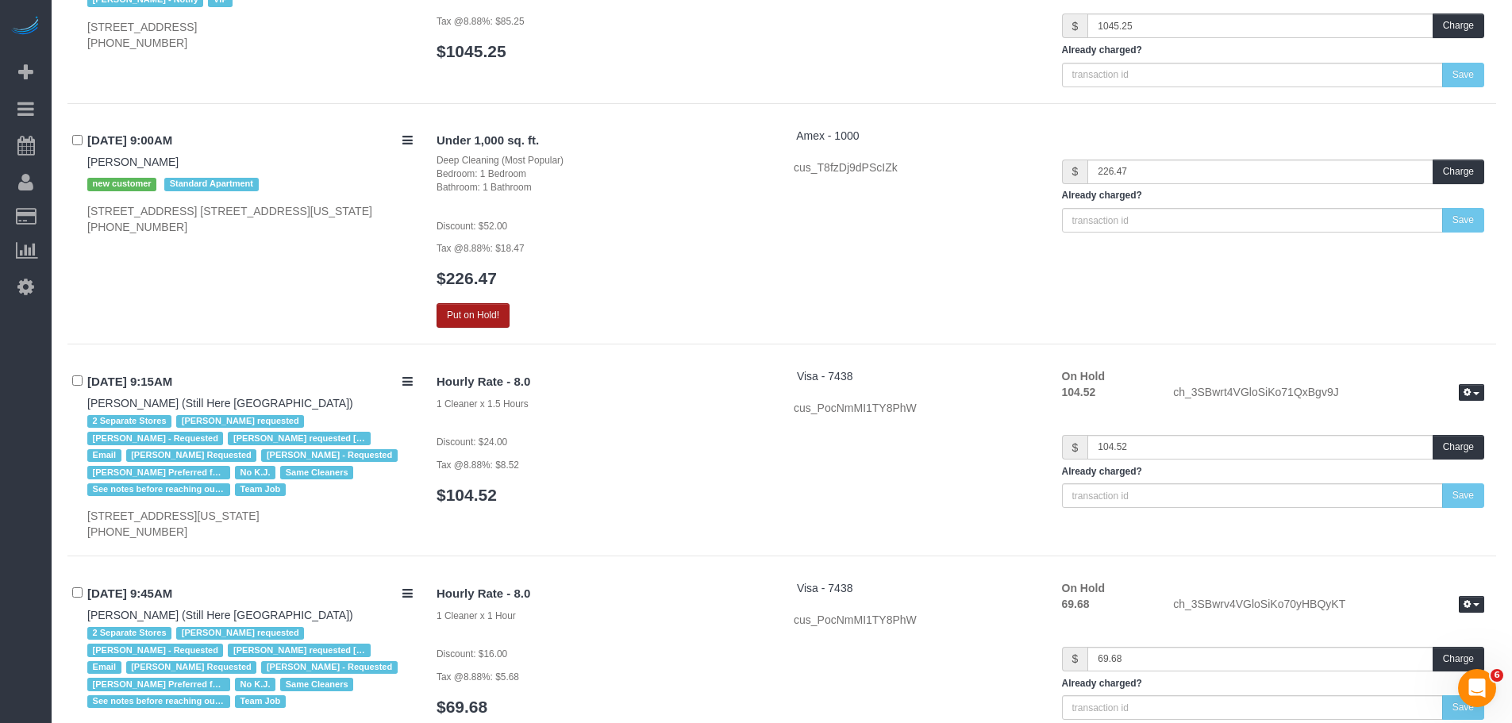
click at [489, 318] on button "Put on Hold!" at bounding box center [472, 315] width 73 height 25
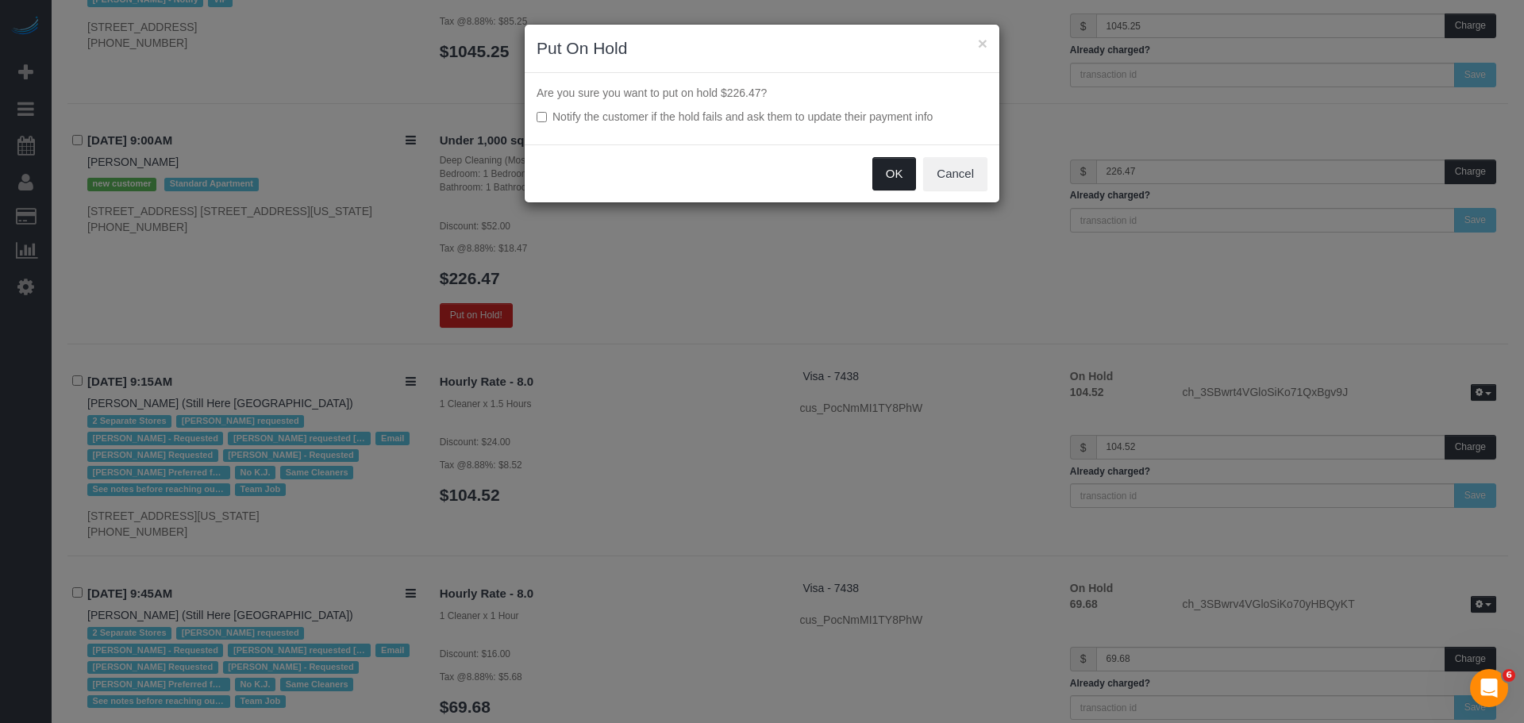
click at [889, 177] on button "OK" at bounding box center [894, 173] width 44 height 33
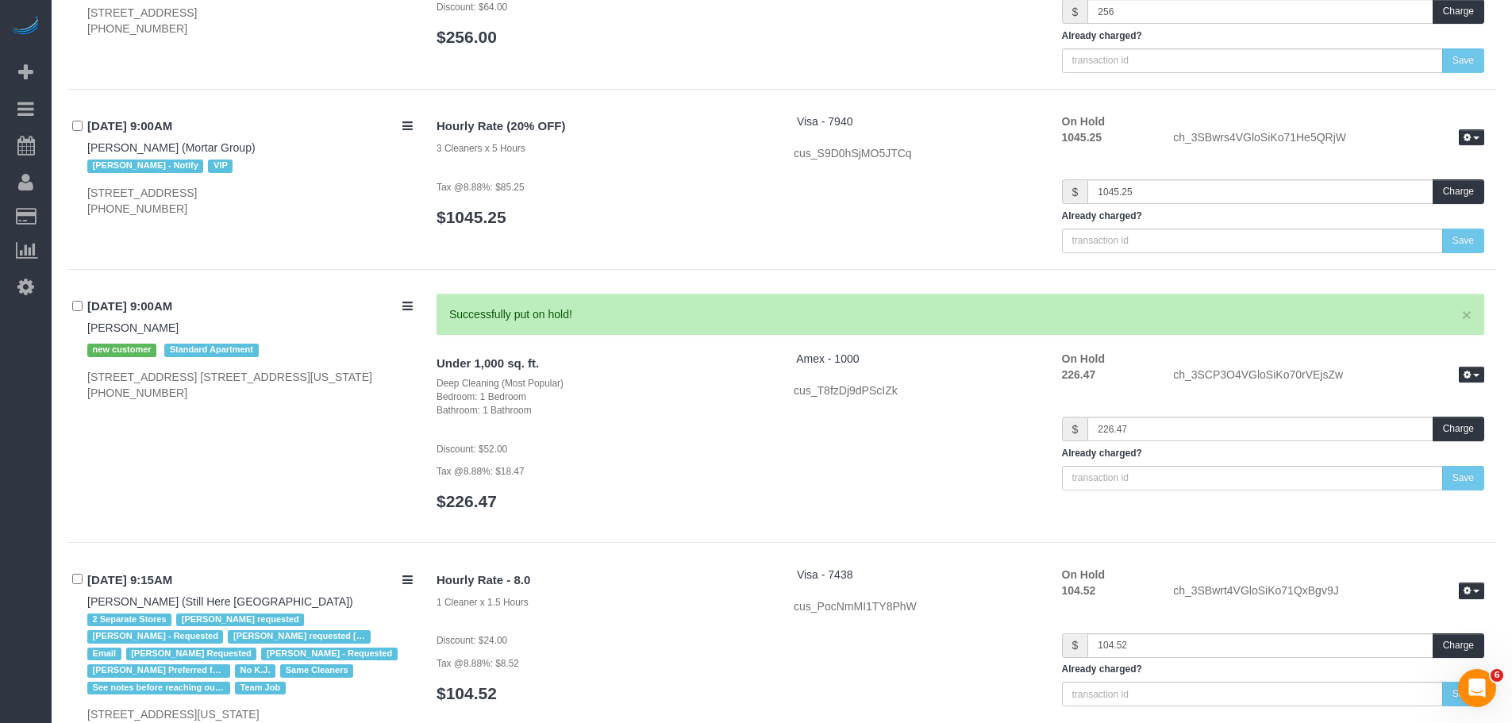
scroll to position [2301, 0]
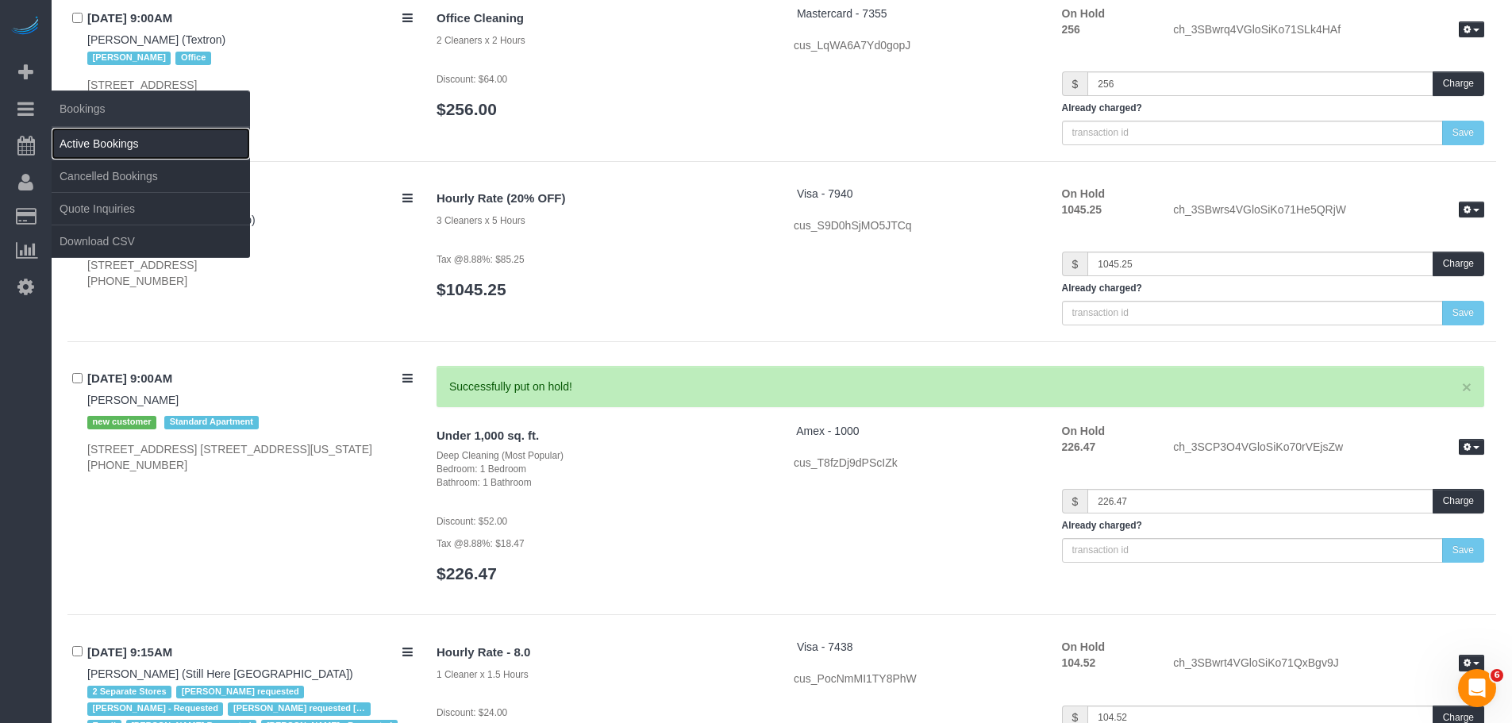
click at [98, 138] on link "Active Bookings" at bounding box center [151, 144] width 198 height 32
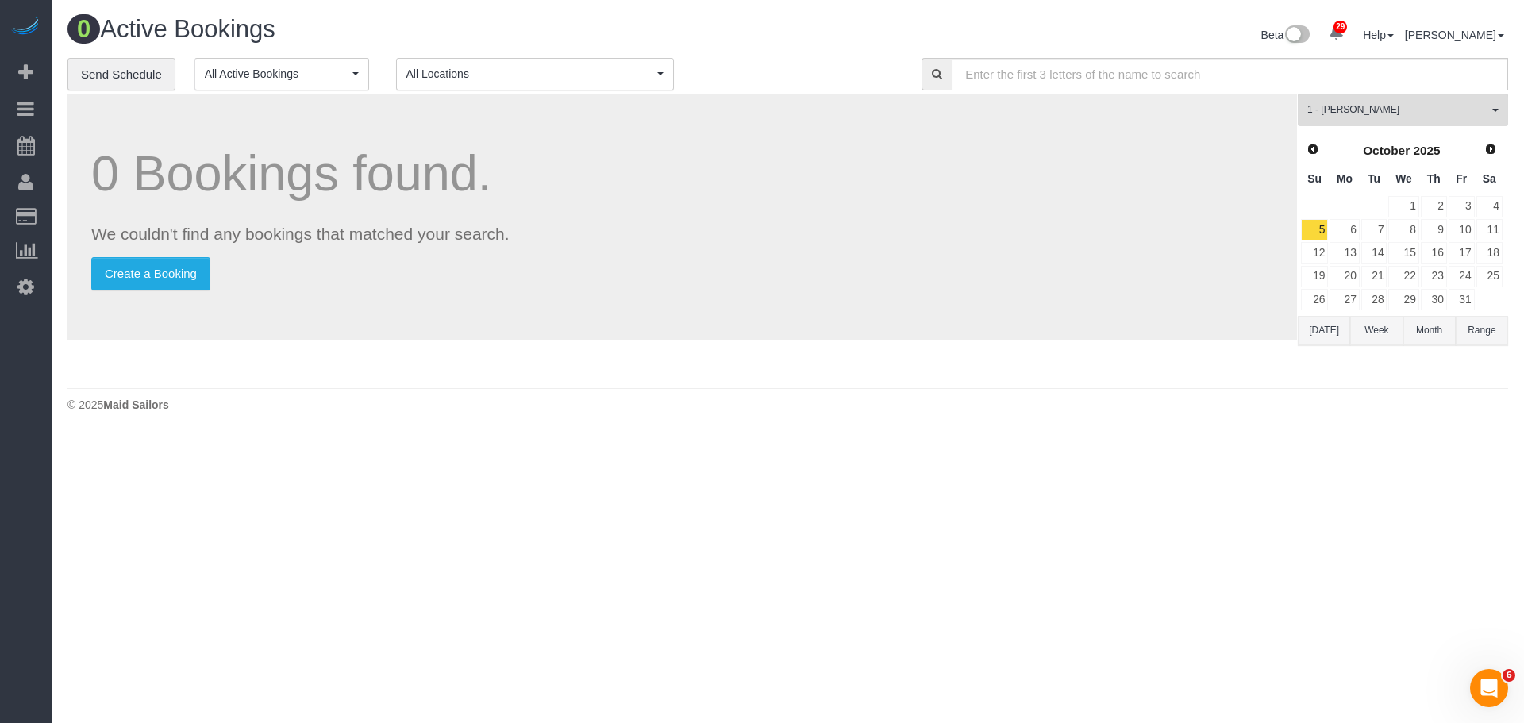
click at [801, 60] on div "**********" at bounding box center [482, 74] width 830 height 33
click at [79, 71] on link "Send Schedule" at bounding box center [121, 74] width 108 height 33
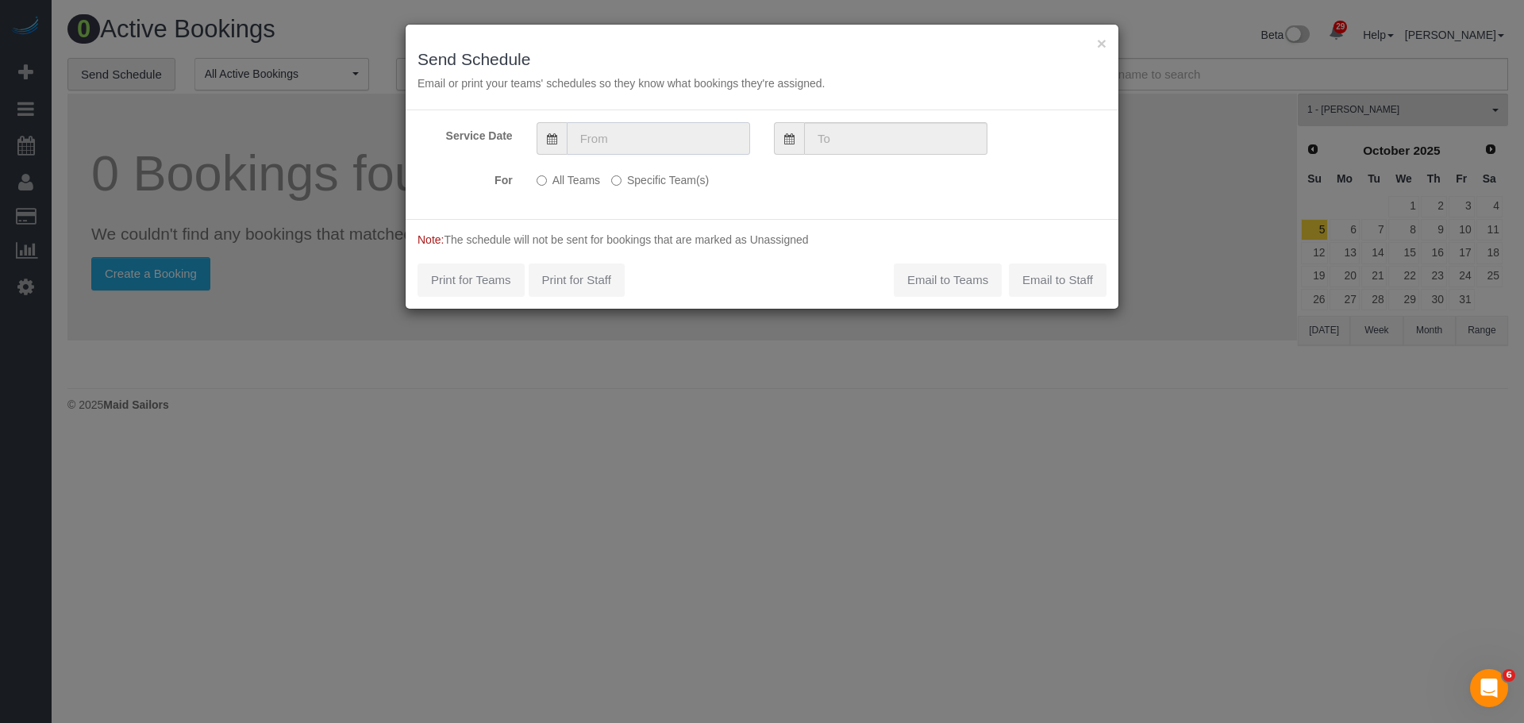
click at [669, 137] on input "text" at bounding box center [658, 138] width 183 height 33
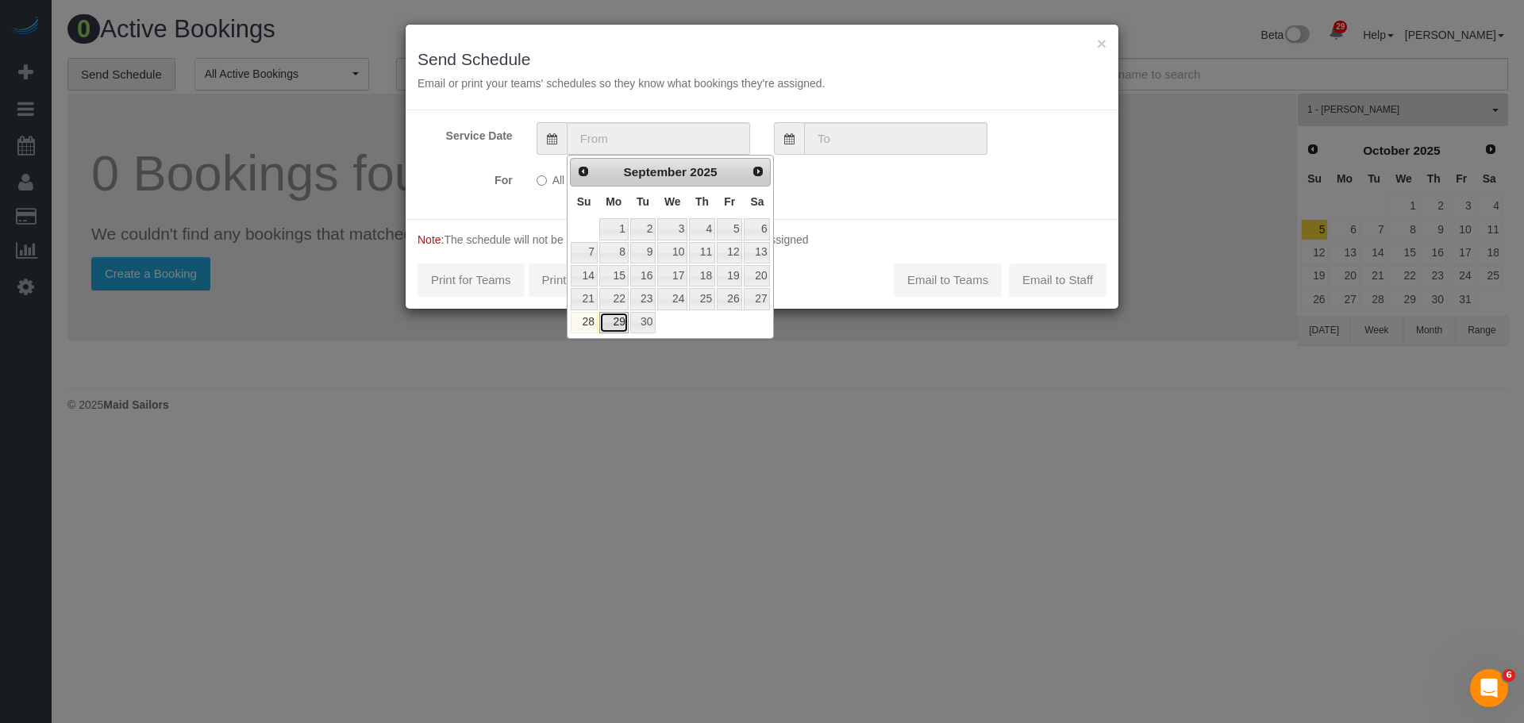
click at [611, 320] on link "29" at bounding box center [613, 322] width 29 height 21
type input "[DATE]"
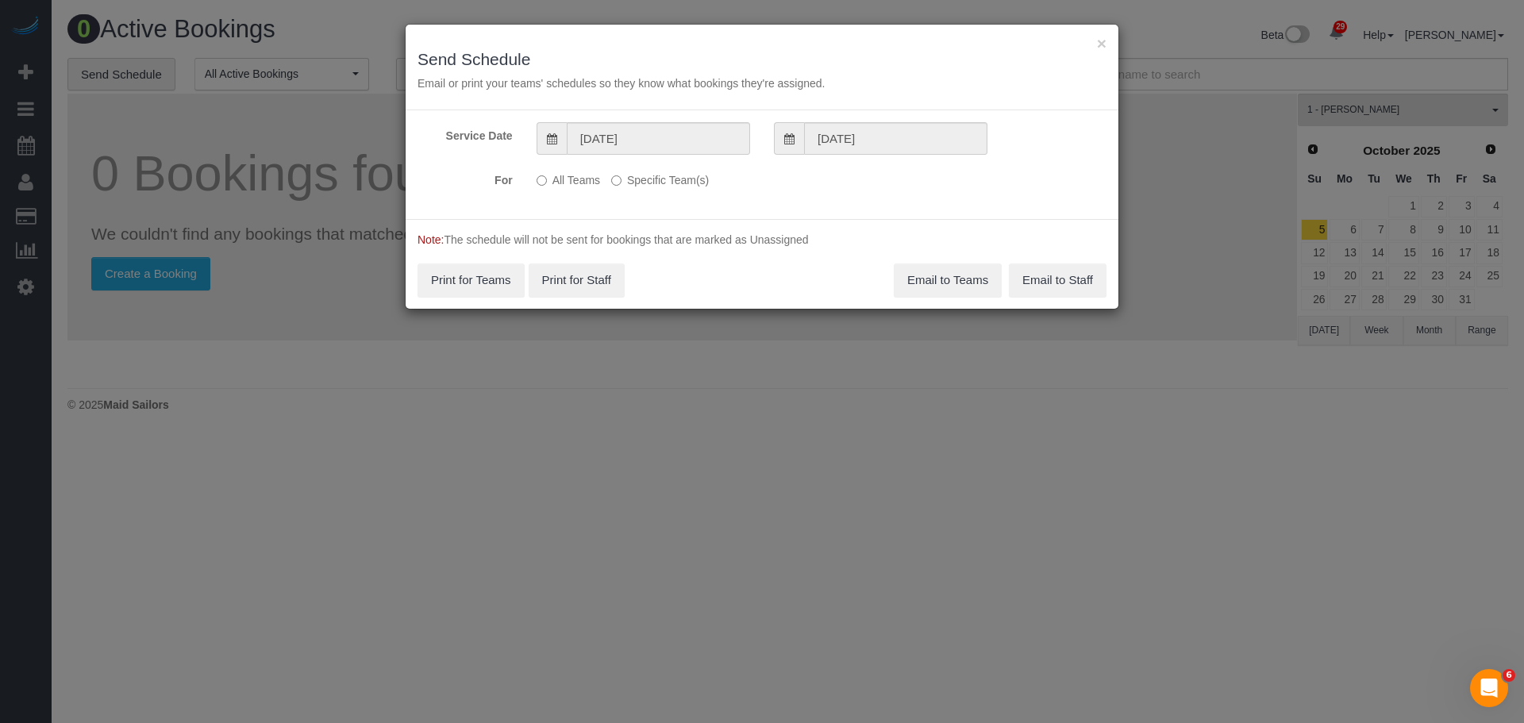
click at [647, 179] on label "Specific Team(s)" at bounding box center [660, 177] width 98 height 21
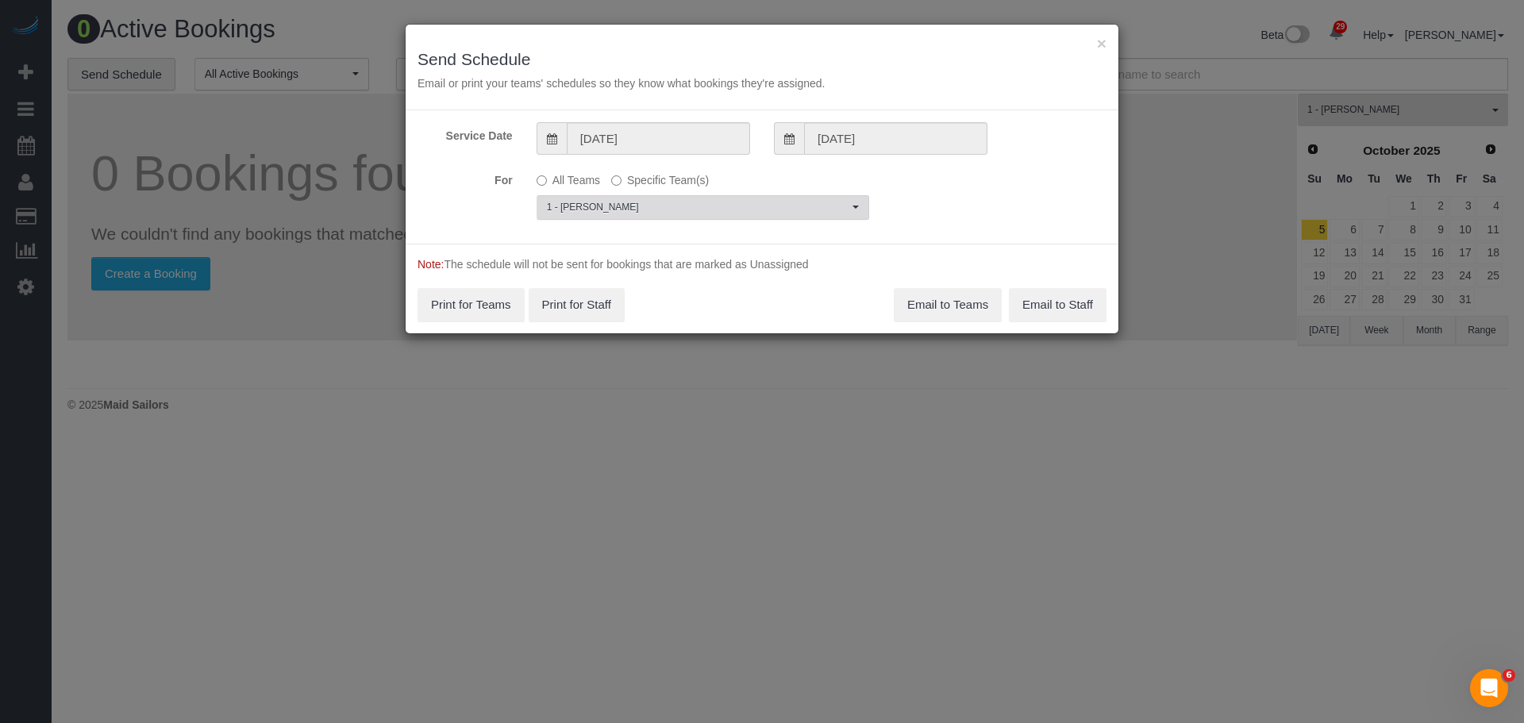
click at [672, 196] on button "1 - [PERSON_NAME] Choose Team(s)" at bounding box center [702, 207] width 332 height 25
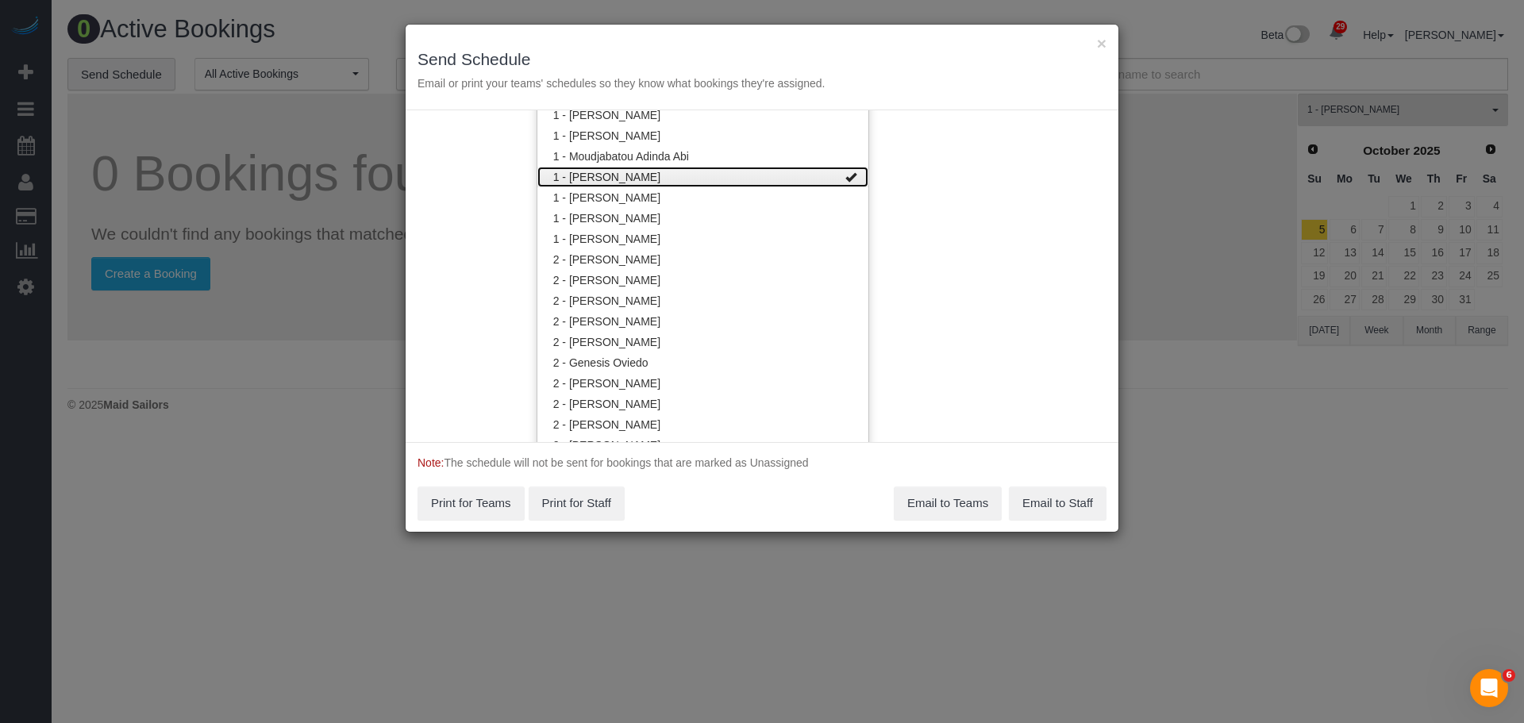
click at [751, 171] on link "1 - [PERSON_NAME]" at bounding box center [702, 177] width 331 height 21
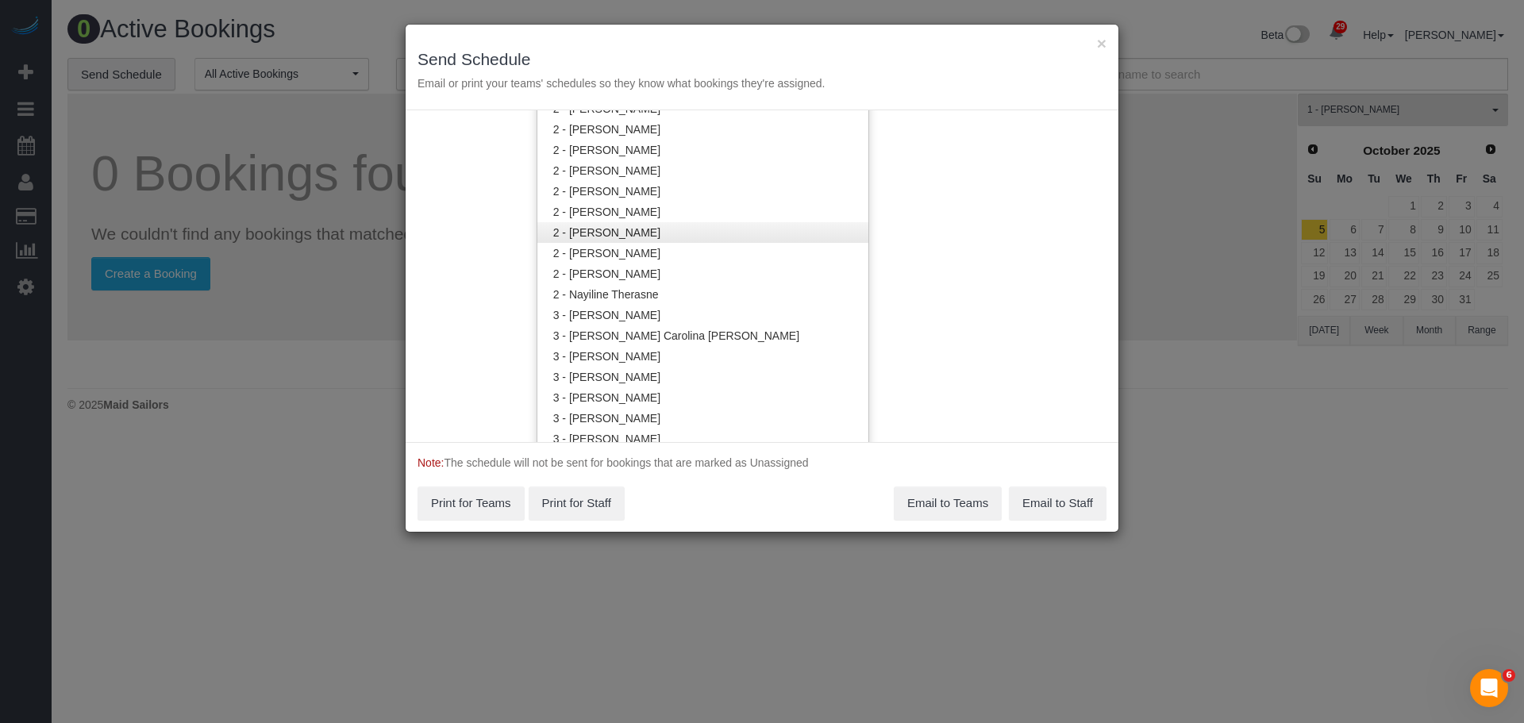
scroll to position [1235, 0]
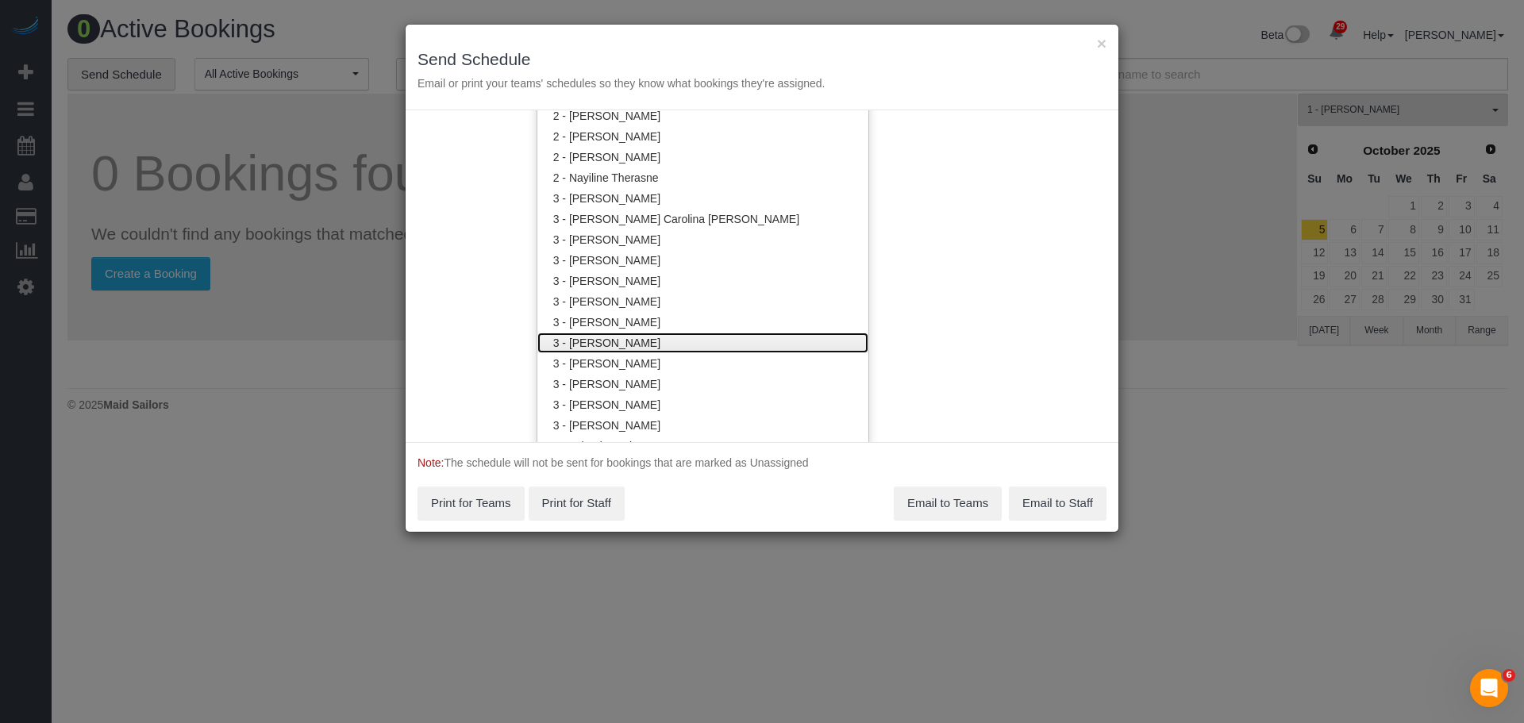
click at [736, 343] on link "3 - [PERSON_NAME]" at bounding box center [702, 342] width 331 height 21
click at [901, 297] on div "Service Date [DATE] [DATE] For All Teams Specific Team(s) 3 - [PERSON_NAME] Tea…" at bounding box center [762, 276] width 713 height 332
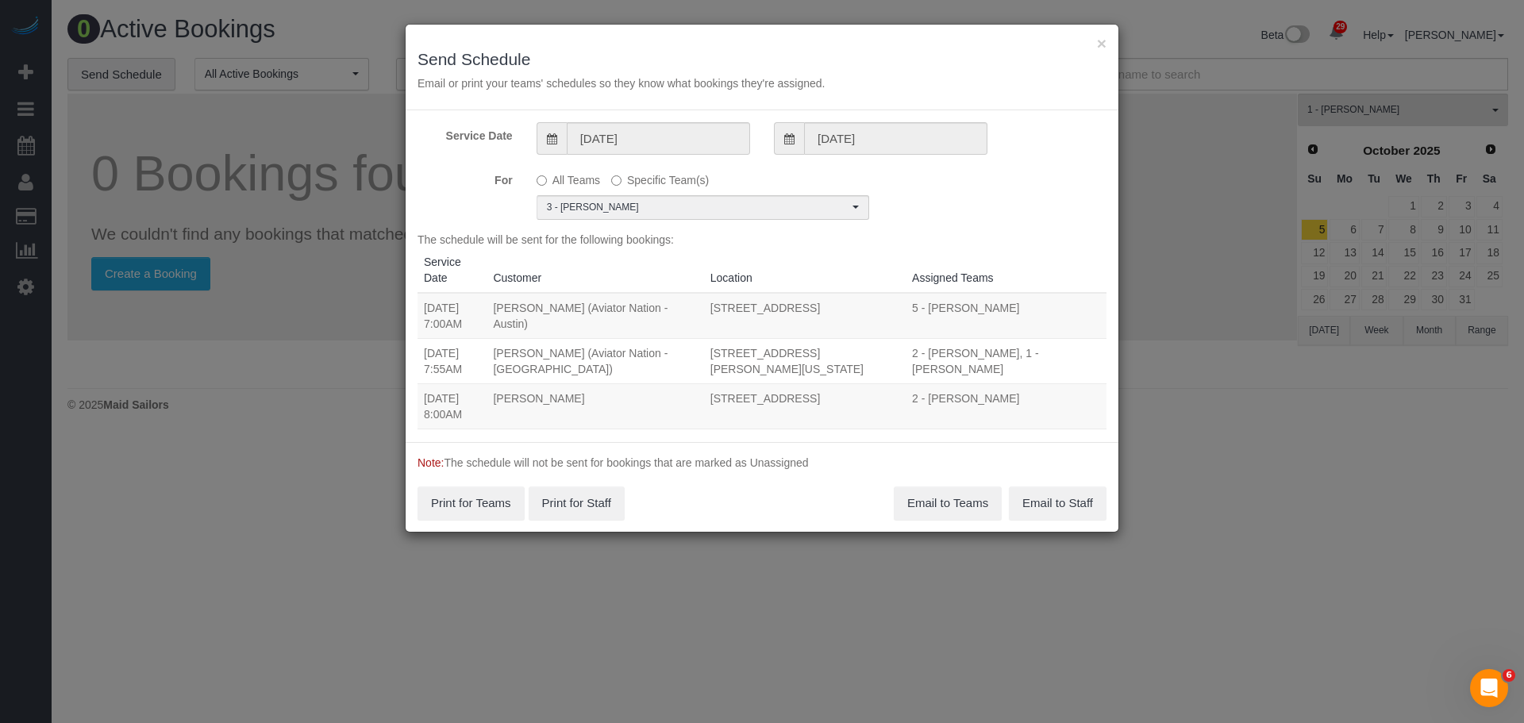
scroll to position [0, 0]
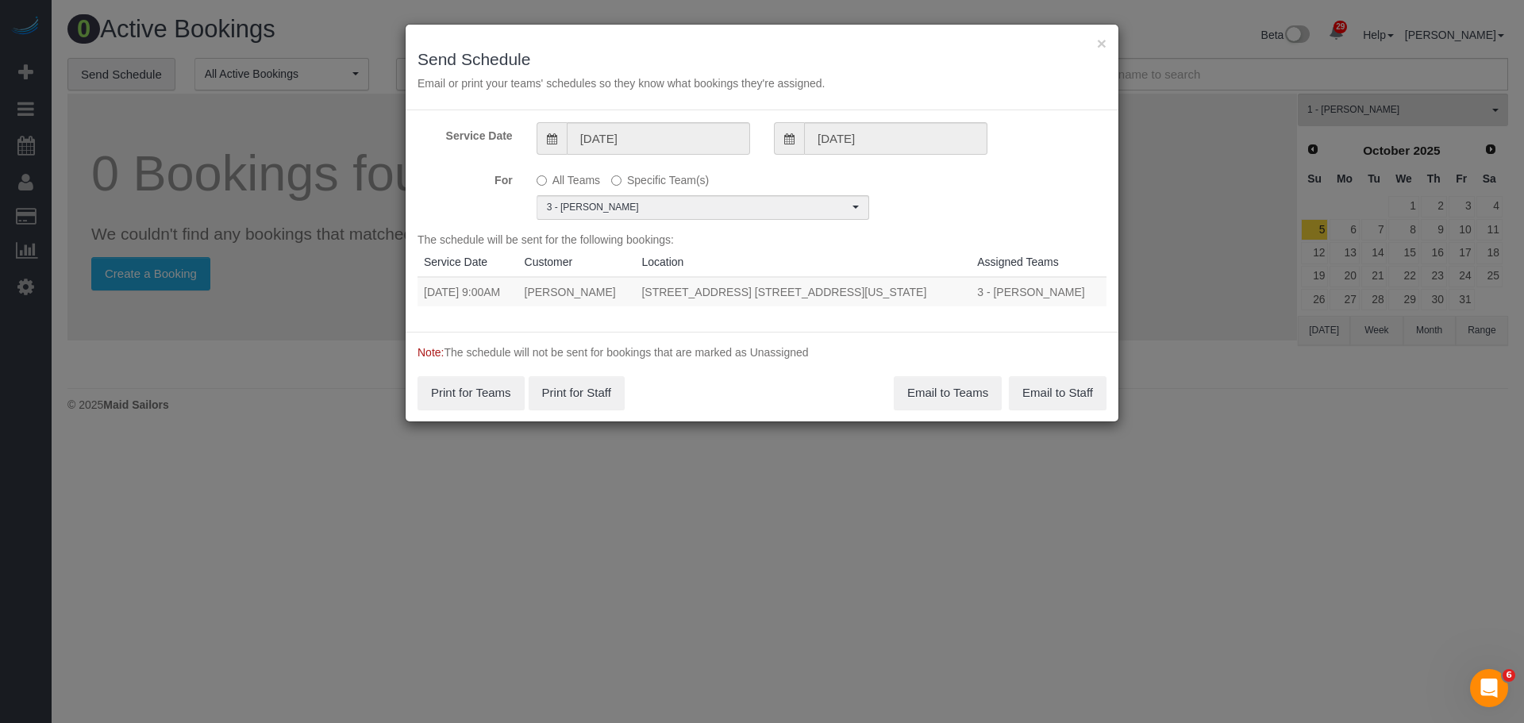
drag, startPoint x: 427, startPoint y: 292, endPoint x: 810, endPoint y: 295, distance: 383.3
click at [813, 295] on tr "[DATE] 9:00AM [PERSON_NAME] [STREET_ADDRESS] [STREET_ADDRESS][US_STATE] 3 - [PE…" at bounding box center [761, 291] width 689 height 29
click at [501, 302] on td "[DATE] 9:00AM" at bounding box center [467, 291] width 101 height 29
drag, startPoint x: 426, startPoint y: 289, endPoint x: 917, endPoint y: 298, distance: 490.5
click at [915, 298] on tr "[DATE] 9:00AM [PERSON_NAME] [STREET_ADDRESS] [STREET_ADDRESS][US_STATE] 3 - [PE…" at bounding box center [761, 291] width 689 height 29
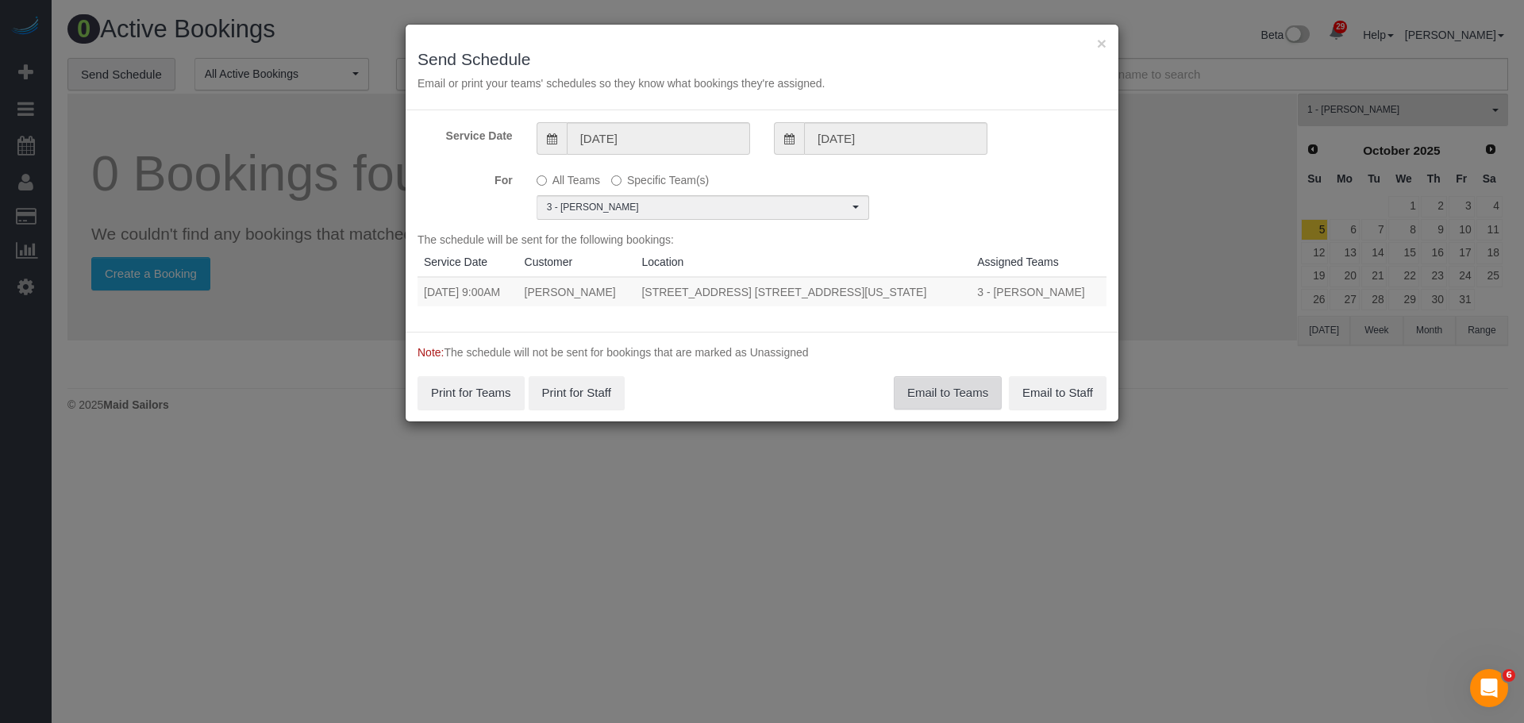
copy tr "[DATE] 9:00AM [PERSON_NAME] [STREET_ADDRESS] [STREET_ADDRESS][US_STATE]"
click at [954, 391] on button "Email to Teams" at bounding box center [948, 392] width 108 height 33
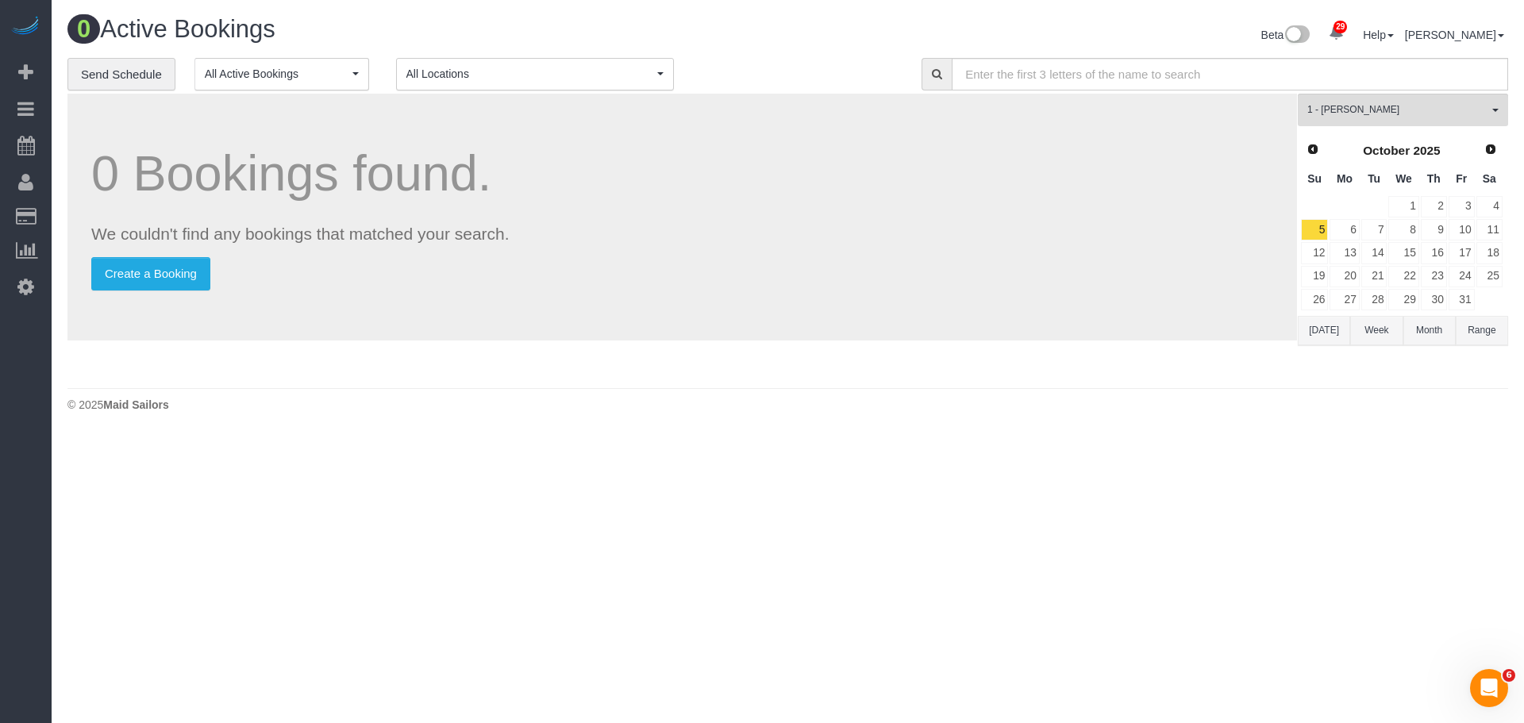
drag, startPoint x: 608, startPoint y: 299, endPoint x: 417, endPoint y: 103, distance: 273.8
click at [609, 298] on div "0 Bookings found. We couldn't find any bookings that matched your search. Creat…" at bounding box center [681, 217] width 1229 height 247
